Goal: Task Accomplishment & Management: Use online tool/utility

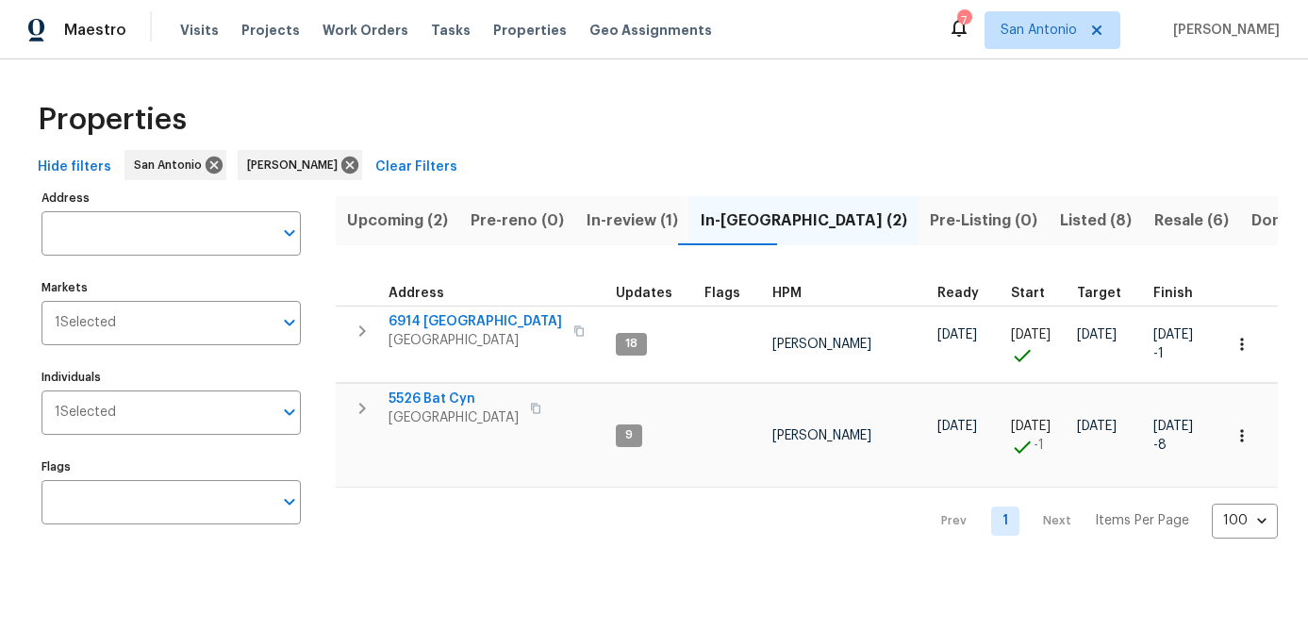
click at [392, 225] on span "Upcoming (2)" at bounding box center [397, 220] width 101 height 26
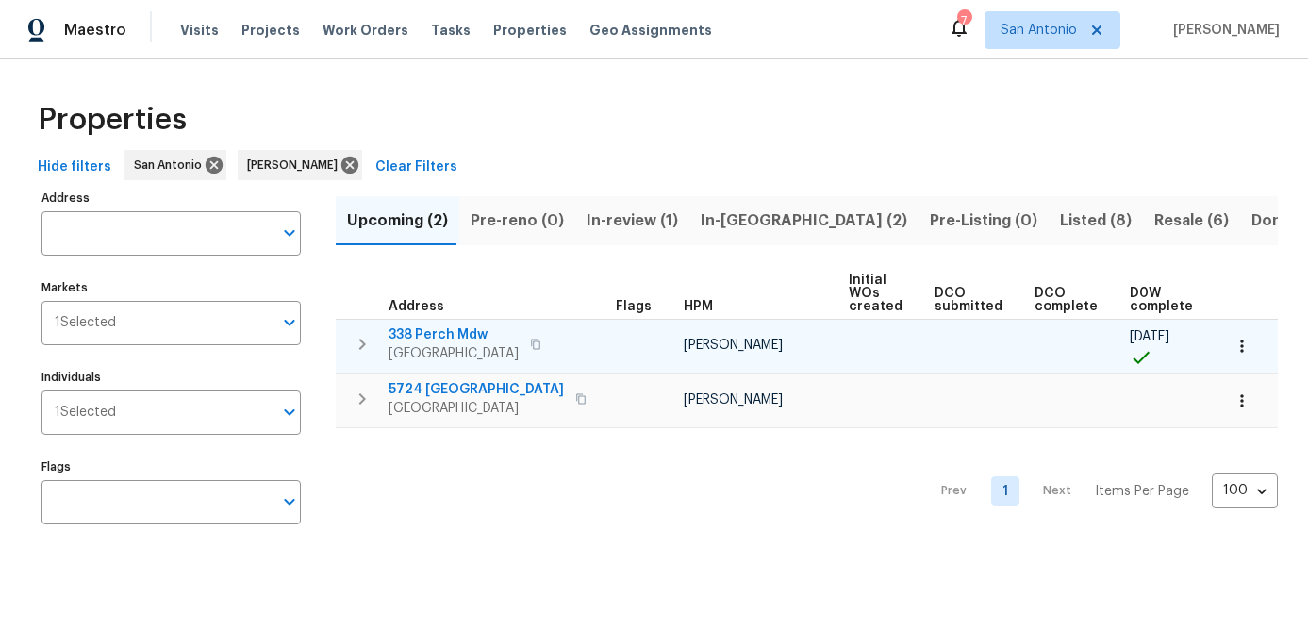
click at [426, 337] on span "338 Perch Mdw" at bounding box center [454, 334] width 130 height 19
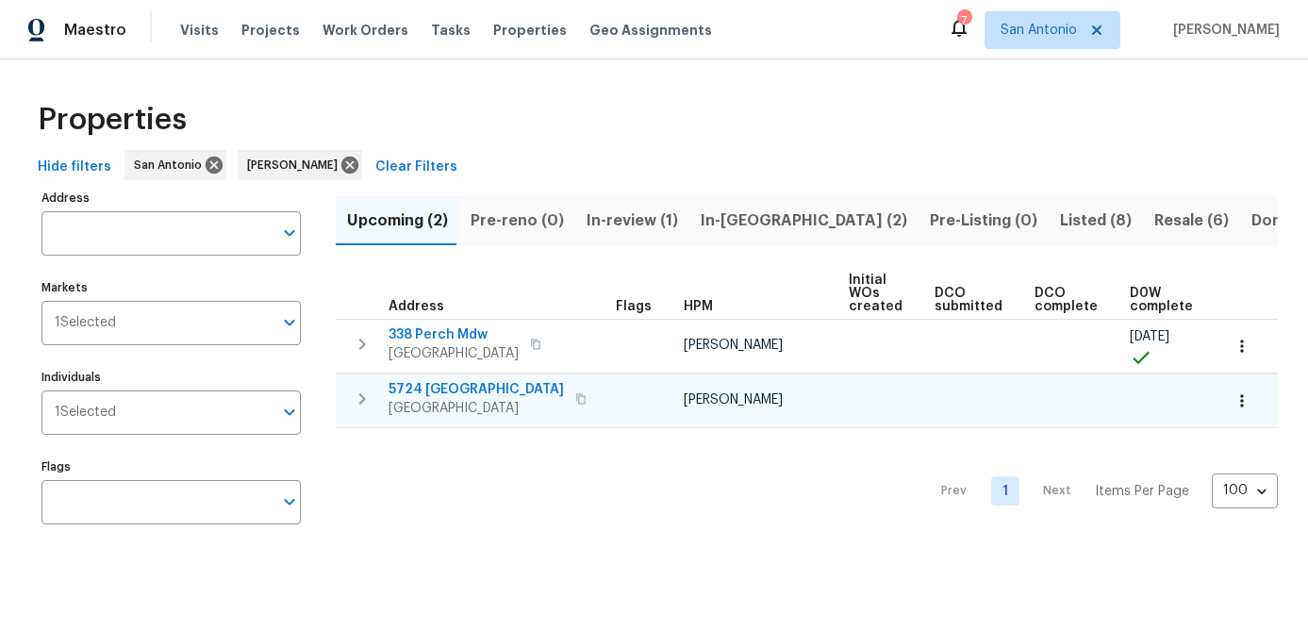
click at [452, 406] on span "SCHERTZ, TX 78154" at bounding box center [476, 408] width 175 height 19
click at [601, 222] on span "In-review (1)" at bounding box center [632, 220] width 91 height 26
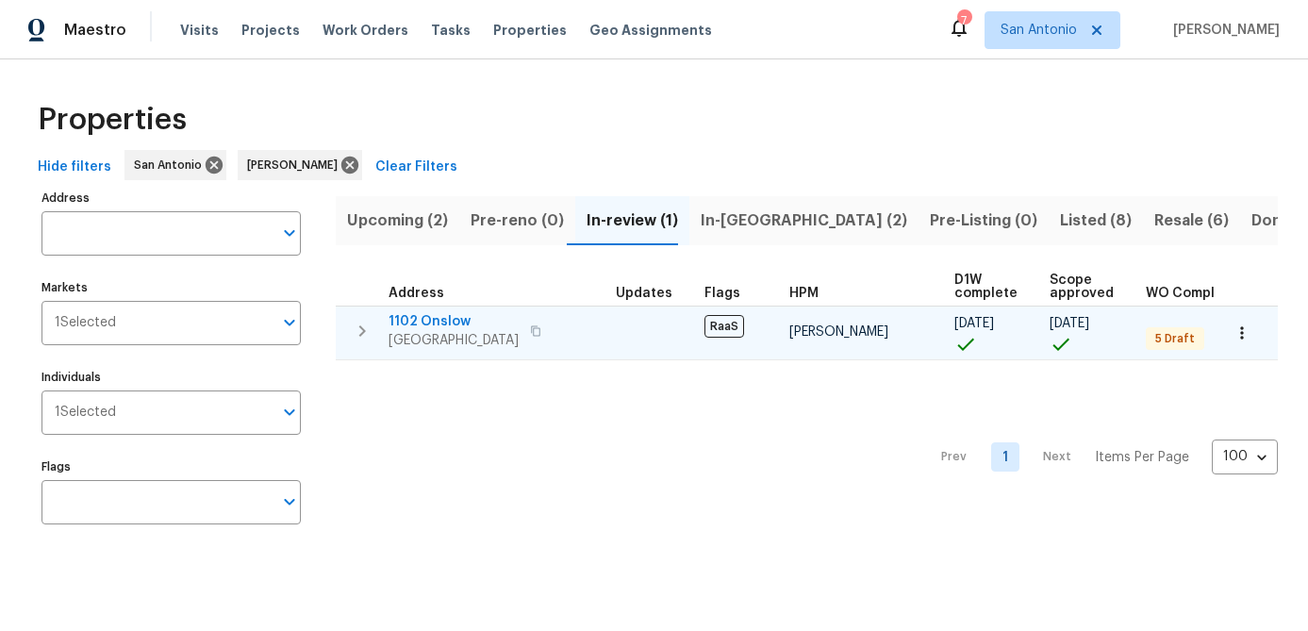
click at [444, 337] on span "San Antonio, TX 78202" at bounding box center [454, 340] width 130 height 19
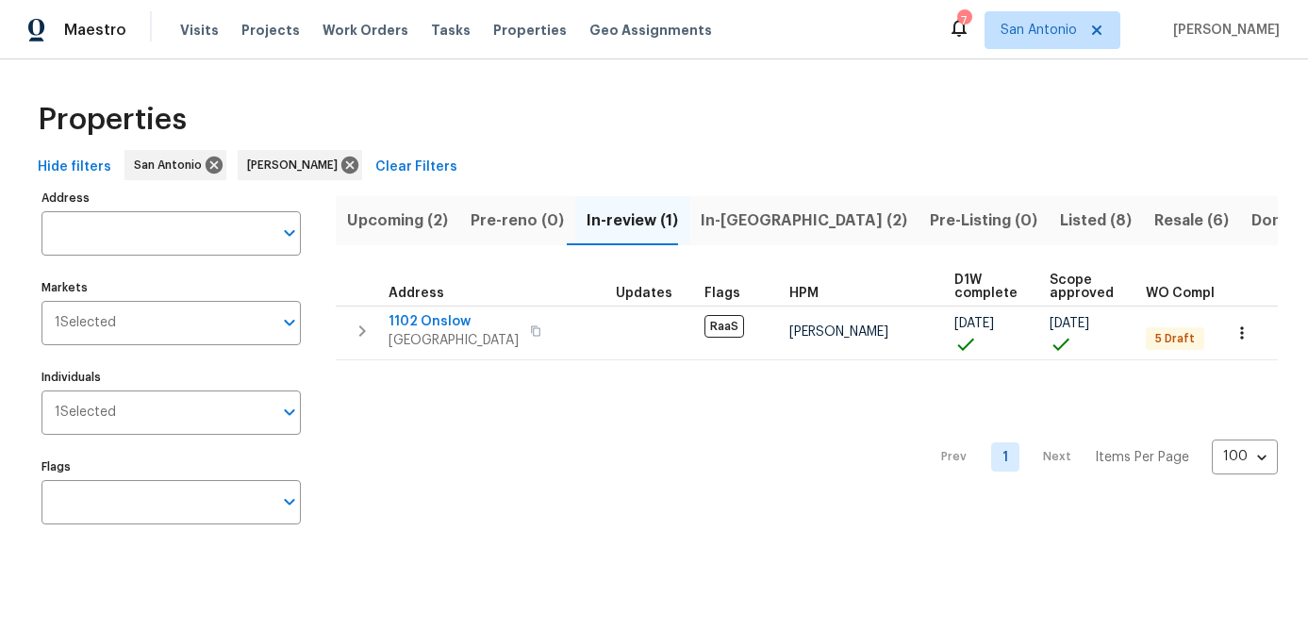
click at [714, 213] on span "In-reno (2)" at bounding box center [804, 220] width 207 height 26
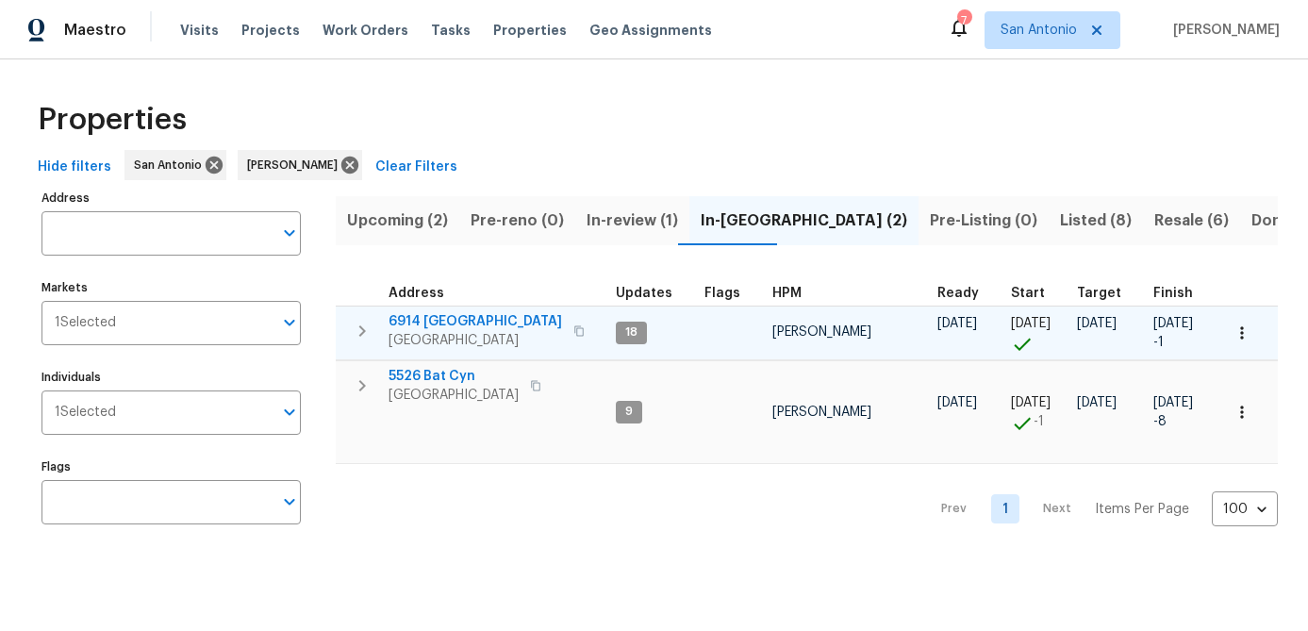
click at [427, 318] on span "6914 Port Bay" at bounding box center [476, 321] width 174 height 19
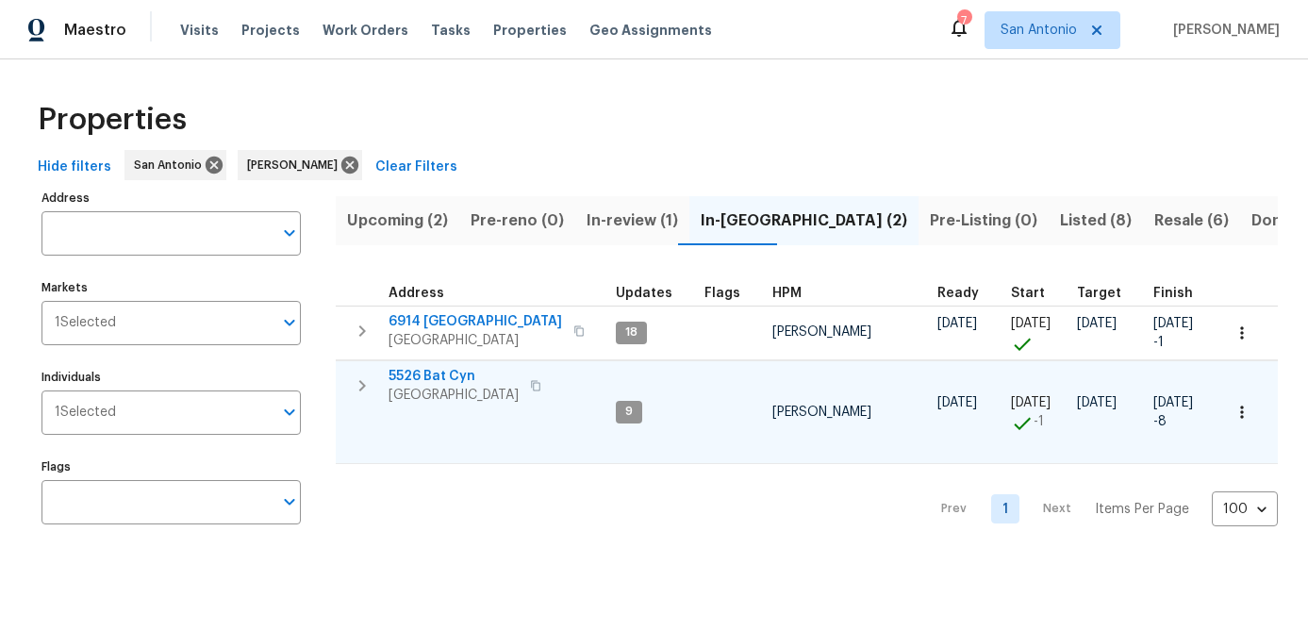
click at [434, 391] on span "[GEOGRAPHIC_DATA]" at bounding box center [454, 395] width 130 height 19
click at [1060, 222] on span "Listed (8)" at bounding box center [1096, 220] width 72 height 26
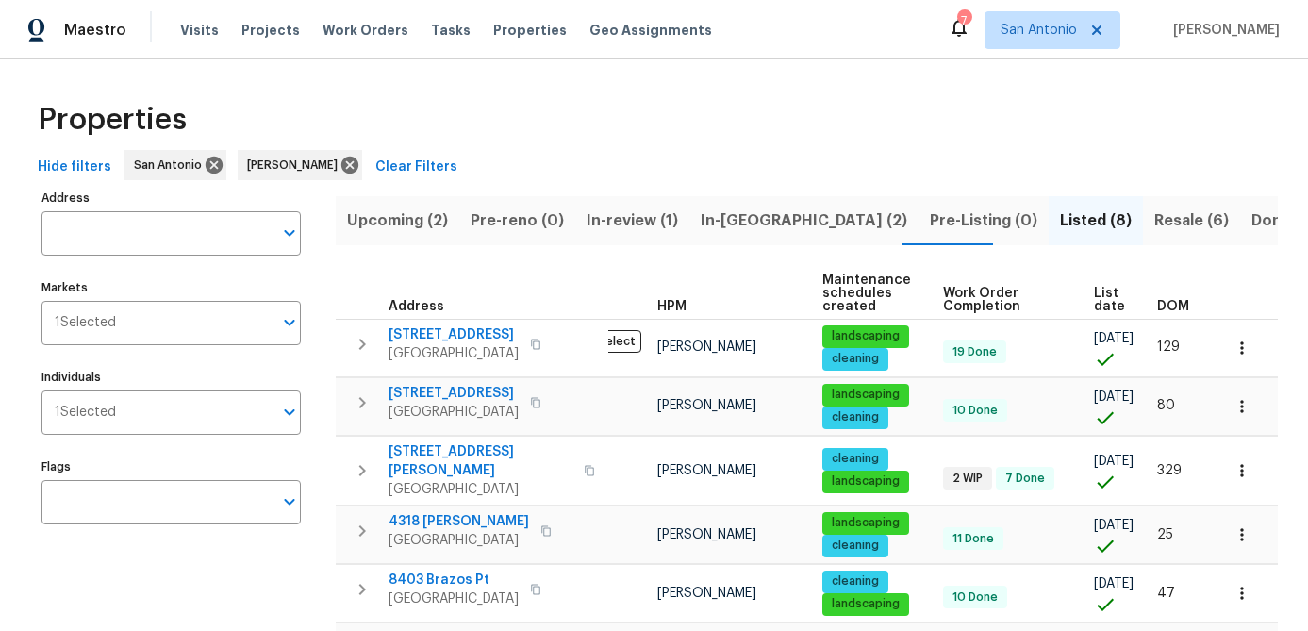
click at [1101, 299] on span "List date" at bounding box center [1109, 300] width 31 height 26
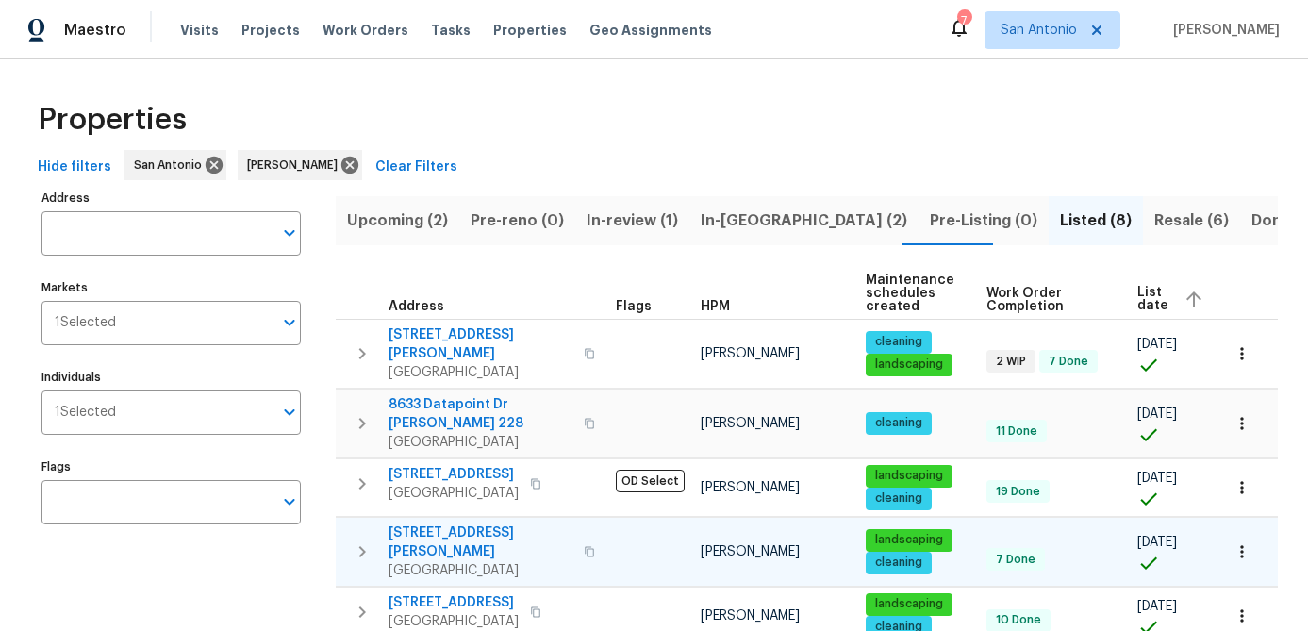
scroll to position [239, 0]
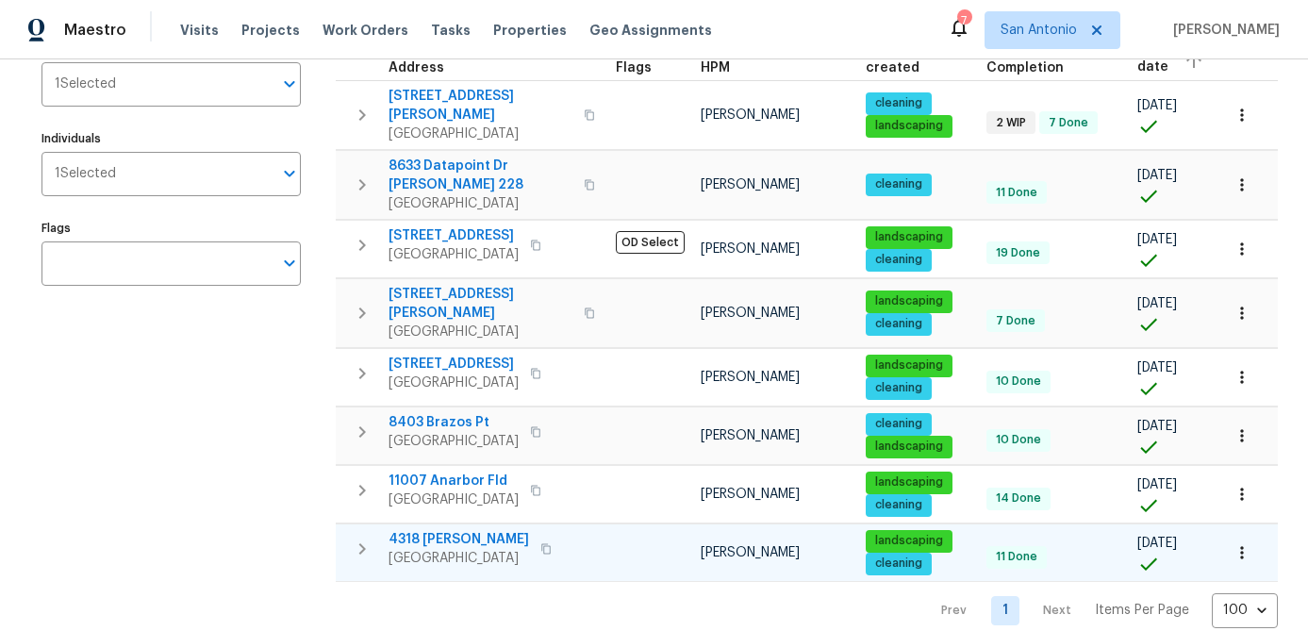
click at [1250, 543] on icon "button" at bounding box center [1242, 552] width 19 height 19
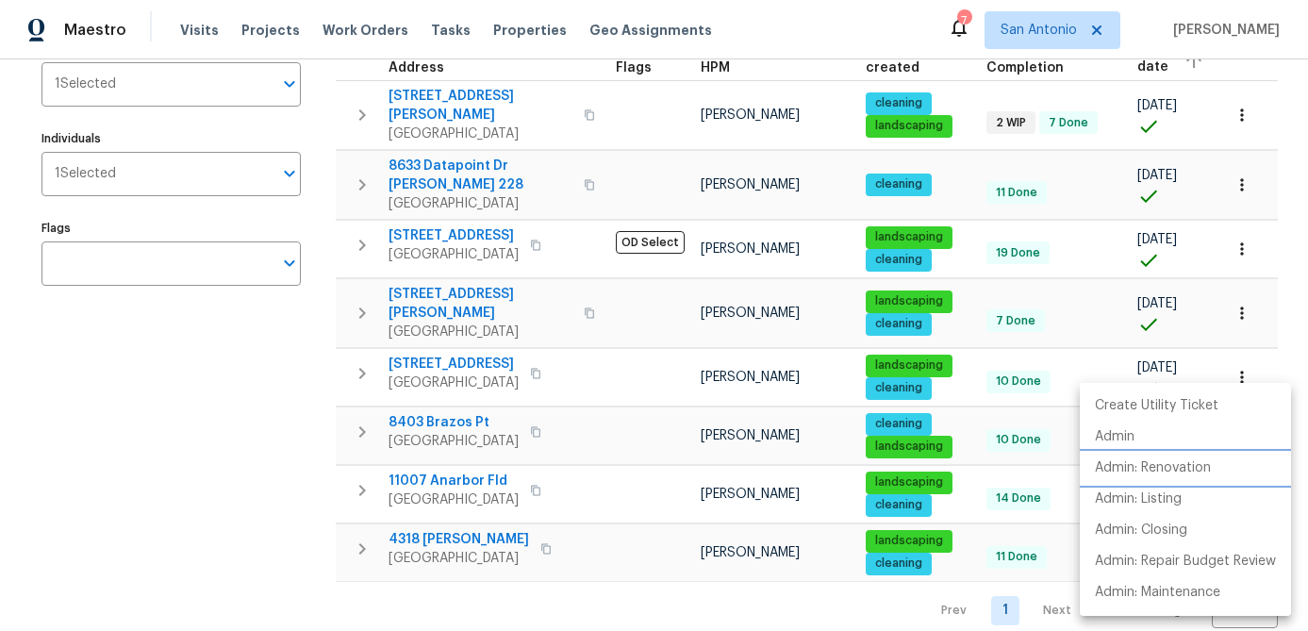
click at [1189, 473] on p "Admin: Renovation" at bounding box center [1153, 468] width 116 height 20
click at [651, 600] on div at bounding box center [654, 315] width 1308 height 631
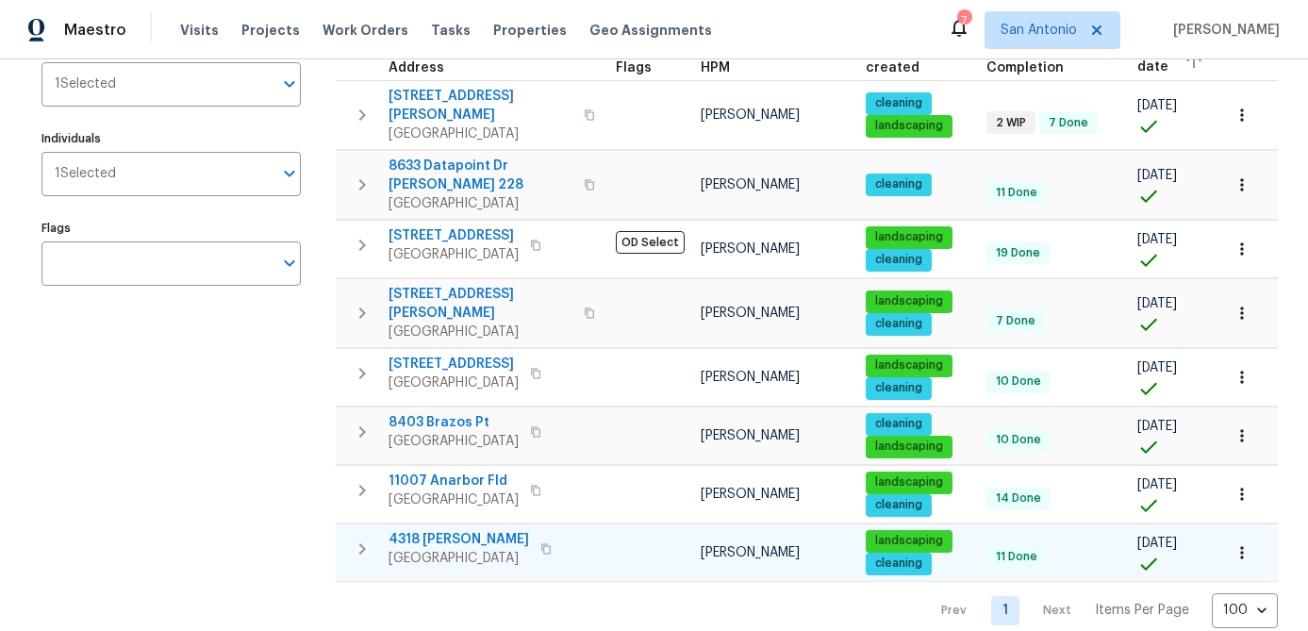
click at [449, 549] on span "San Antonio, TX 78253" at bounding box center [459, 558] width 141 height 19
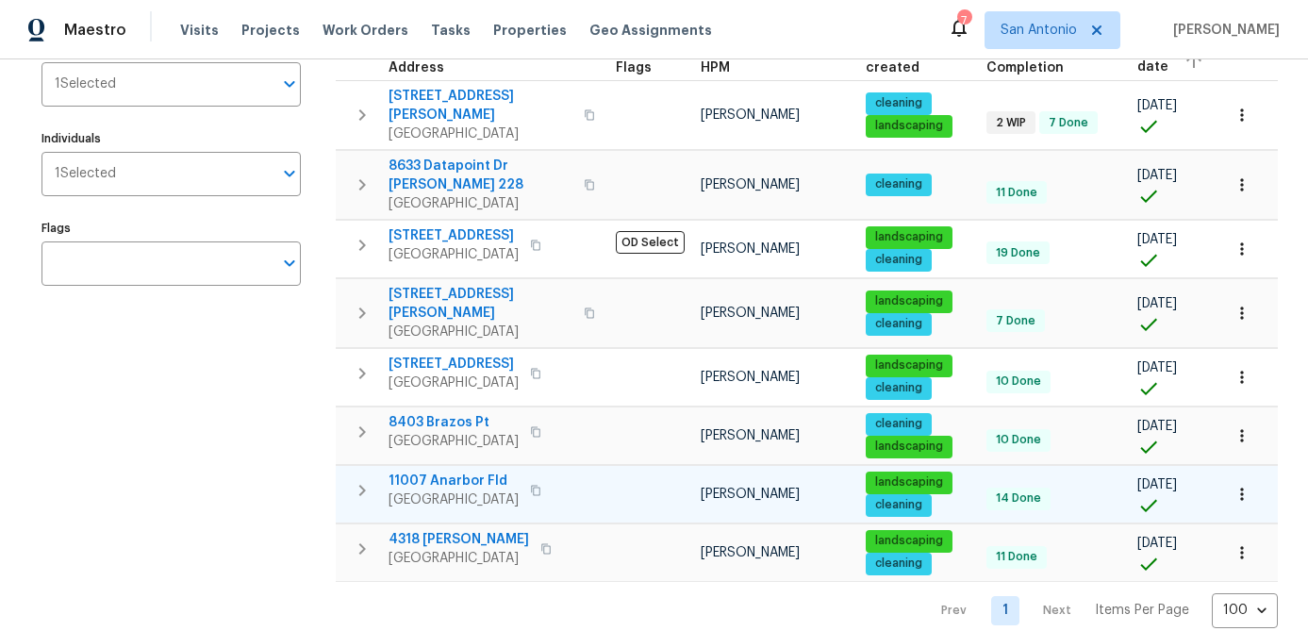
click at [446, 472] on span "11007 Anarbor Fld" at bounding box center [454, 481] width 130 height 19
click at [1246, 485] on icon "button" at bounding box center [1242, 494] width 19 height 19
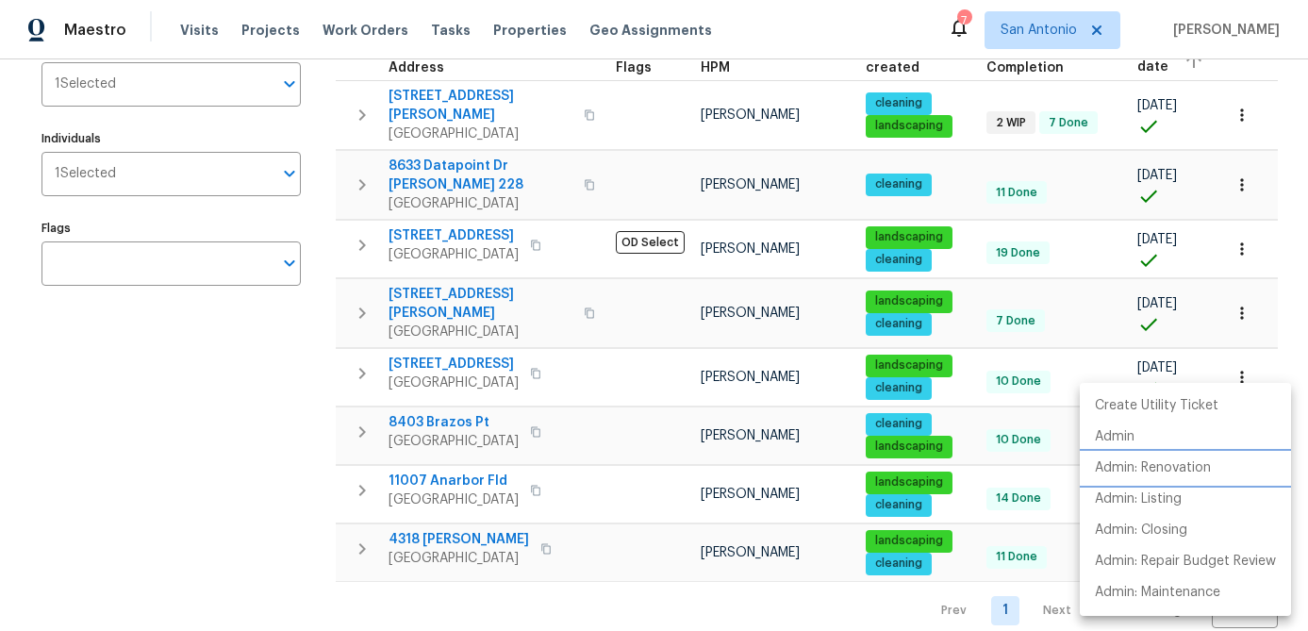
click at [1181, 468] on p "Admin: Renovation" at bounding box center [1153, 468] width 116 height 20
click at [215, 413] on div at bounding box center [654, 315] width 1308 height 631
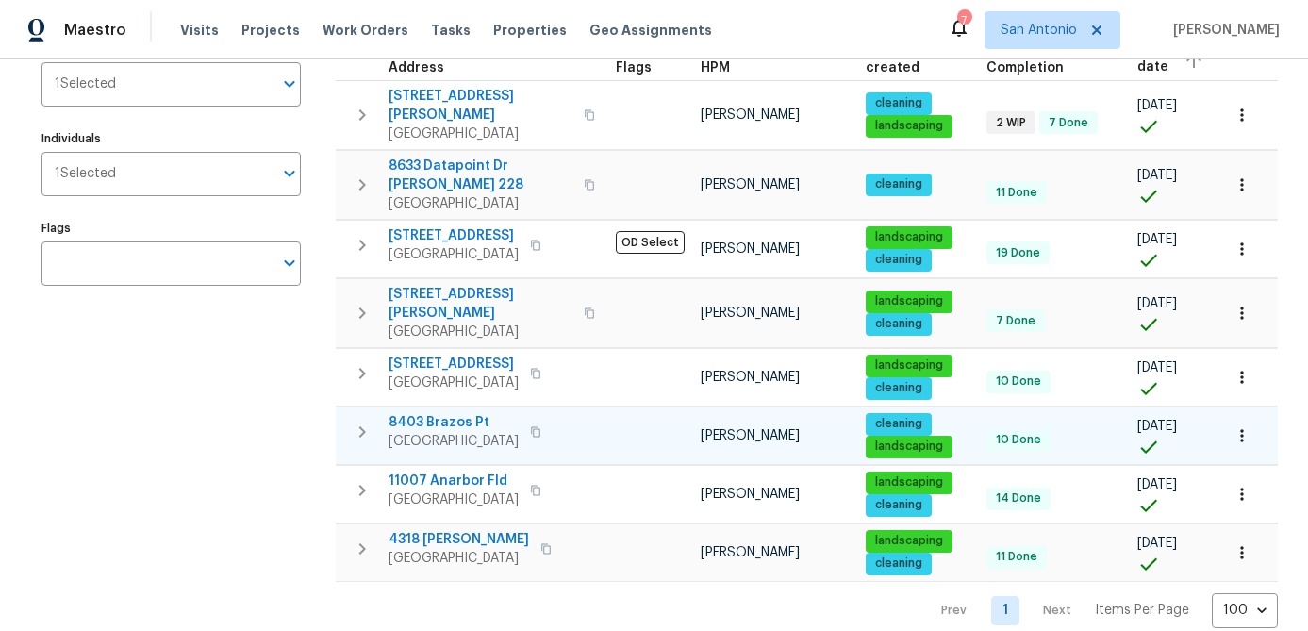
click at [429, 432] on span "San Antonio, TX 78252" at bounding box center [454, 441] width 130 height 19
click at [1249, 426] on icon "button" at bounding box center [1242, 435] width 19 height 19
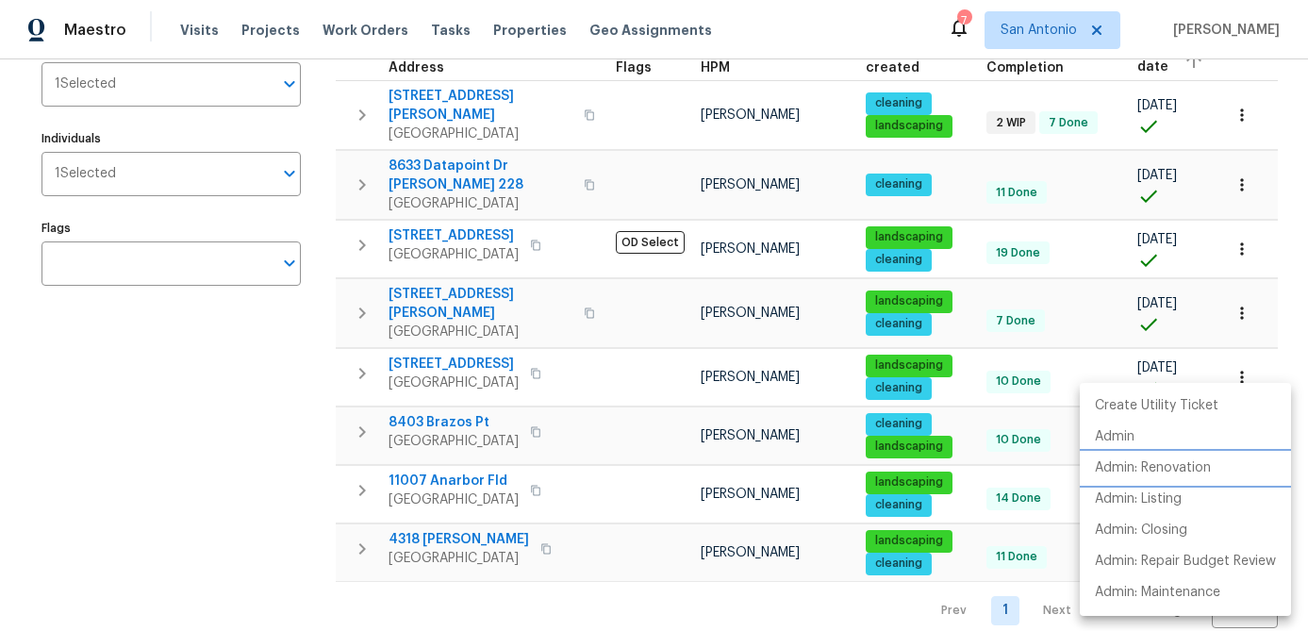
click at [1199, 466] on p "Admin: Renovation" at bounding box center [1153, 468] width 116 height 20
click at [203, 465] on div at bounding box center [654, 315] width 1308 height 631
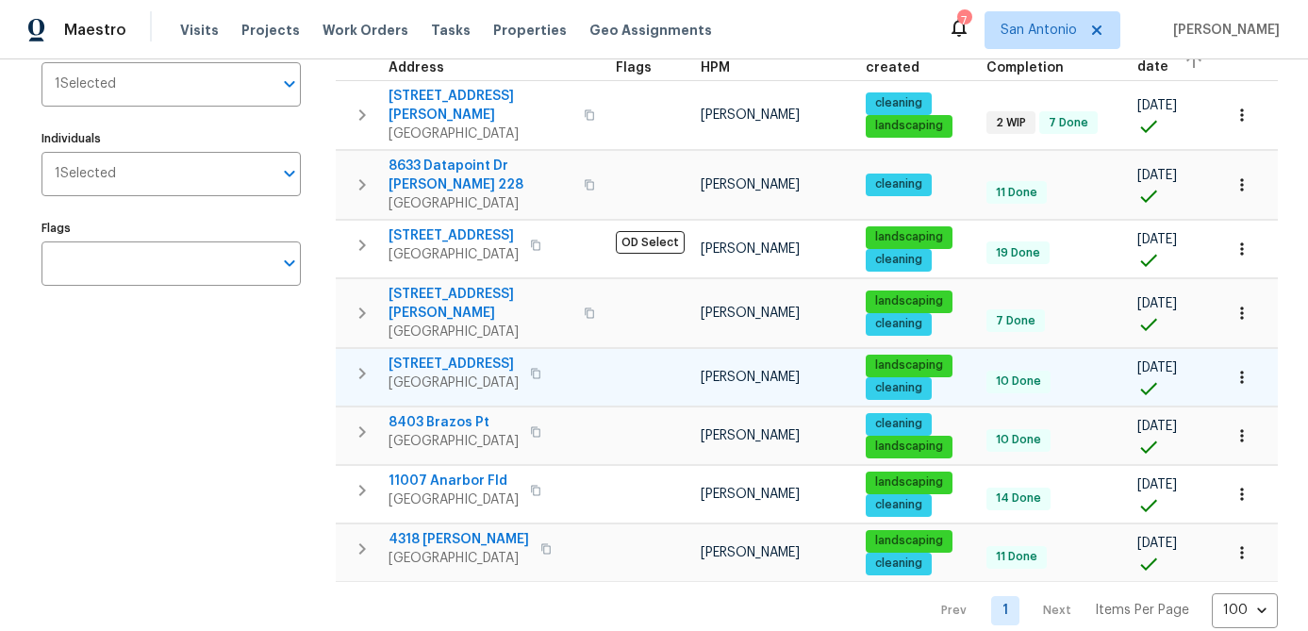
click at [463, 355] on span "8102 Grissom Cir" at bounding box center [454, 364] width 130 height 19
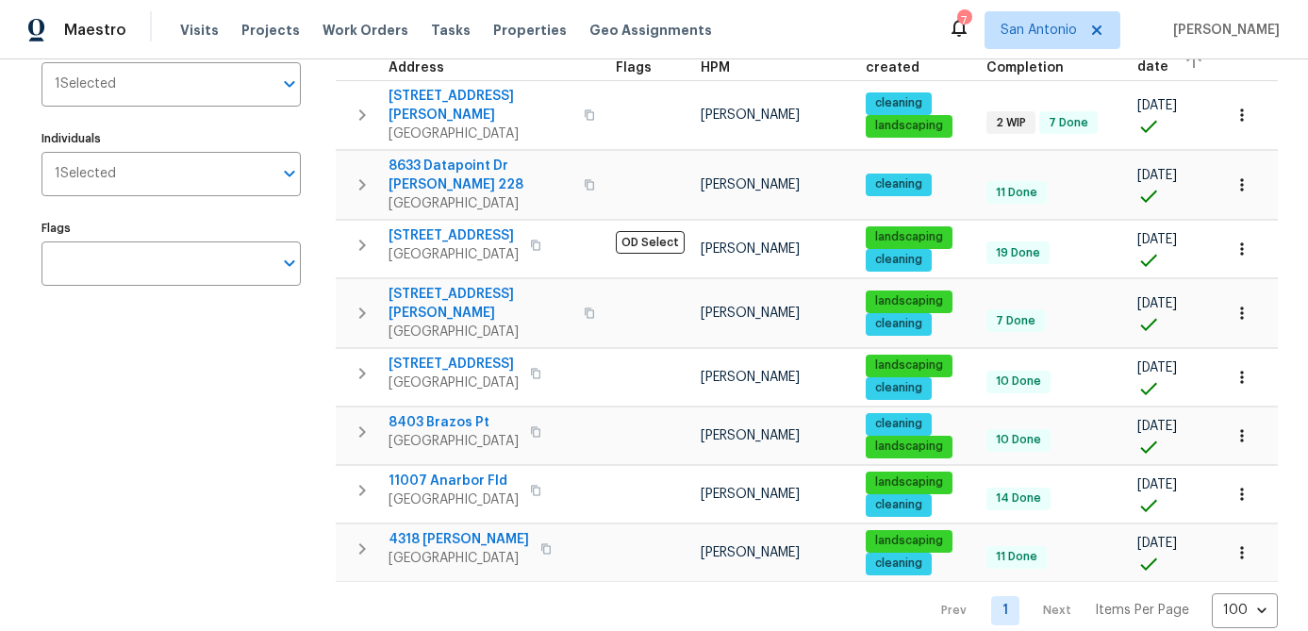
click at [261, 434] on div "Address Address Markets 1 Selected Markets Individuals 1 Selected Individuals F…" at bounding box center [182, 287] width 283 height 682
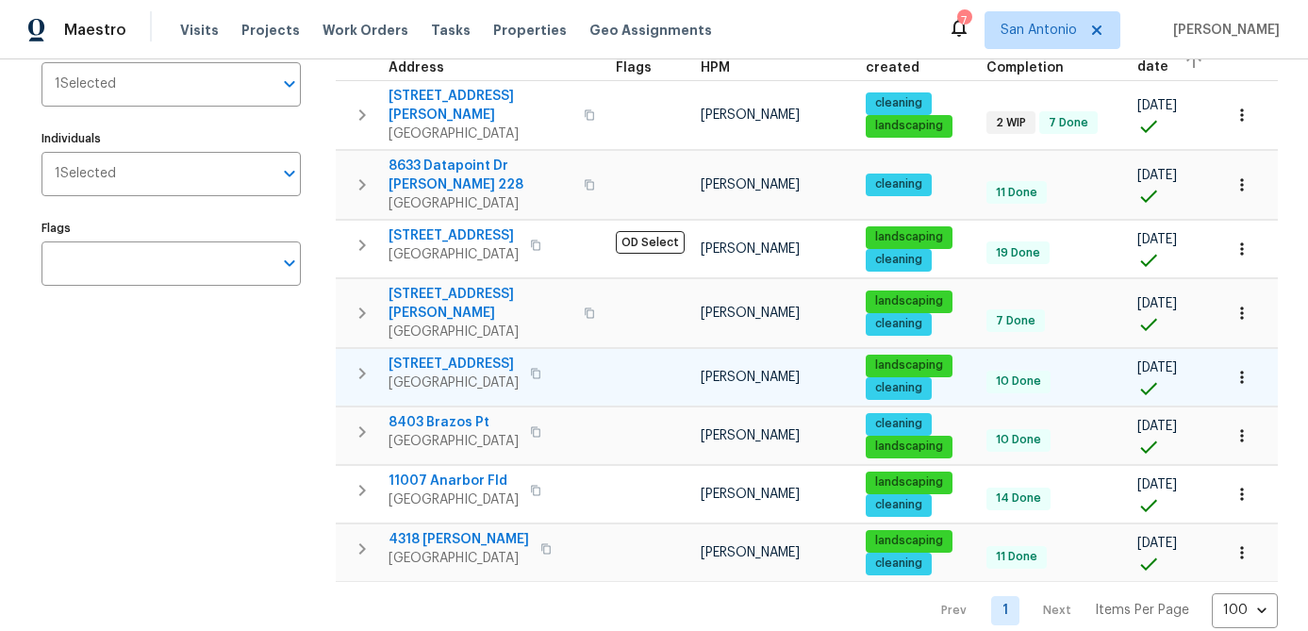
click at [1248, 368] on icon "button" at bounding box center [1242, 377] width 19 height 19
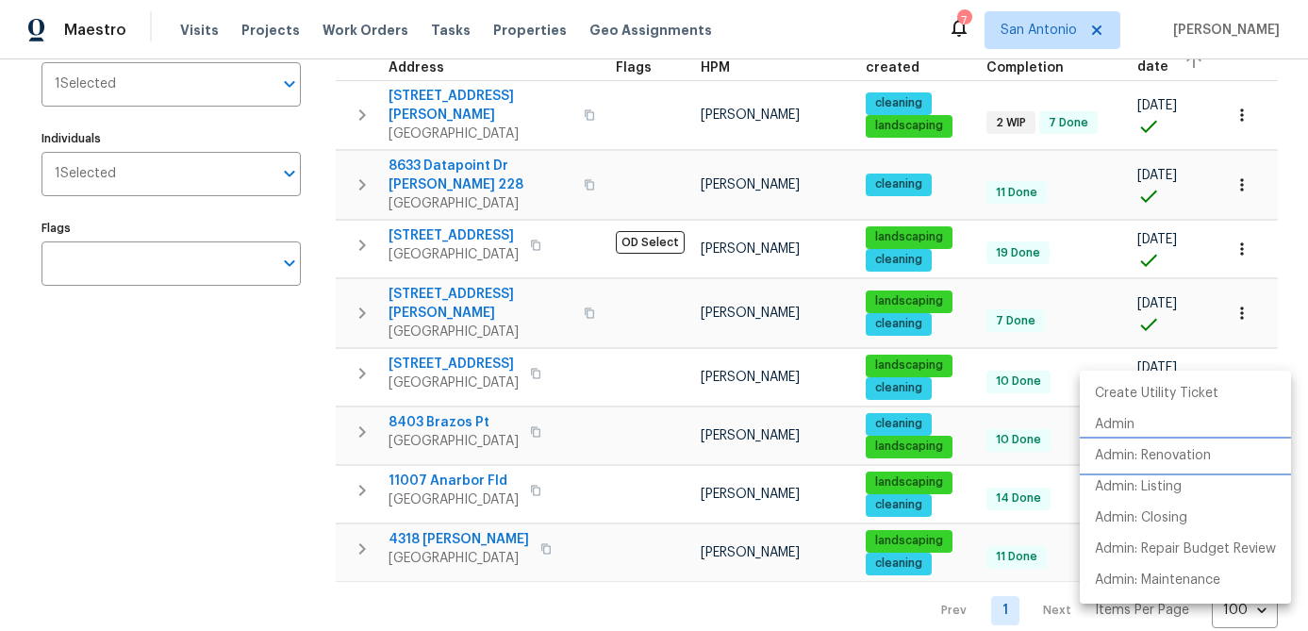
click at [1192, 450] on p "Admin: Renovation" at bounding box center [1153, 456] width 116 height 20
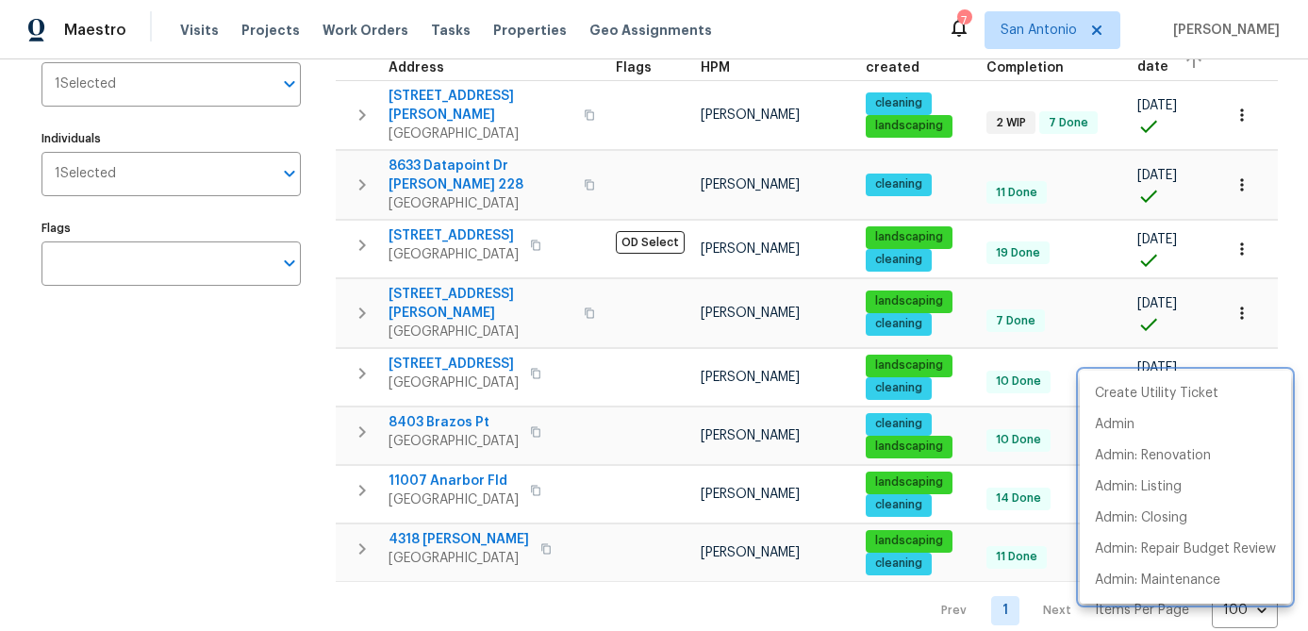
click at [241, 480] on div at bounding box center [654, 315] width 1308 height 631
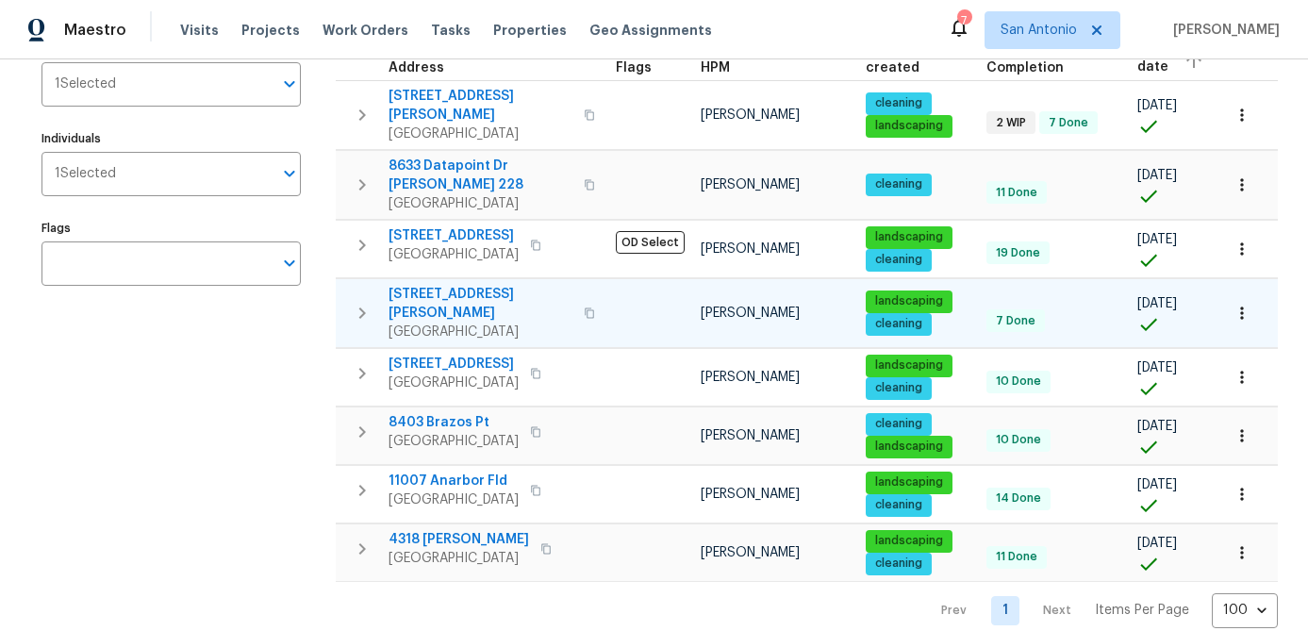
click at [450, 323] on span "Helotes, TX 78023" at bounding box center [481, 332] width 184 height 19
click at [267, 379] on div "Address Address Markets 1 Selected Markets Individuals 1 Selected Individuals F…" at bounding box center [182, 287] width 283 height 682
click at [1245, 304] on icon "button" at bounding box center [1242, 313] width 19 height 19
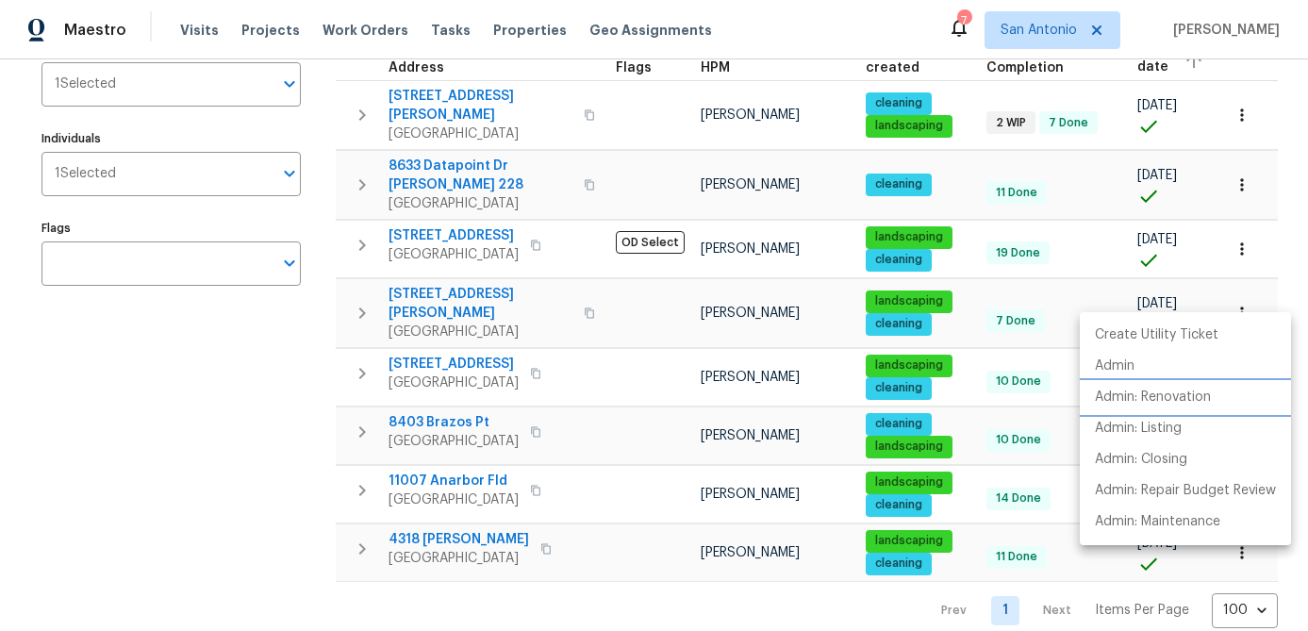
click at [1181, 400] on p "Admin: Renovation" at bounding box center [1153, 398] width 116 height 20
click at [260, 414] on div at bounding box center [654, 315] width 1308 height 631
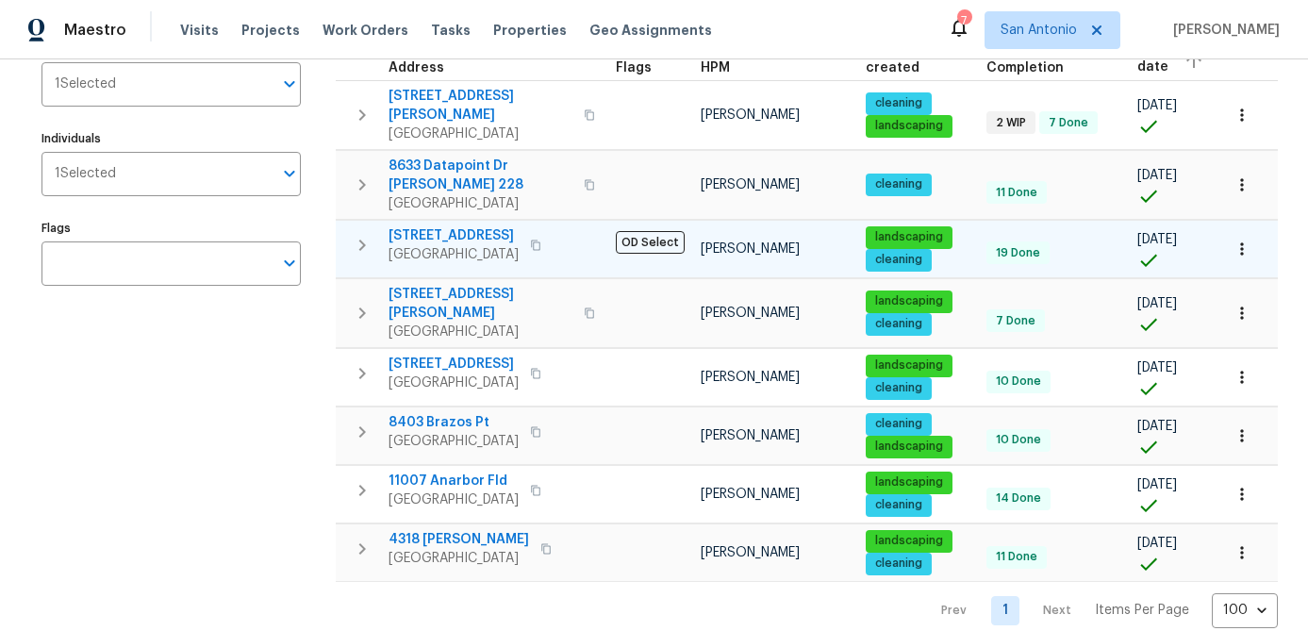
click at [458, 226] on span "6218 Ridge Oak" at bounding box center [454, 235] width 130 height 19
click at [1247, 240] on icon "button" at bounding box center [1242, 249] width 19 height 19
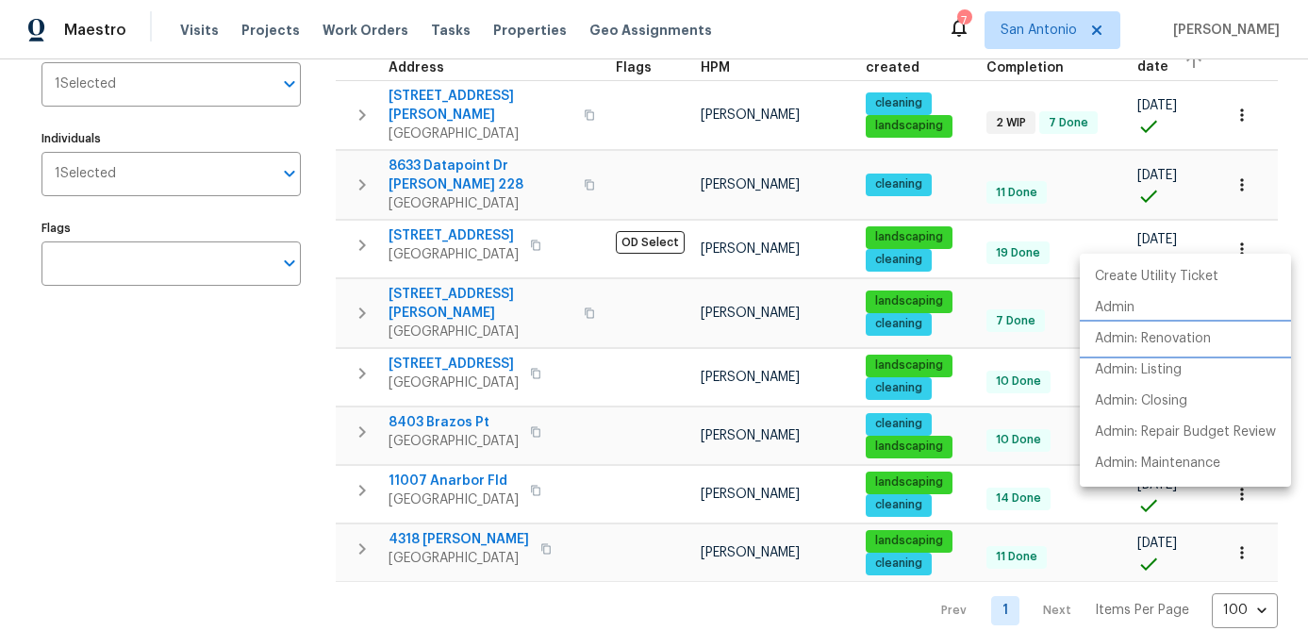
click at [1172, 342] on p "Admin: Renovation" at bounding box center [1153, 339] width 116 height 20
click at [223, 394] on div at bounding box center [654, 315] width 1308 height 631
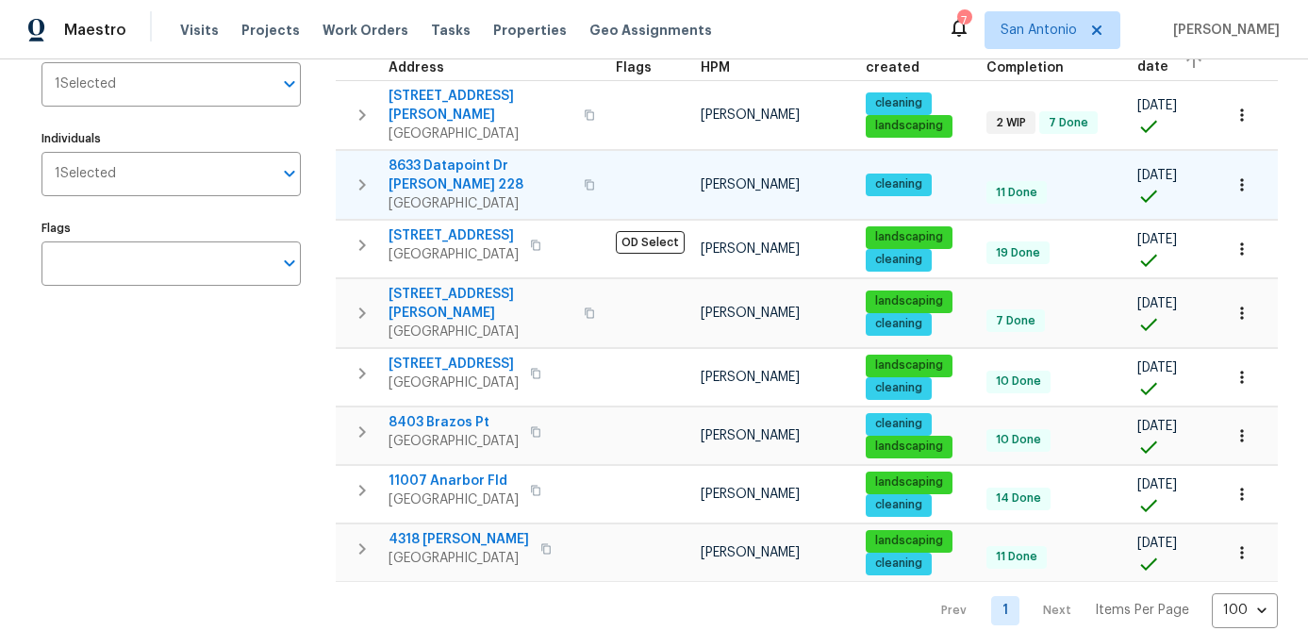
click at [447, 194] on span "San Antonio, TX 78229" at bounding box center [481, 203] width 184 height 19
click at [1245, 181] on icon "button" at bounding box center [1242, 184] width 19 height 19
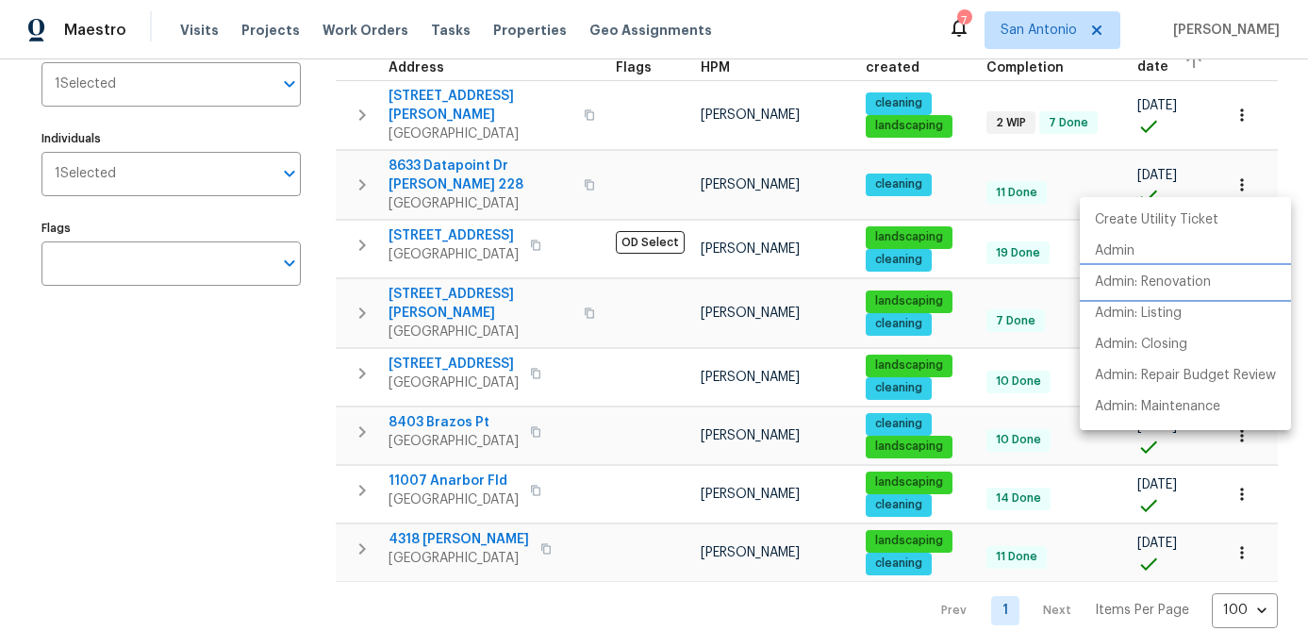
click at [1199, 285] on p "Admin: Renovation" at bounding box center [1153, 283] width 116 height 20
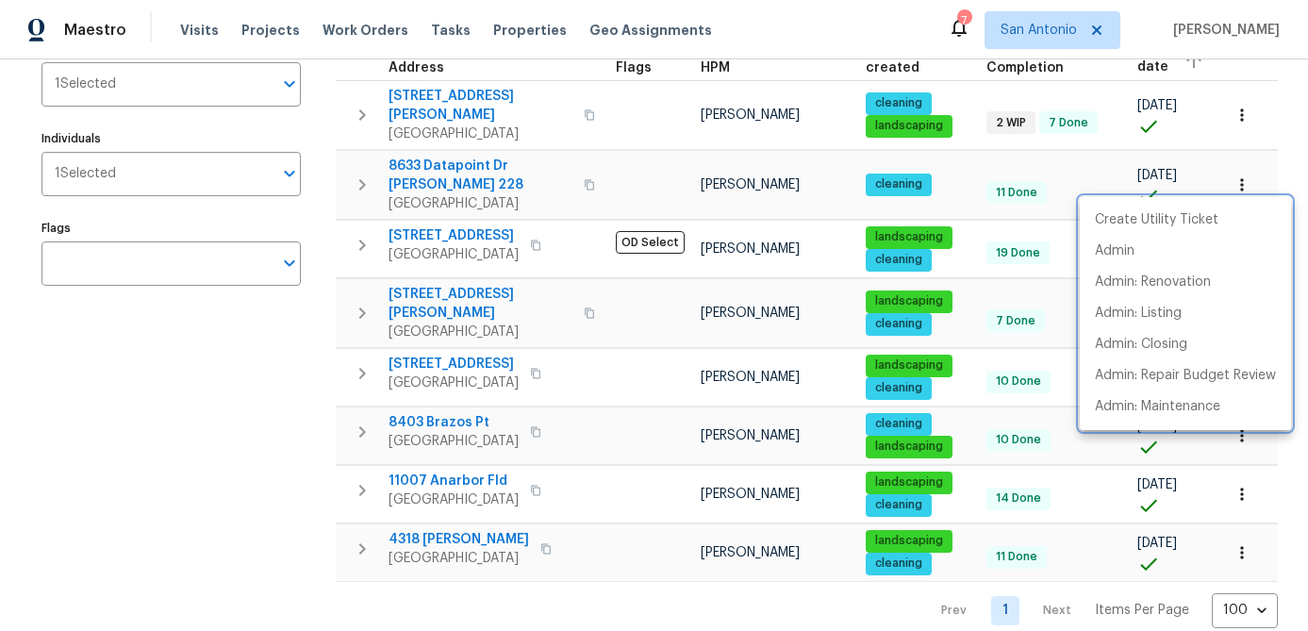
click at [195, 527] on div at bounding box center [654, 315] width 1308 height 631
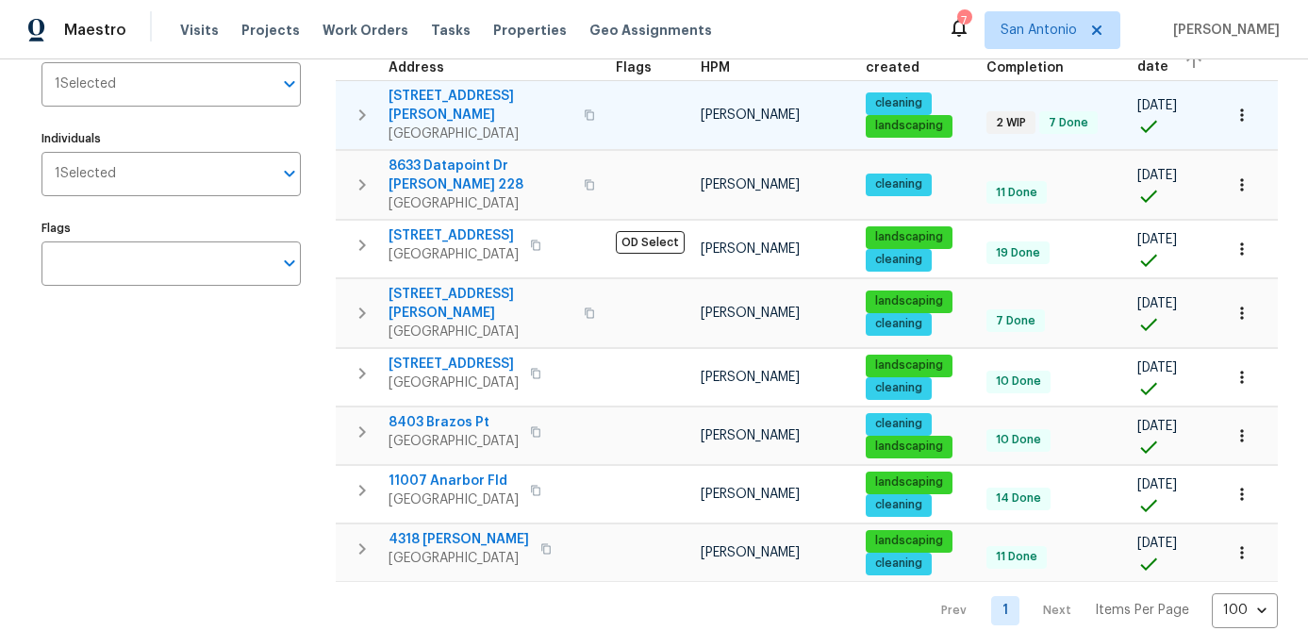
click at [449, 119] on span "3831 Harry Wurzbach Rd Bldg 16" at bounding box center [481, 106] width 184 height 38
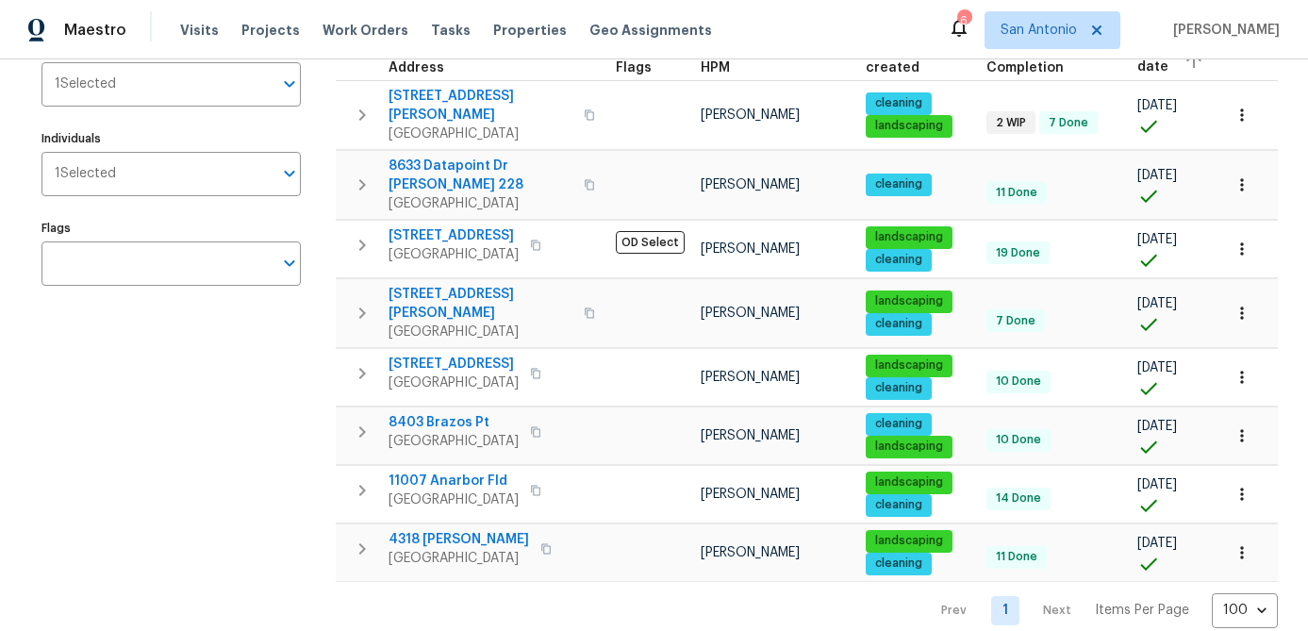
click at [237, 481] on div "Address Address Markets 1 Selected Markets Individuals 1 Selected Individuals F…" at bounding box center [182, 287] width 283 height 682
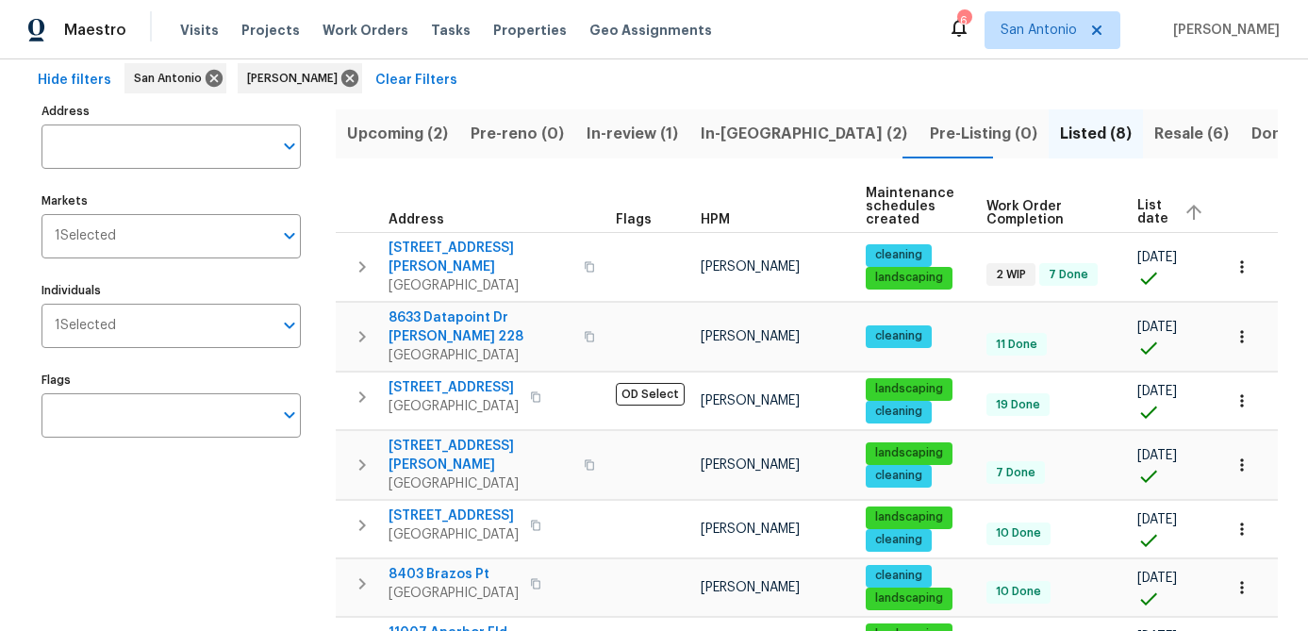
scroll to position [0, 0]
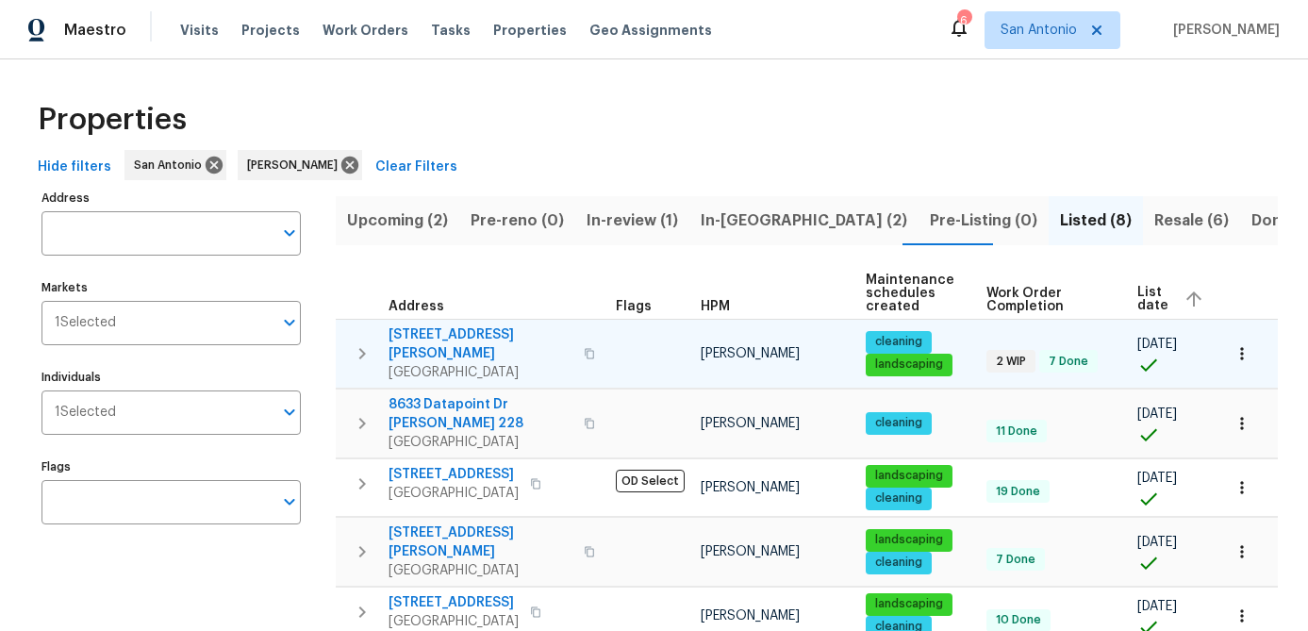
click at [1249, 357] on icon "button" at bounding box center [1242, 353] width 19 height 19
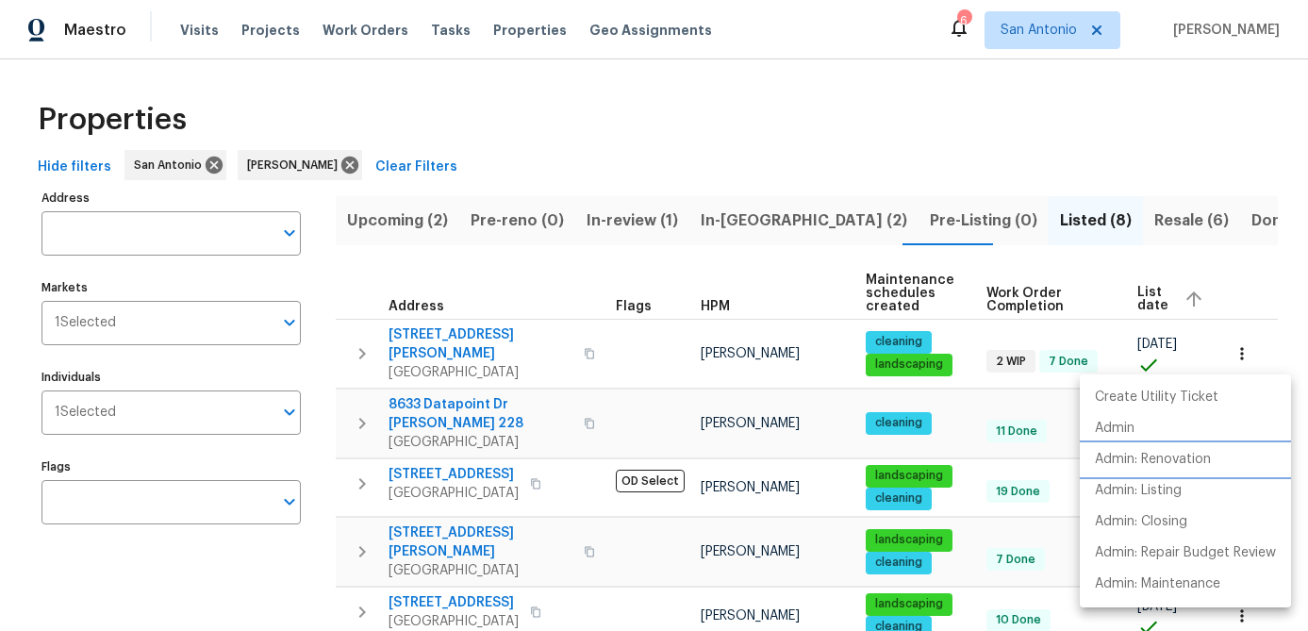
click at [1177, 459] on p "Admin: Renovation" at bounding box center [1153, 460] width 116 height 20
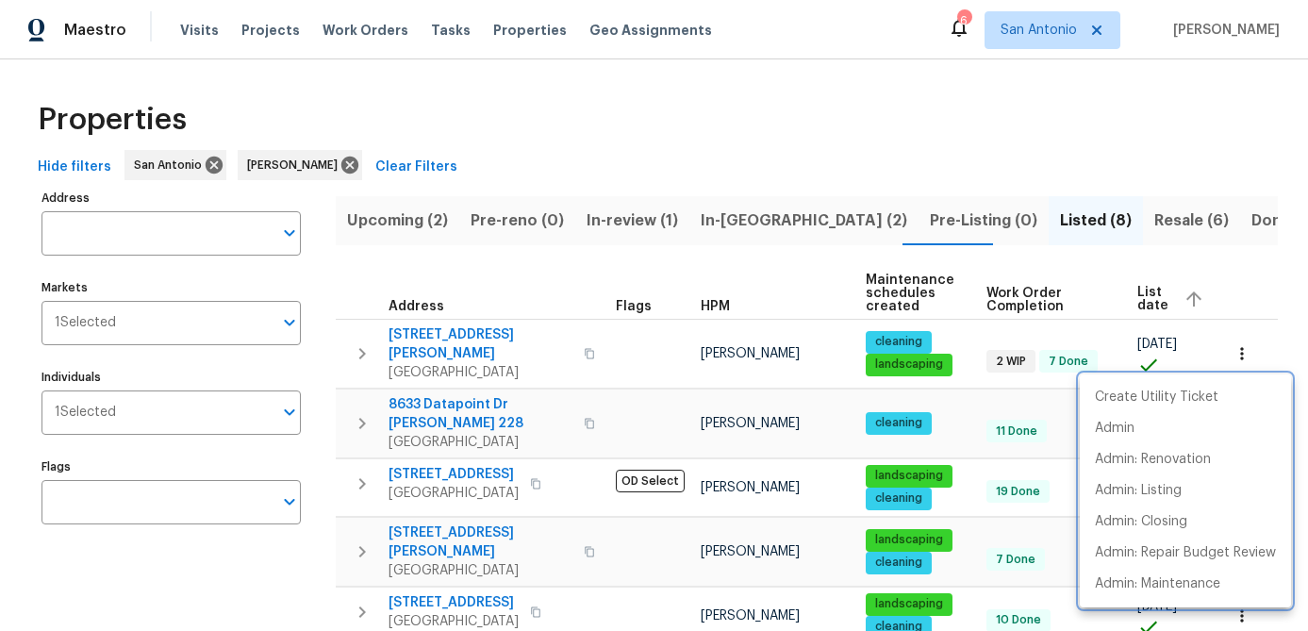
click at [1034, 223] on div at bounding box center [654, 315] width 1308 height 631
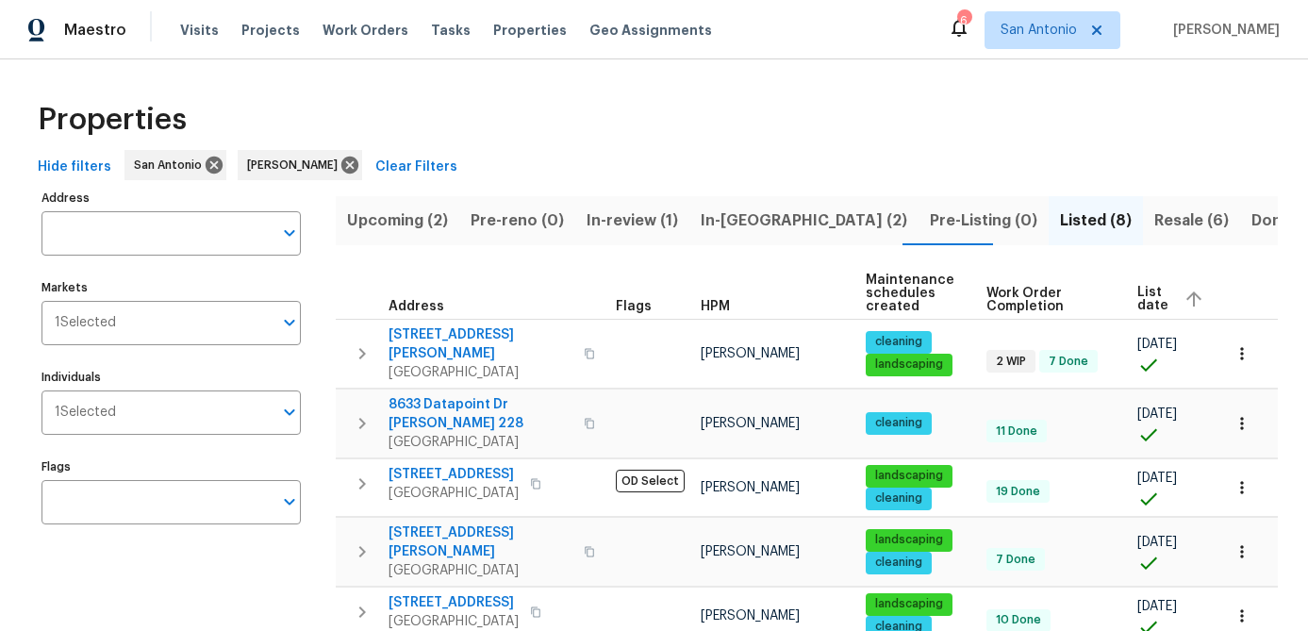
click at [1154, 223] on span "Resale (6)" at bounding box center [1191, 220] width 75 height 26
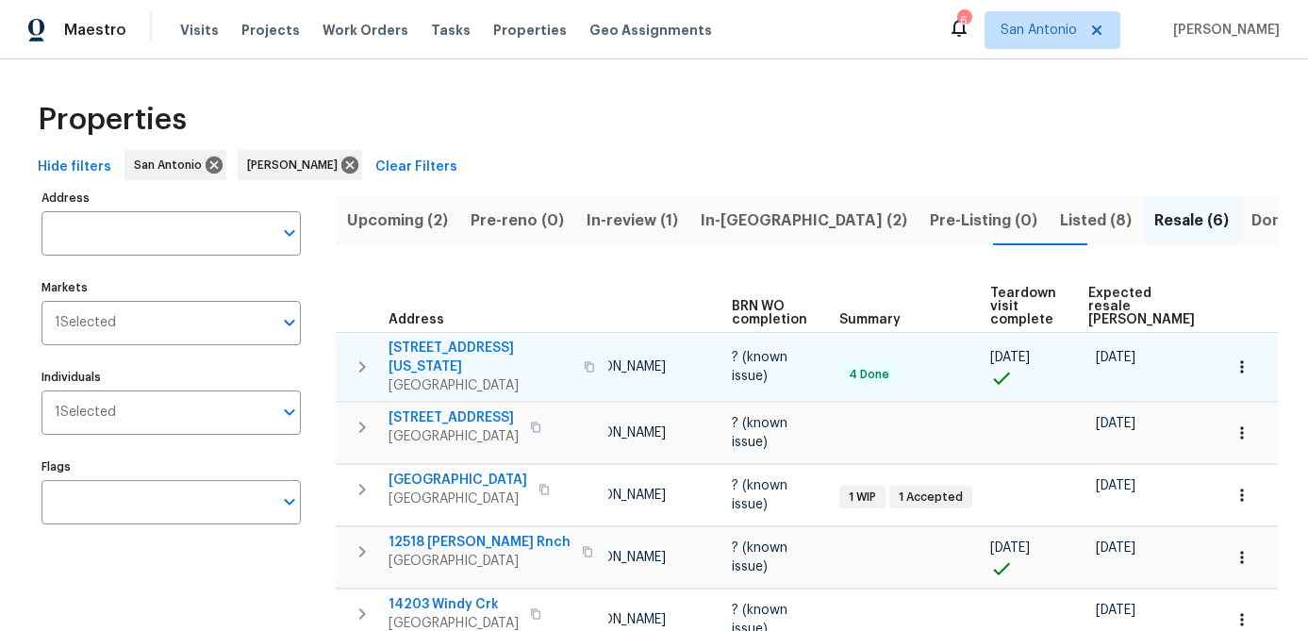
scroll to position [0, 162]
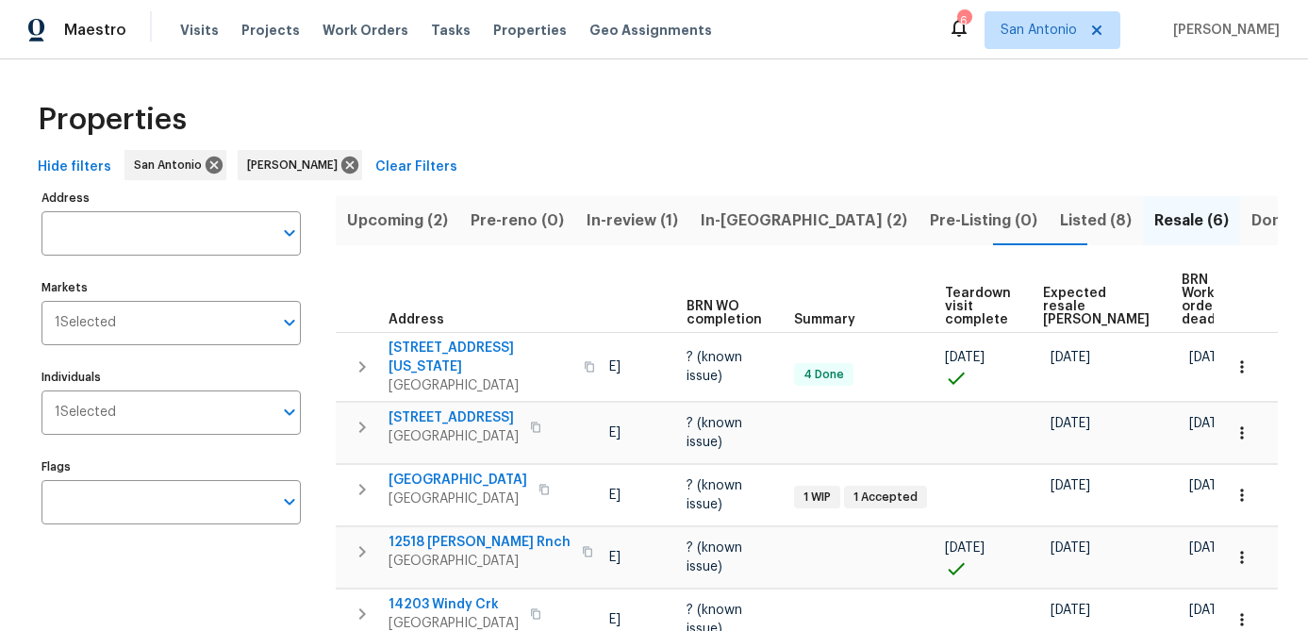
click at [1047, 308] on span "Expected resale COE" at bounding box center [1096, 307] width 107 height 40
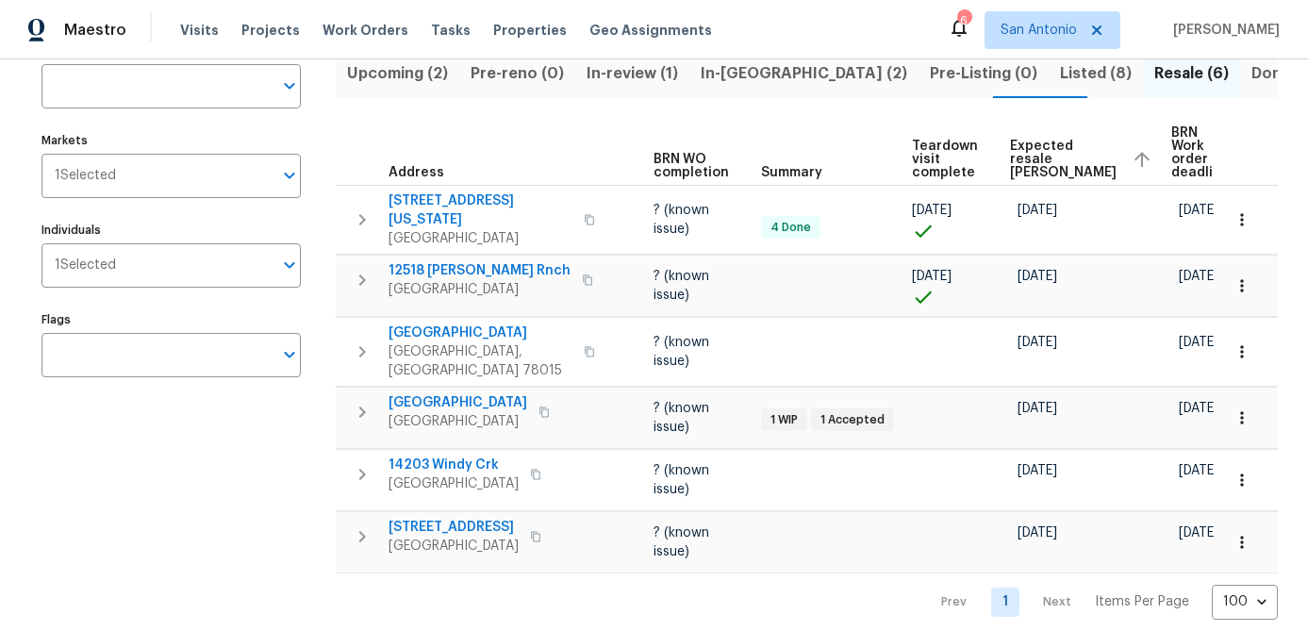
scroll to position [150, 0]
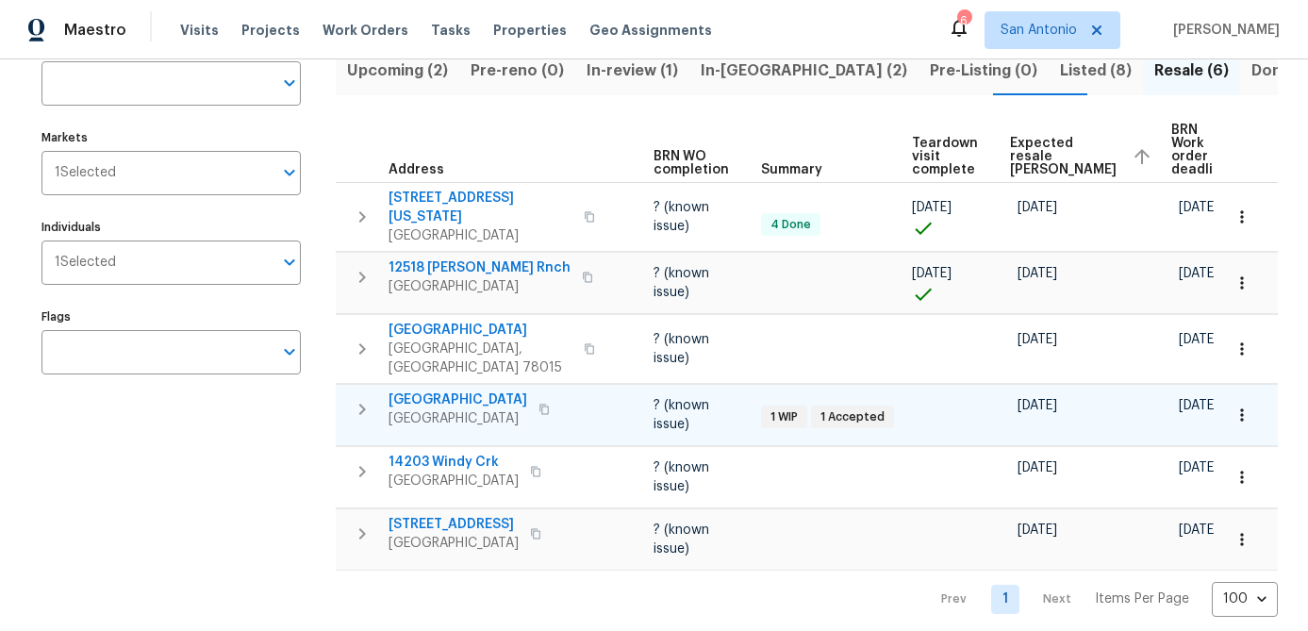
click at [464, 409] on span "San Antonio, TX 78245" at bounding box center [458, 418] width 139 height 19
click at [175, 504] on div "Address Address Markets 1 Selected Markets Individuals 1 Selected Individuals F…" at bounding box center [182, 326] width 283 height 582
click at [451, 409] on span "San Antonio, TX 78245" at bounding box center [458, 418] width 139 height 19
click at [116, 481] on div "Address Address Markets 1 Selected Markets Individuals 1 Selected Individuals F…" at bounding box center [182, 326] width 283 height 582
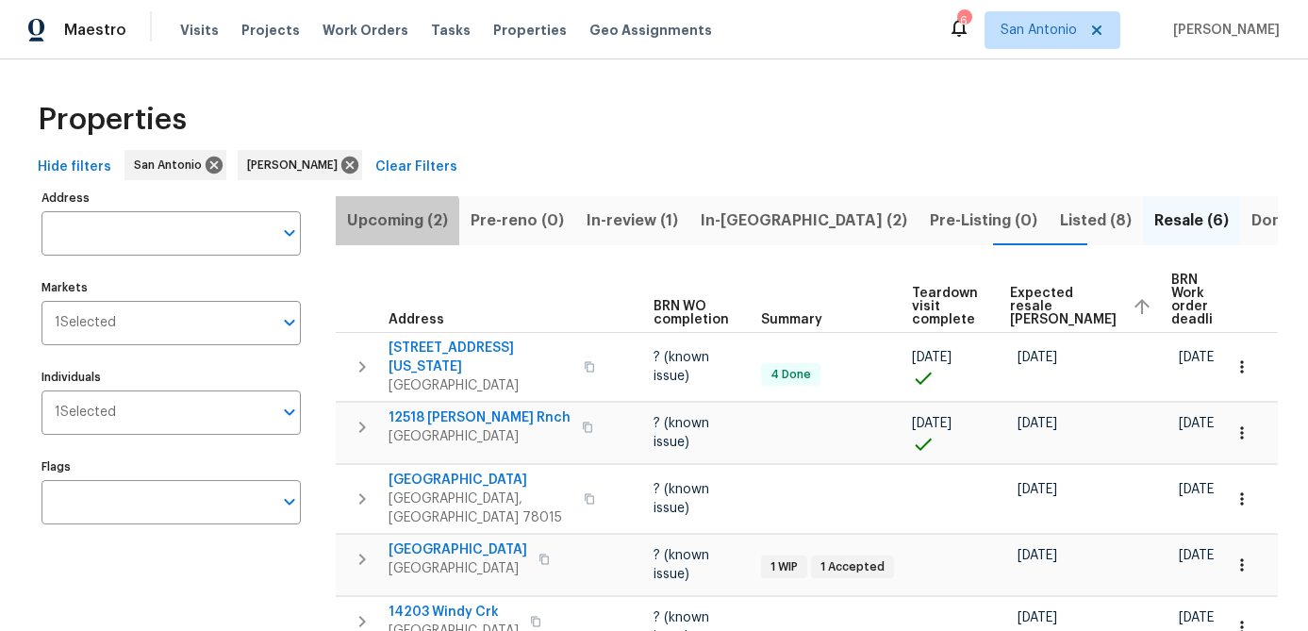
click at [372, 228] on span "Upcoming (2)" at bounding box center [397, 220] width 101 height 26
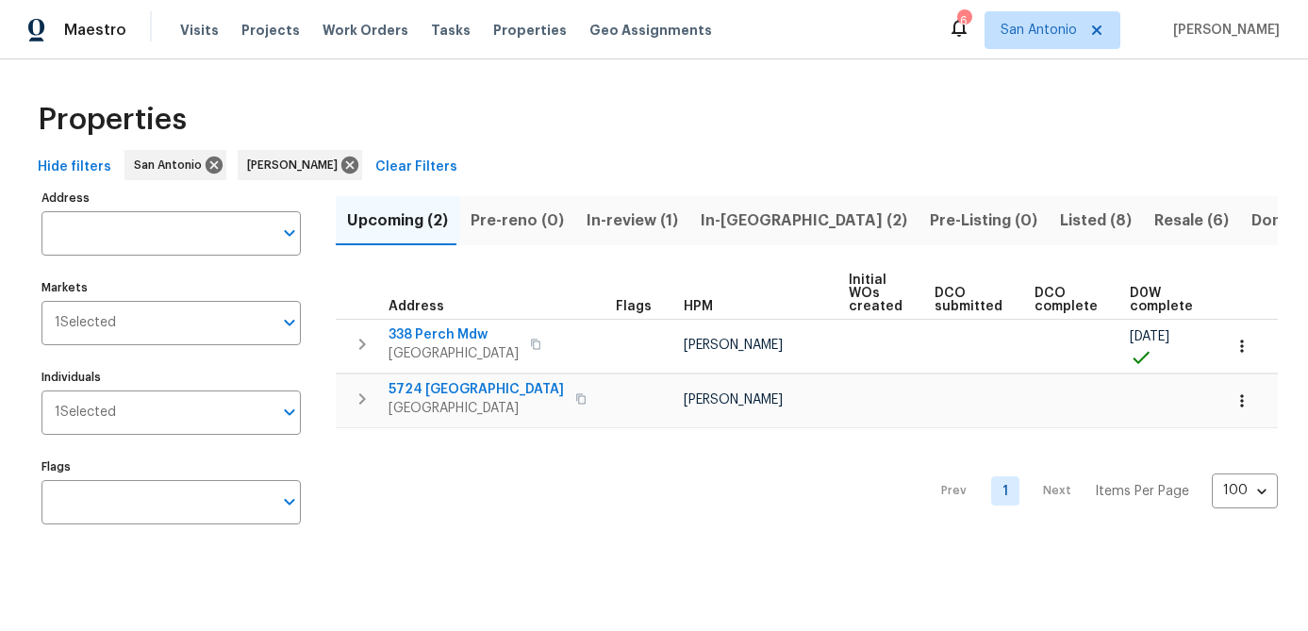
click at [706, 220] on span "In-reno (2)" at bounding box center [804, 220] width 207 height 26
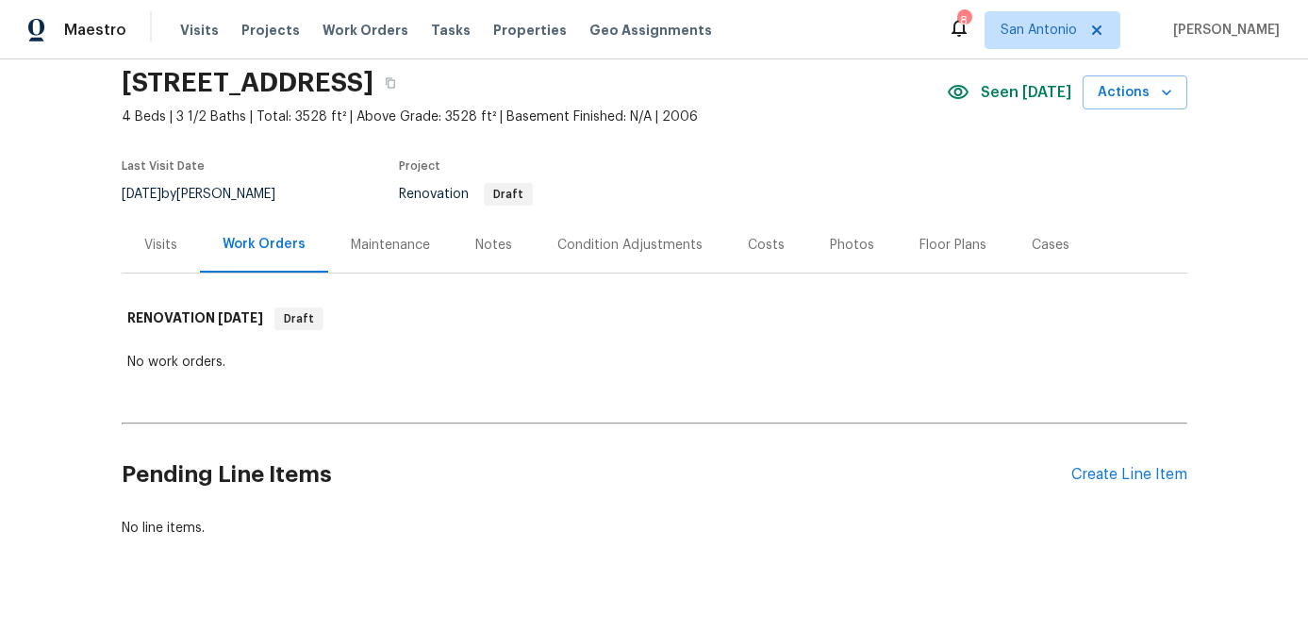
scroll to position [104, 0]
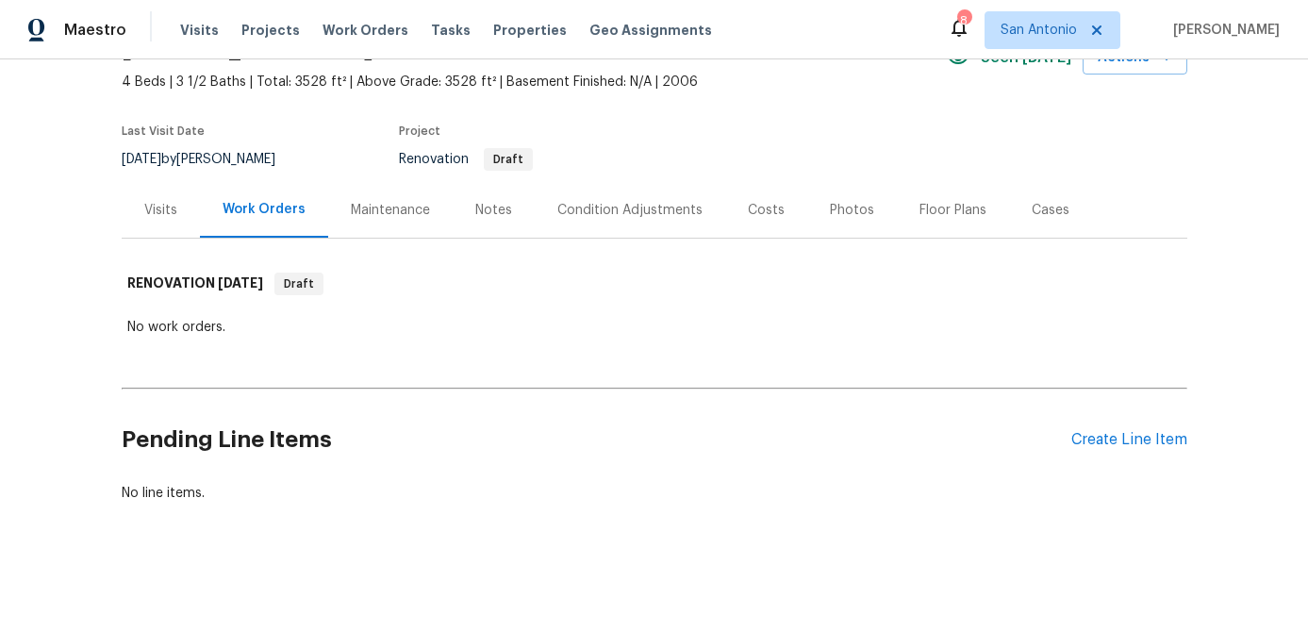
click at [481, 203] on div "Notes" at bounding box center [493, 210] width 37 height 19
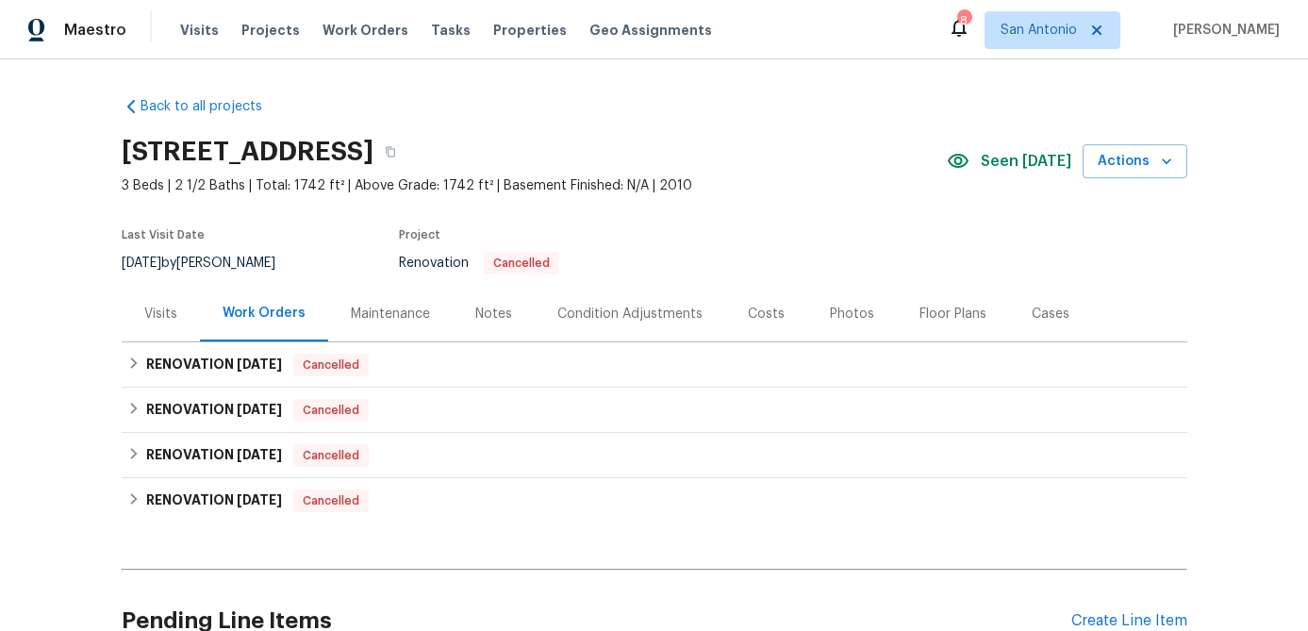
click at [491, 311] on div "Notes" at bounding box center [493, 314] width 37 height 19
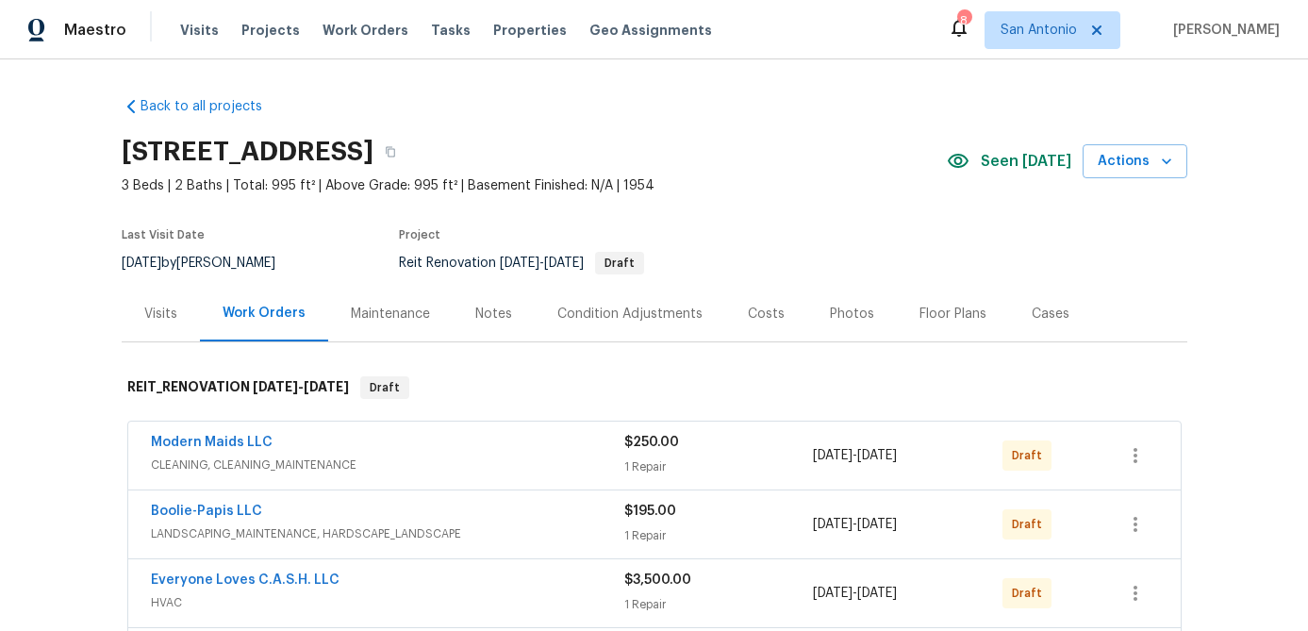
click at [489, 309] on div "Notes" at bounding box center [493, 314] width 37 height 19
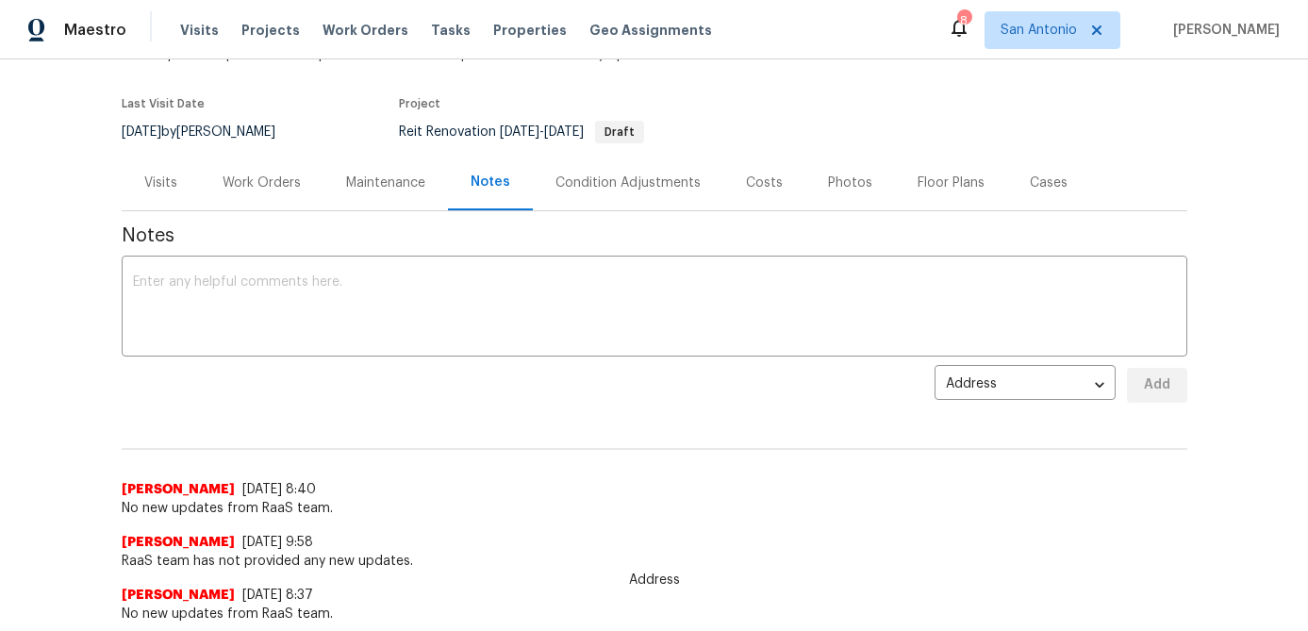
scroll to position [137, 0]
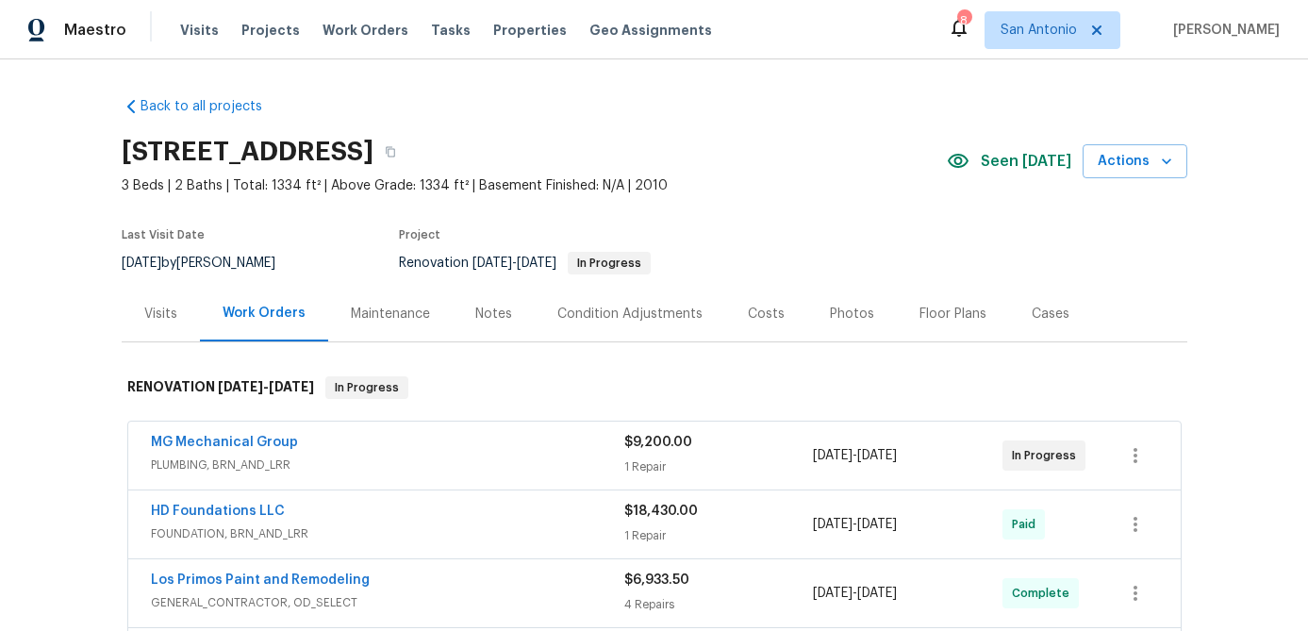
click at [495, 320] on div "Notes" at bounding box center [493, 314] width 37 height 19
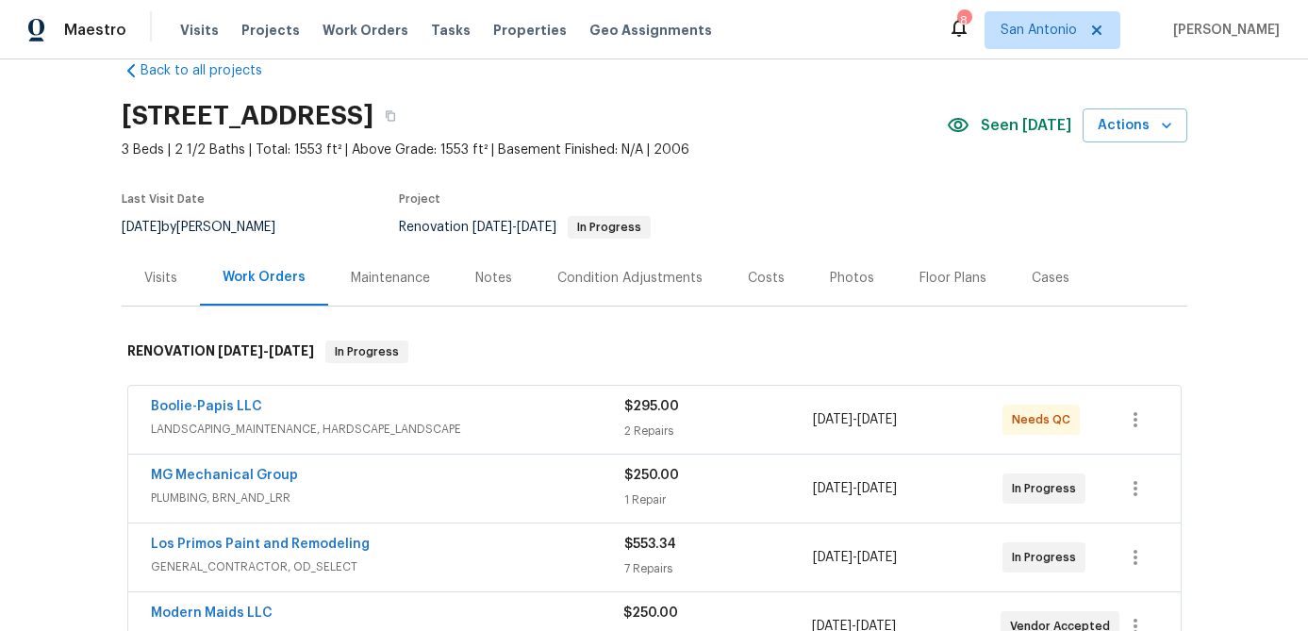
scroll to position [48, 0]
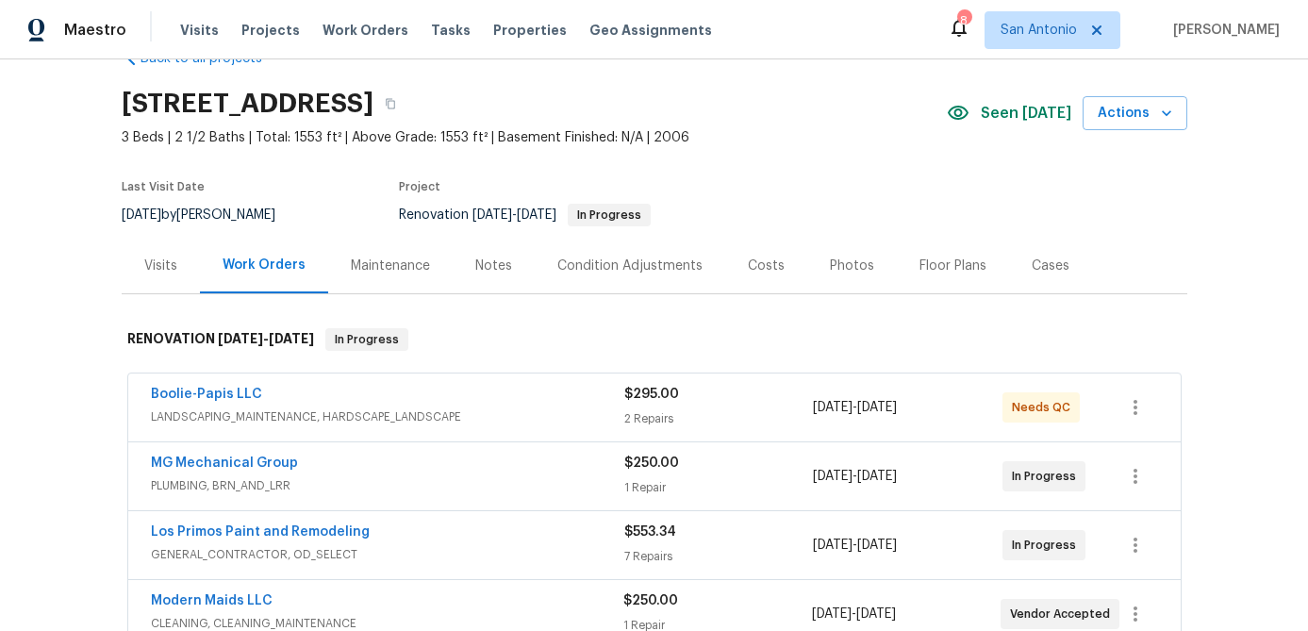
click at [484, 263] on div "Notes" at bounding box center [493, 266] width 37 height 19
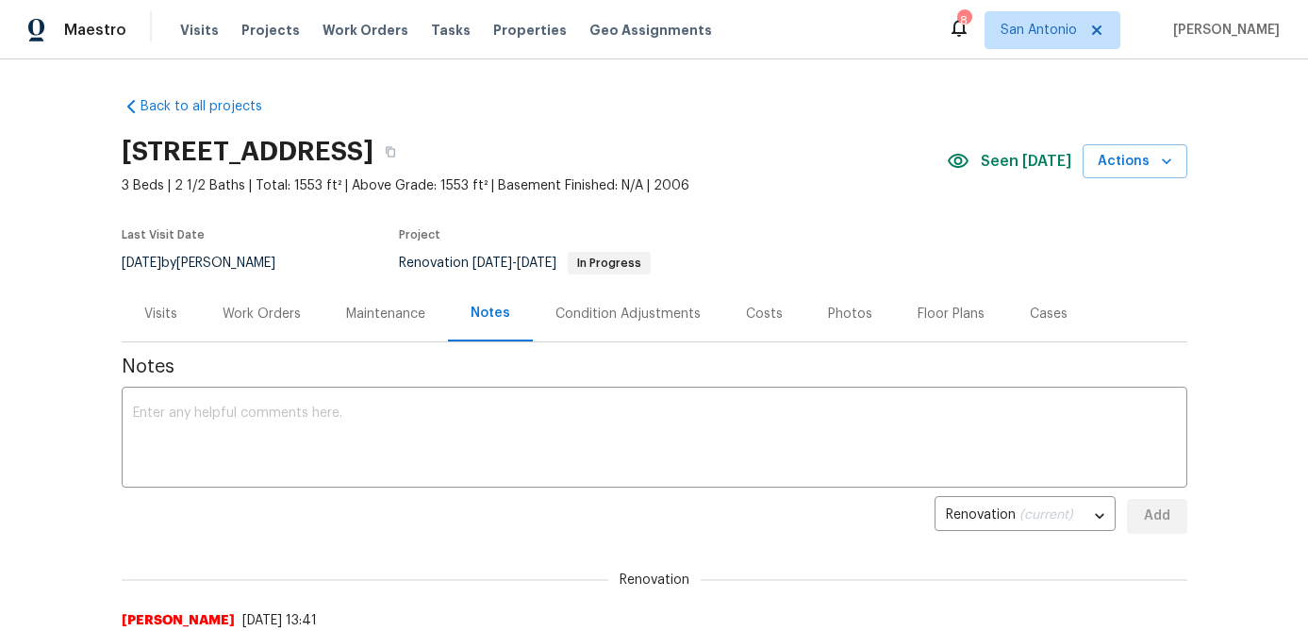
click at [242, 319] on div "Work Orders" at bounding box center [262, 314] width 78 height 19
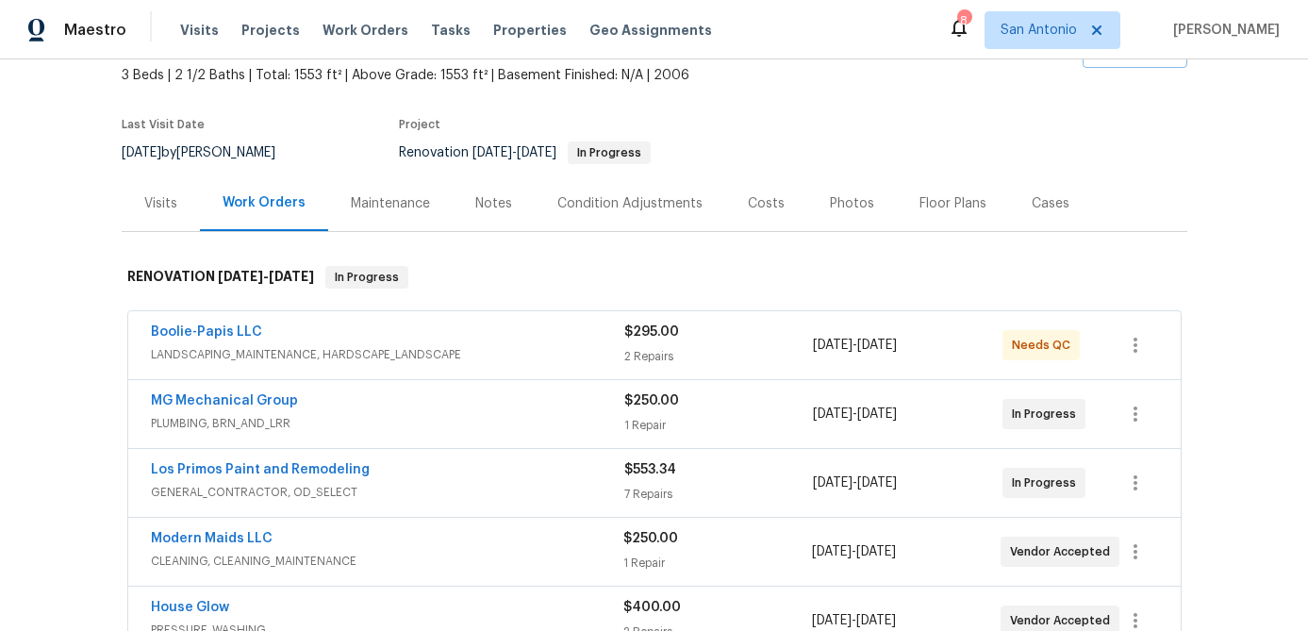
scroll to position [149, 0]
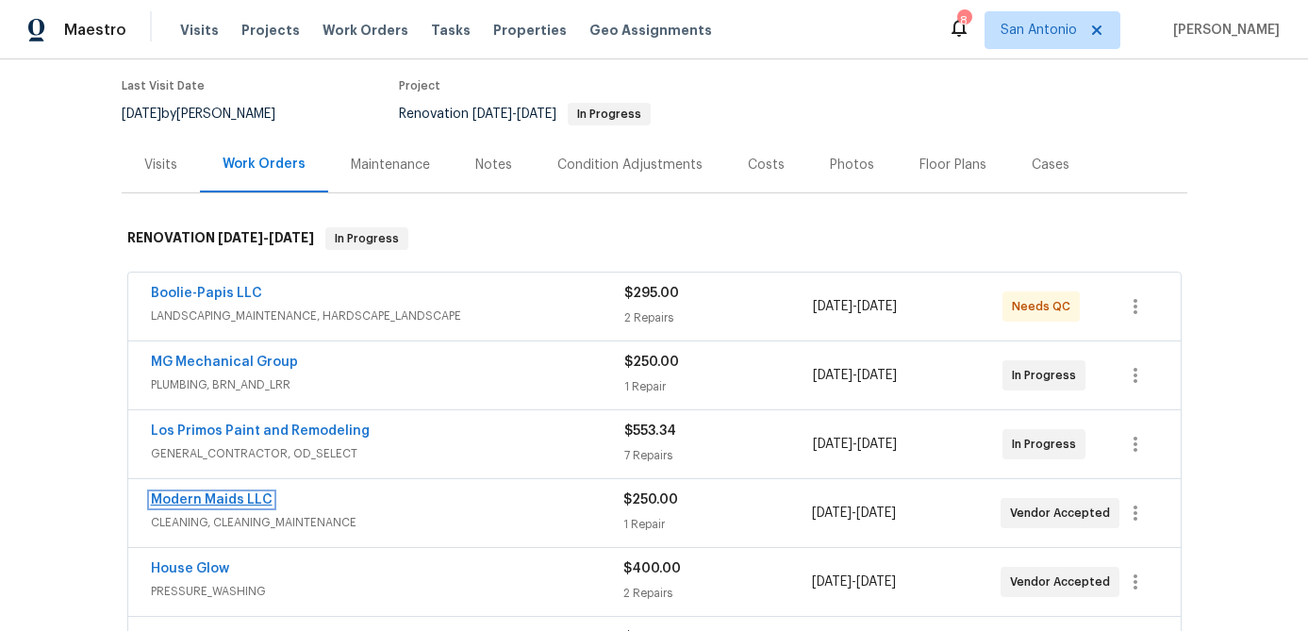
click at [215, 500] on link "Modern Maids LLC" at bounding box center [212, 499] width 122 height 13
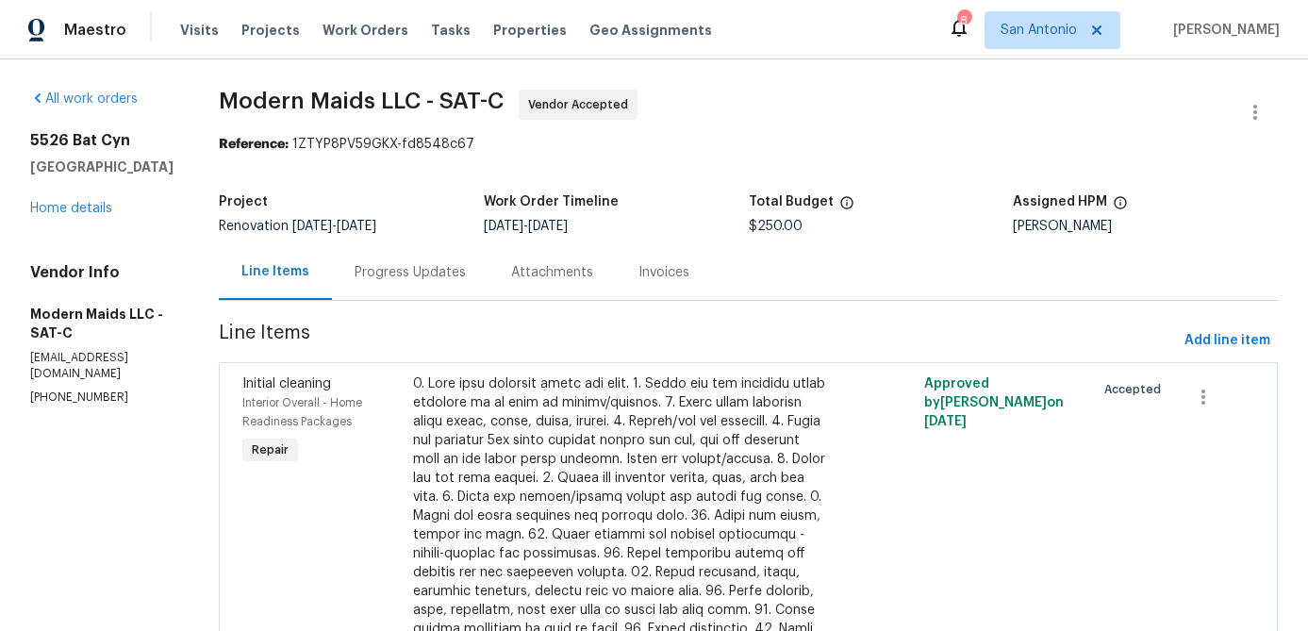
click at [433, 264] on div "Progress Updates" at bounding box center [410, 272] width 111 height 19
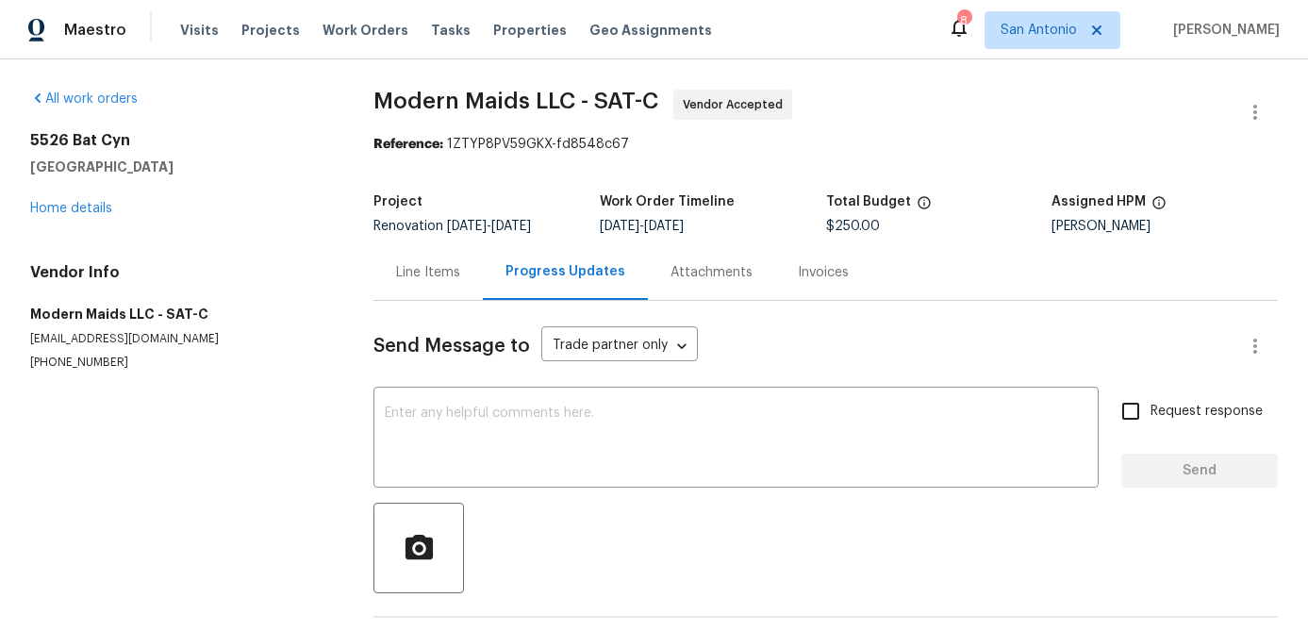
scroll to position [70, 0]
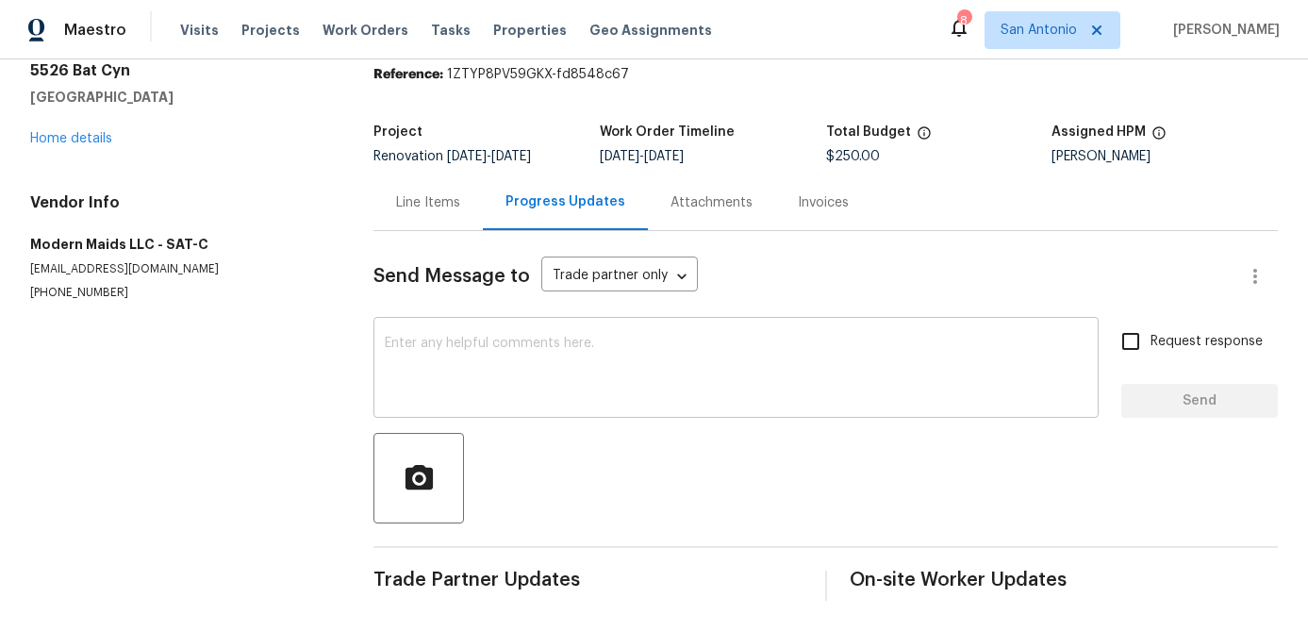
click at [446, 356] on textarea at bounding box center [736, 370] width 703 height 66
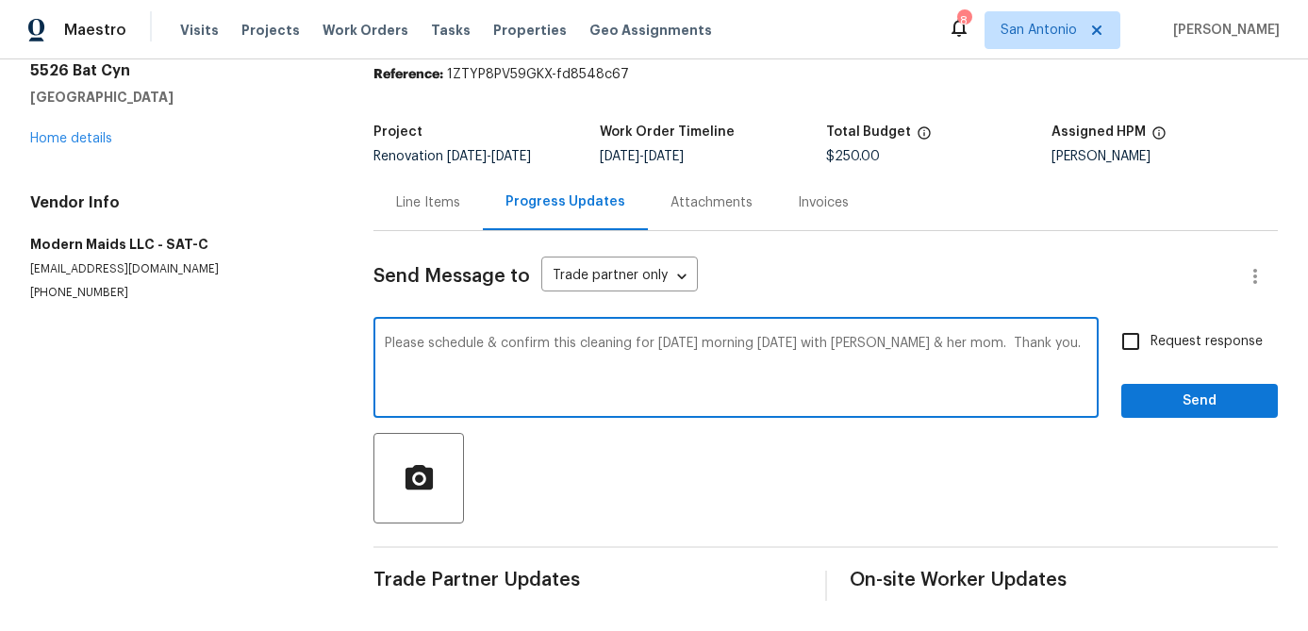
type textarea "Please schedule & confirm this cleaning for [DATE] morning [DATE] with [PERSON_…"
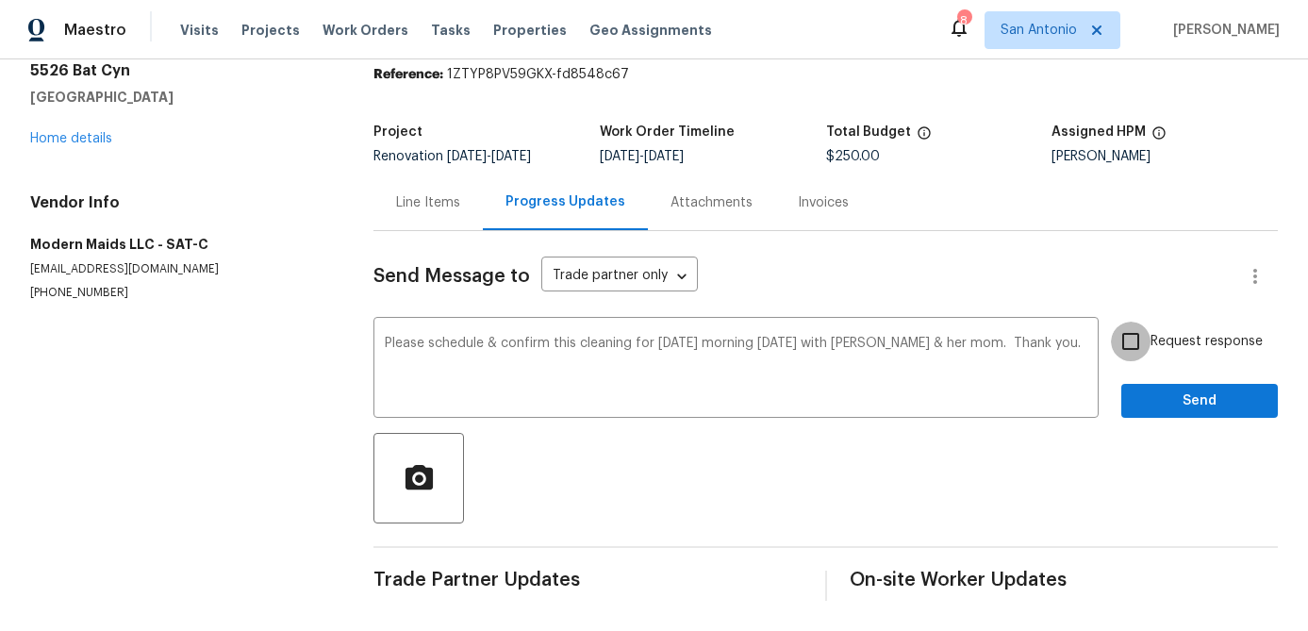
click at [1139, 346] on input "Request response" at bounding box center [1131, 342] width 40 height 40
checkbox input "true"
click at [1187, 414] on button "Send" at bounding box center [1199, 401] width 157 height 35
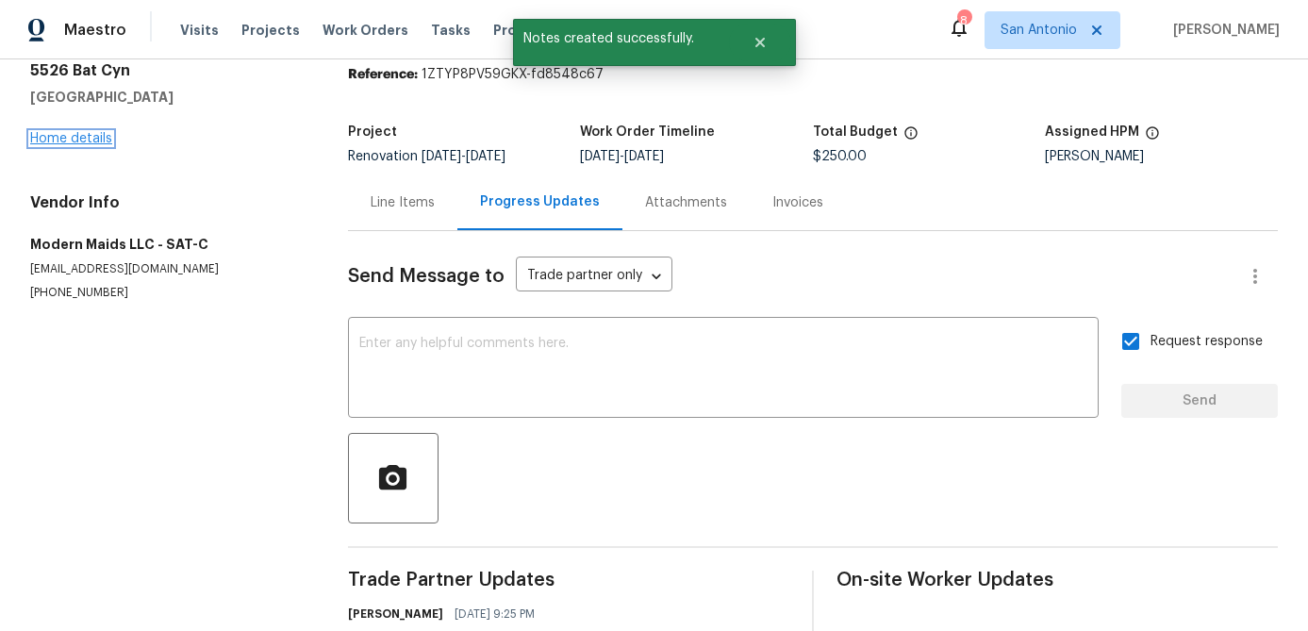
click at [74, 138] on link "Home details" at bounding box center [71, 138] width 82 height 13
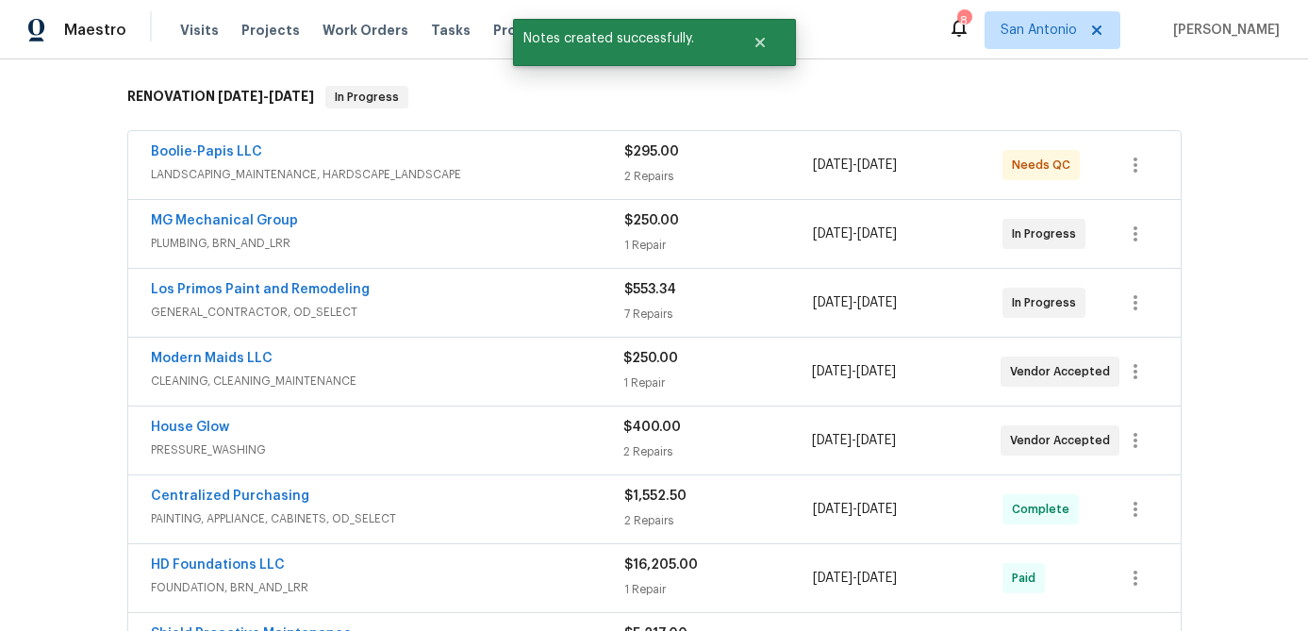
scroll to position [291, 0]
click at [207, 423] on link "House Glow" at bounding box center [190, 426] width 78 height 13
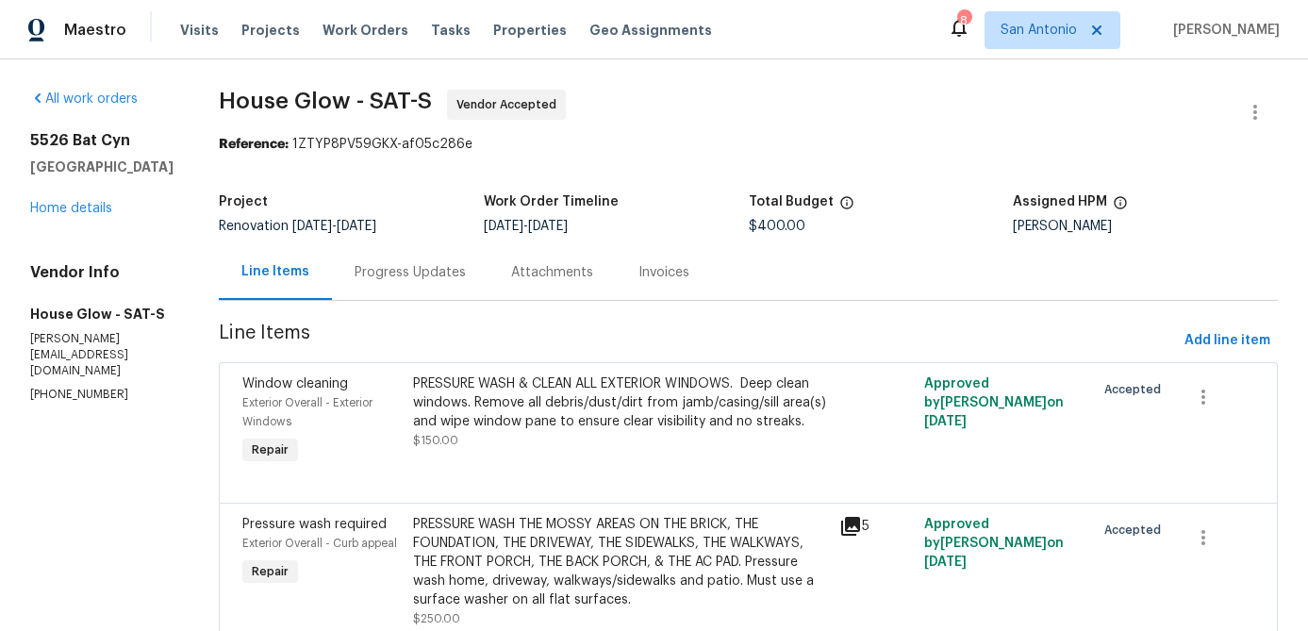
click at [414, 269] on div "Progress Updates" at bounding box center [410, 272] width 111 height 19
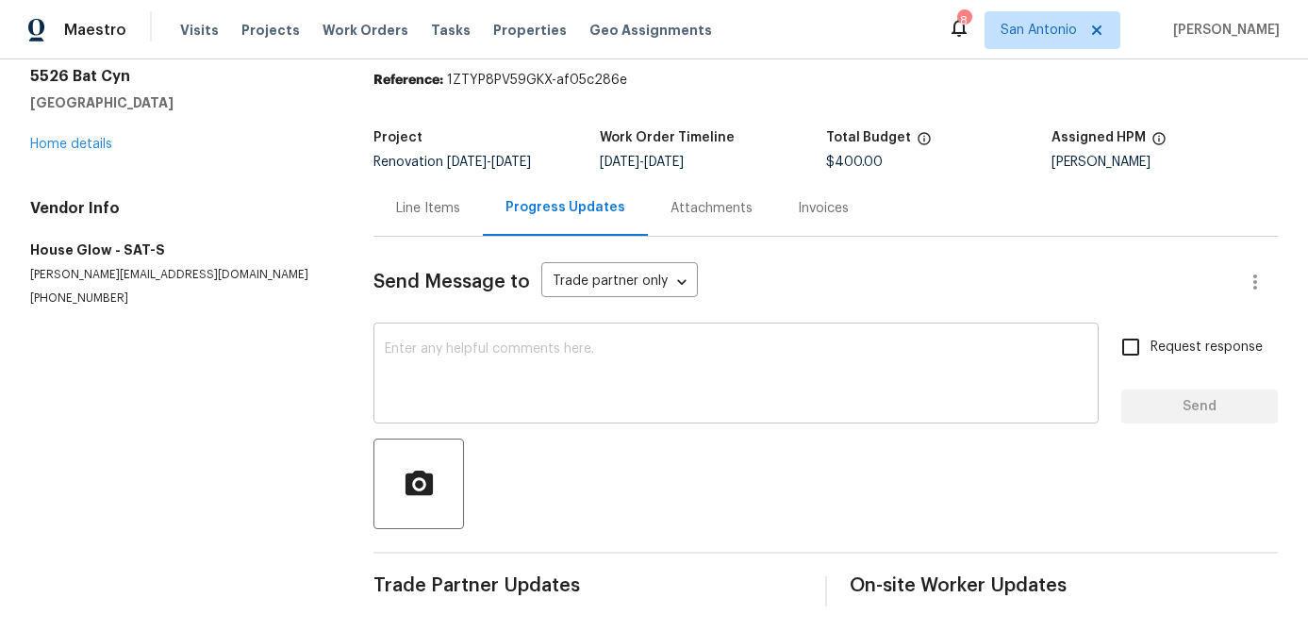
scroll to position [70, 0]
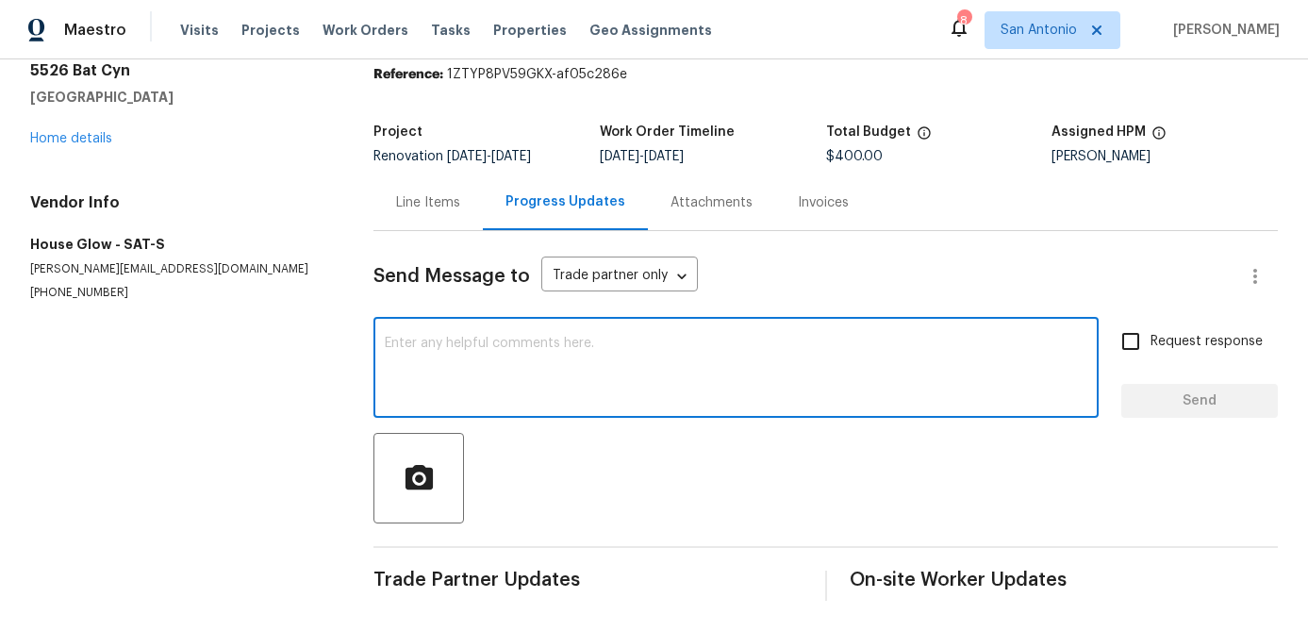
click at [520, 361] on textarea at bounding box center [736, 370] width 703 height 66
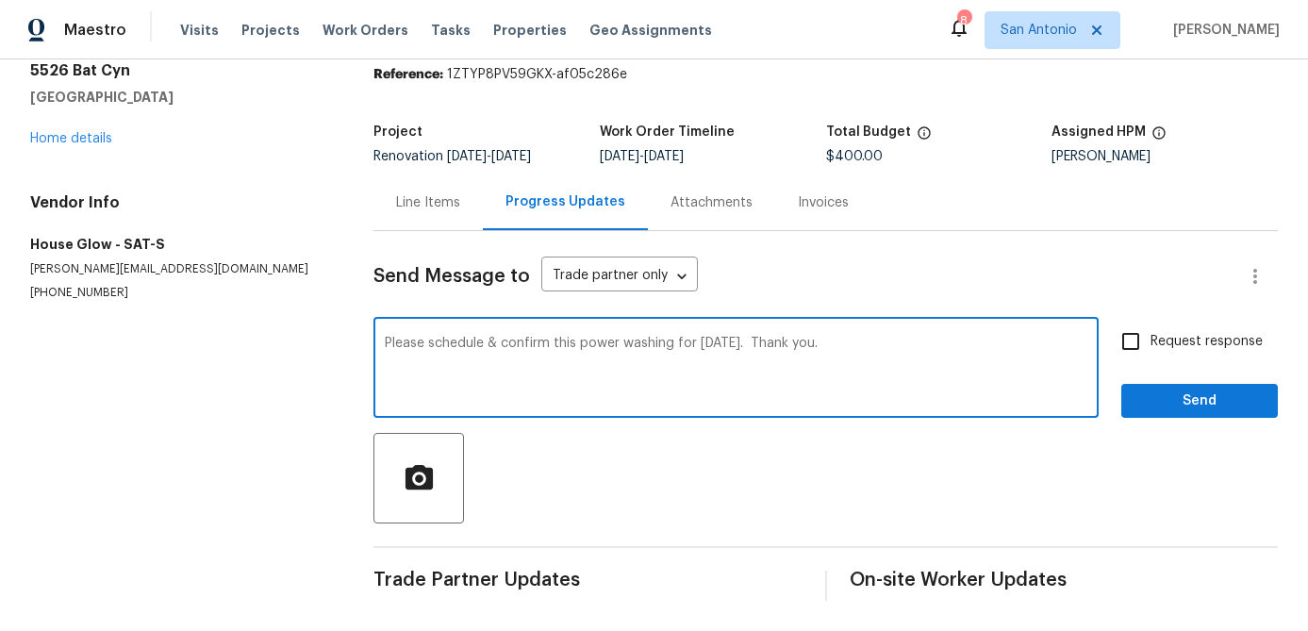
type textarea "Please schedule & confirm this power washing for Wednesday 10/1/25. Thank you."
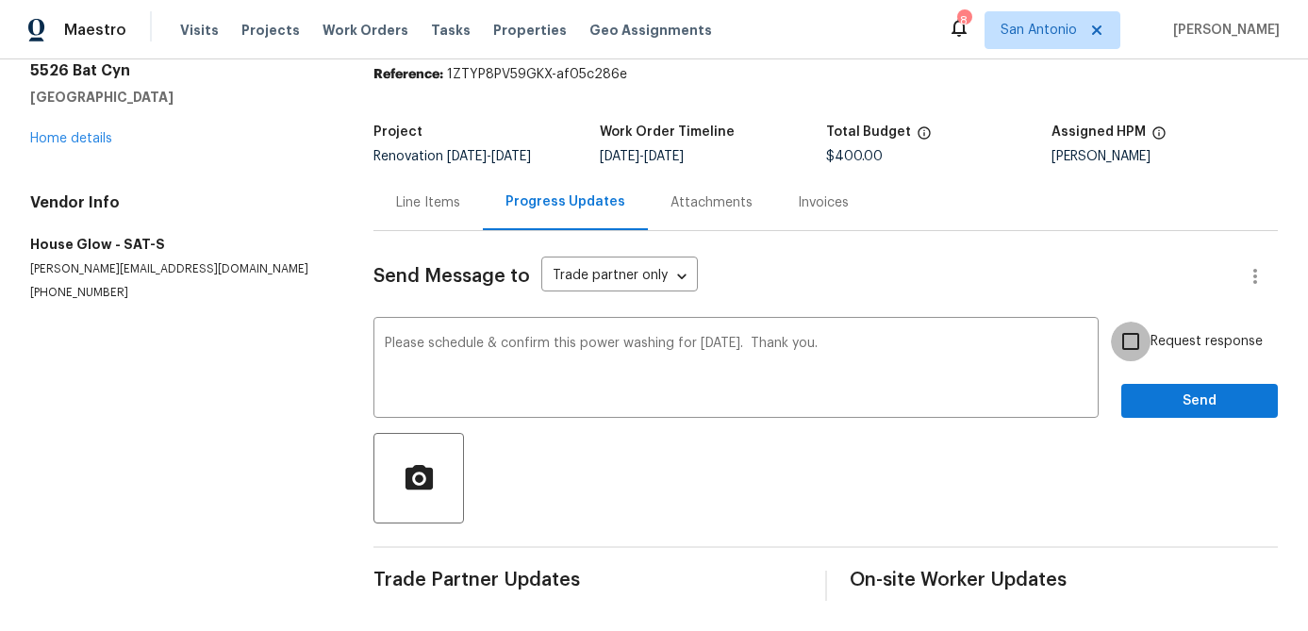
click at [1135, 343] on input "Request response" at bounding box center [1131, 342] width 40 height 40
checkbox input "true"
click at [1181, 391] on span "Send" at bounding box center [1199, 402] width 126 height 24
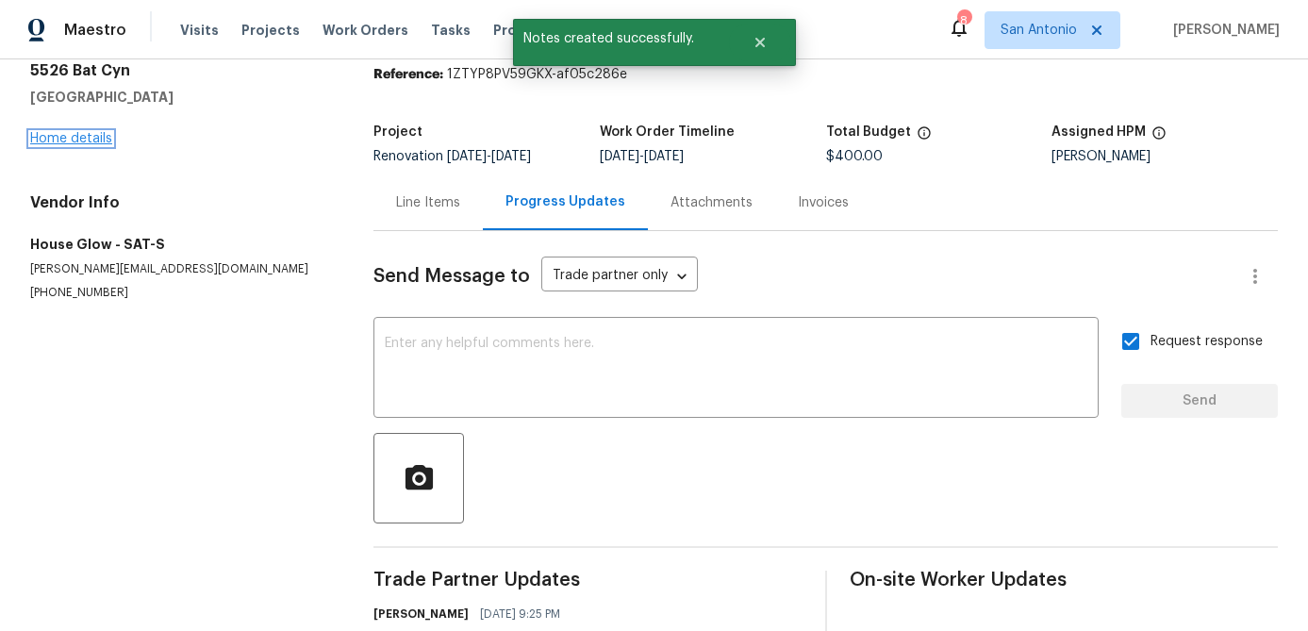
click at [44, 141] on link "Home details" at bounding box center [71, 138] width 82 height 13
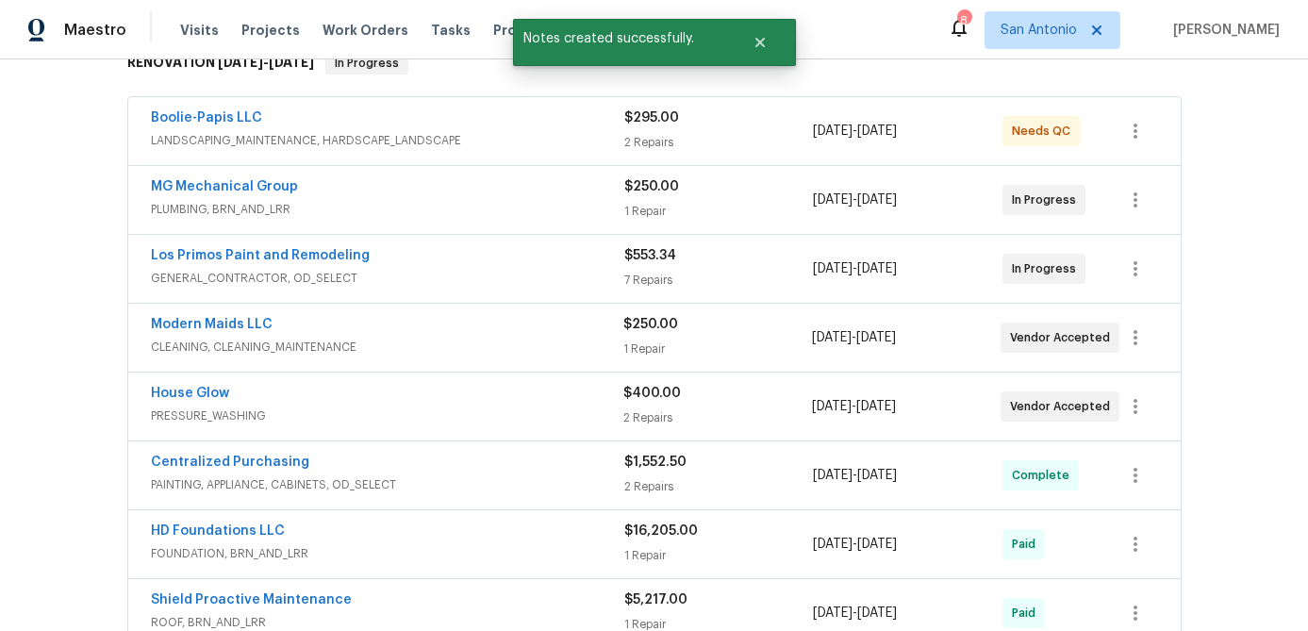
scroll to position [328, 0]
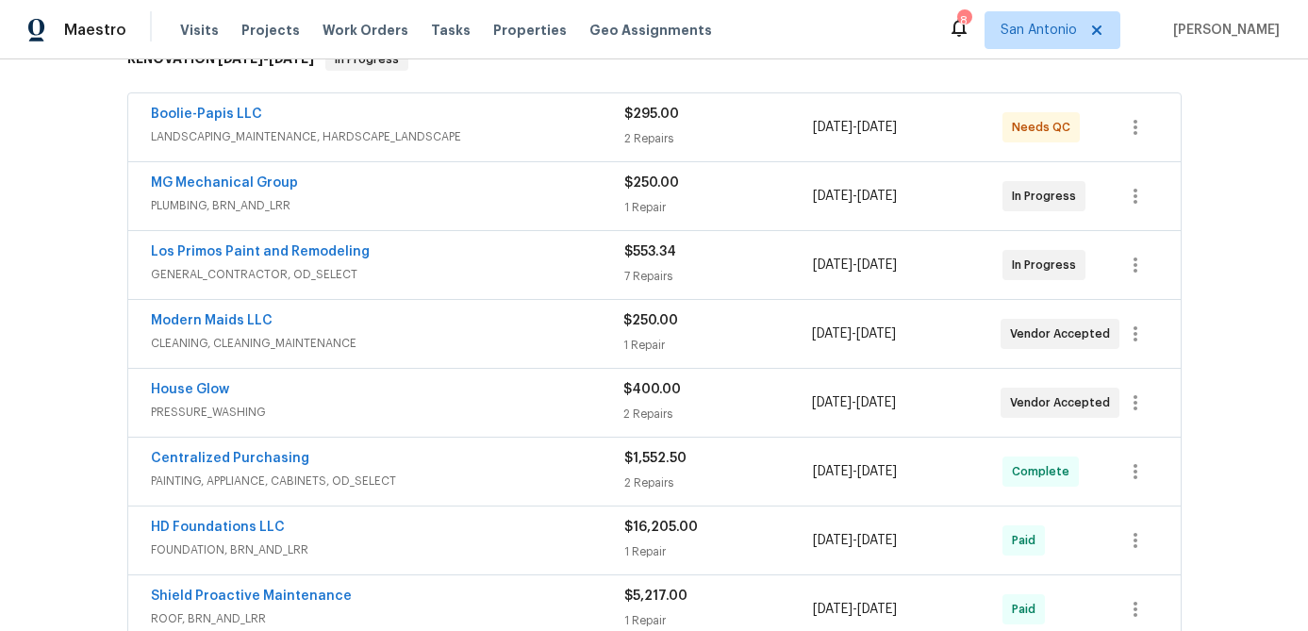
click at [439, 273] on span "GENERAL_CONTRACTOR, OD_SELECT" at bounding box center [387, 274] width 473 height 19
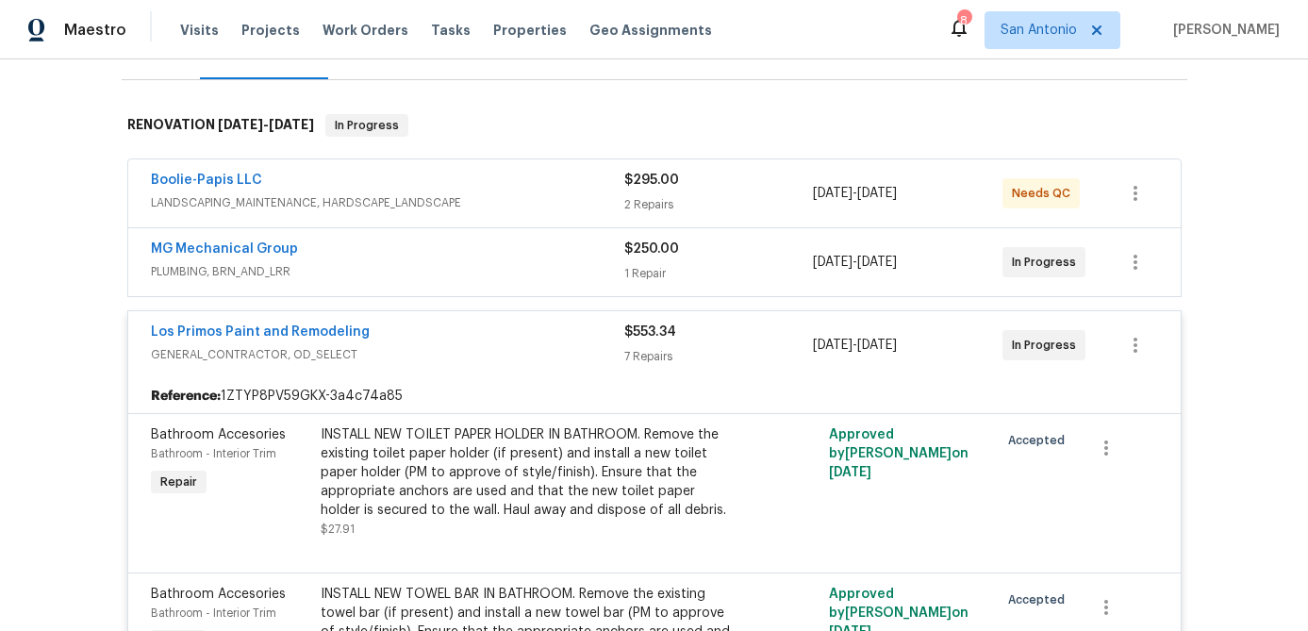
scroll to position [257, 0]
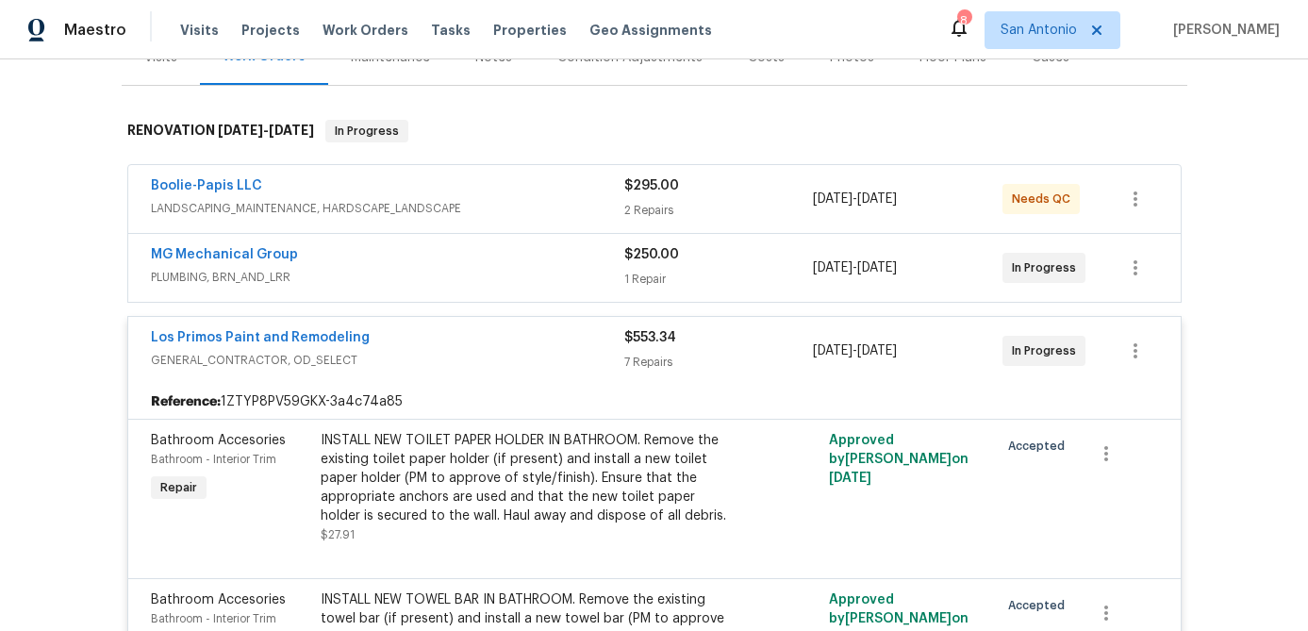
click at [409, 328] on div "Los Primos Paint and Remodeling" at bounding box center [387, 339] width 473 height 23
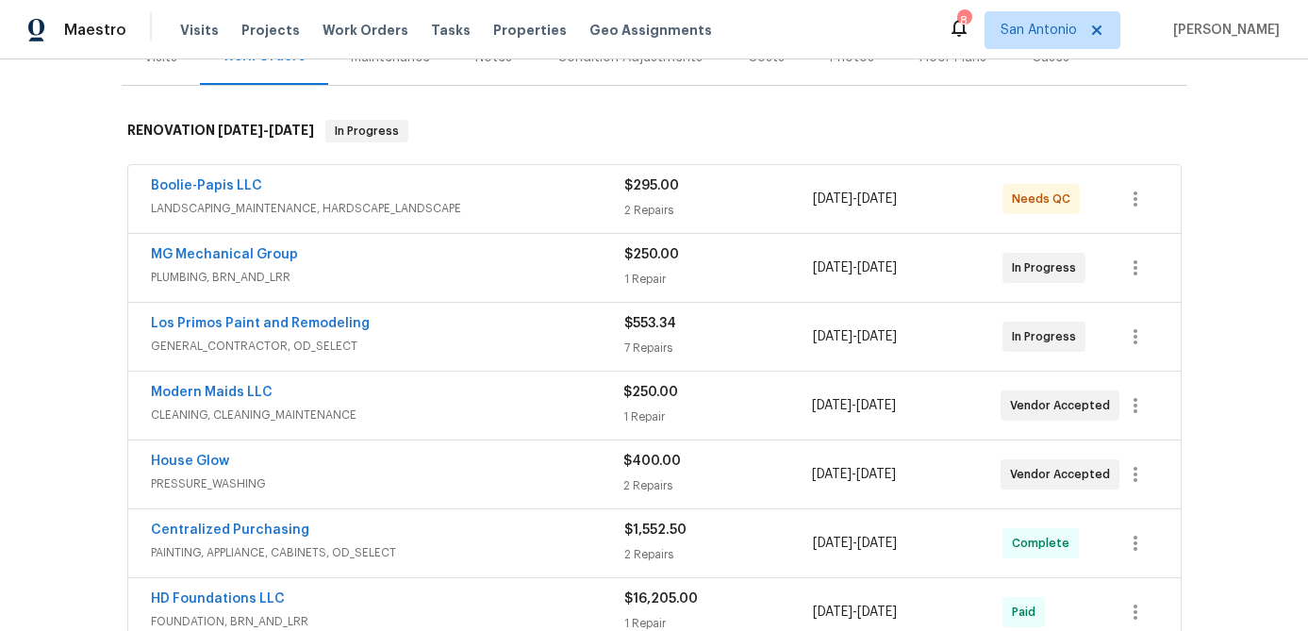
scroll to position [0, 0]
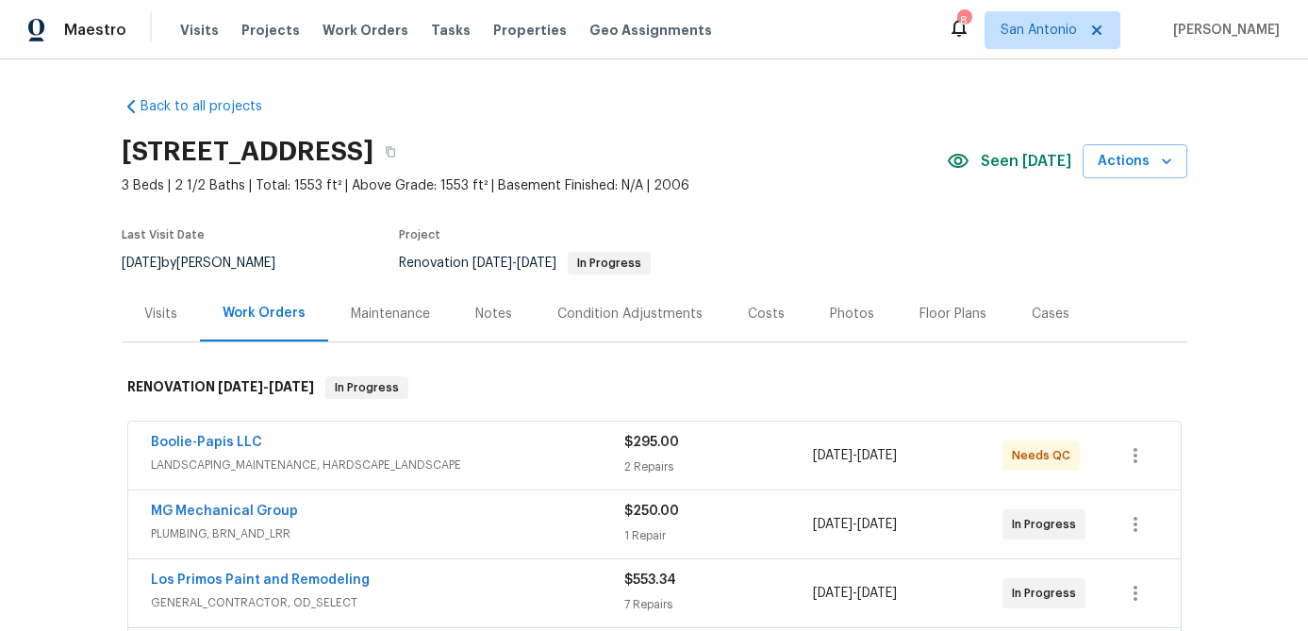
click at [753, 314] on div "Costs" at bounding box center [766, 314] width 37 height 19
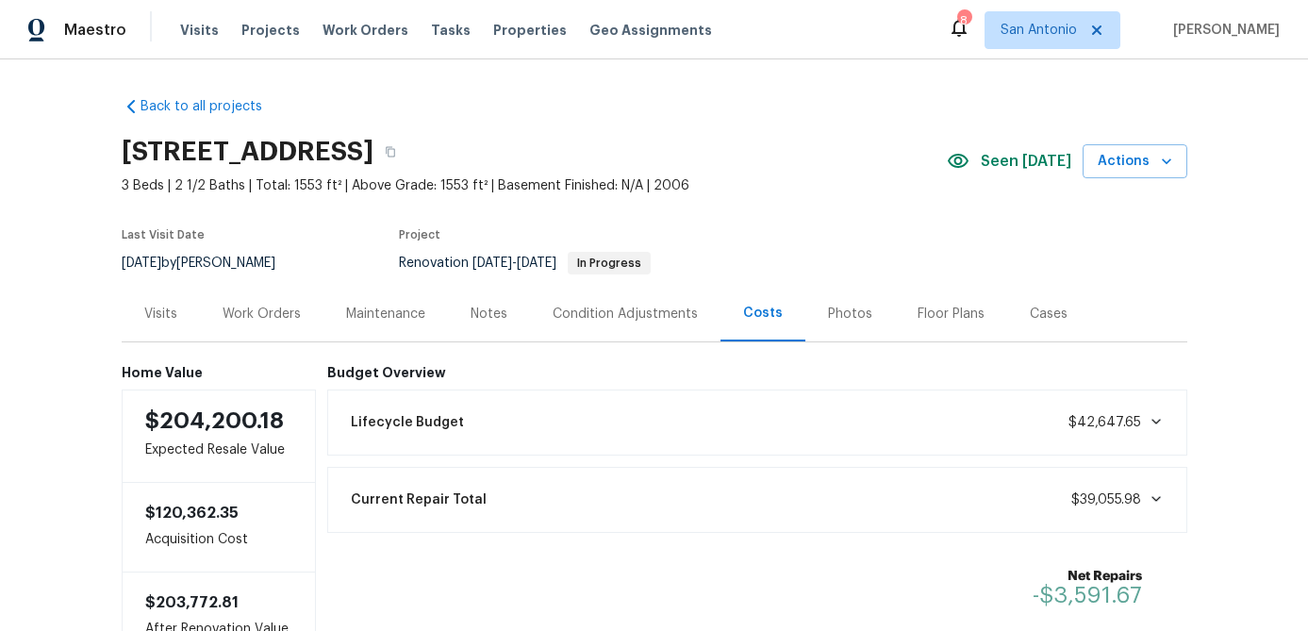
click at [251, 313] on div "Work Orders" at bounding box center [262, 314] width 78 height 19
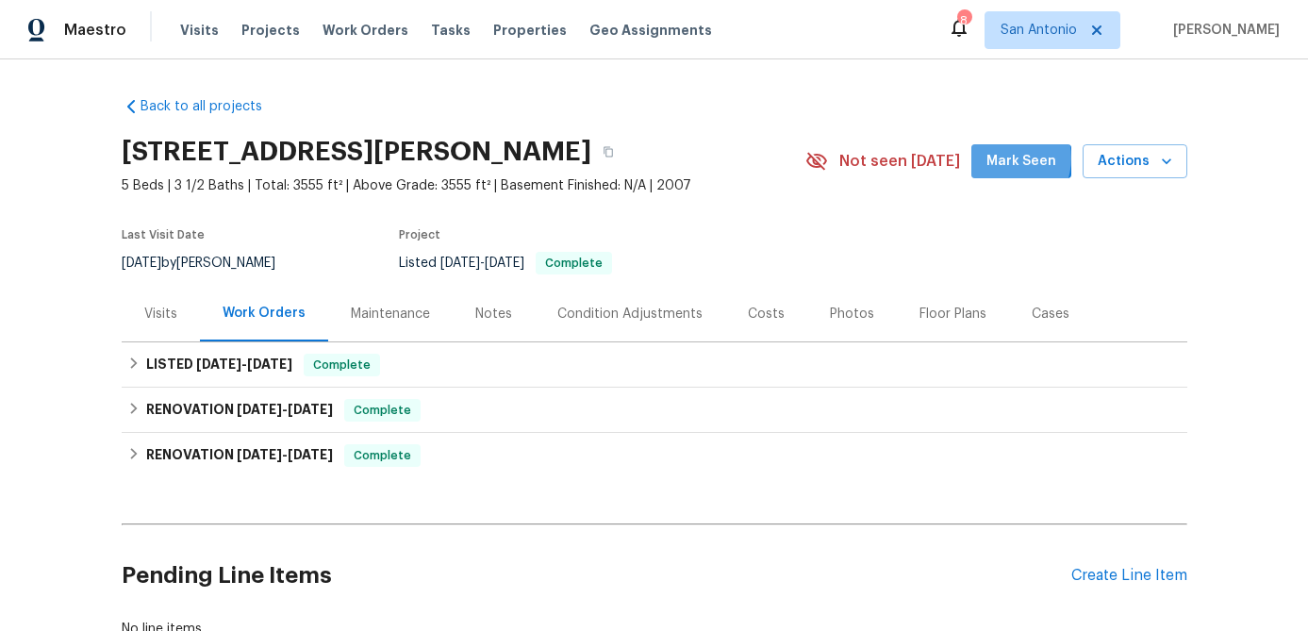
click at [1008, 158] on span "Mark Seen" at bounding box center [1022, 162] width 70 height 24
click at [151, 319] on div "Visits" at bounding box center [160, 314] width 33 height 19
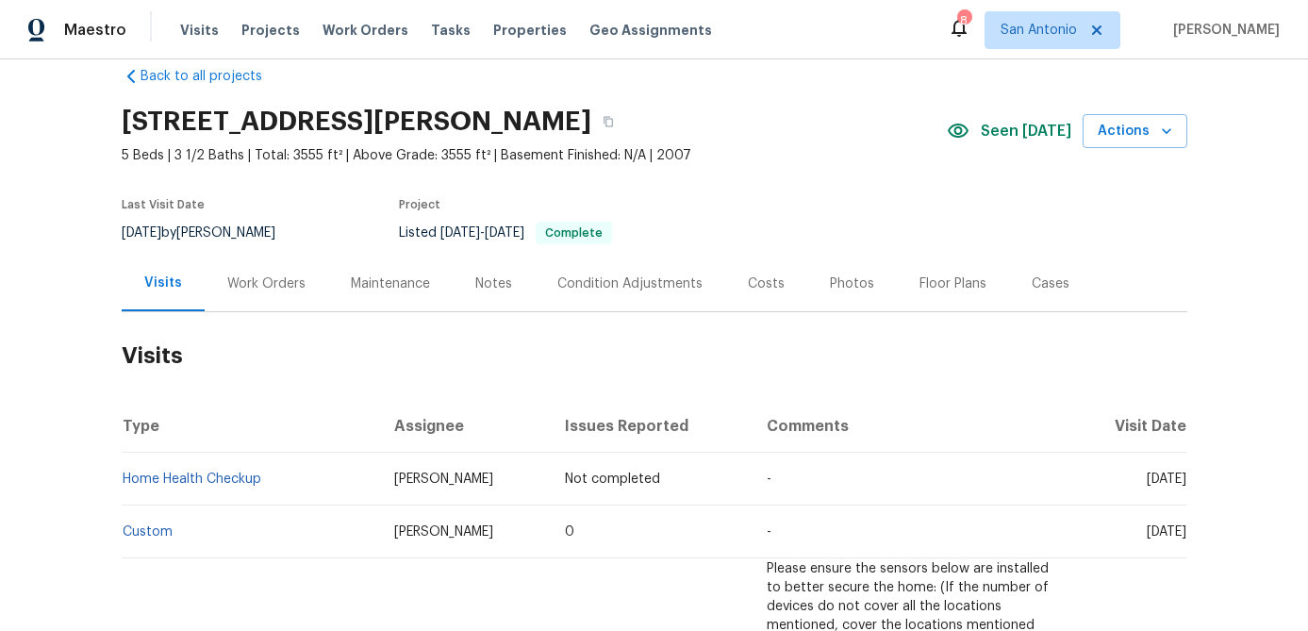
scroll to position [25, 0]
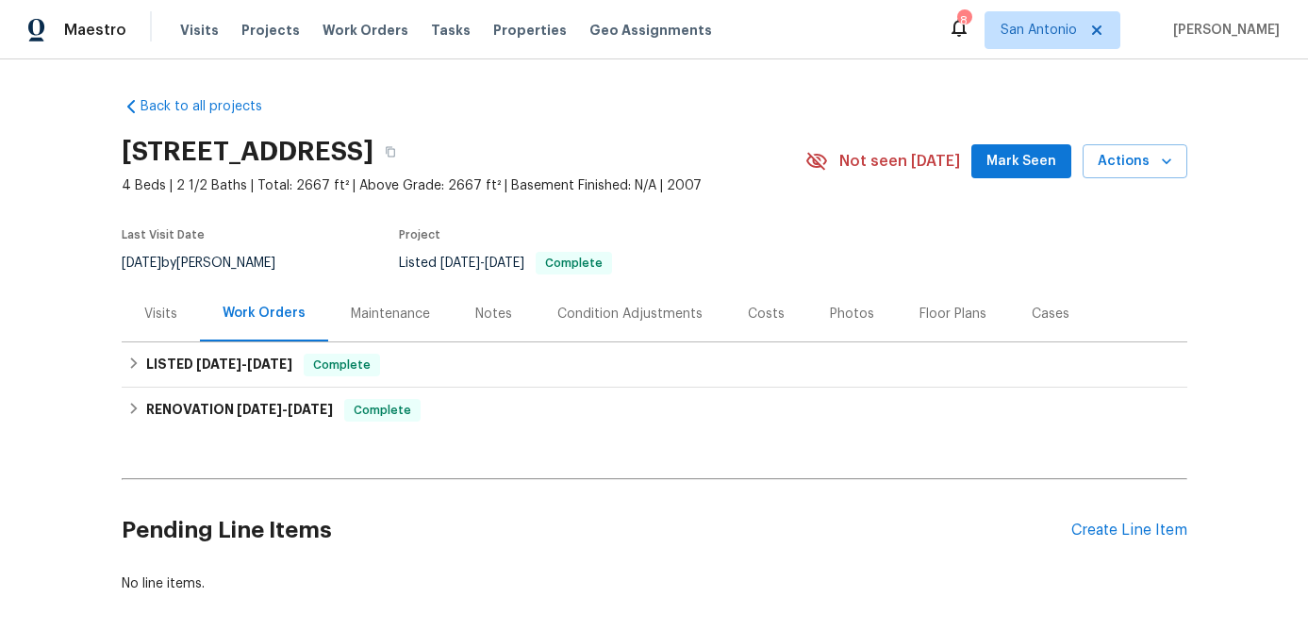
click at [161, 317] on div "Visits" at bounding box center [160, 314] width 33 height 19
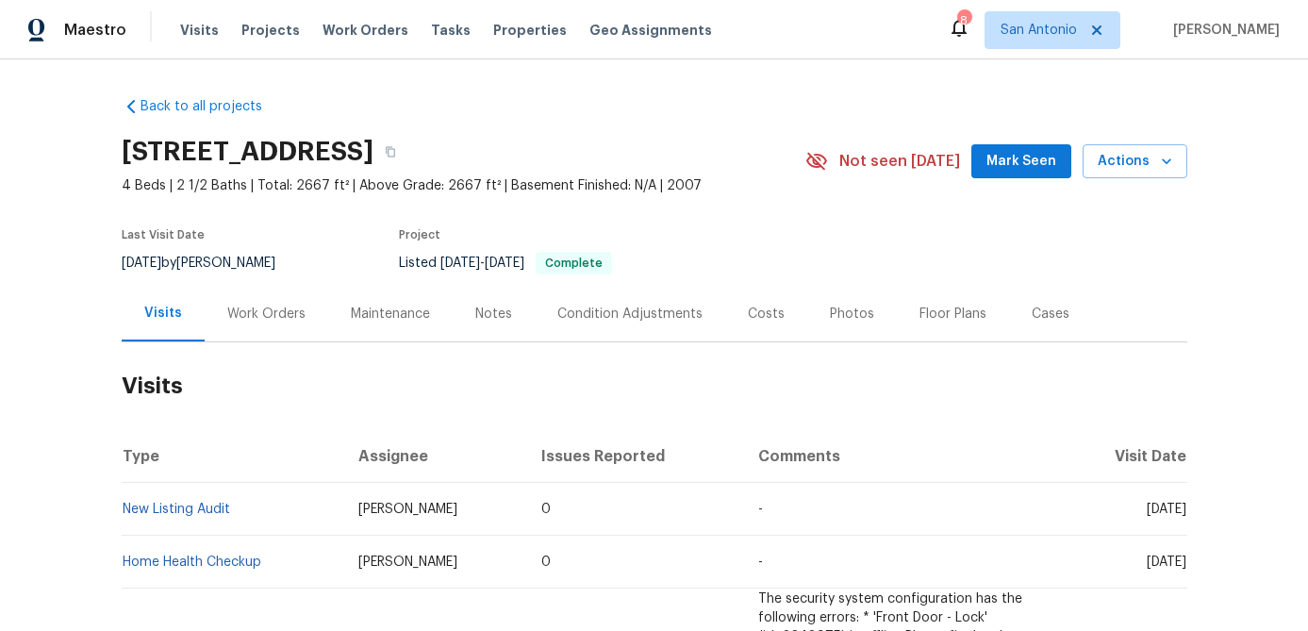
click at [1012, 161] on span "Mark Seen" at bounding box center [1022, 162] width 70 height 24
click at [1157, 167] on icon "button" at bounding box center [1166, 161] width 19 height 19
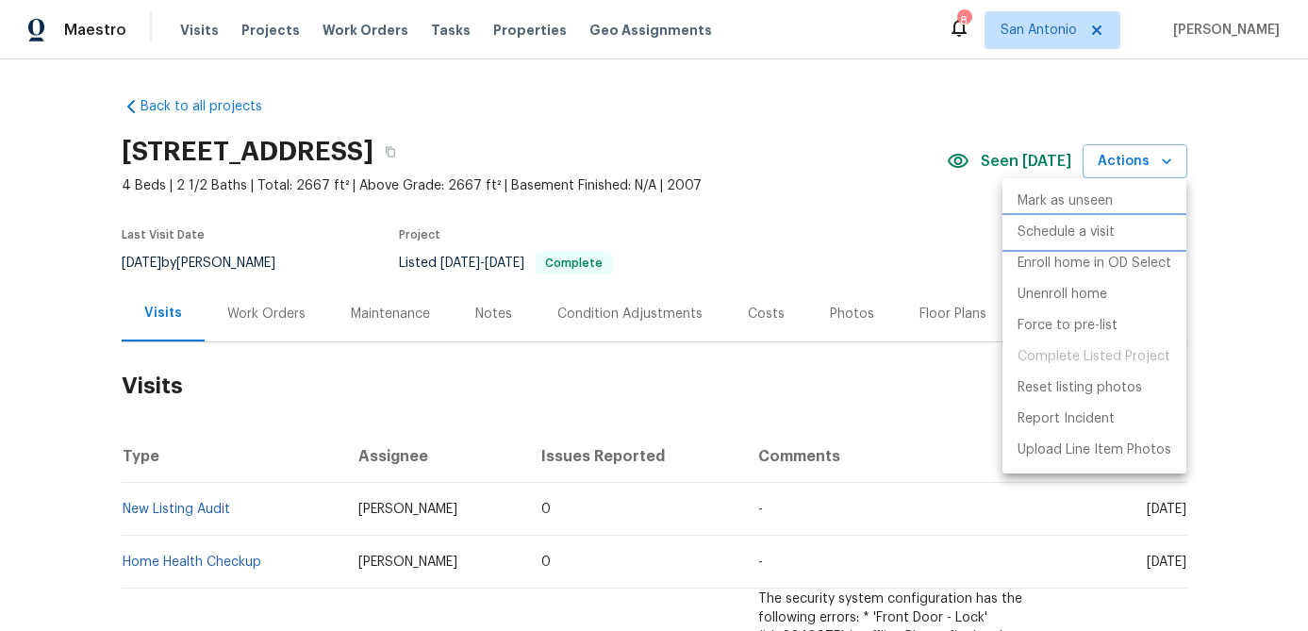
click at [1066, 237] on p "Schedule a visit" at bounding box center [1066, 233] width 97 height 20
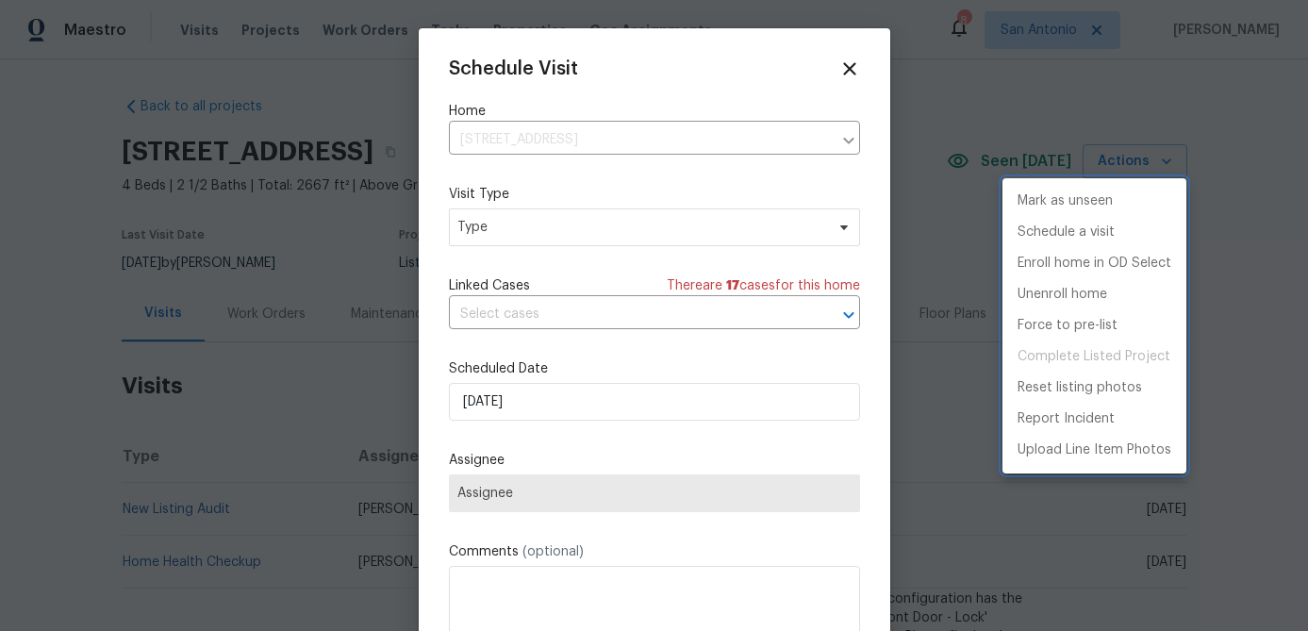
click at [600, 235] on div at bounding box center [654, 315] width 1308 height 631
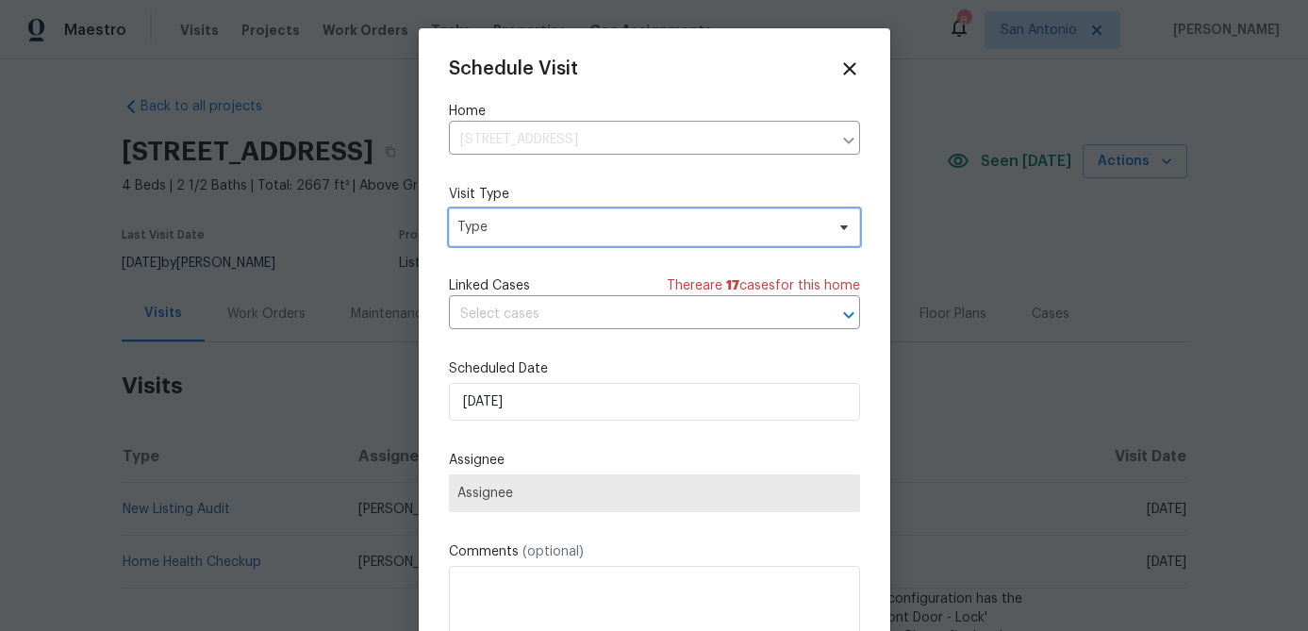
click at [600, 235] on span "Type" at bounding box center [640, 227] width 367 height 19
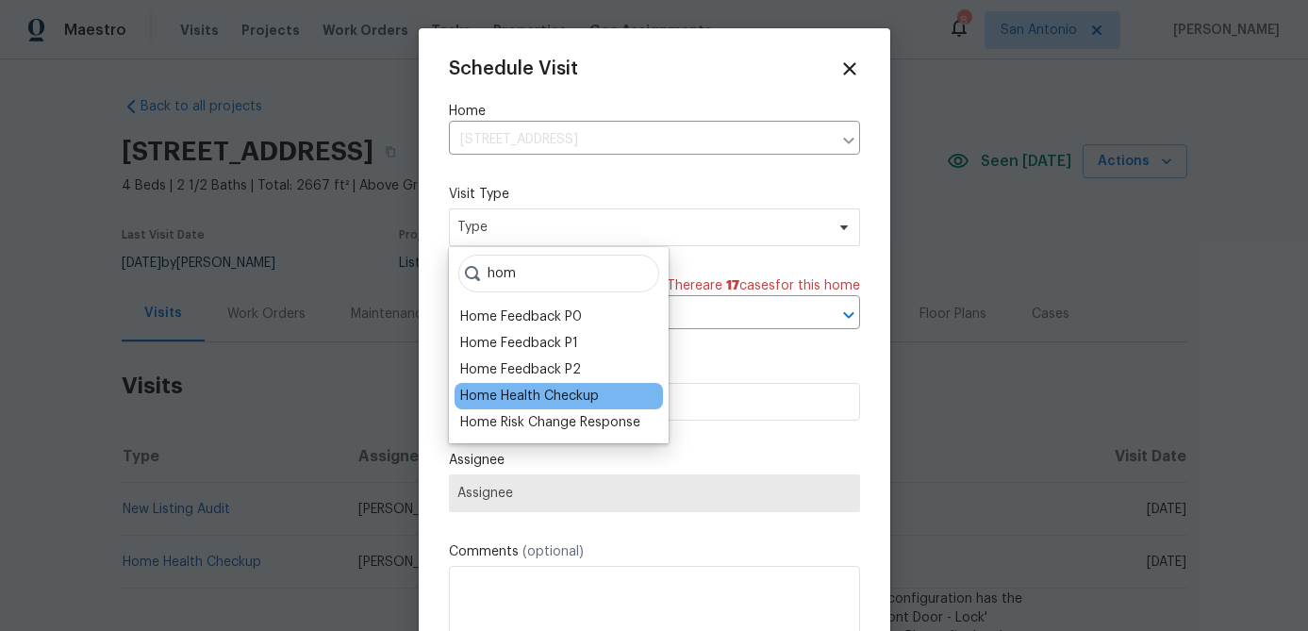
type input "hom"
click at [550, 395] on div "Home Health Checkup" at bounding box center [529, 396] width 139 height 19
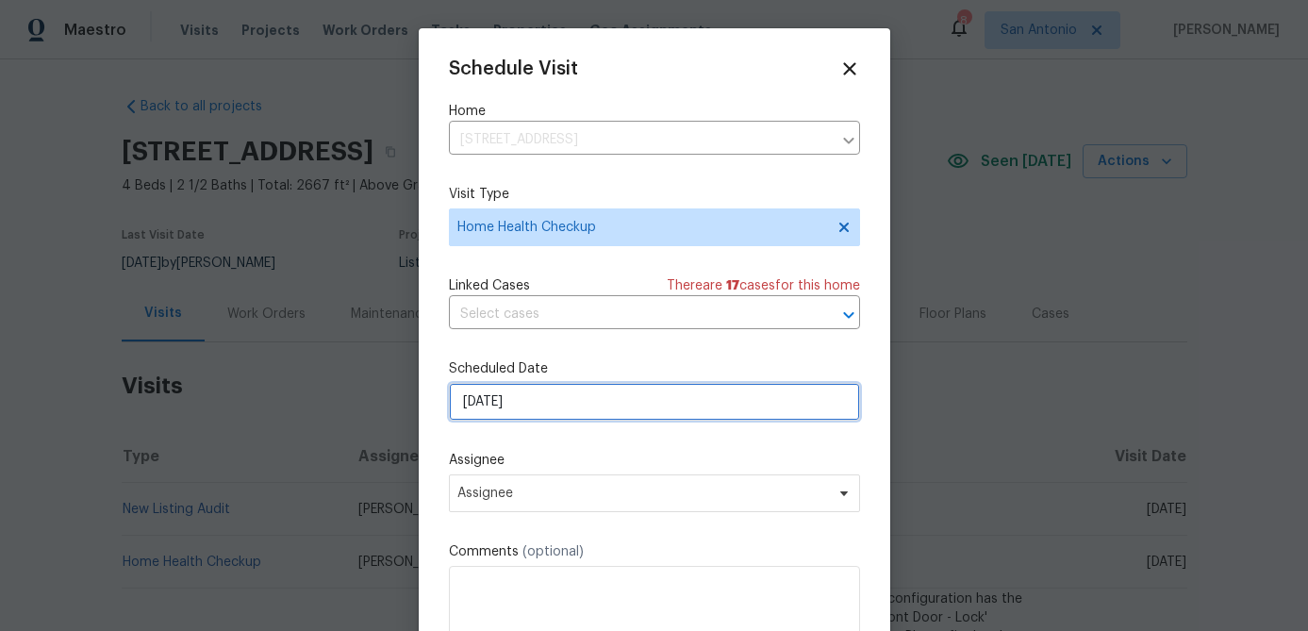
click at [550, 402] on input "[DATE]" at bounding box center [654, 402] width 411 height 38
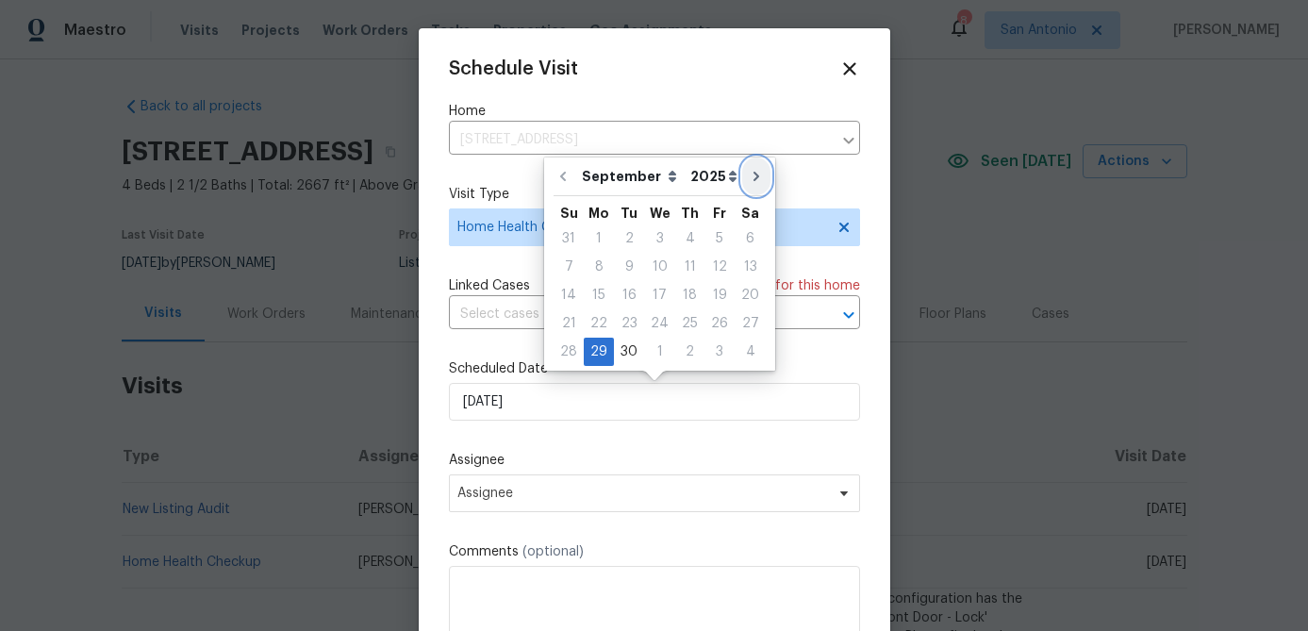
click at [749, 178] on icon "Go to next month" at bounding box center [756, 176] width 15 height 15
type input "10/29/2025"
select select "9"
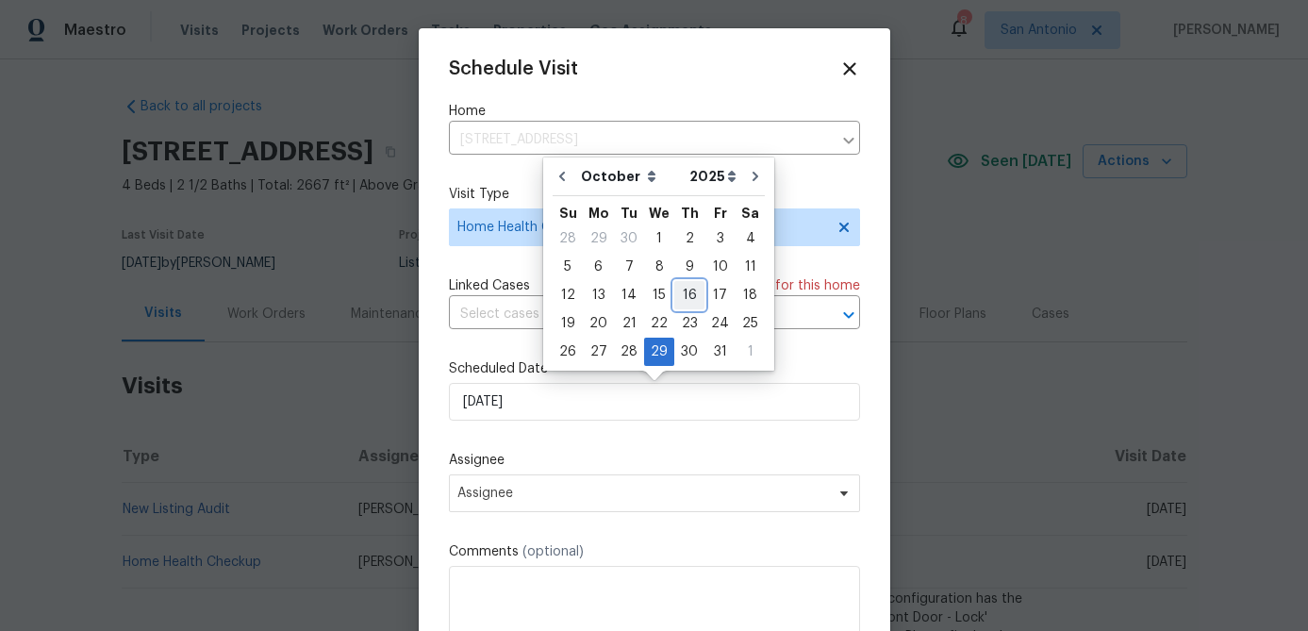
click at [684, 295] on div "16" at bounding box center [689, 295] width 30 height 26
type input "10/16/2025"
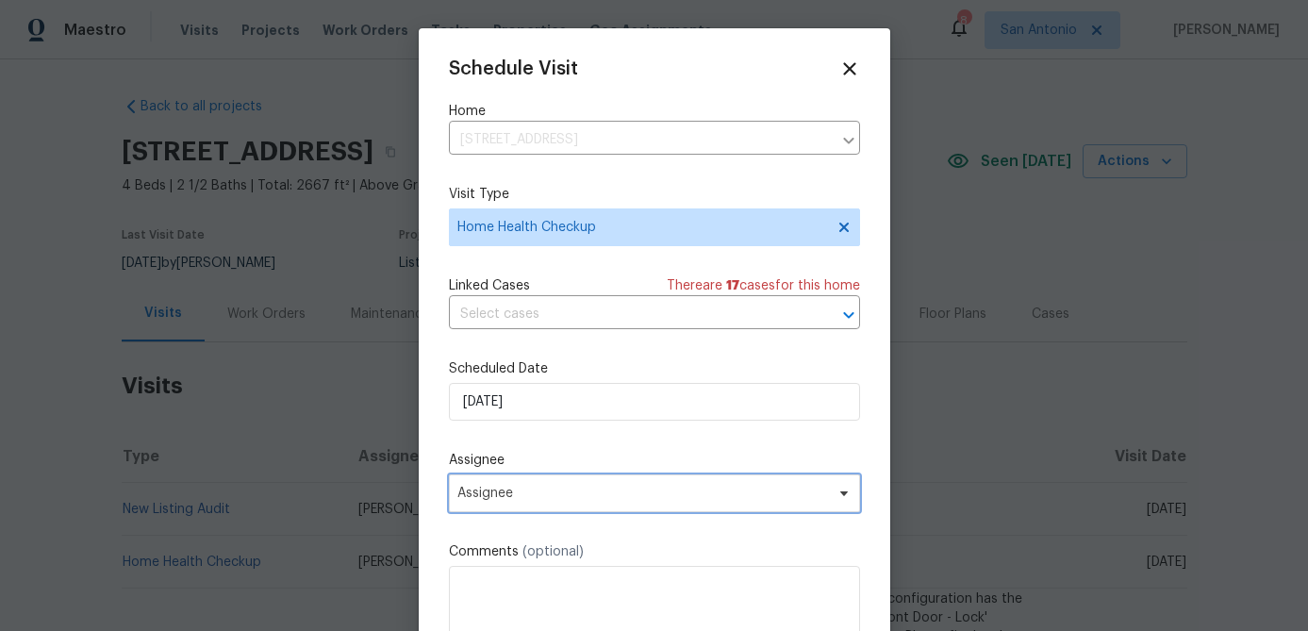
click at [557, 492] on span "Assignee" at bounding box center [642, 493] width 370 height 15
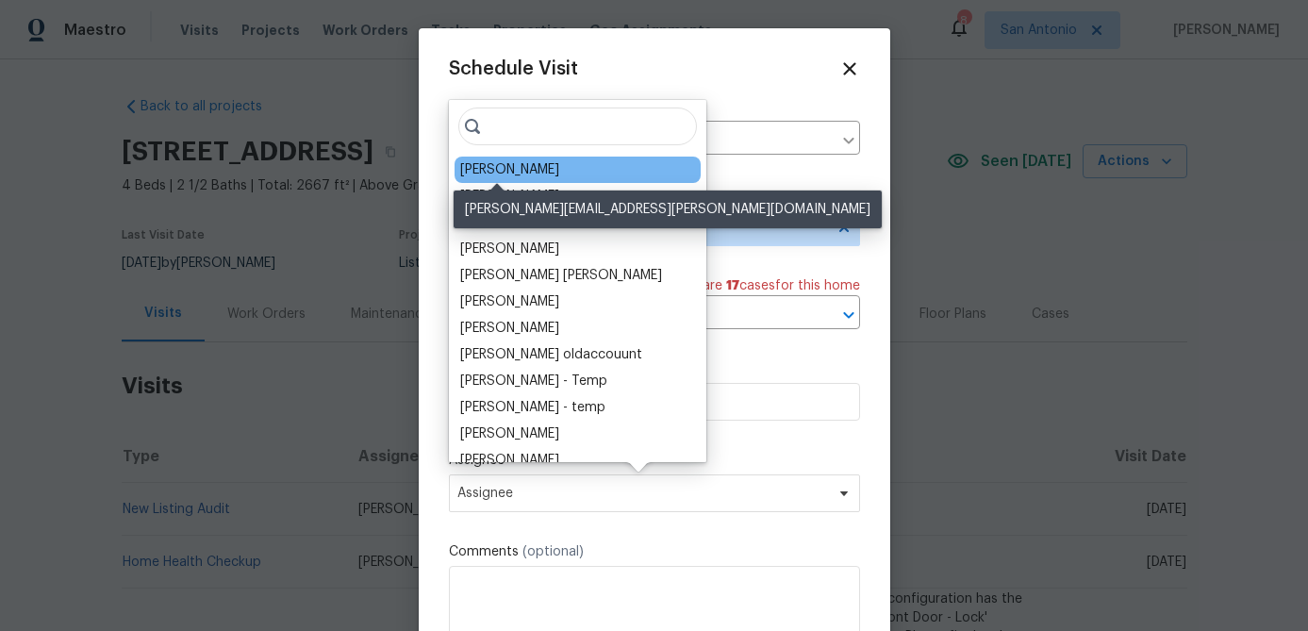
click at [499, 173] on div "[PERSON_NAME]" at bounding box center [509, 169] width 99 height 19
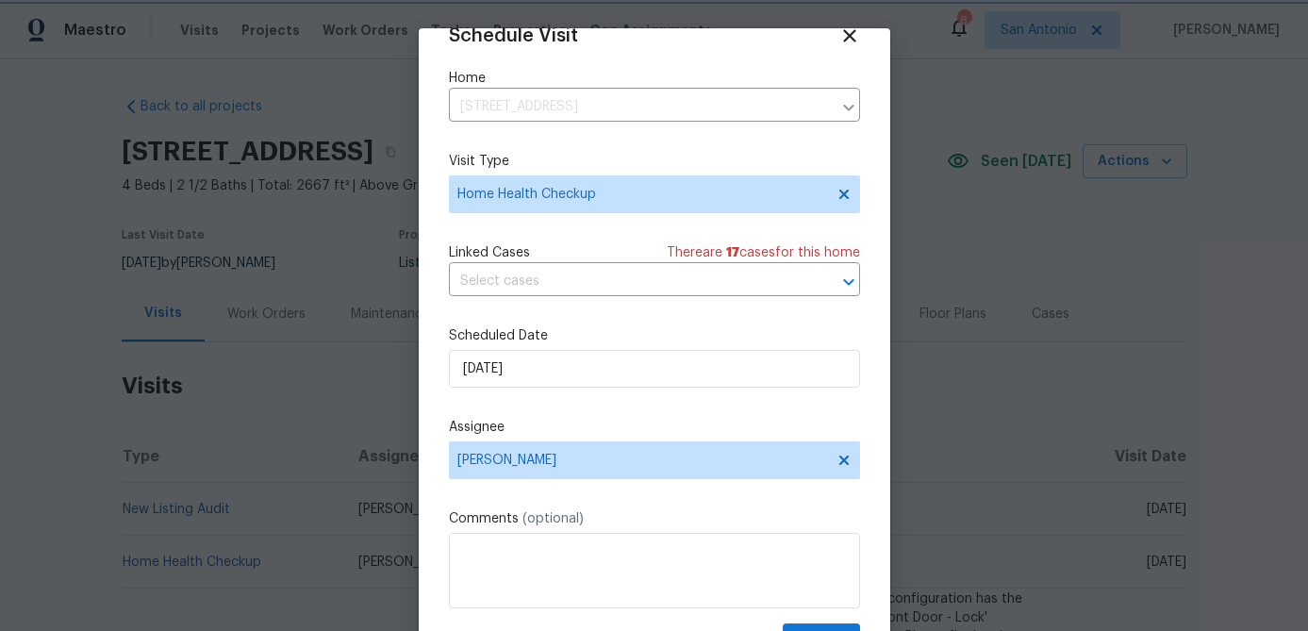
scroll to position [86, 0]
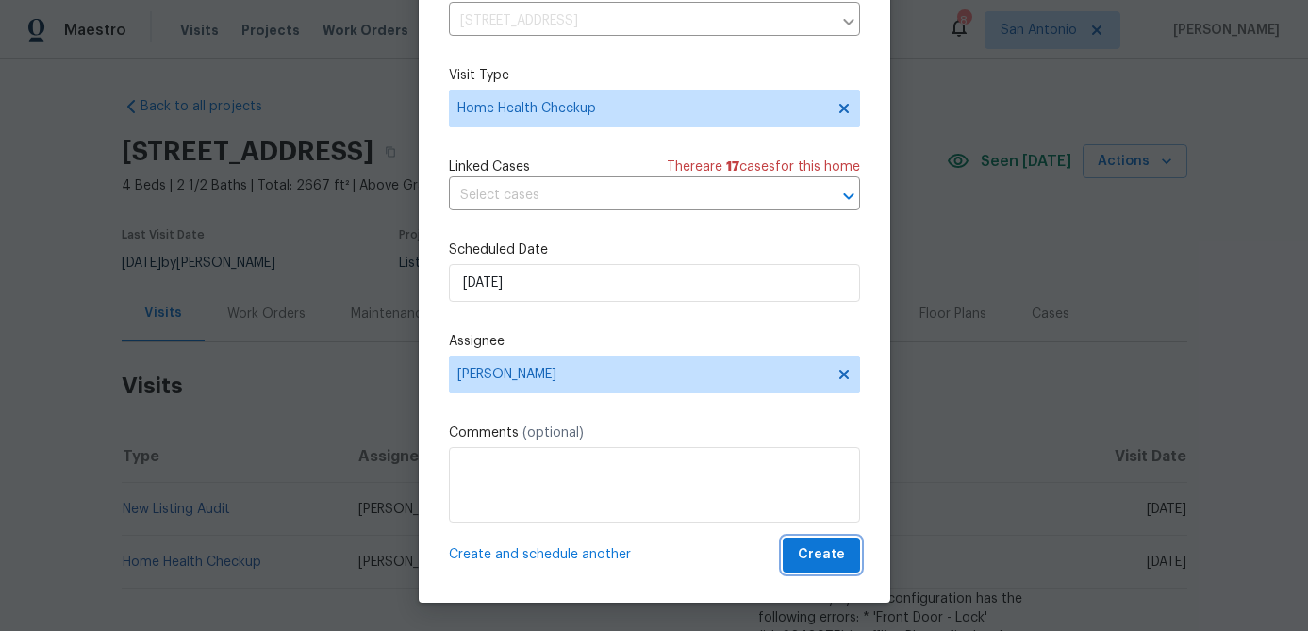
click at [821, 555] on span "Create" at bounding box center [821, 555] width 47 height 24
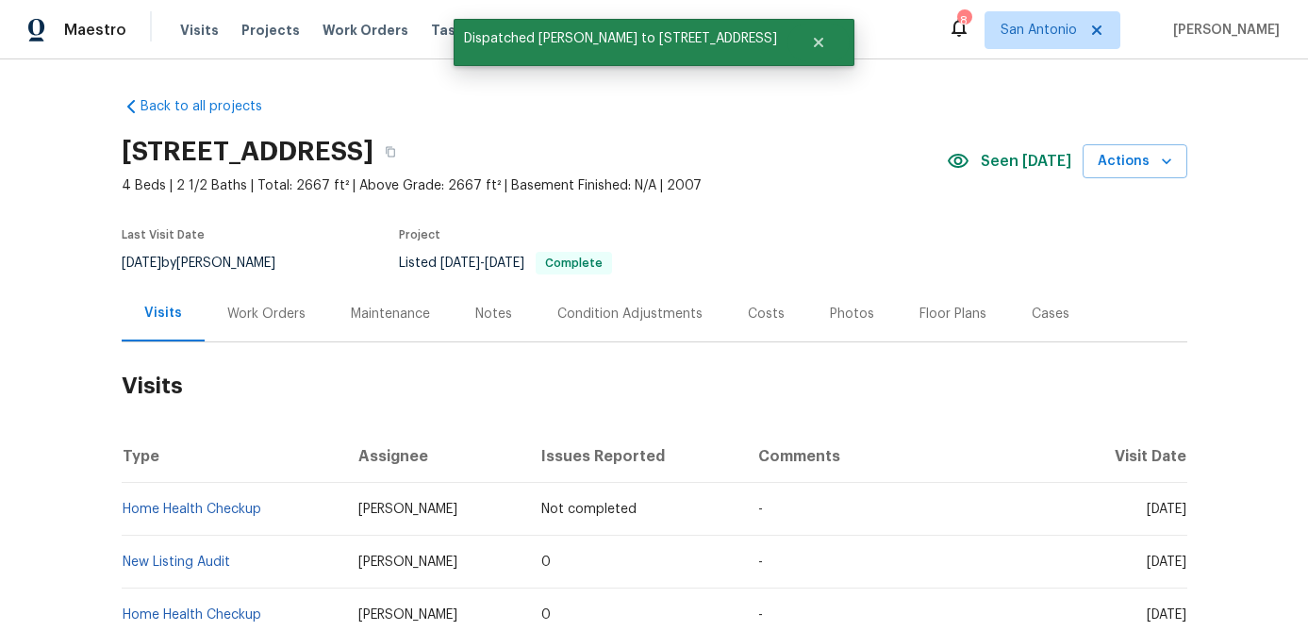
scroll to position [0, 0]
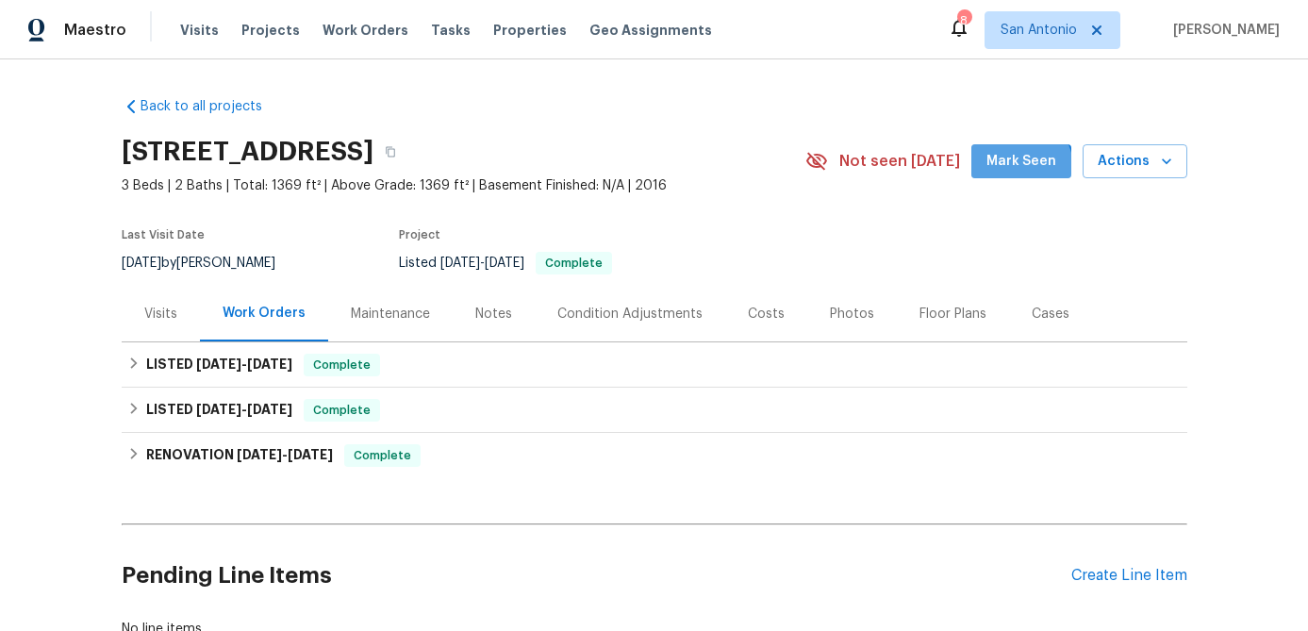
click at [1013, 173] on button "Mark Seen" at bounding box center [1021, 161] width 100 height 35
click at [165, 312] on div "Visits" at bounding box center [160, 314] width 33 height 19
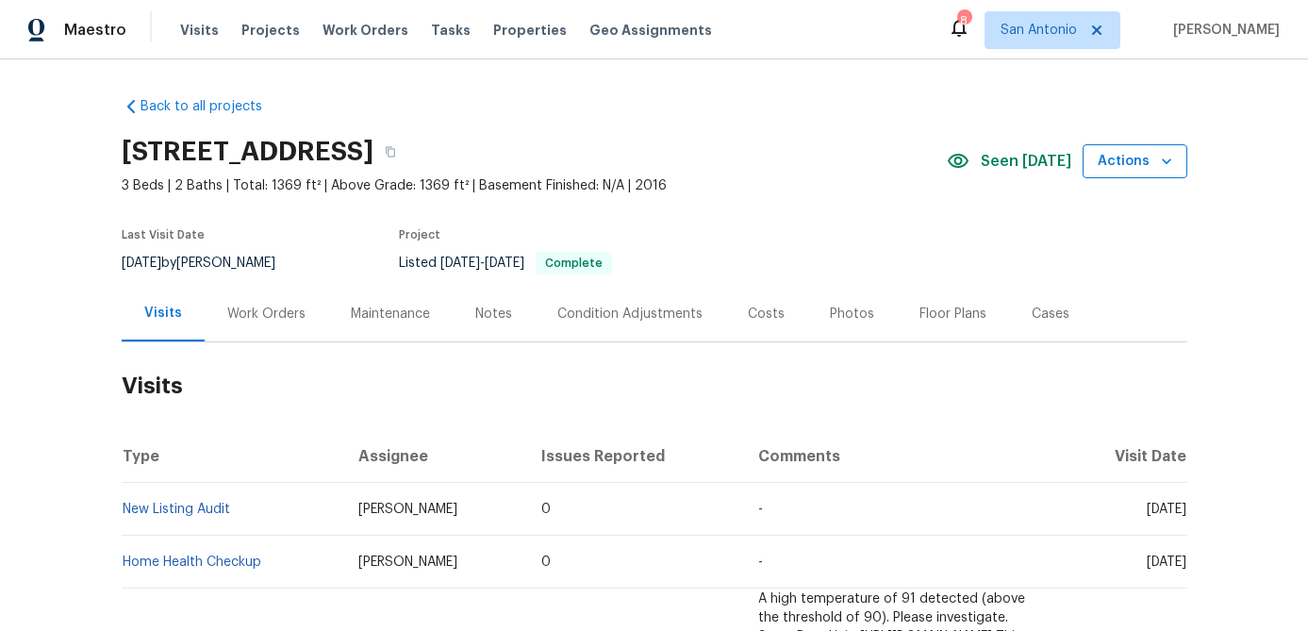
click at [1161, 156] on icon "button" at bounding box center [1166, 161] width 19 height 19
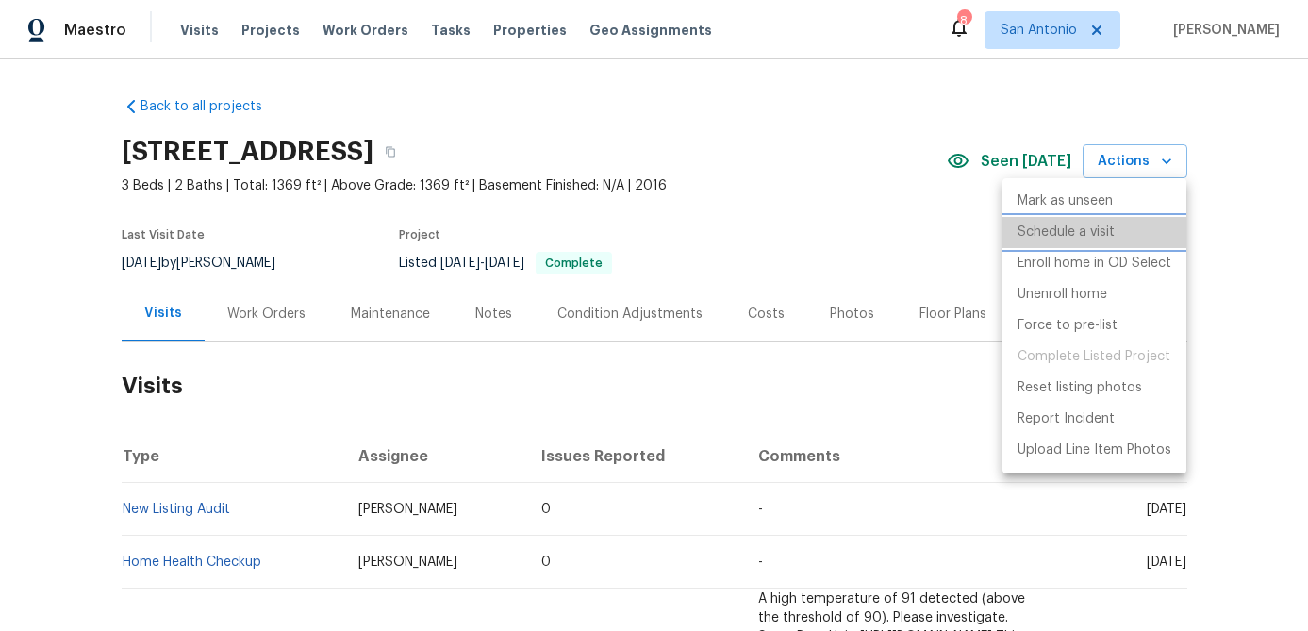
click at [1049, 226] on p "Schedule a visit" at bounding box center [1066, 233] width 97 height 20
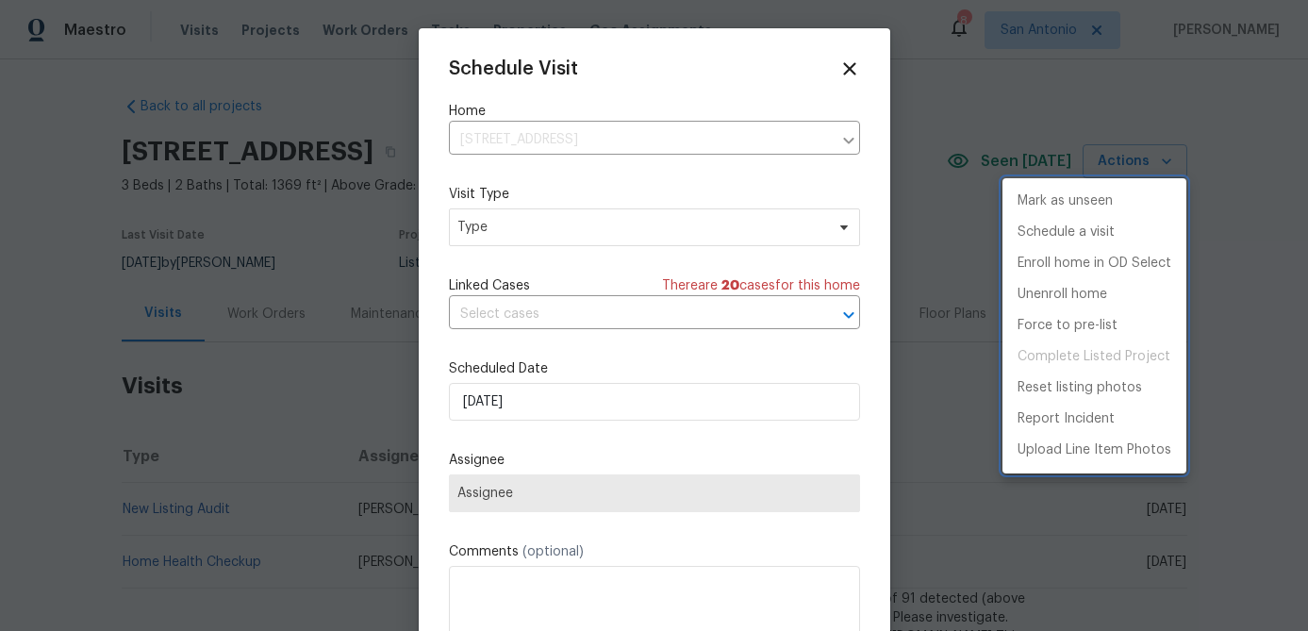
click at [842, 69] on div at bounding box center [654, 315] width 1308 height 631
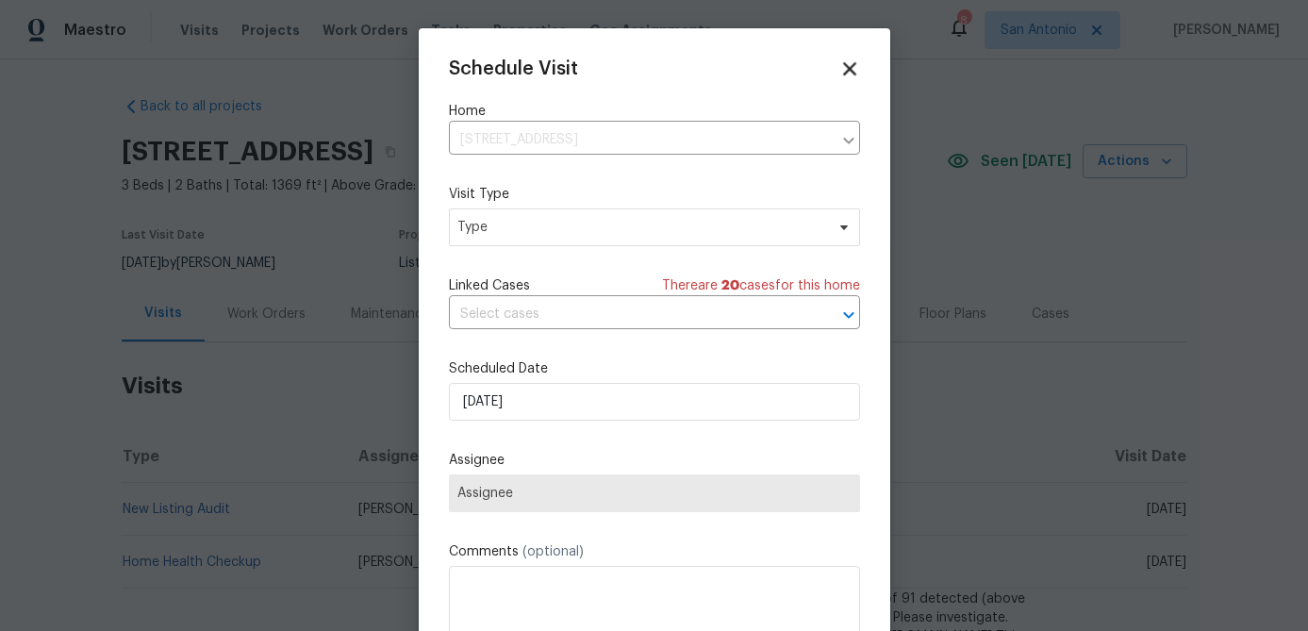
click at [850, 66] on icon at bounding box center [849, 68] width 13 height 13
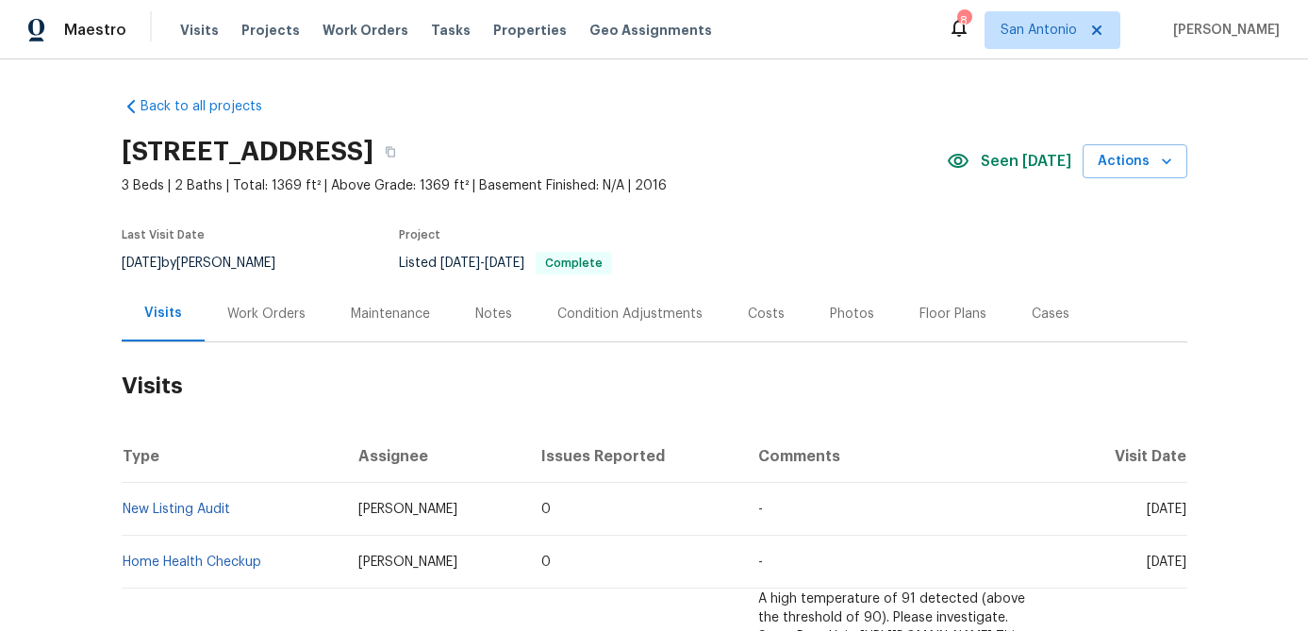
scroll to position [40, 0]
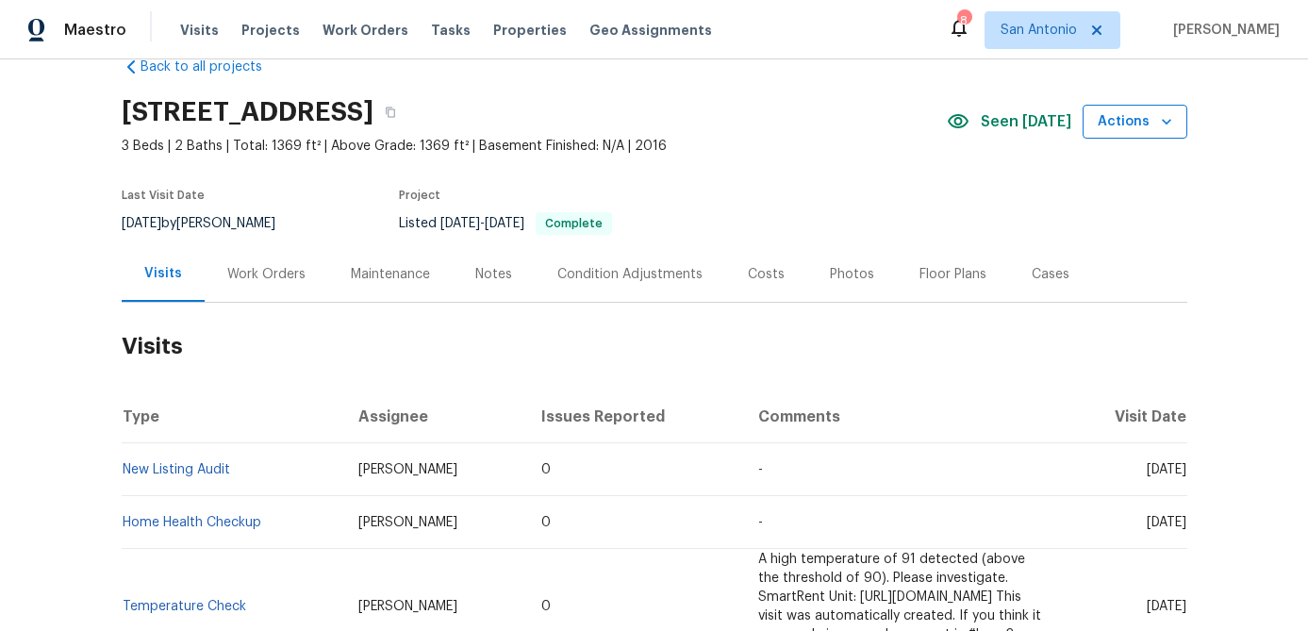
click at [1159, 116] on icon "button" at bounding box center [1166, 121] width 19 height 19
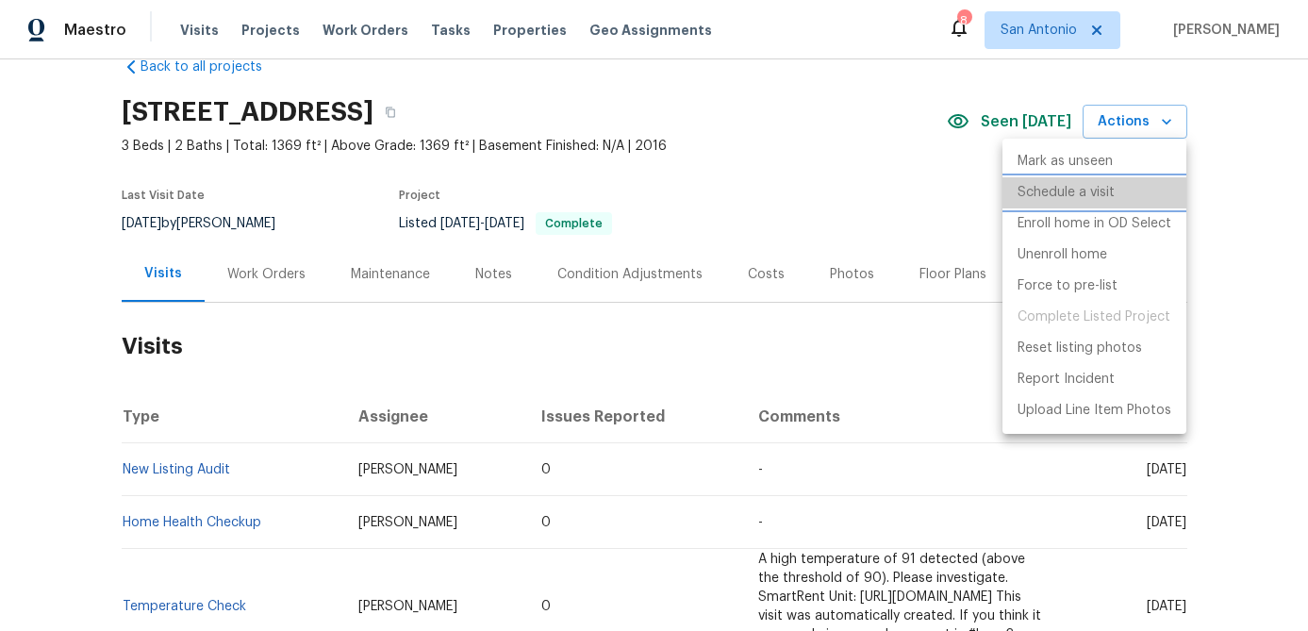
click at [1070, 194] on p "Schedule a visit" at bounding box center [1066, 193] width 97 height 20
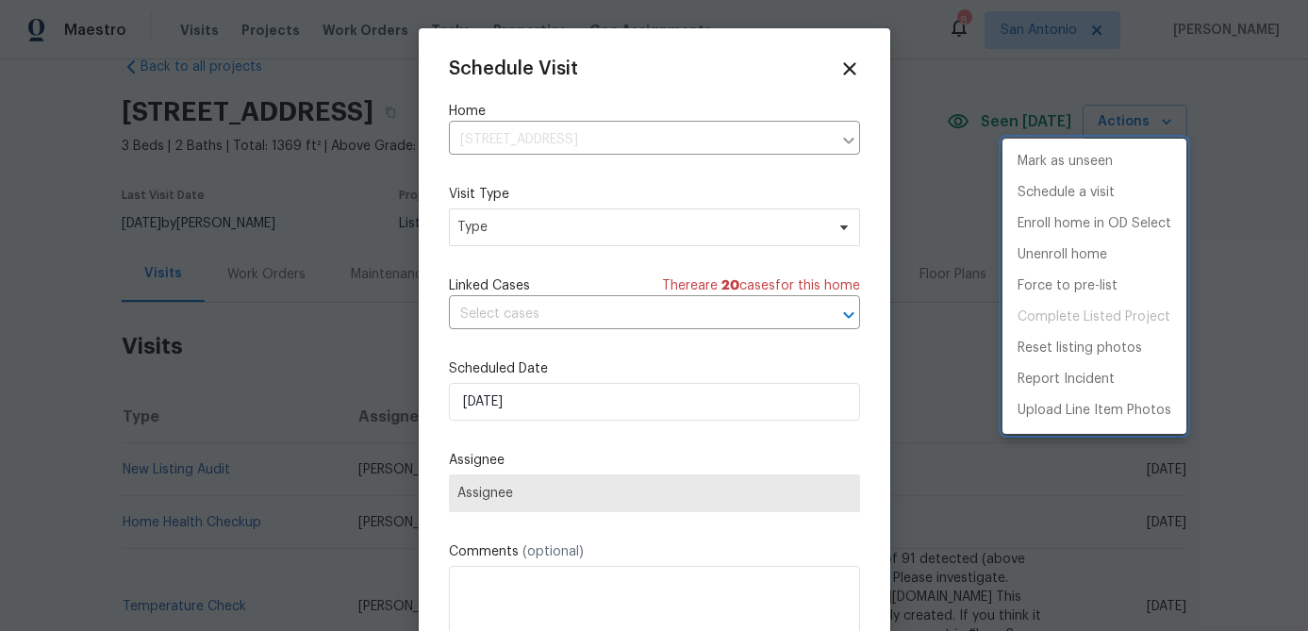
click at [558, 235] on div at bounding box center [654, 315] width 1308 height 631
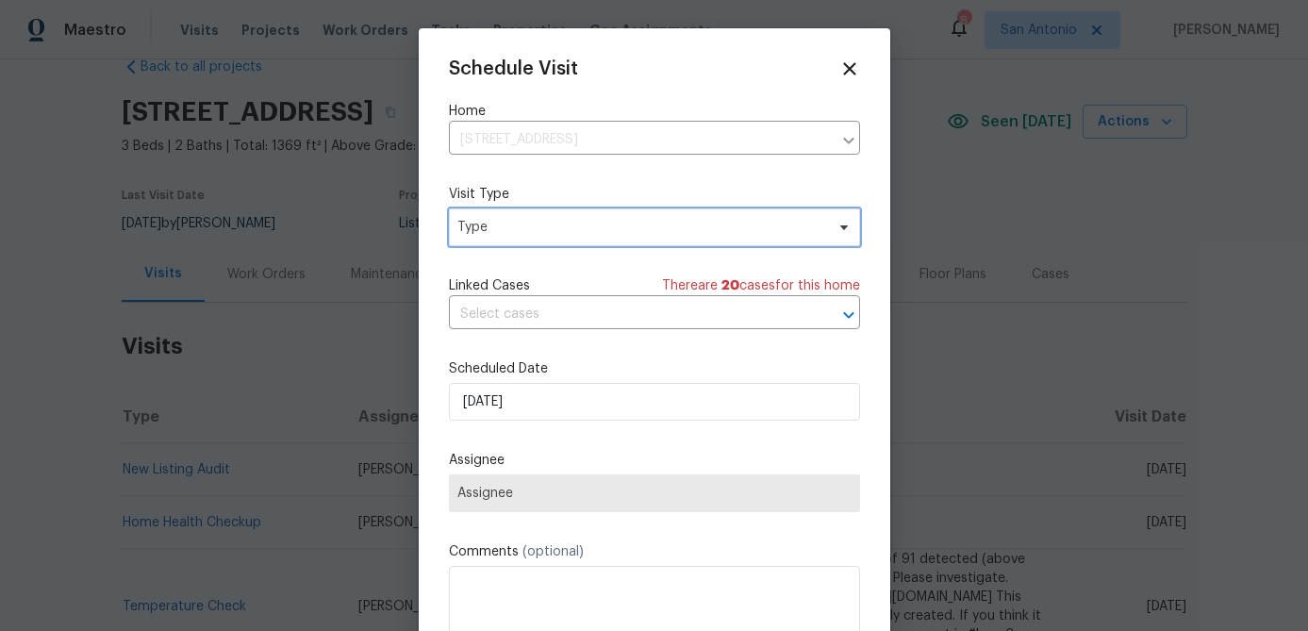
click at [558, 235] on span "Type" at bounding box center [640, 227] width 367 height 19
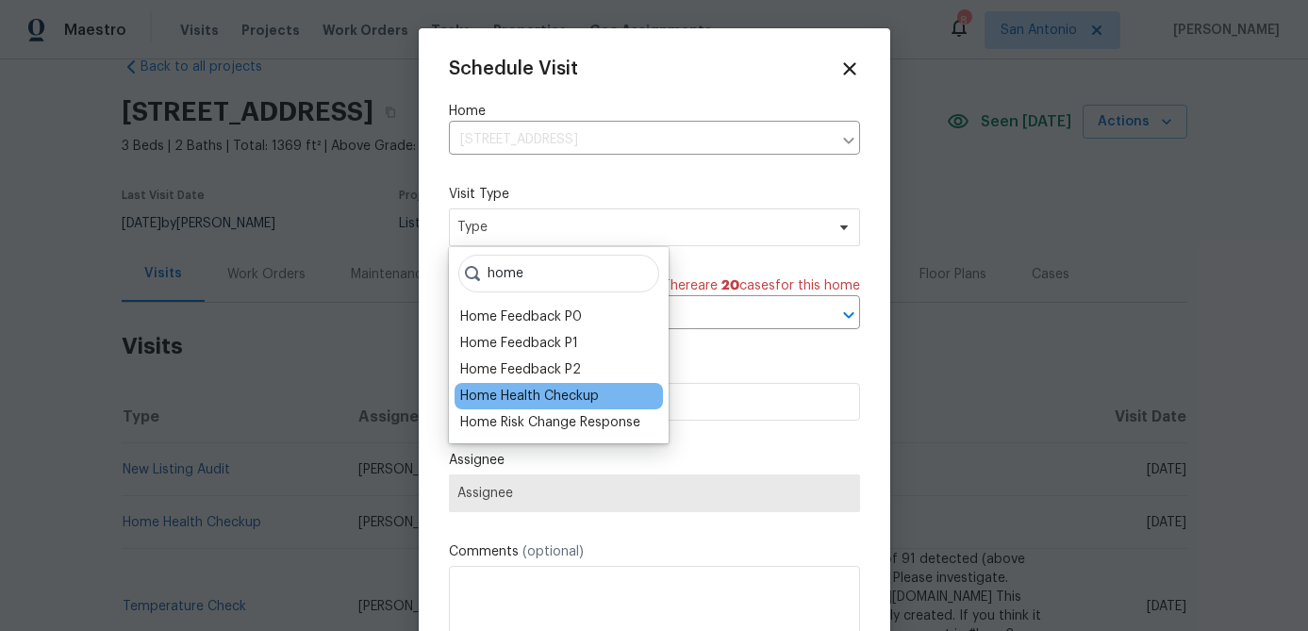
type input "home"
click at [556, 395] on div "Home Health Checkup" at bounding box center [529, 396] width 139 height 19
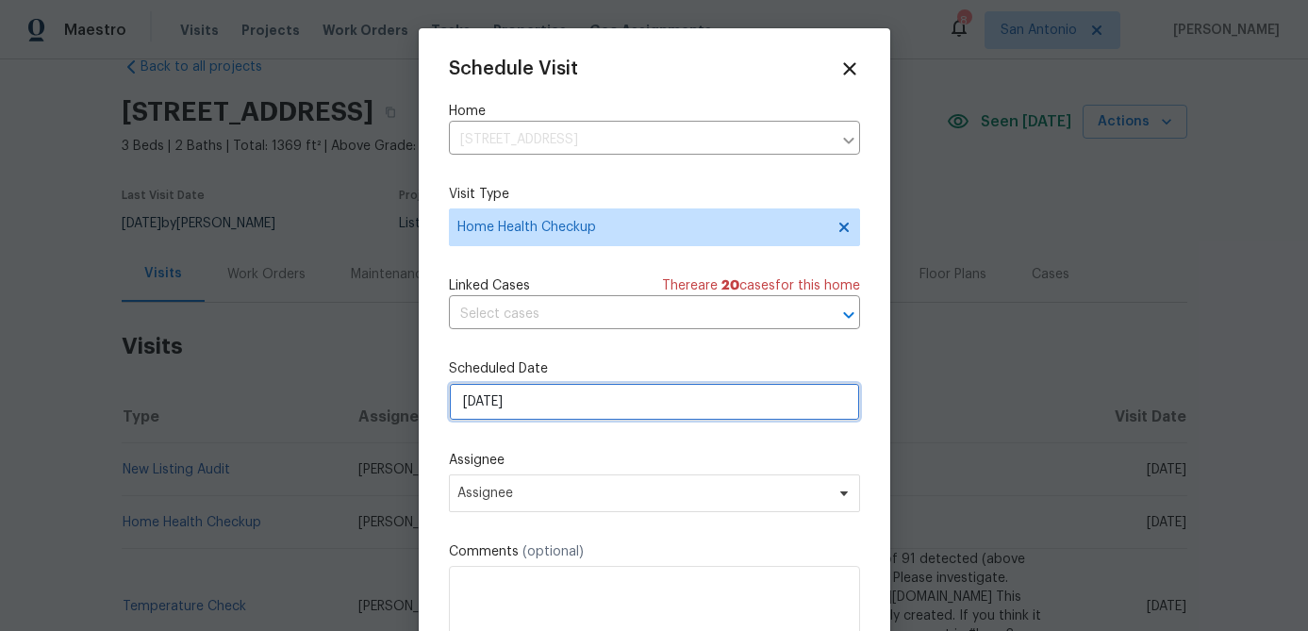
click at [574, 402] on input "[DATE]" at bounding box center [654, 402] width 411 height 38
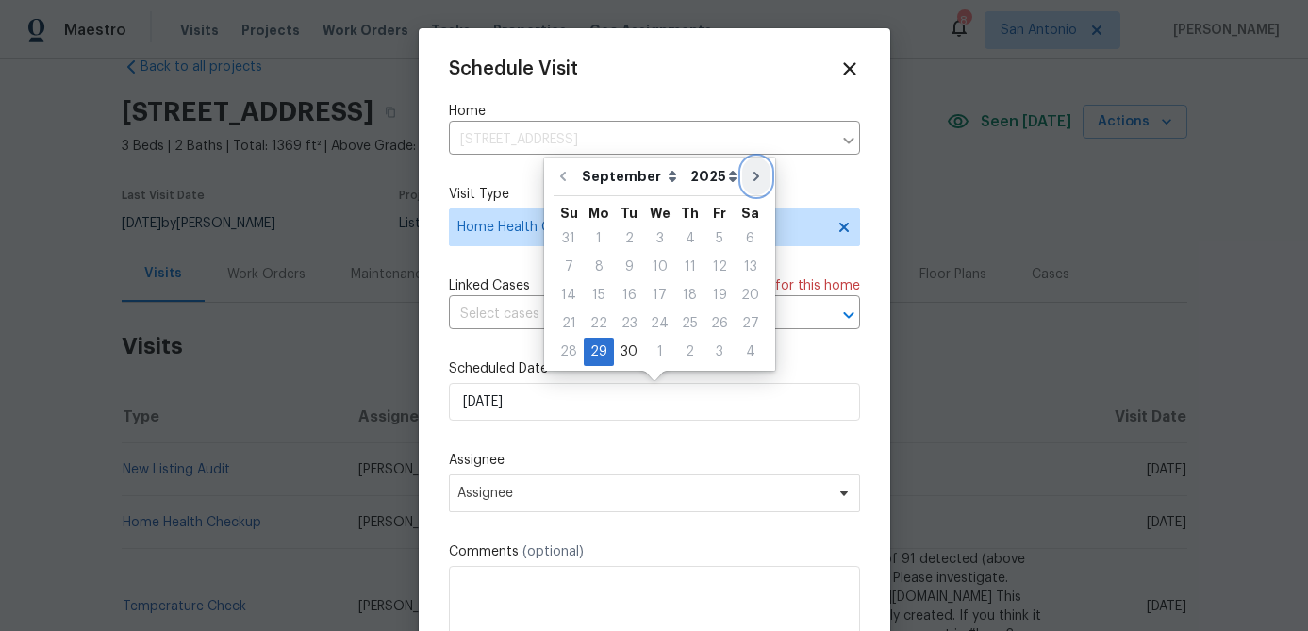
click at [749, 175] on icon "Go to next month" at bounding box center [756, 176] width 15 height 15
type input "10/29/2025"
select select "9"
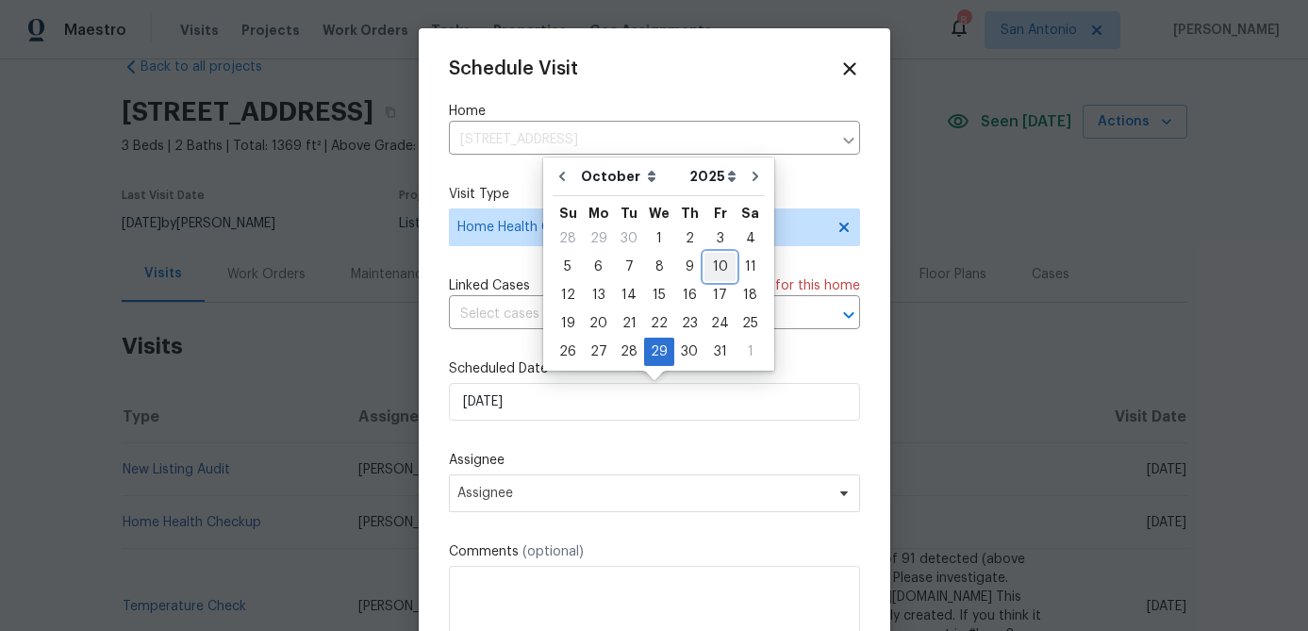
click at [714, 267] on div "10" at bounding box center [720, 267] width 31 height 26
type input "10/10/2025"
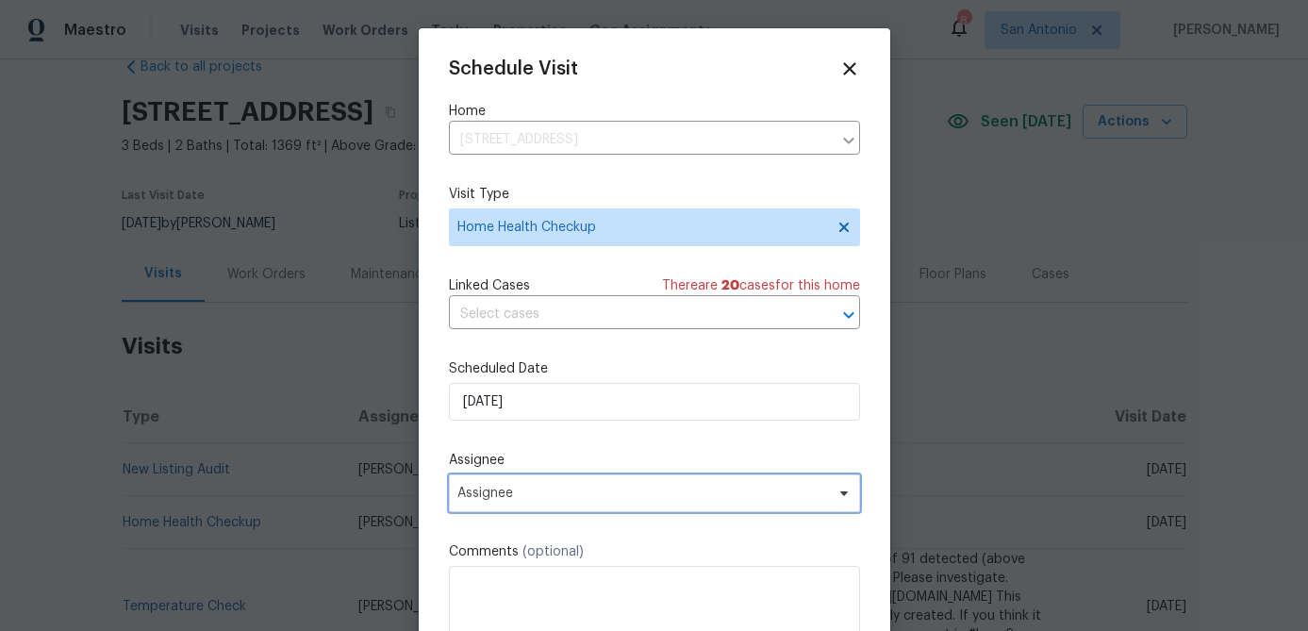
click at [563, 503] on span "Assignee" at bounding box center [654, 493] width 411 height 38
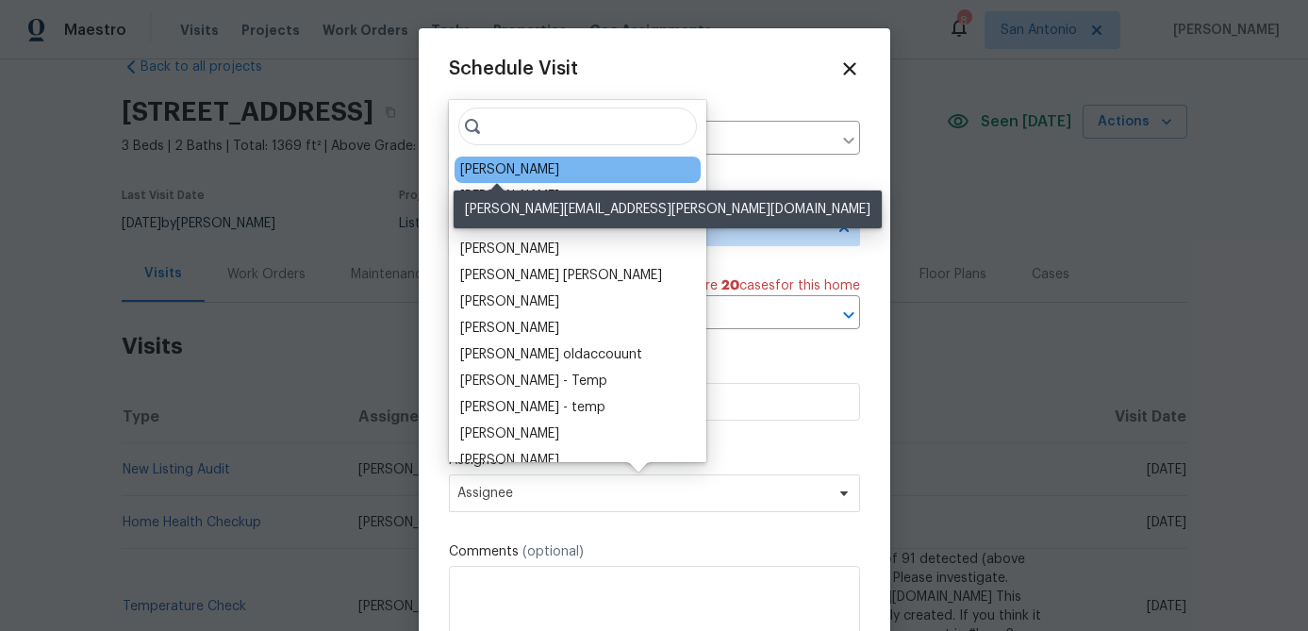
click at [521, 177] on div "[PERSON_NAME]" at bounding box center [509, 169] width 99 height 19
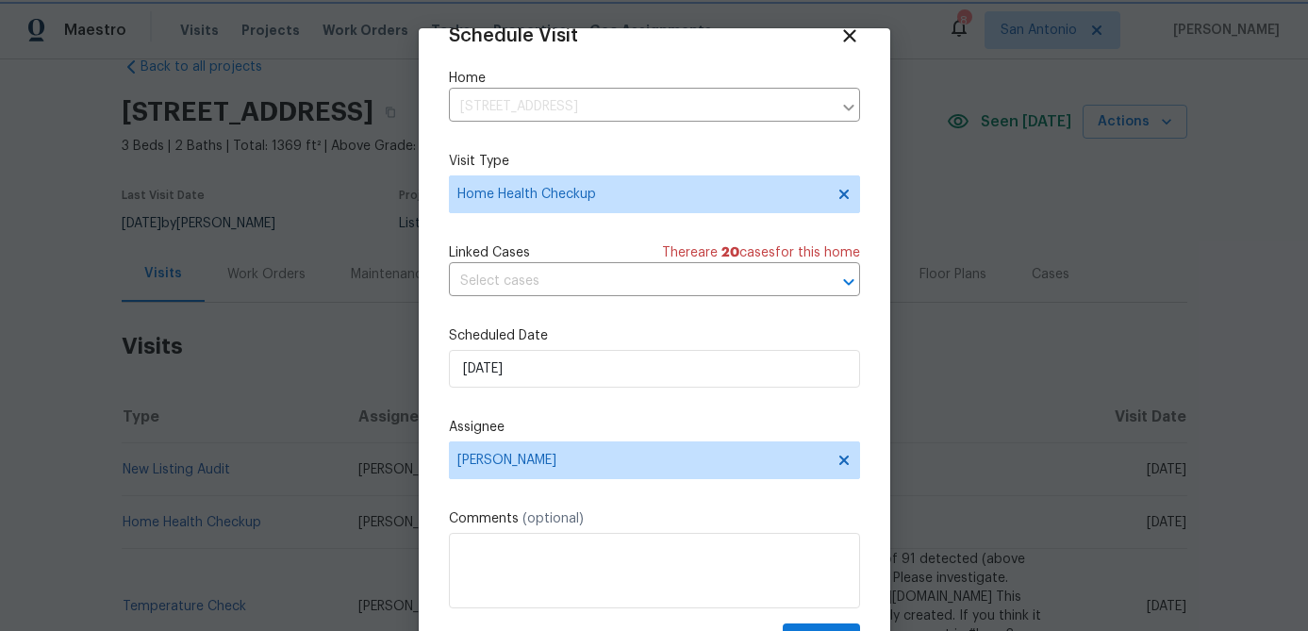
scroll to position [86, 0]
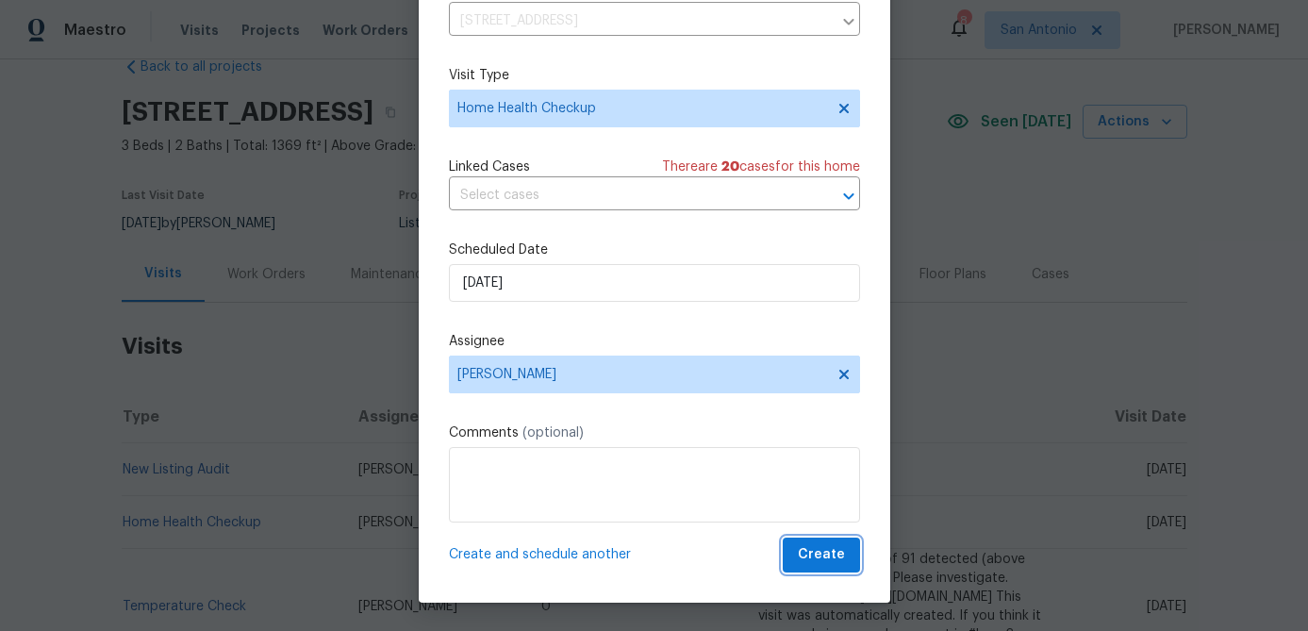
click at [819, 556] on span "Create" at bounding box center [821, 555] width 47 height 24
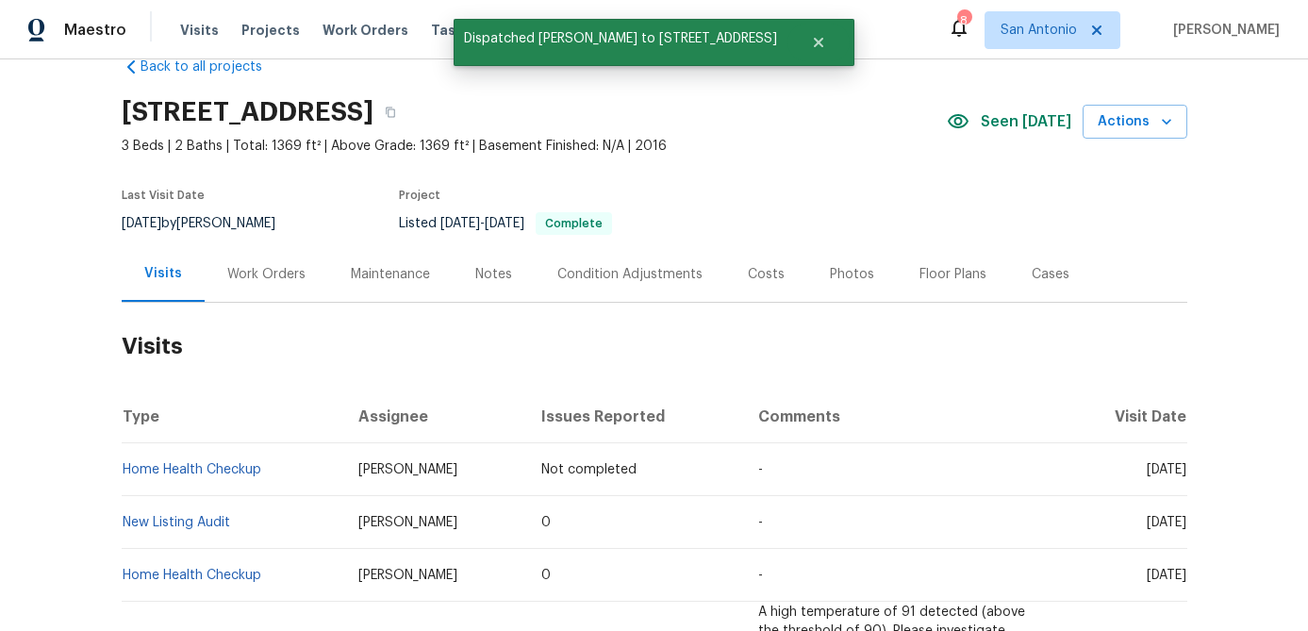
scroll to position [0, 0]
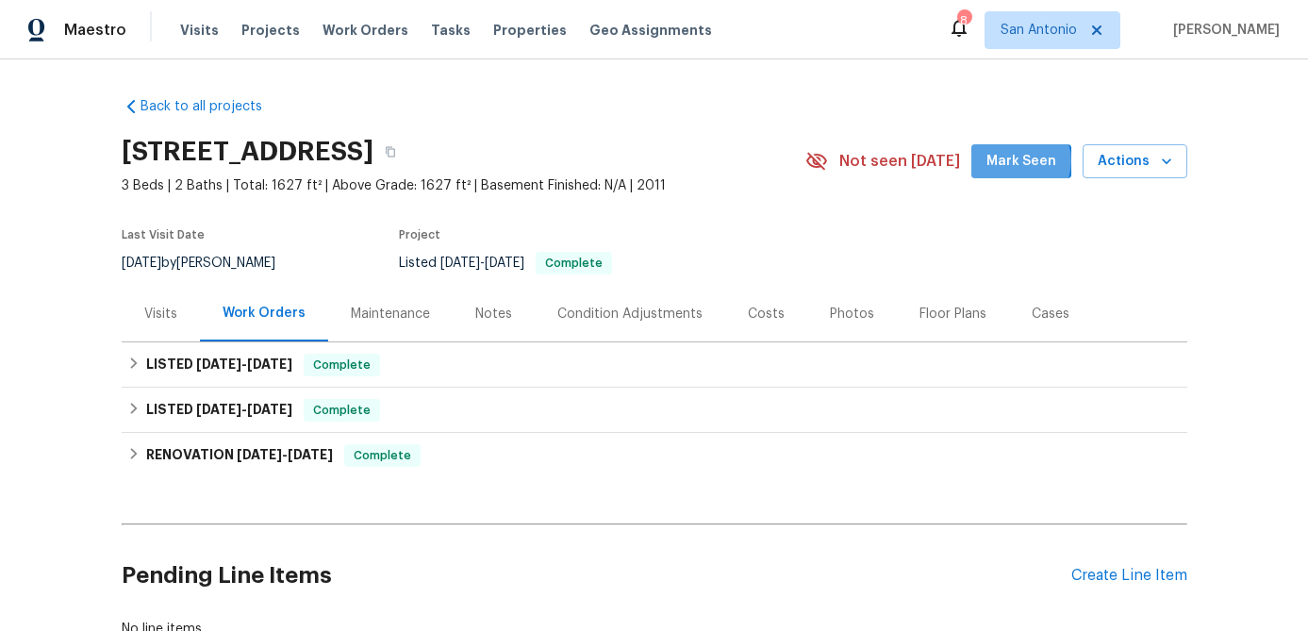
click at [1023, 160] on span "Mark Seen" at bounding box center [1022, 162] width 70 height 24
click at [162, 315] on div "Visits" at bounding box center [160, 314] width 33 height 19
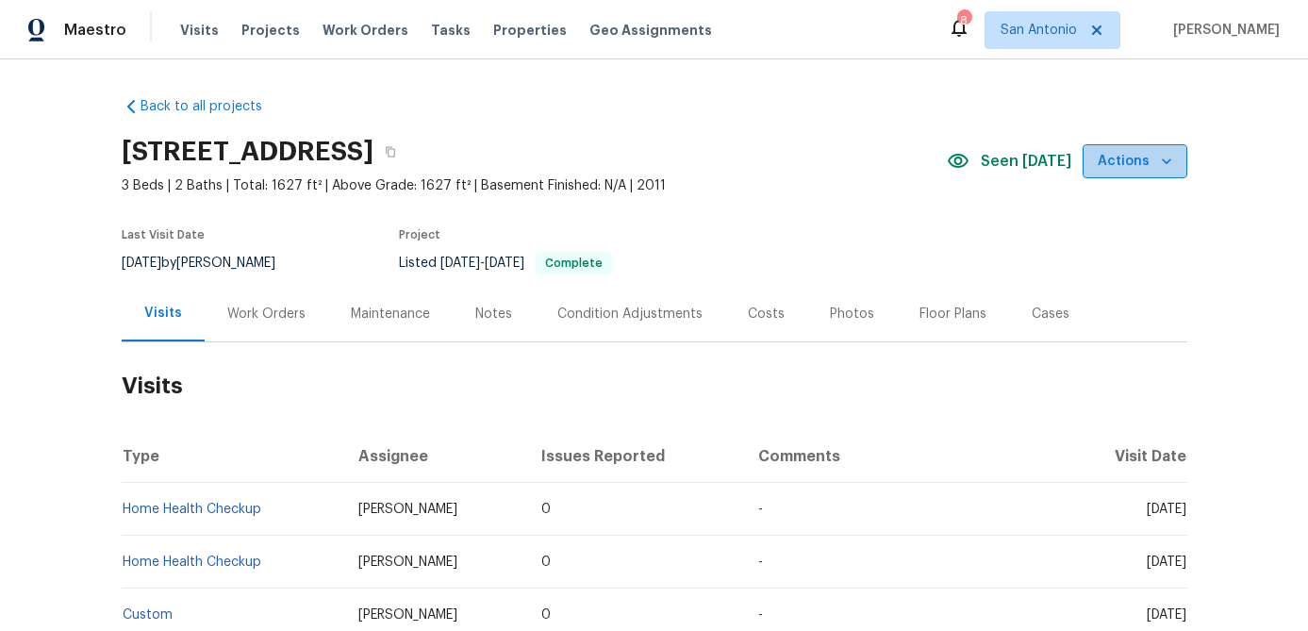
click at [1139, 165] on span "Actions" at bounding box center [1135, 162] width 75 height 24
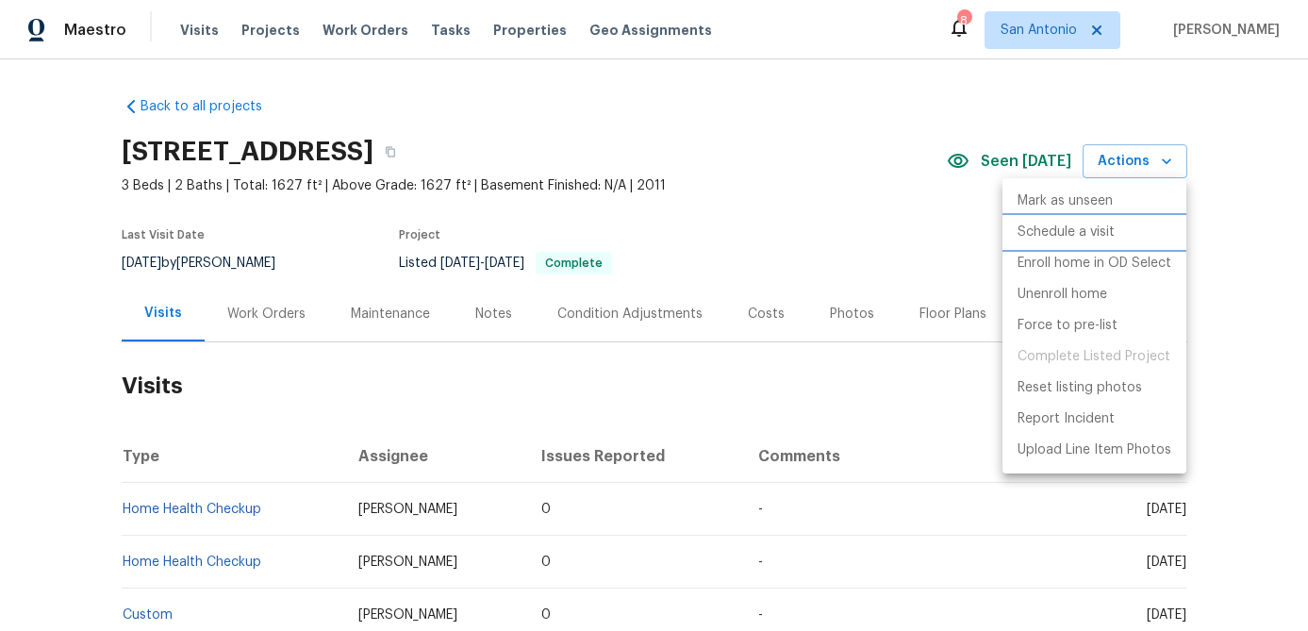
click at [1079, 232] on p "Schedule a visit" at bounding box center [1066, 233] width 97 height 20
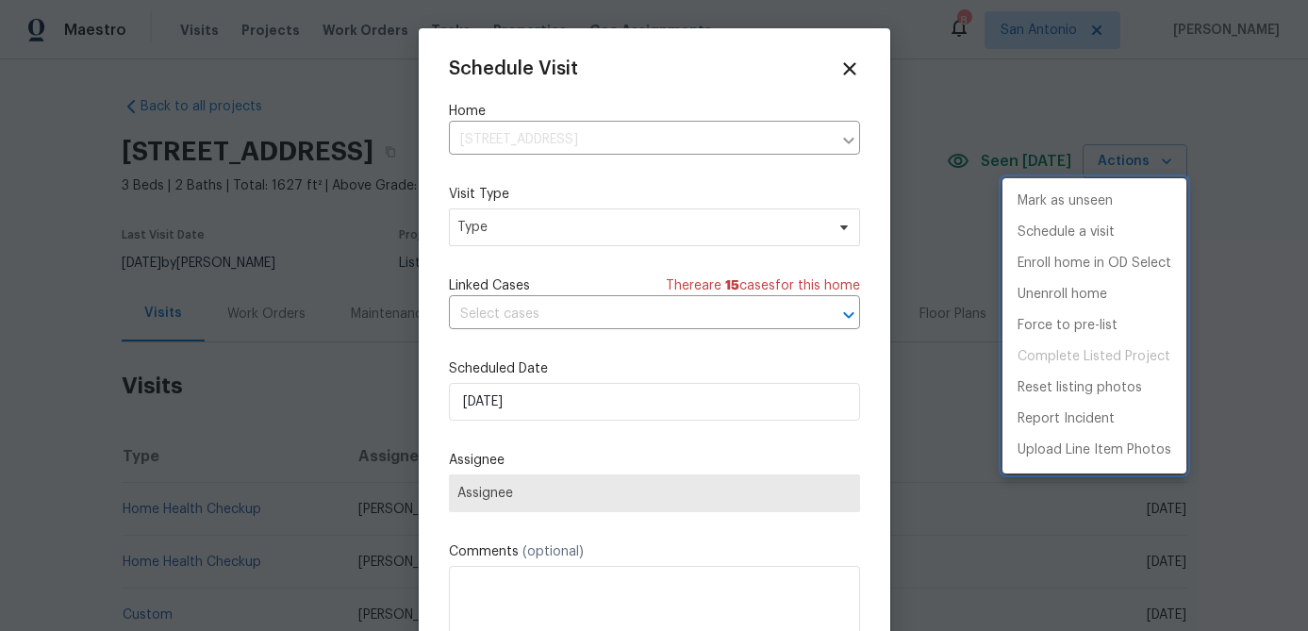
click at [604, 228] on div at bounding box center [654, 315] width 1308 height 631
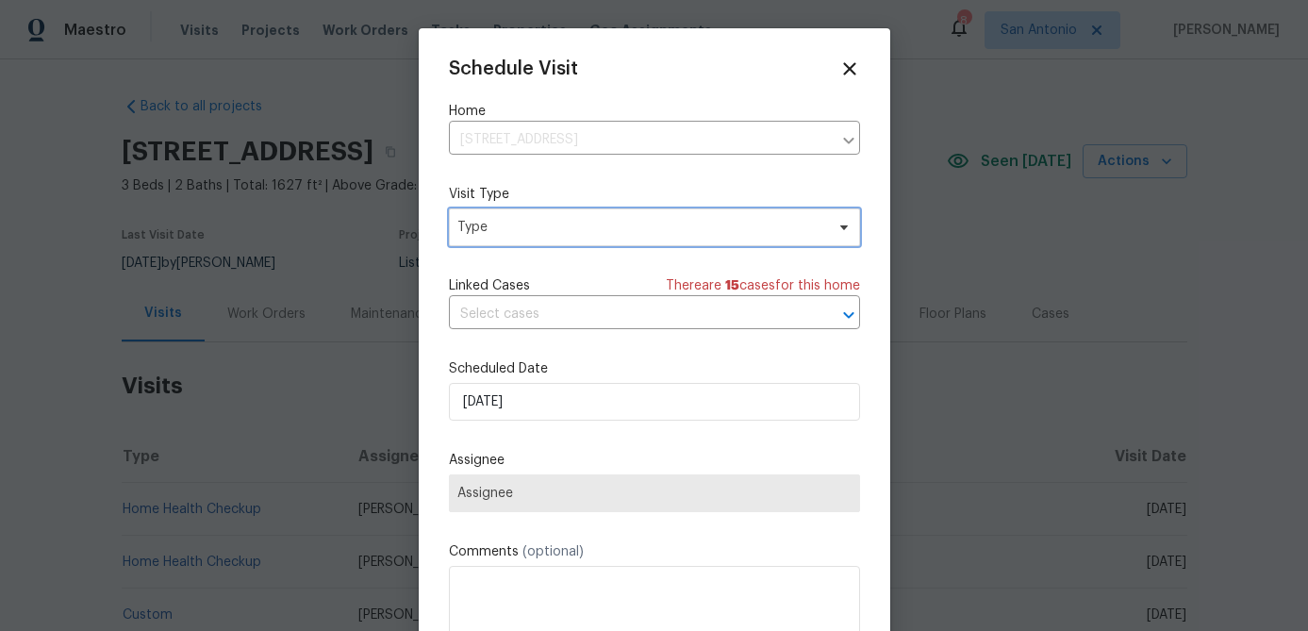
click at [604, 228] on span "Type" at bounding box center [640, 227] width 367 height 19
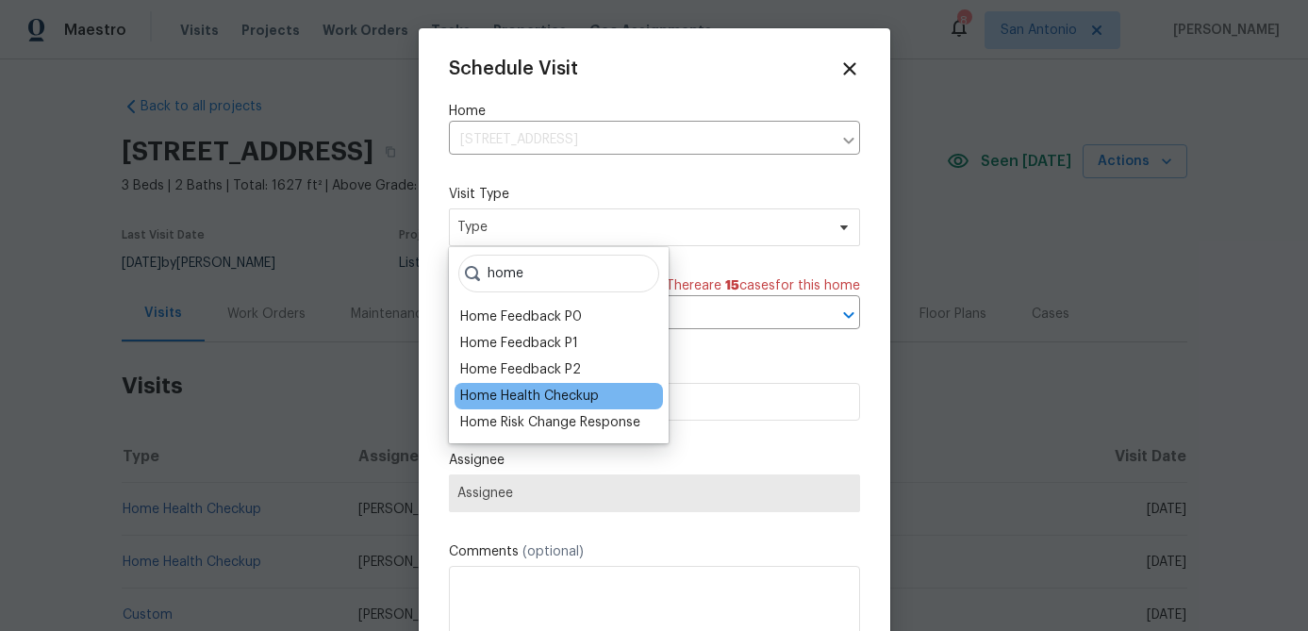
type input "home"
click at [560, 391] on div "Home Health Checkup" at bounding box center [529, 396] width 139 height 19
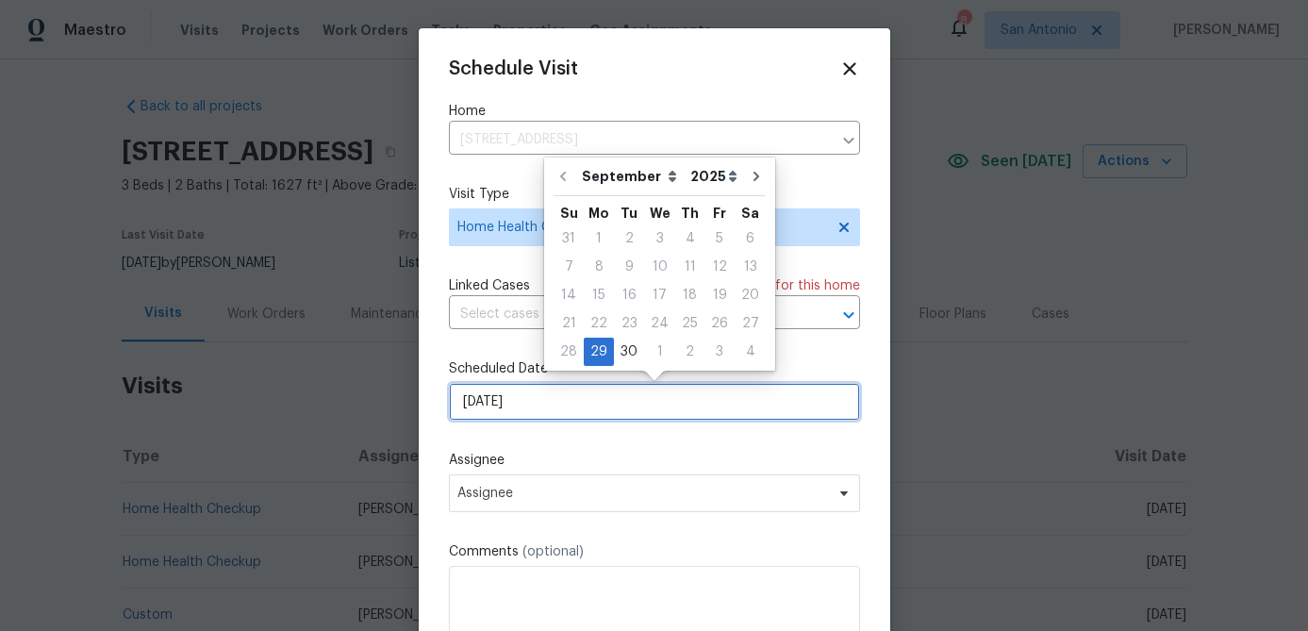
click at [572, 411] on input "[DATE]" at bounding box center [654, 402] width 411 height 38
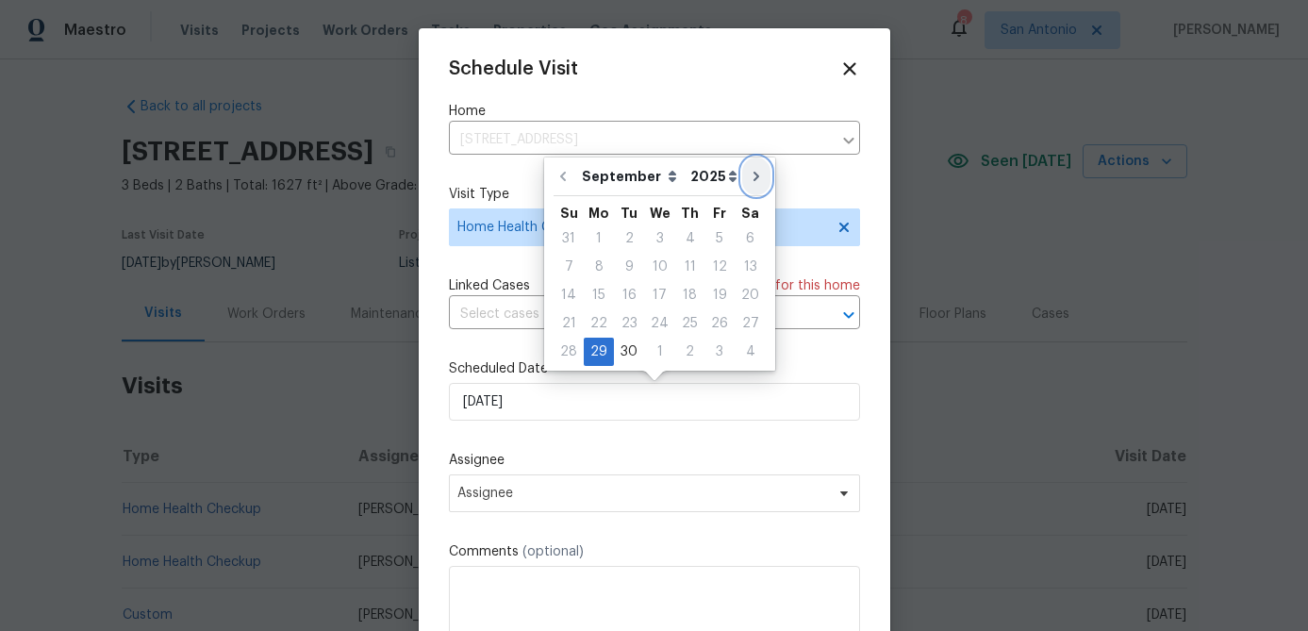
click at [749, 181] on icon "Go to next month" at bounding box center [756, 176] width 15 height 15
type input "10/29/2025"
select select "9"
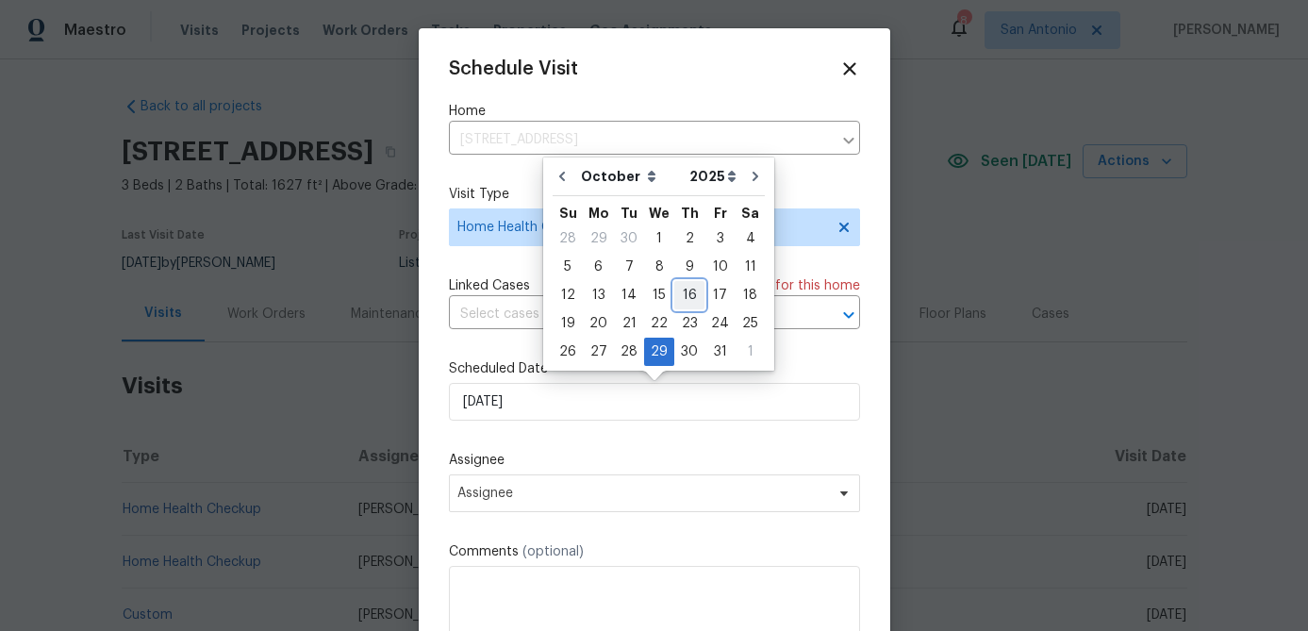
click at [688, 295] on div "16" at bounding box center [689, 295] width 30 height 26
type input "10/16/2025"
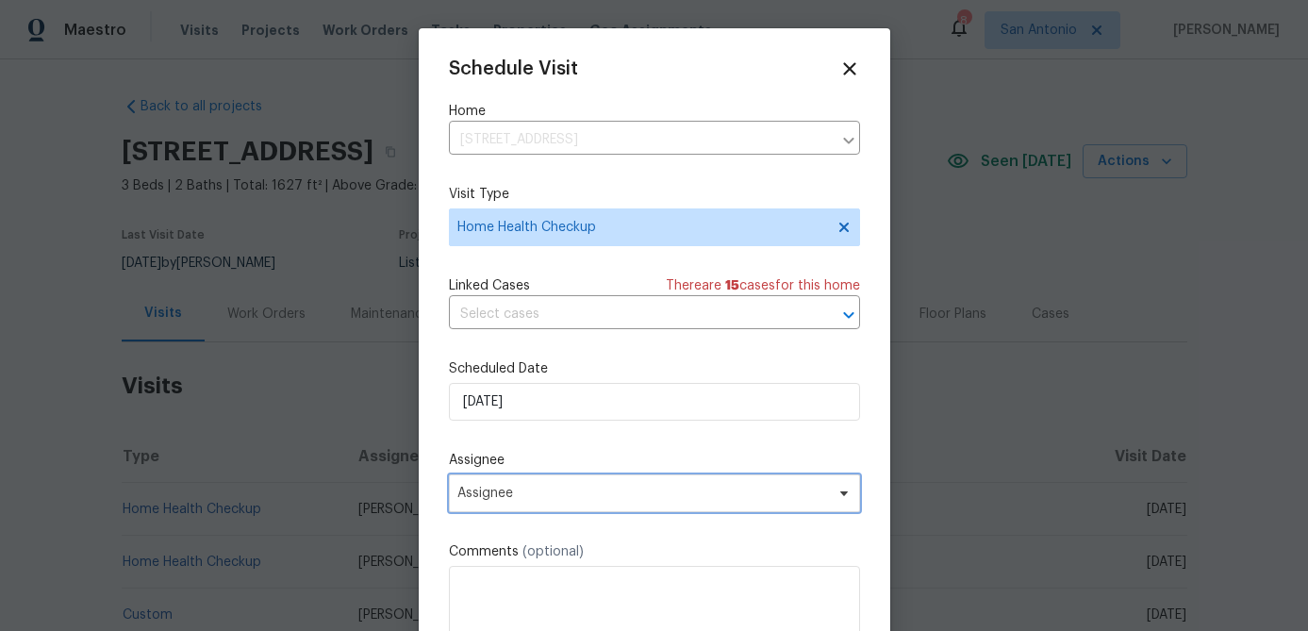
click at [579, 491] on span "Assignee" at bounding box center [642, 493] width 370 height 15
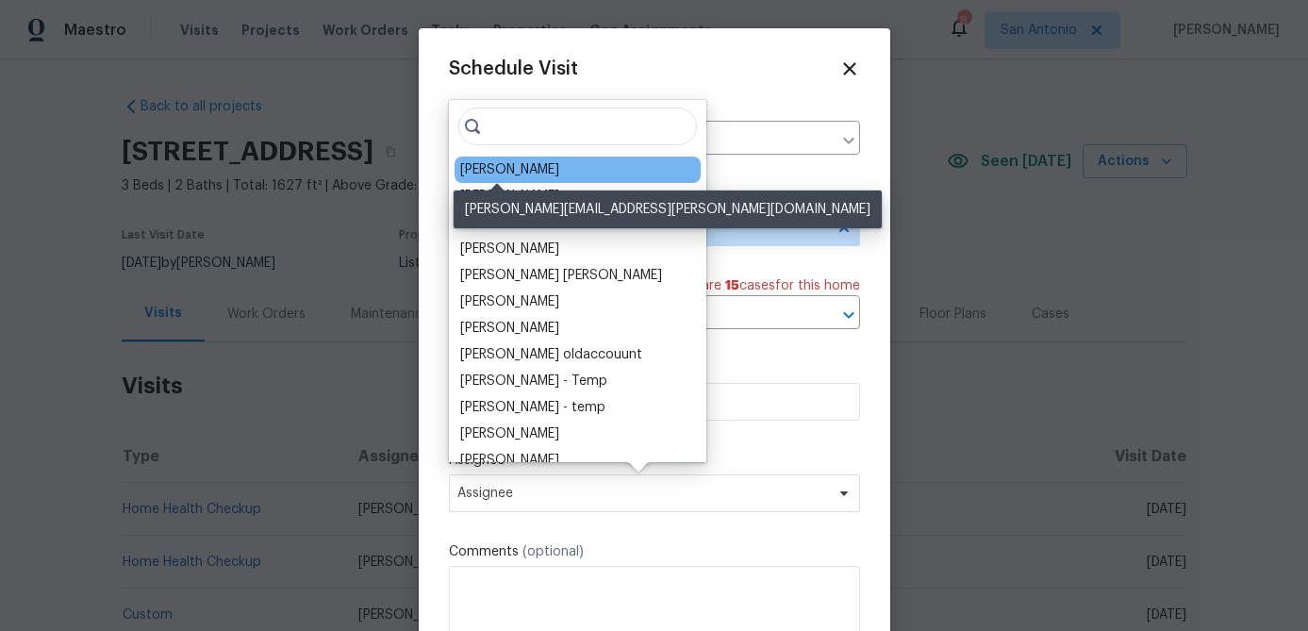
click at [509, 167] on div "[PERSON_NAME]" at bounding box center [509, 169] width 99 height 19
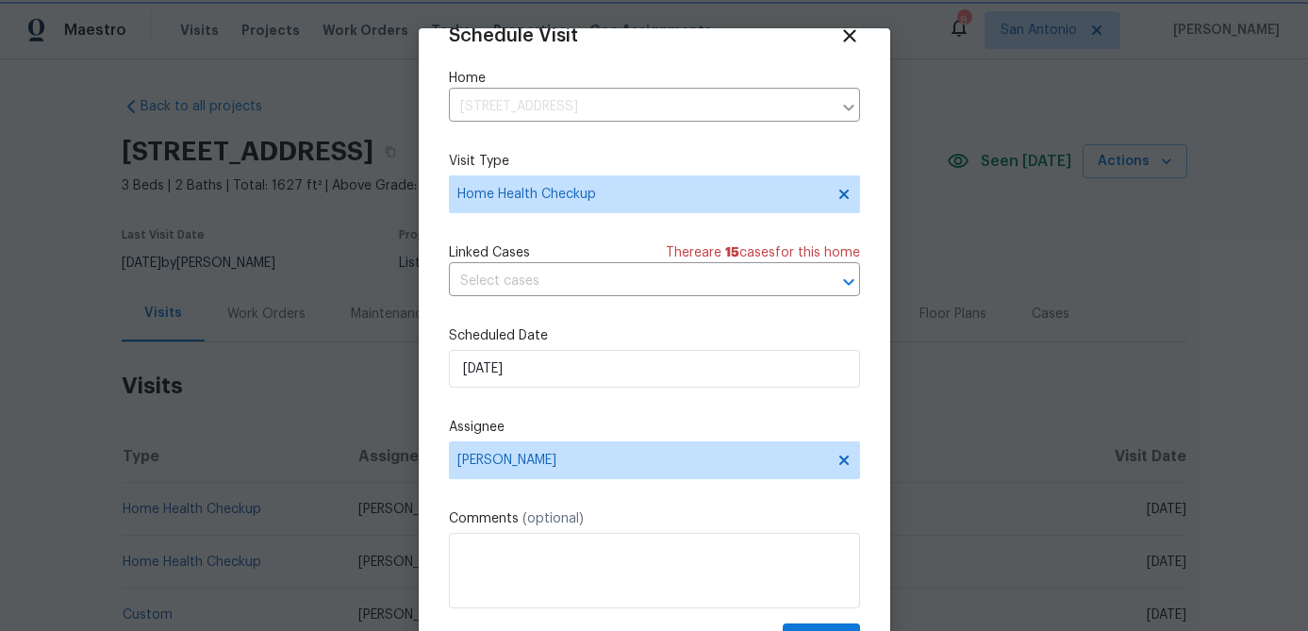
scroll to position [86, 0]
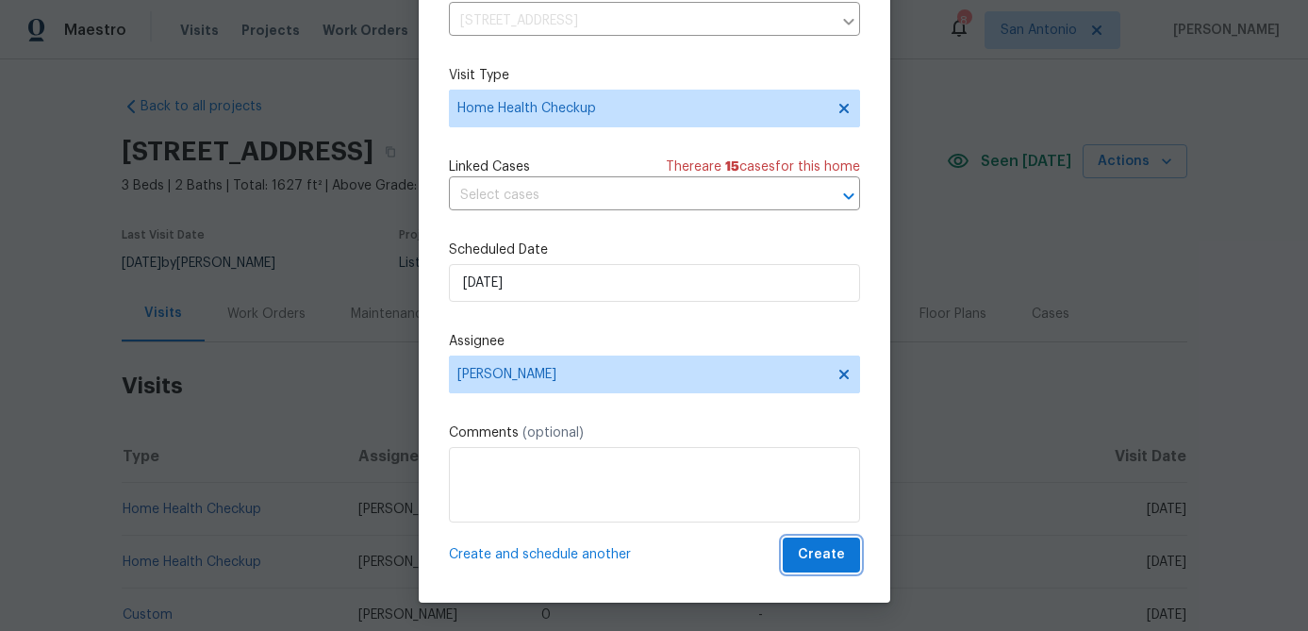
click at [824, 554] on span "Create" at bounding box center [821, 555] width 47 height 24
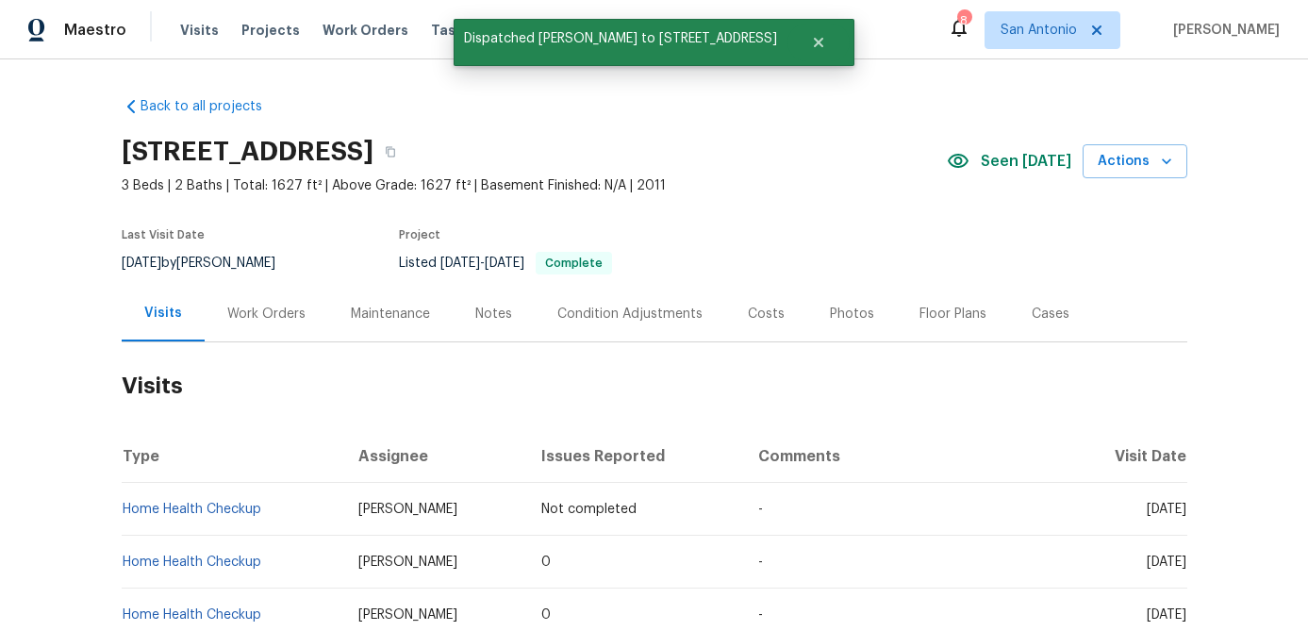
scroll to position [0, 0]
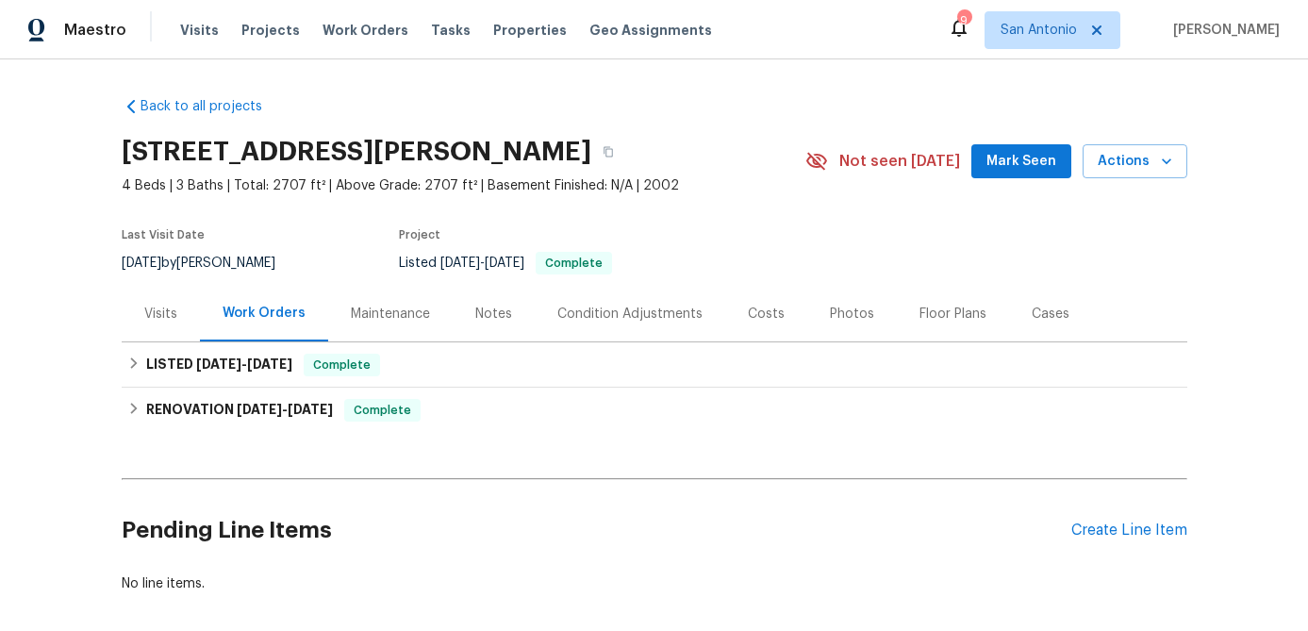
click at [1020, 163] on span "Mark Seen" at bounding box center [1022, 162] width 70 height 24
click at [158, 308] on div "Visits" at bounding box center [160, 314] width 33 height 19
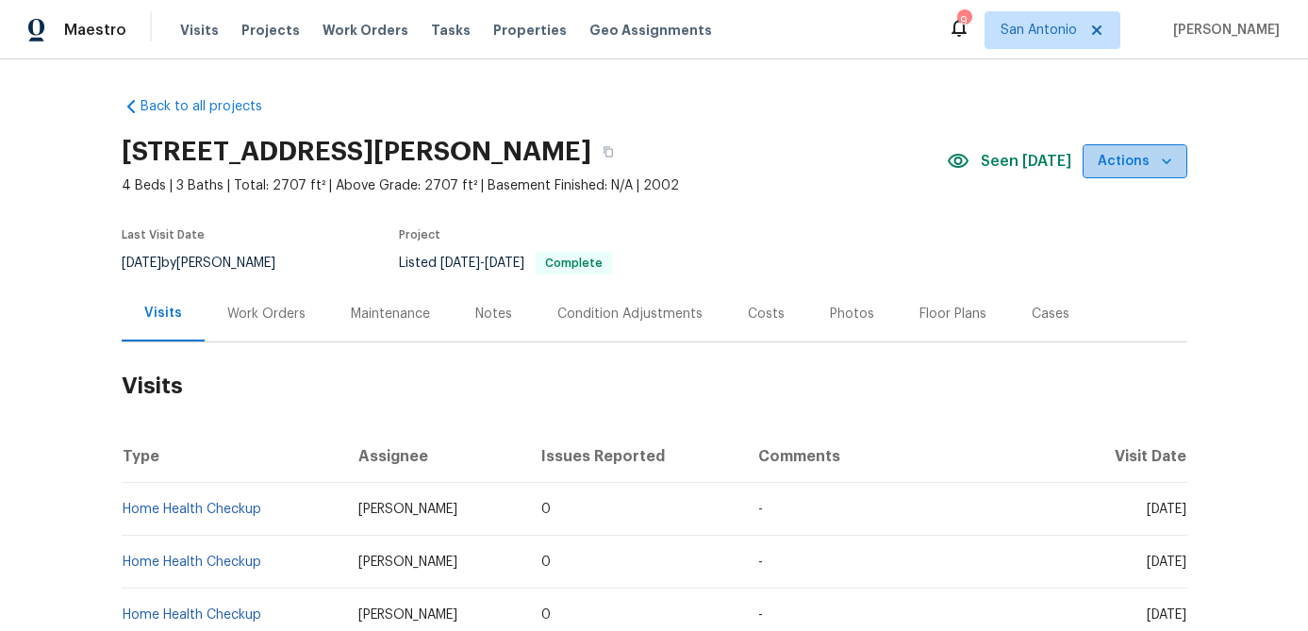
click at [1156, 150] on span "Actions" at bounding box center [1135, 162] width 75 height 24
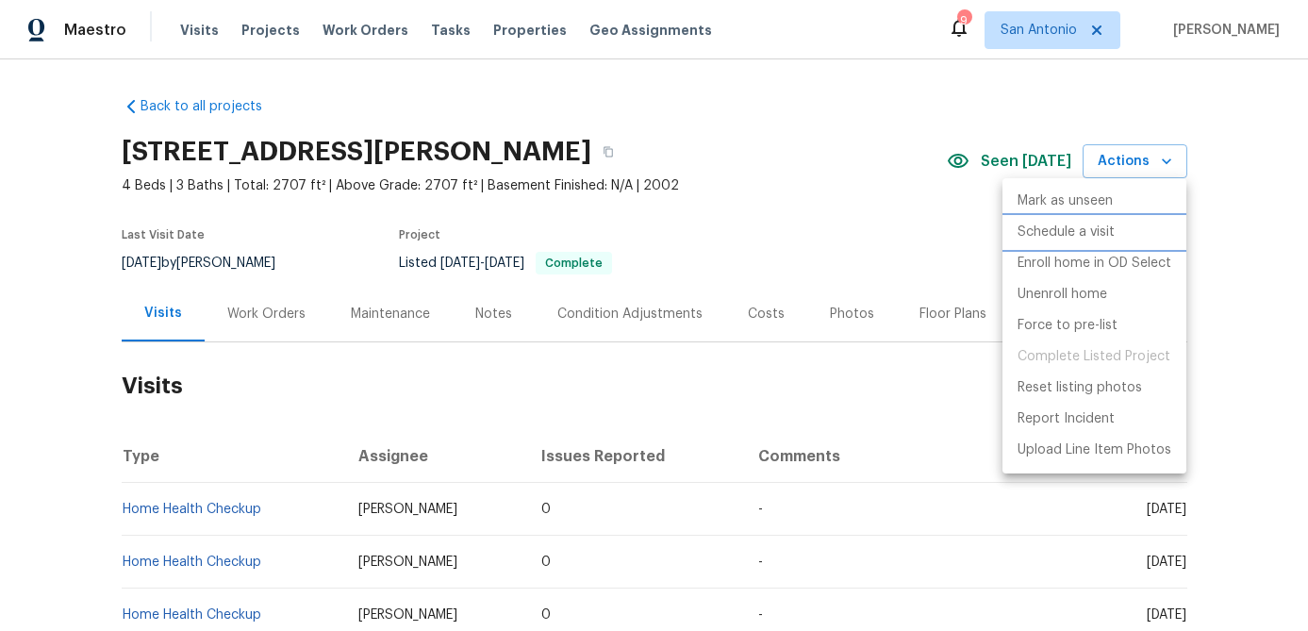
click at [1081, 236] on p "Schedule a visit" at bounding box center [1066, 233] width 97 height 20
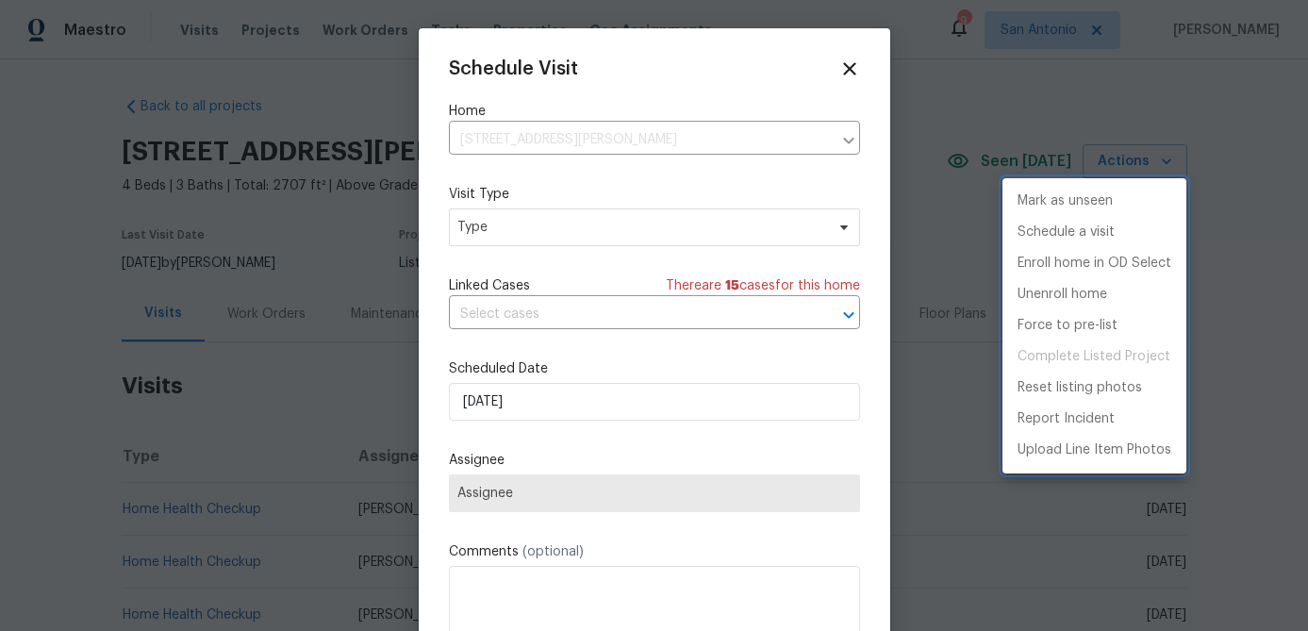
click at [628, 232] on div at bounding box center [654, 315] width 1308 height 631
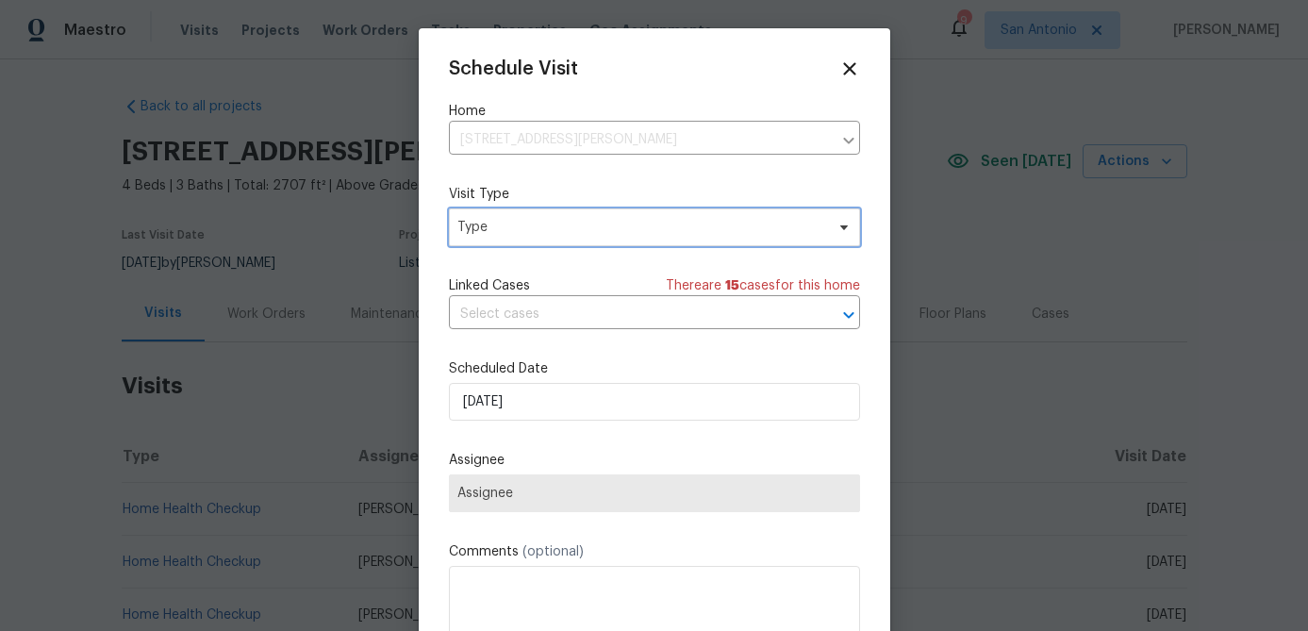
click at [628, 232] on span "Type" at bounding box center [640, 227] width 367 height 19
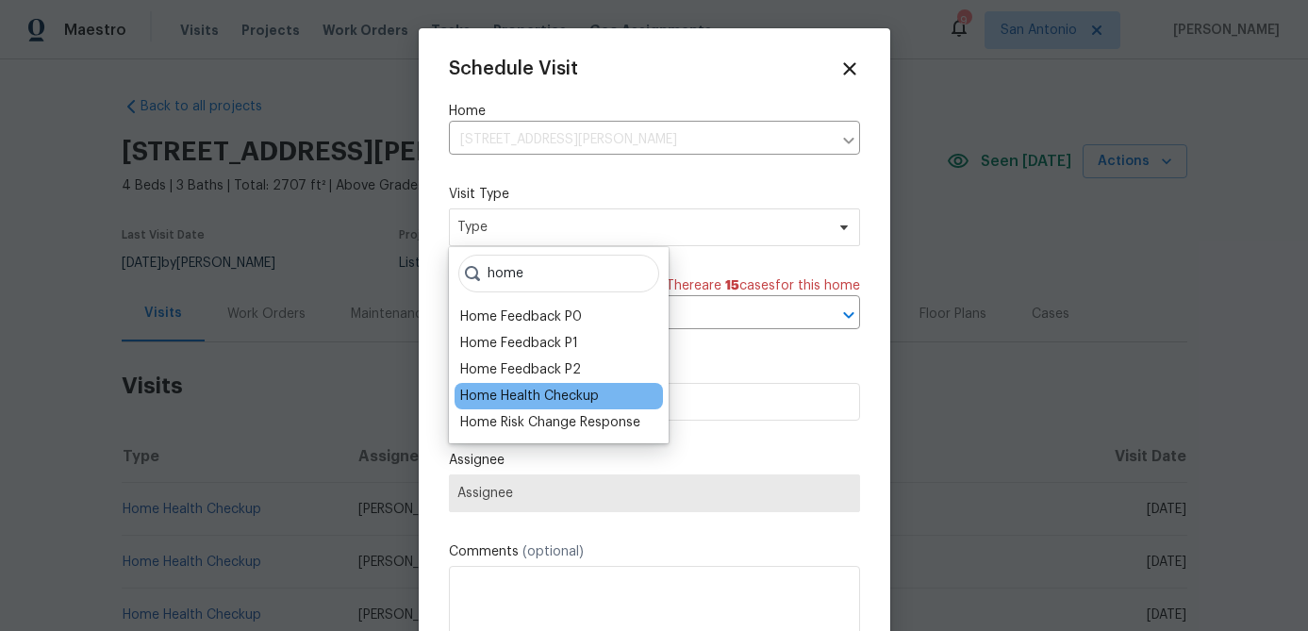
type input "home"
click at [567, 393] on div "Home Health Checkup" at bounding box center [529, 396] width 139 height 19
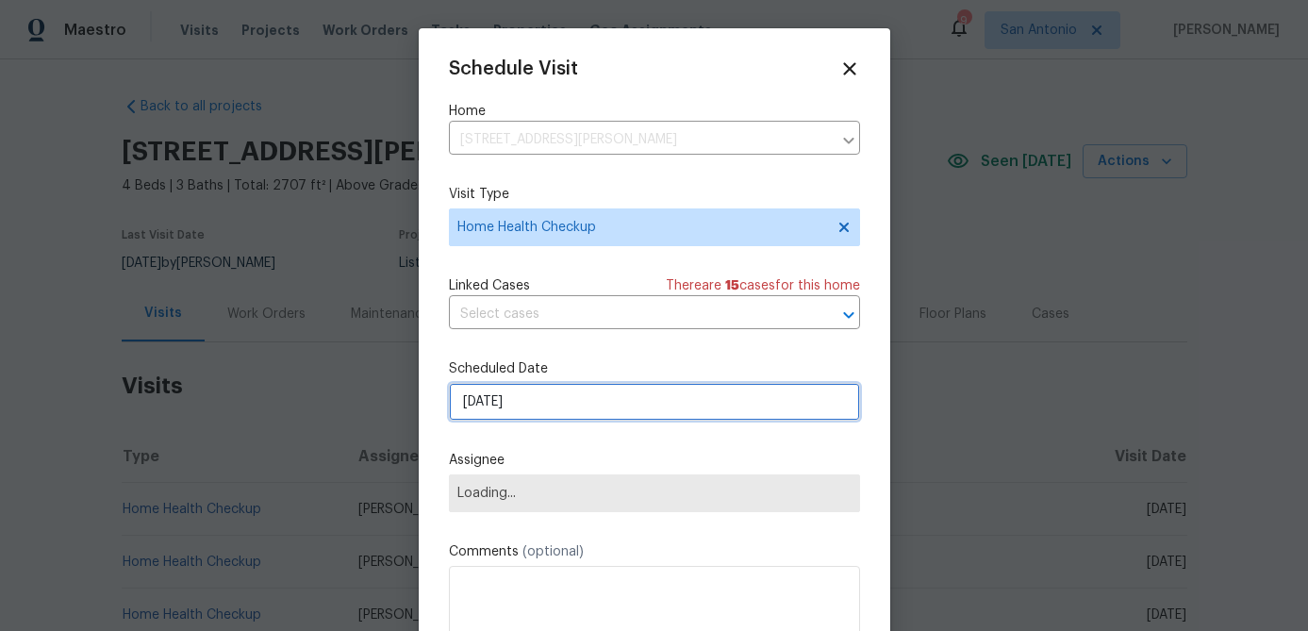
click at [567, 393] on input "[DATE]" at bounding box center [654, 402] width 411 height 38
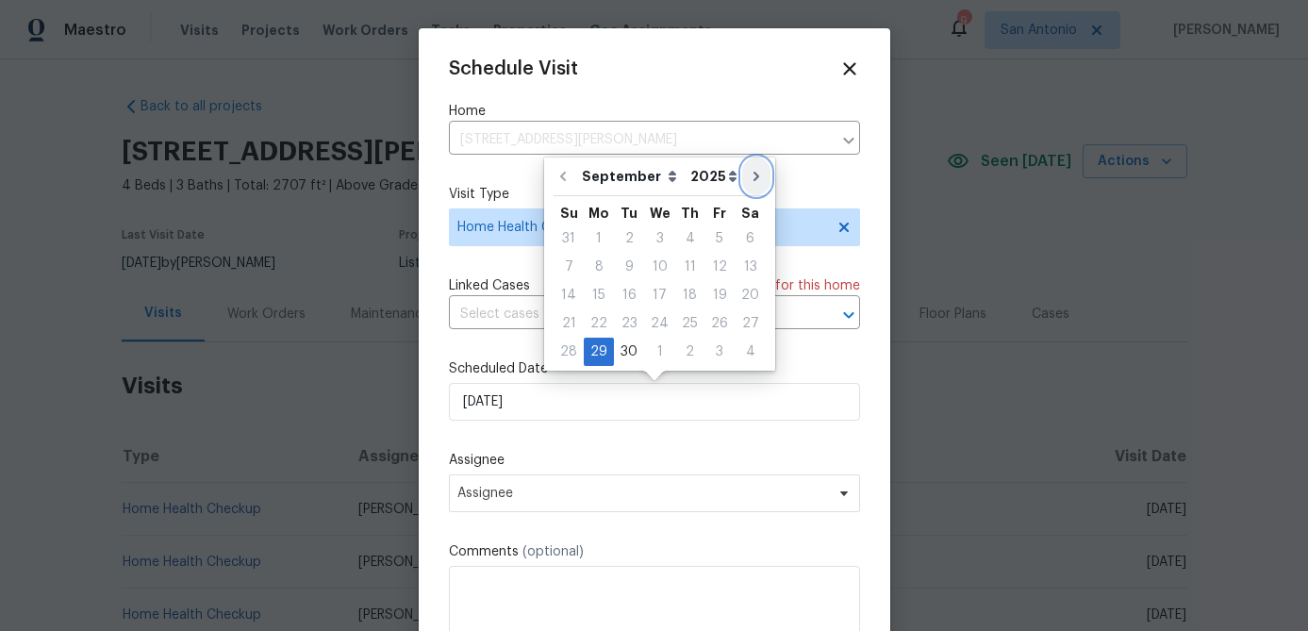
click at [749, 180] on icon "Go to next month" at bounding box center [756, 176] width 15 height 15
type input "[DATE]"
select select "9"
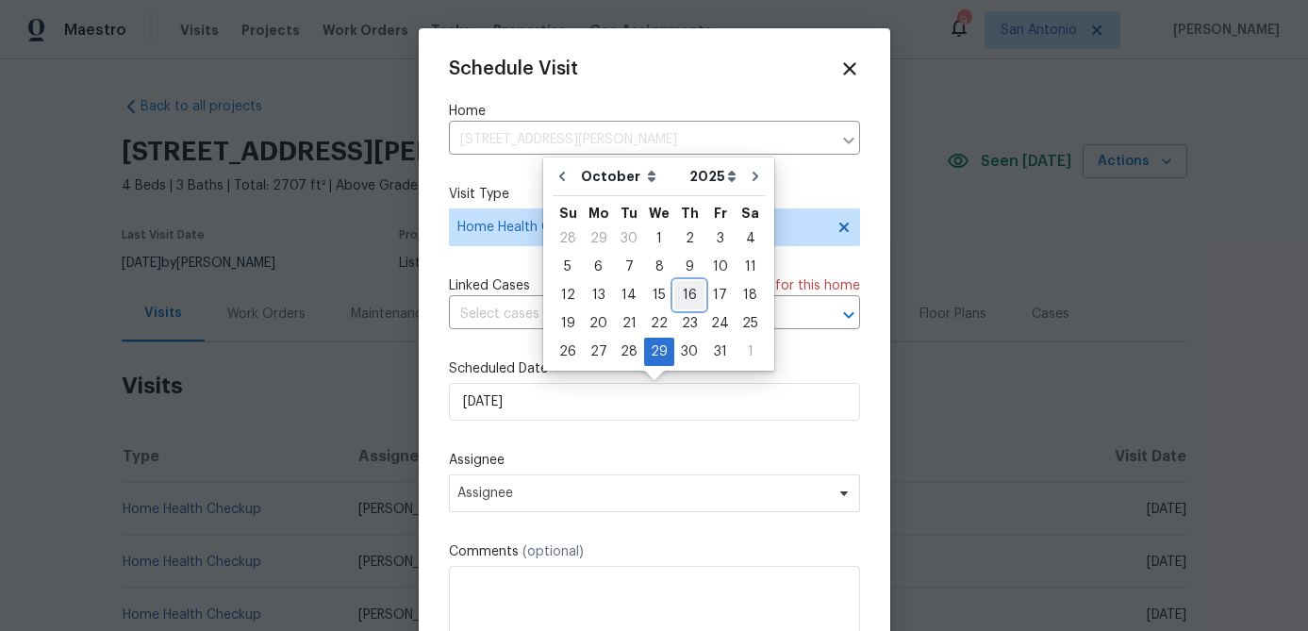
click at [688, 291] on div "16" at bounding box center [689, 295] width 30 height 26
type input "[DATE]"
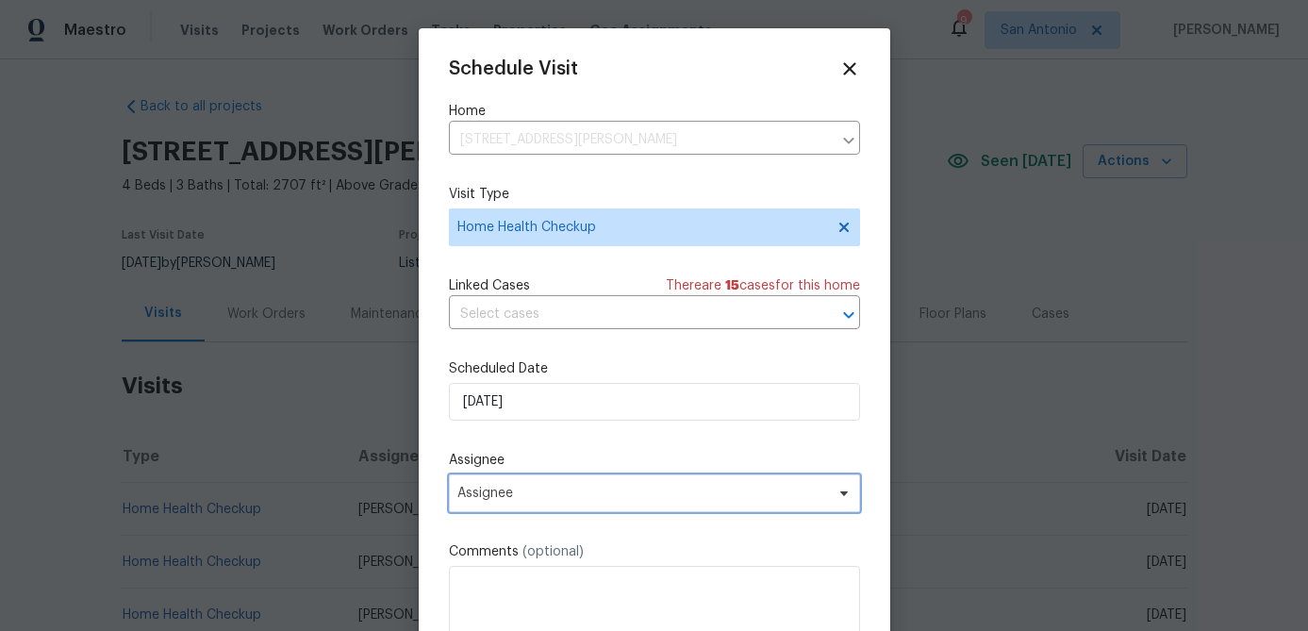
click at [557, 496] on span "Assignee" at bounding box center [642, 493] width 370 height 15
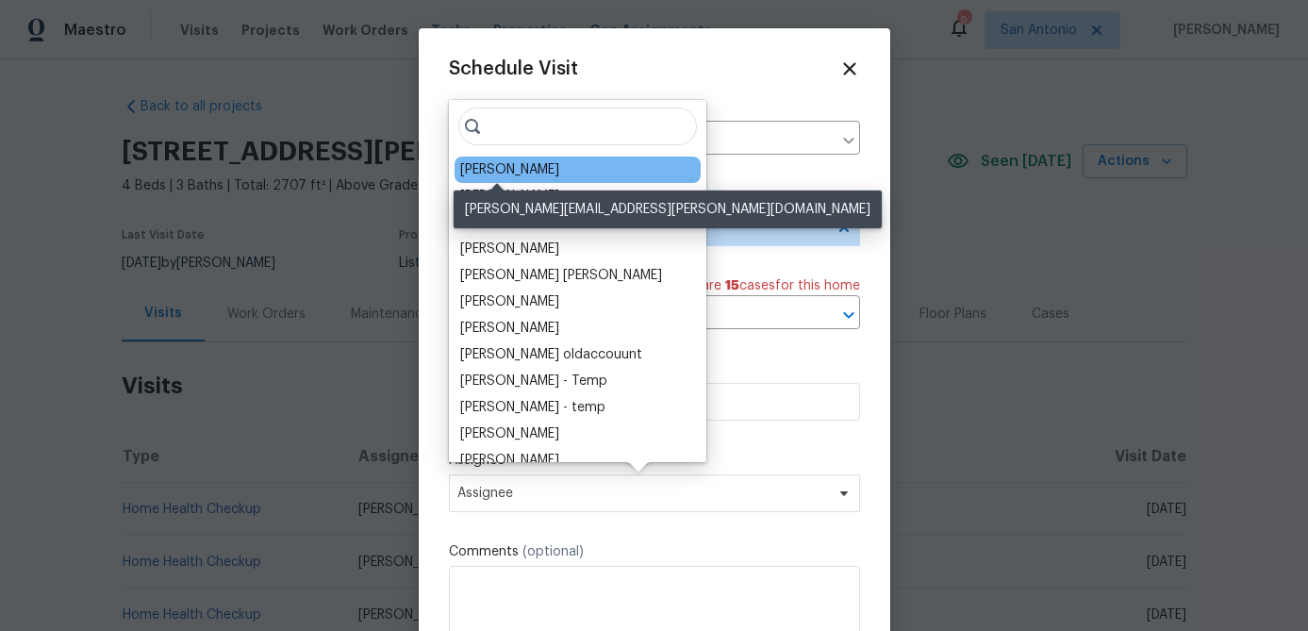
click at [489, 173] on div "[PERSON_NAME]" at bounding box center [509, 169] width 99 height 19
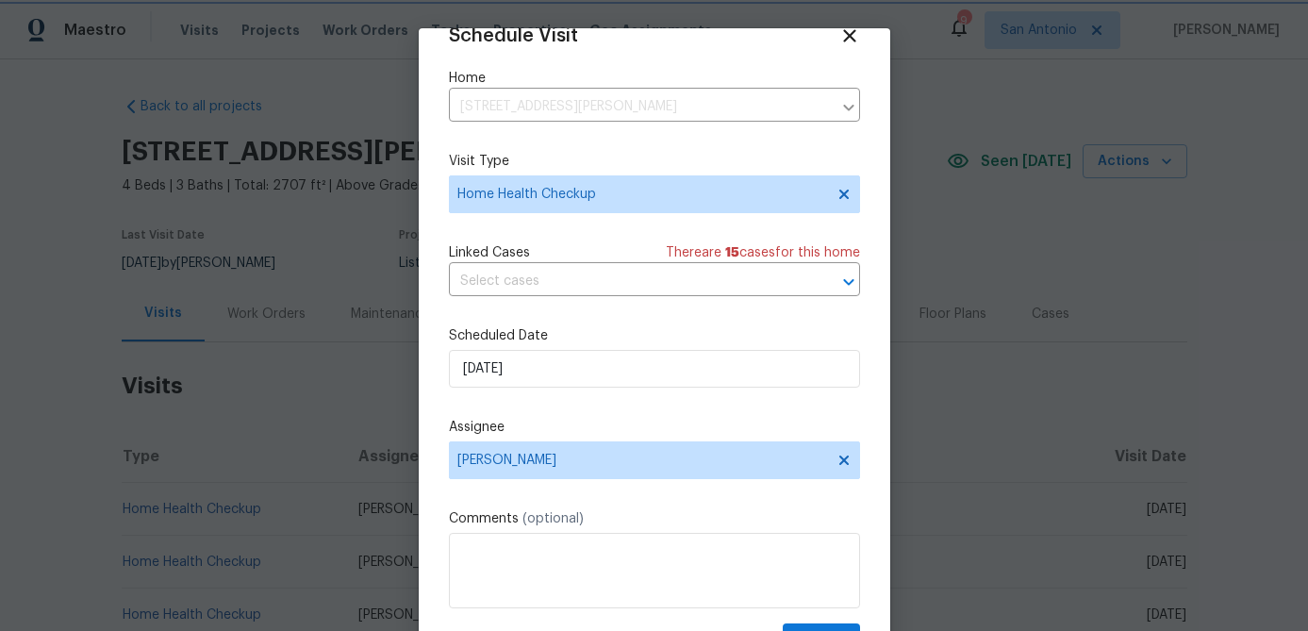
scroll to position [86, 0]
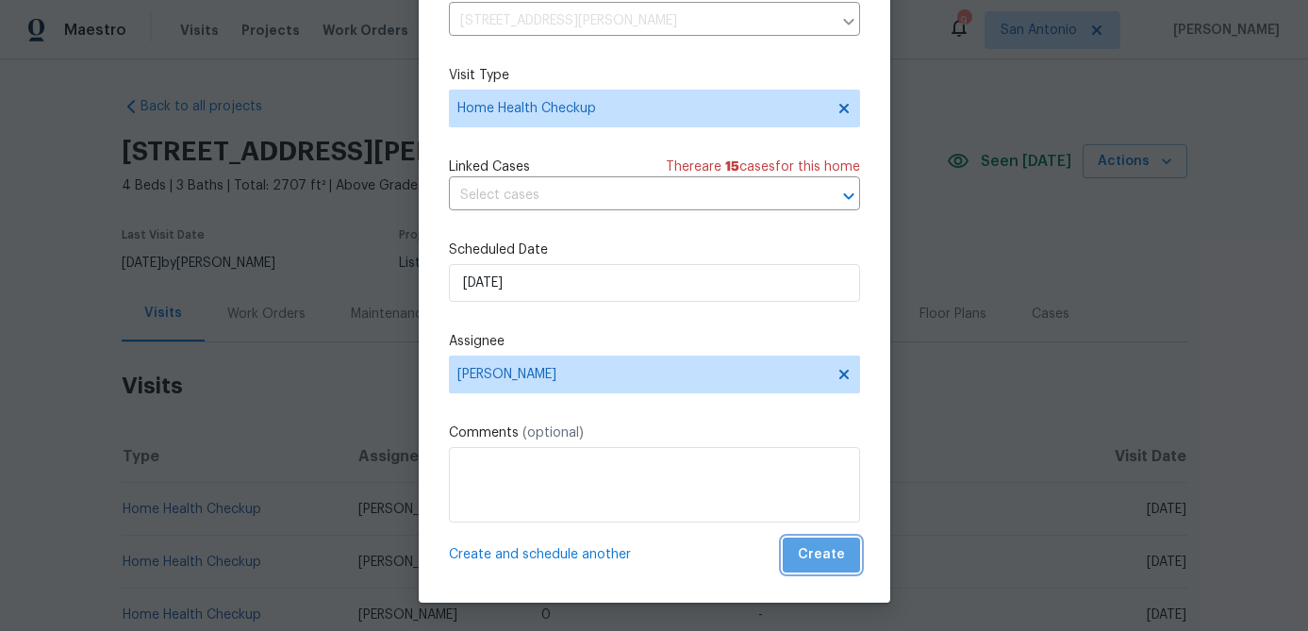
click at [826, 569] on button "Create" at bounding box center [821, 555] width 77 height 35
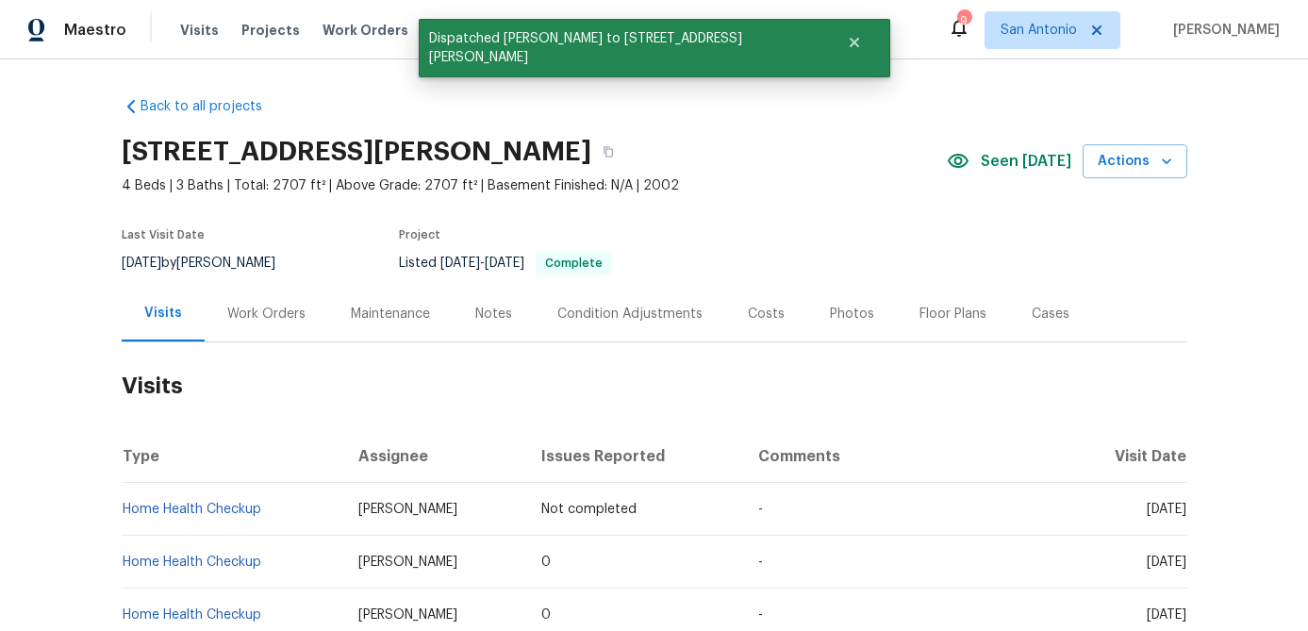
scroll to position [0, 0]
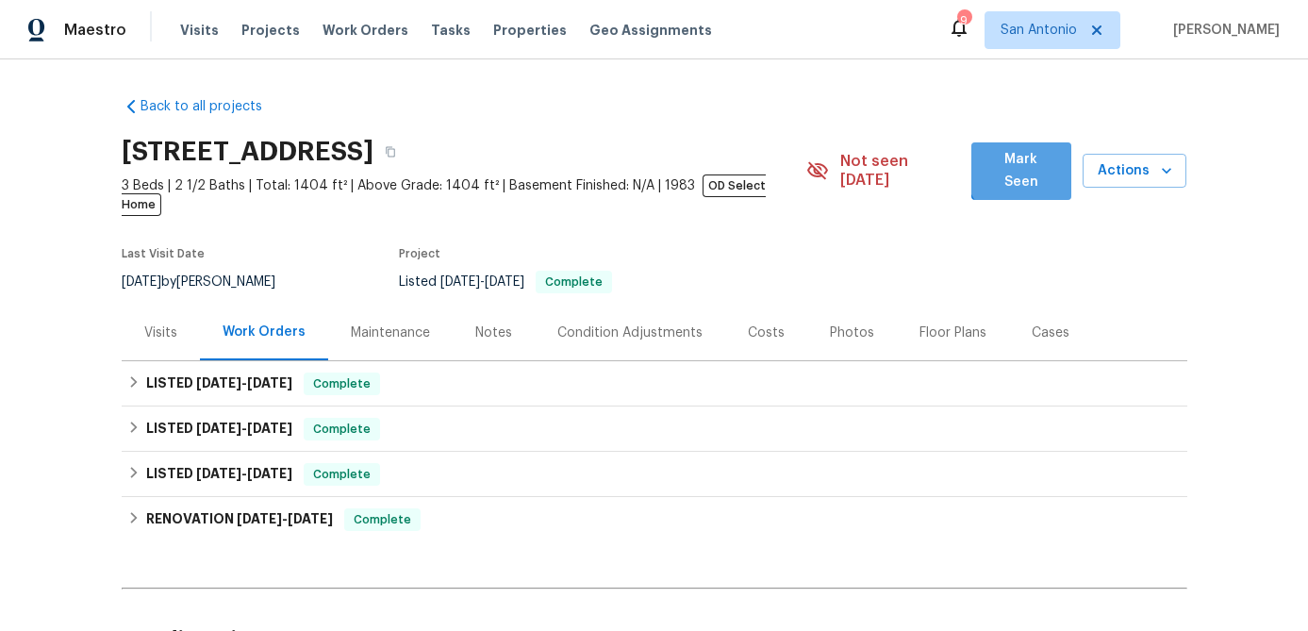
click at [1035, 169] on span "Mark Seen" at bounding box center [1022, 171] width 70 height 46
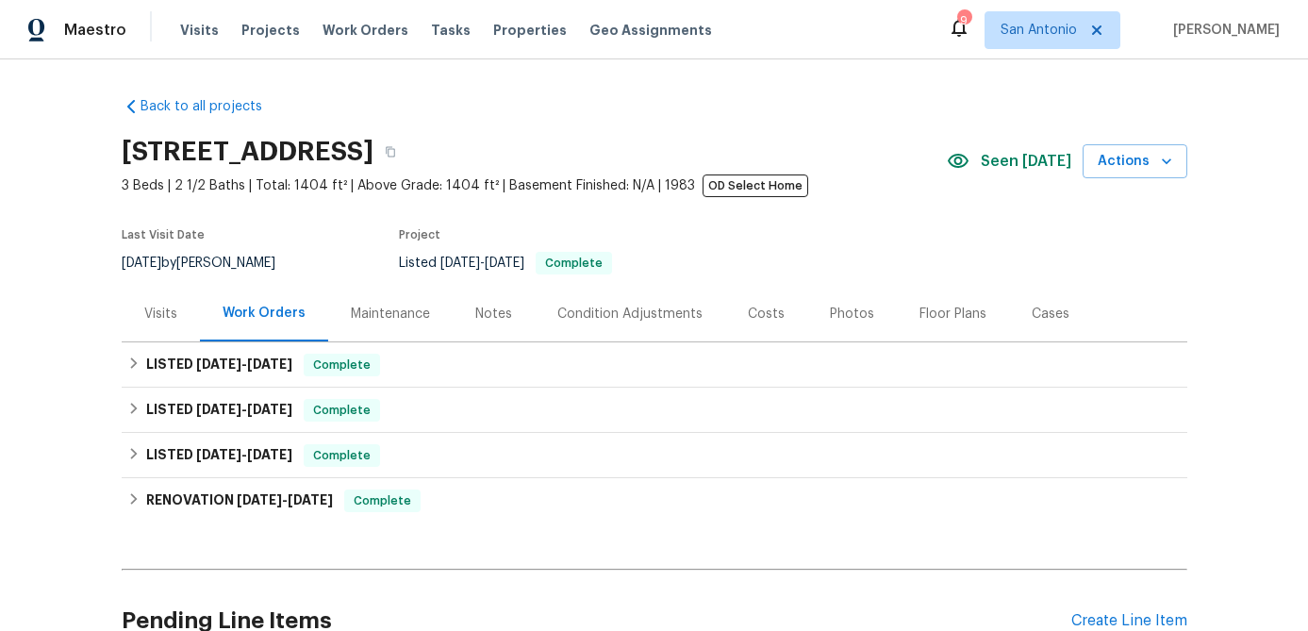
click at [165, 316] on div "Visits" at bounding box center [160, 314] width 33 height 19
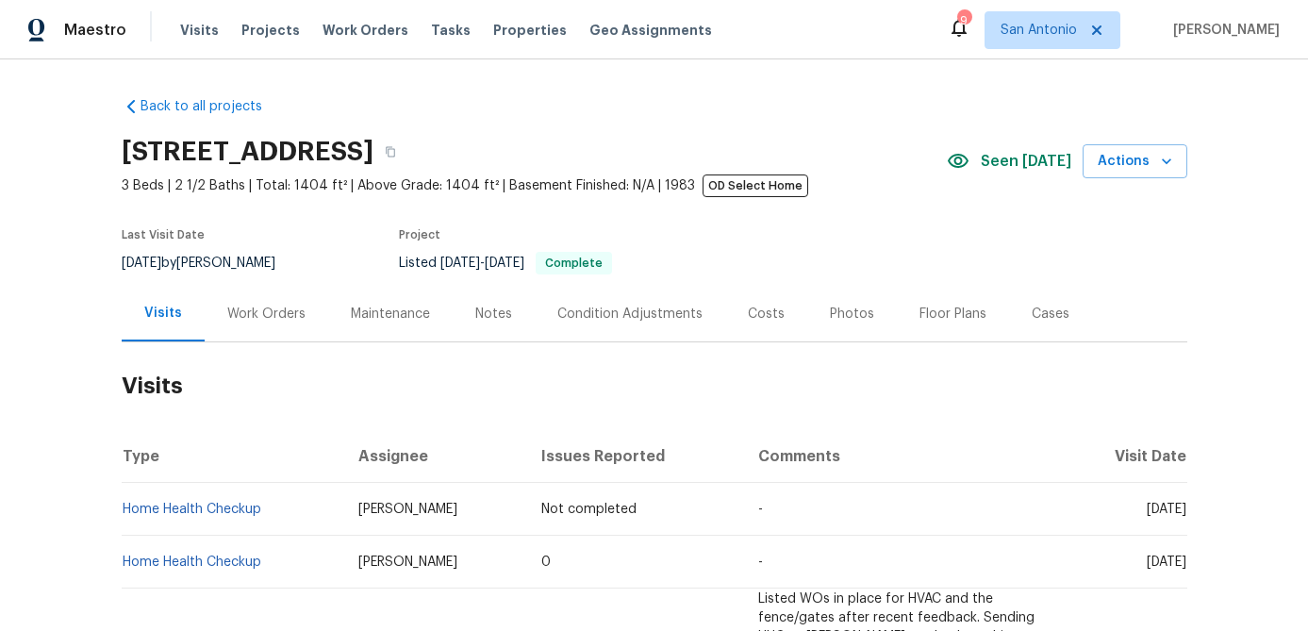
scroll to position [34, 0]
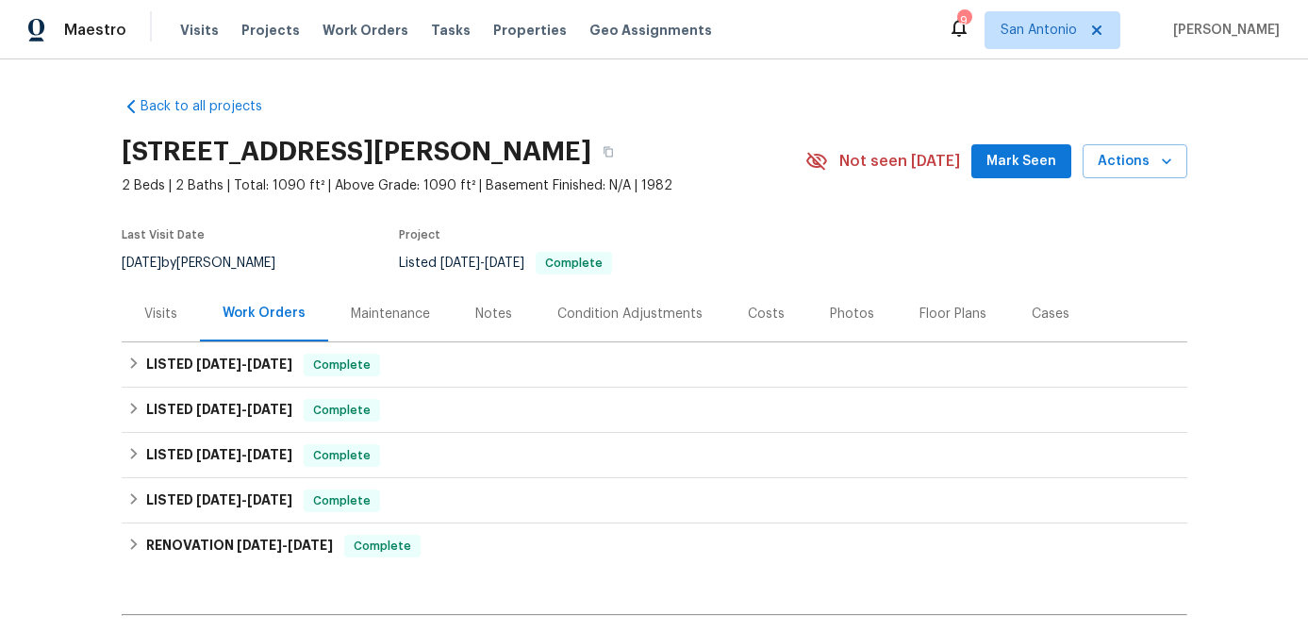
click at [1036, 154] on span "Mark Seen" at bounding box center [1022, 162] width 70 height 24
click at [158, 314] on div "Visits" at bounding box center [160, 314] width 33 height 19
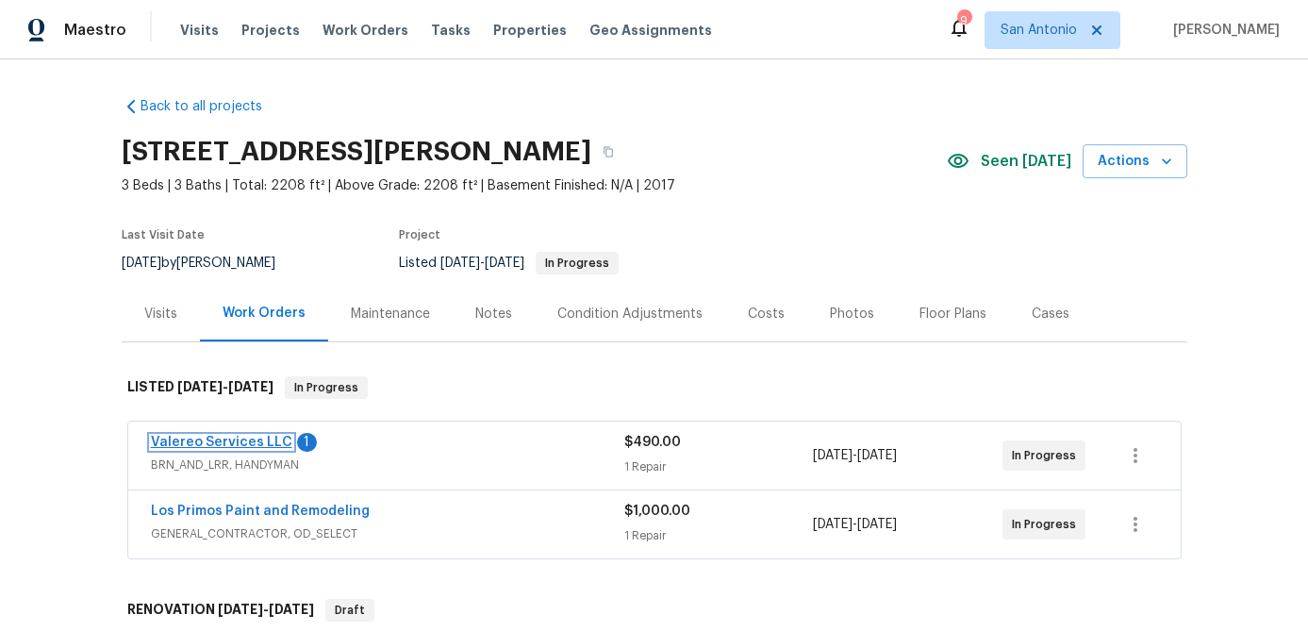
click at [192, 440] on link "Valereo Services LLC" at bounding box center [221, 442] width 141 height 13
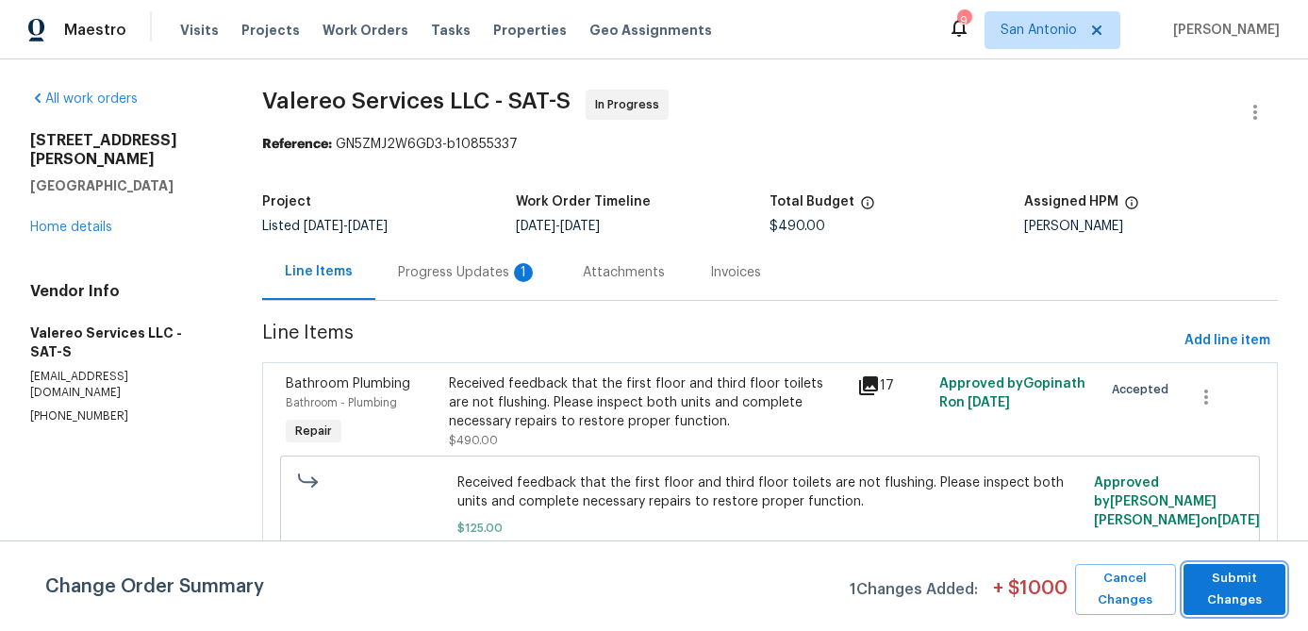
click at [1254, 603] on span "Submit Changes" at bounding box center [1234, 589] width 83 height 43
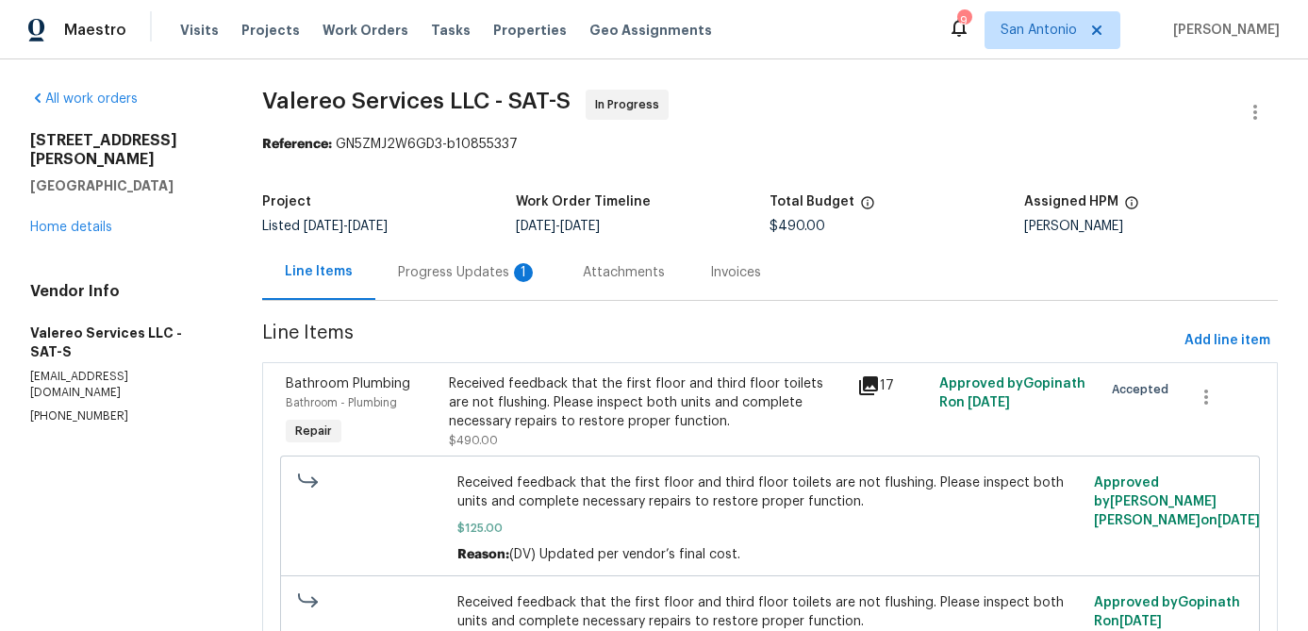
click at [462, 266] on div "Progress Updates 1" at bounding box center [468, 272] width 140 height 19
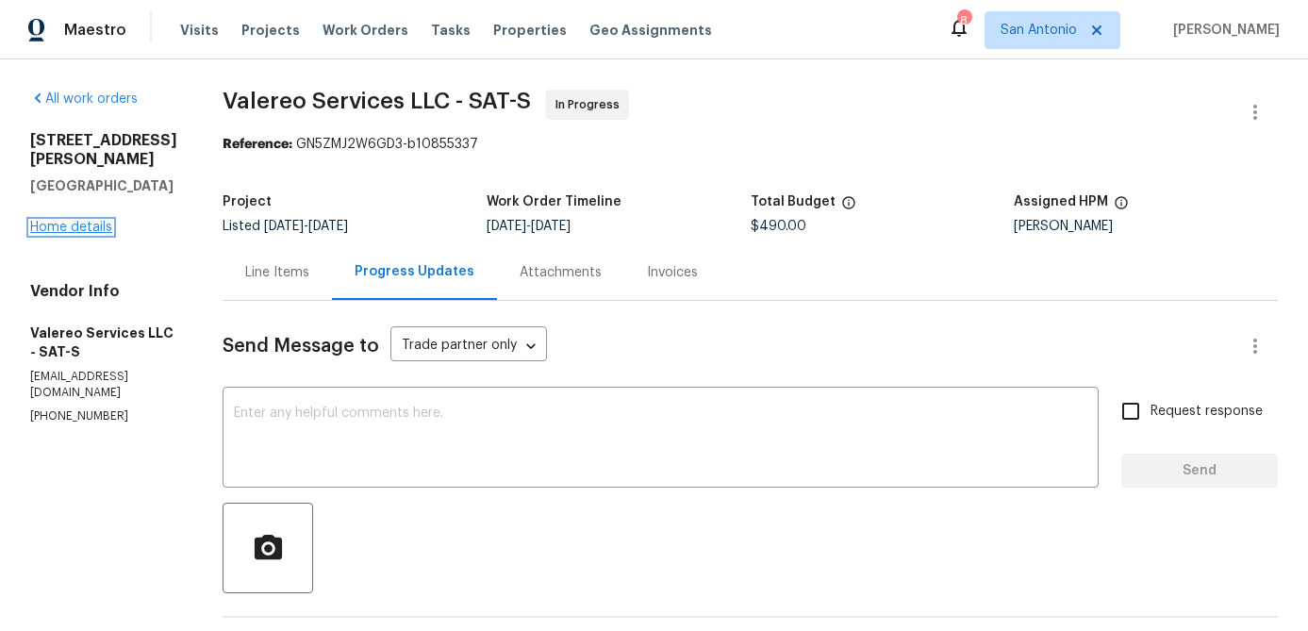
click at [91, 234] on link "Home details" at bounding box center [71, 227] width 82 height 13
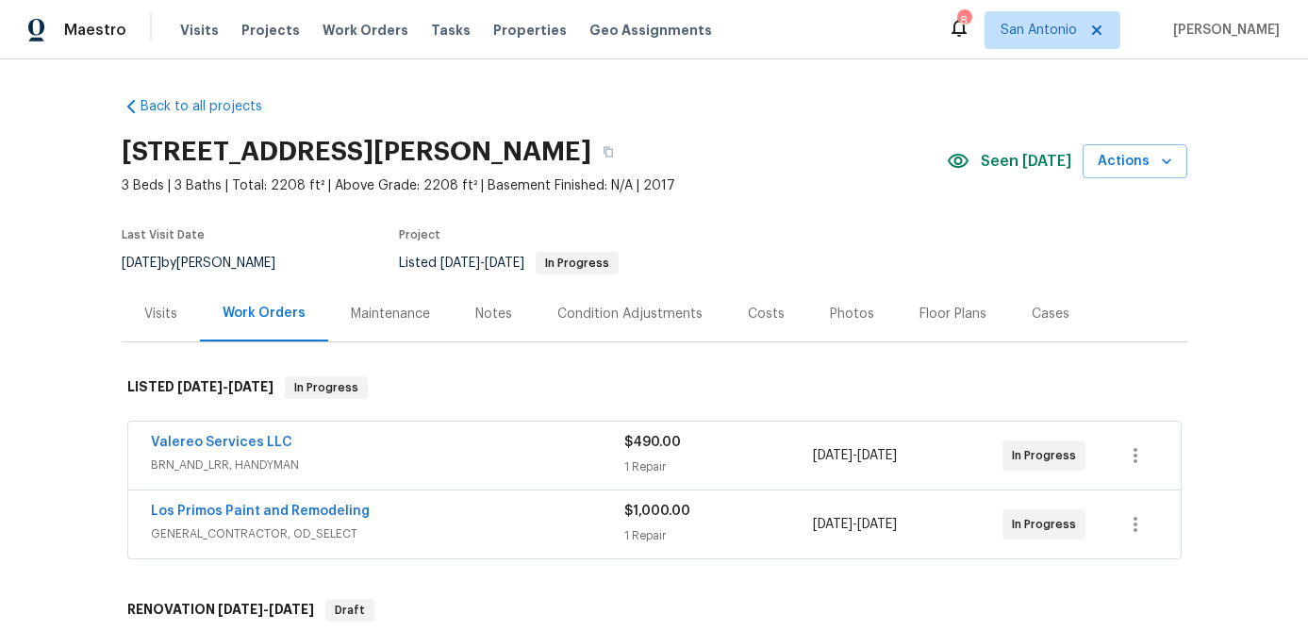
click at [456, 458] on span "BRN_AND_LRR, HANDYMAN" at bounding box center [387, 465] width 473 height 19
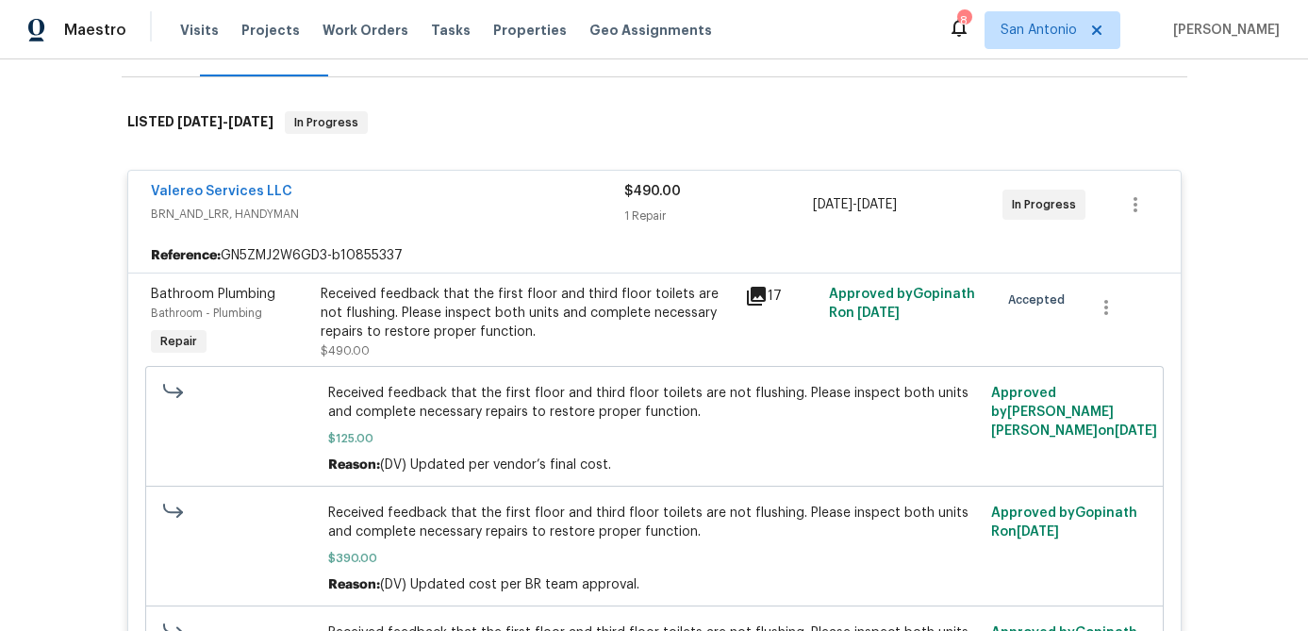
scroll to position [204, 0]
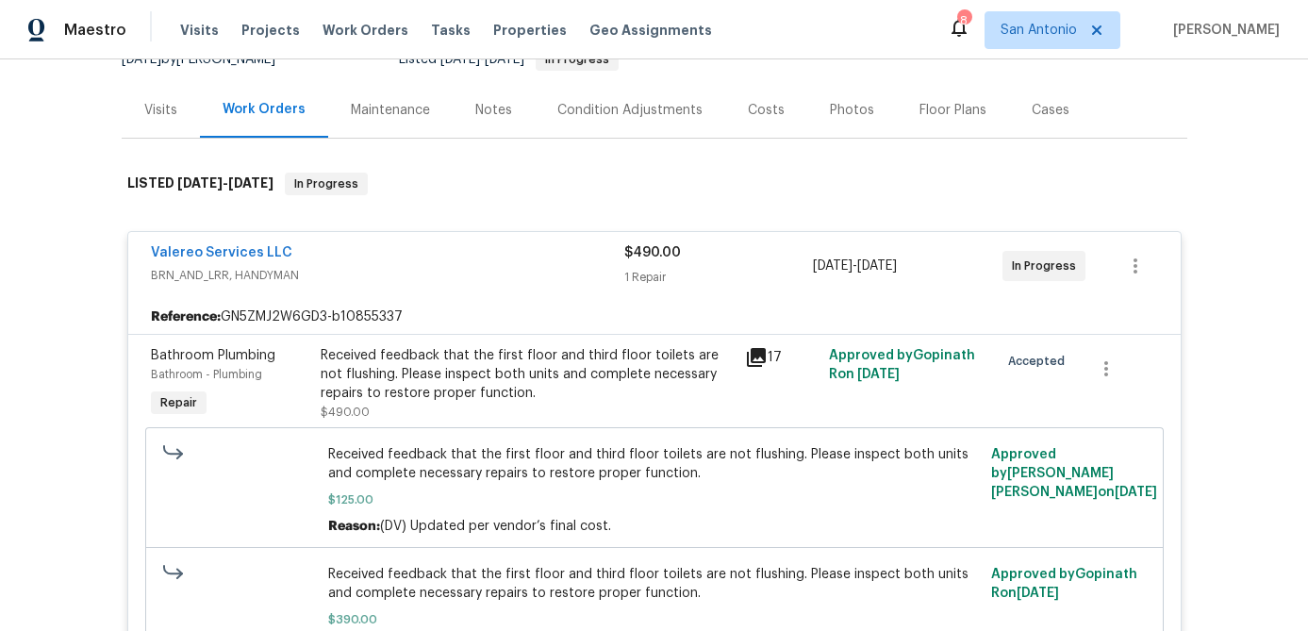
click at [454, 260] on div "Valereo Services LLC" at bounding box center [387, 254] width 473 height 23
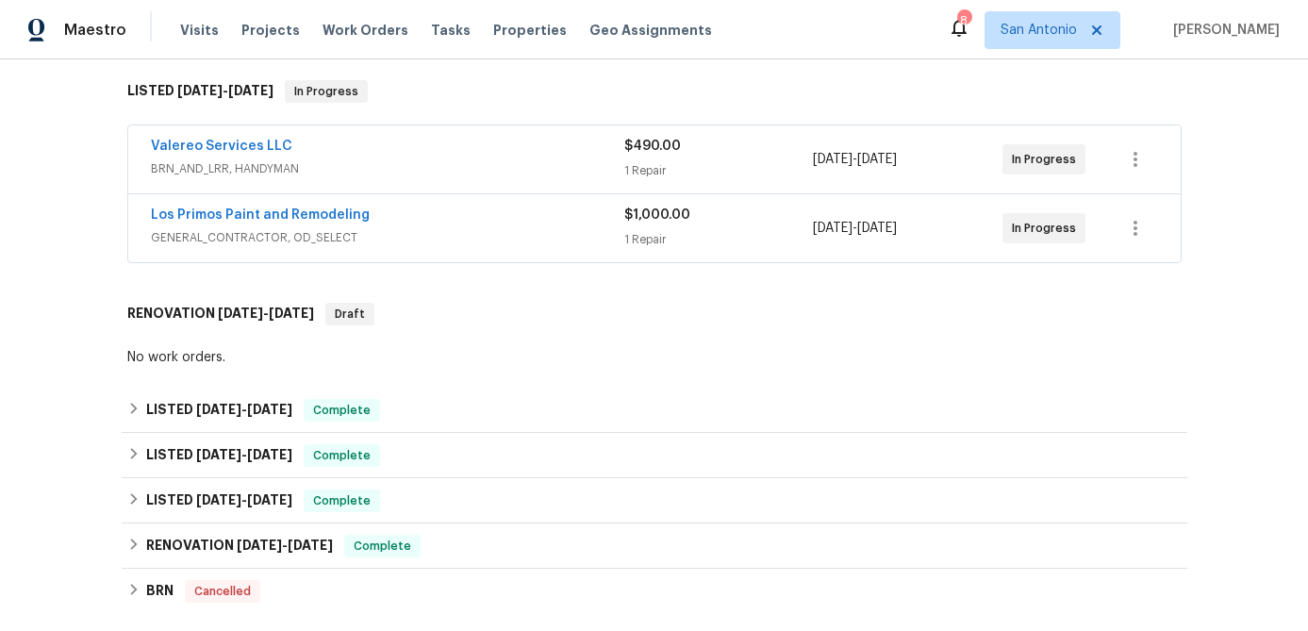
scroll to position [163, 0]
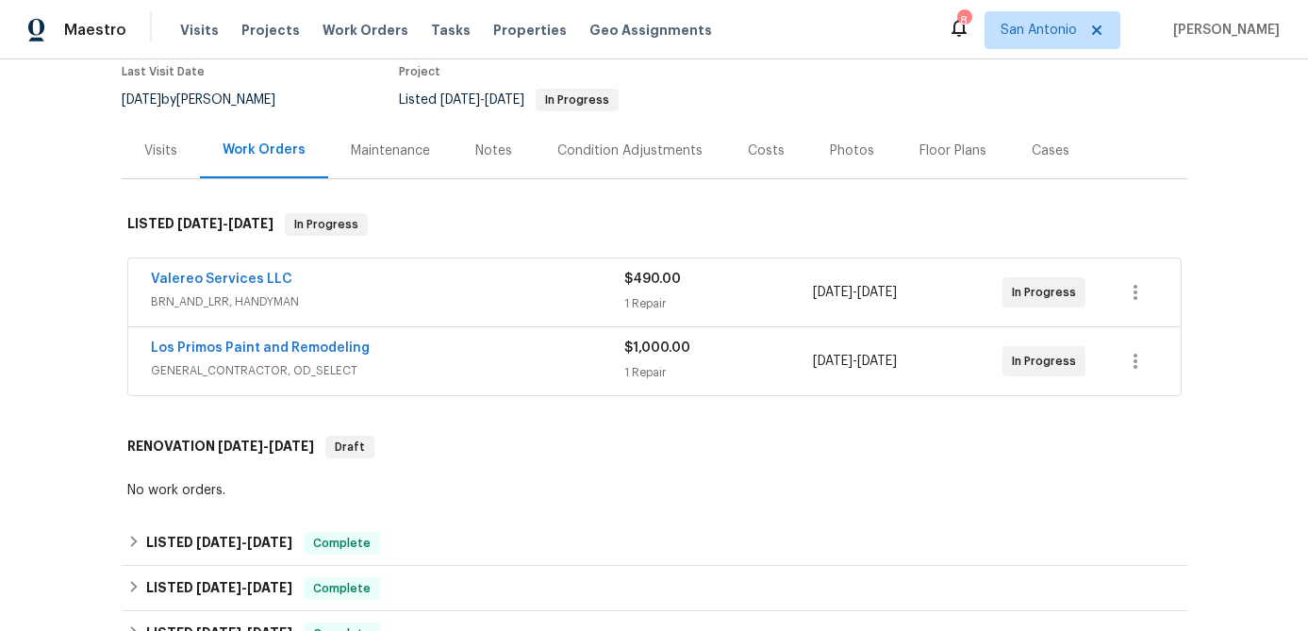
click at [489, 141] on div "Notes" at bounding box center [493, 150] width 37 height 19
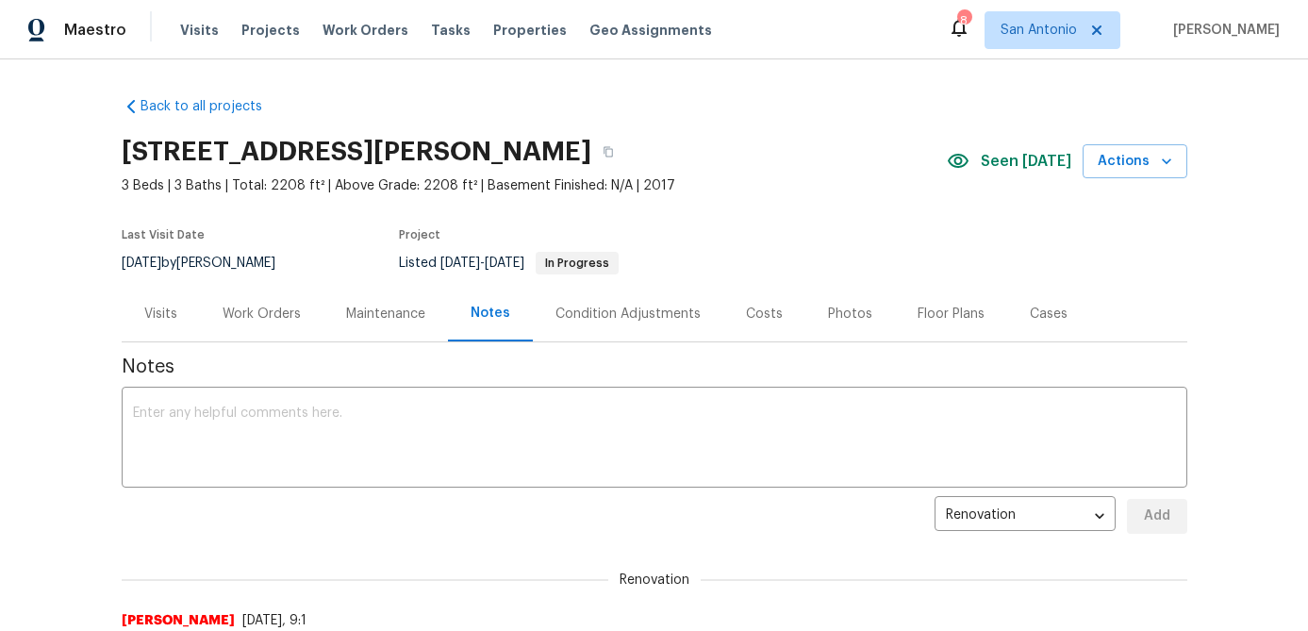
click at [169, 314] on div "Visits" at bounding box center [160, 314] width 33 height 19
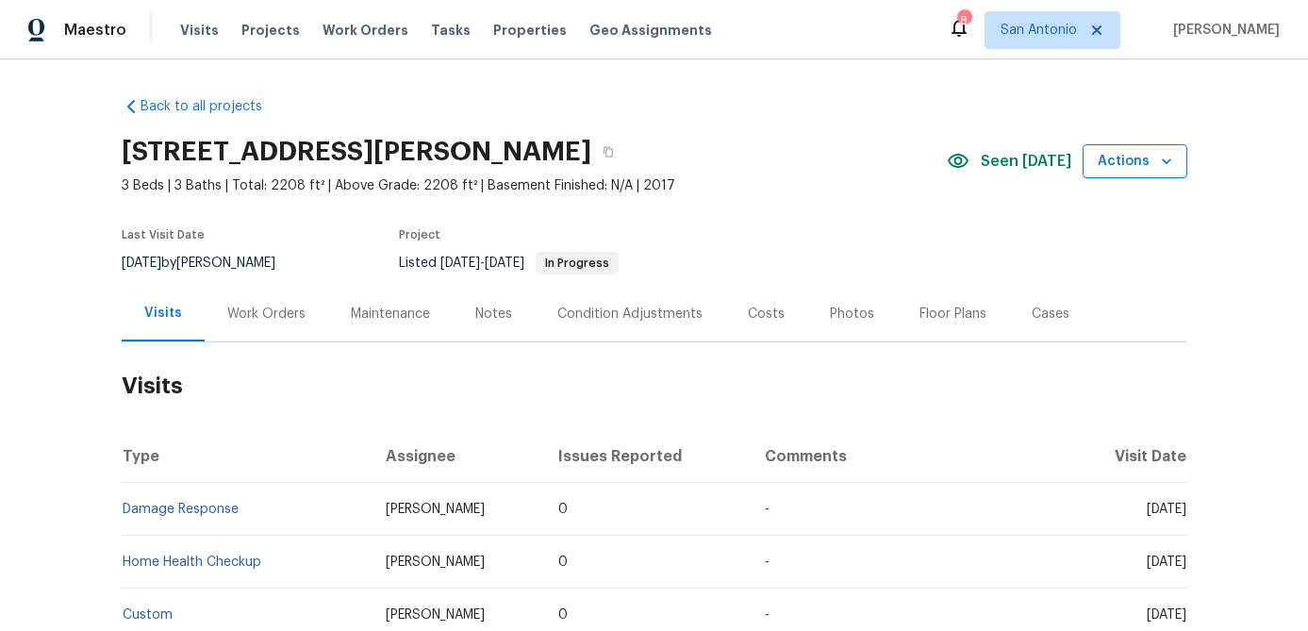
click at [1143, 165] on span "Actions" at bounding box center [1135, 162] width 75 height 24
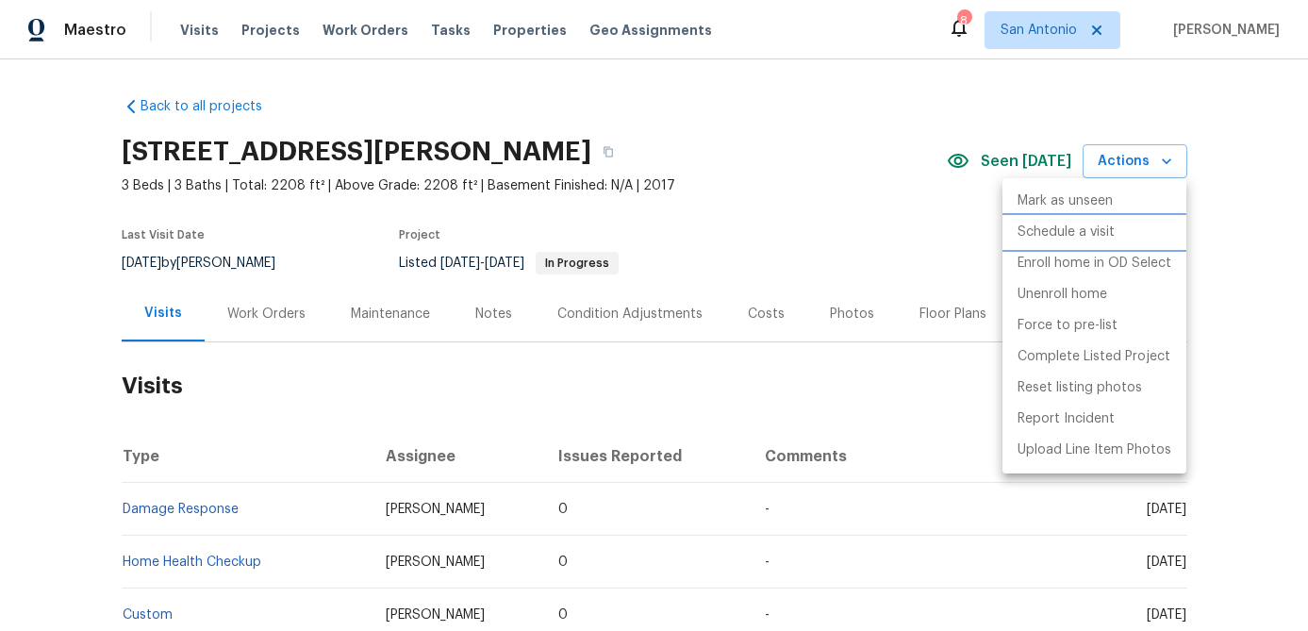
click at [1065, 237] on p "Schedule a visit" at bounding box center [1066, 233] width 97 height 20
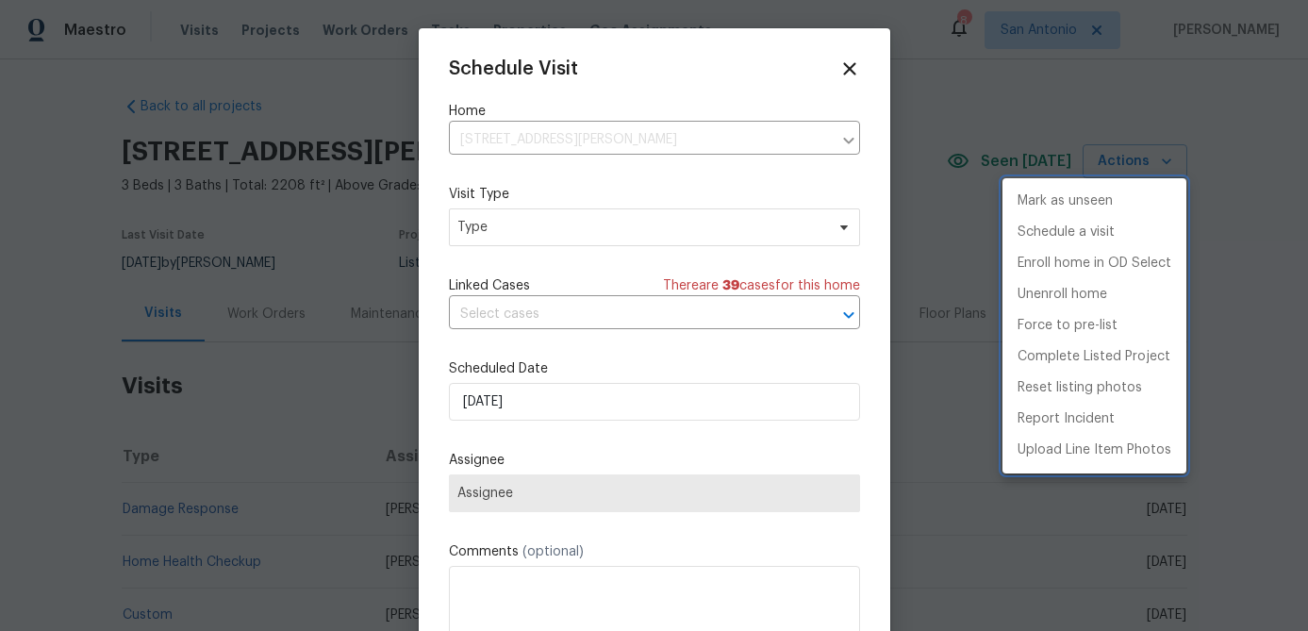
click at [542, 216] on div at bounding box center [654, 315] width 1308 height 631
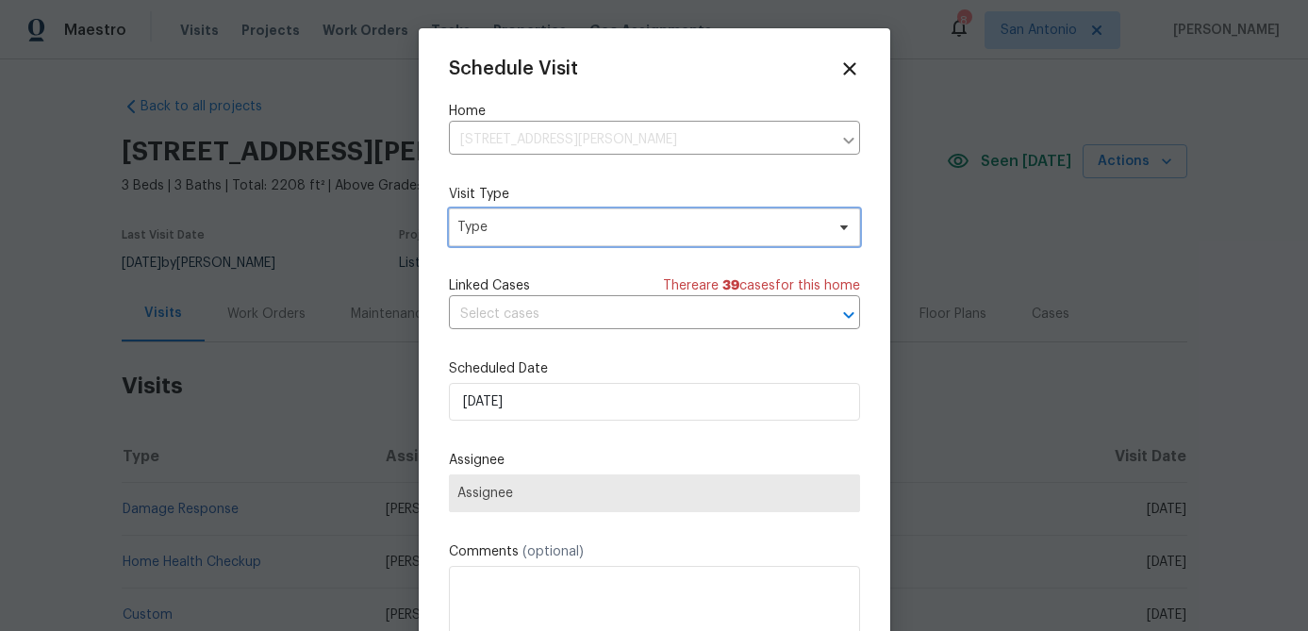
click at [542, 232] on span "Type" at bounding box center [640, 227] width 367 height 19
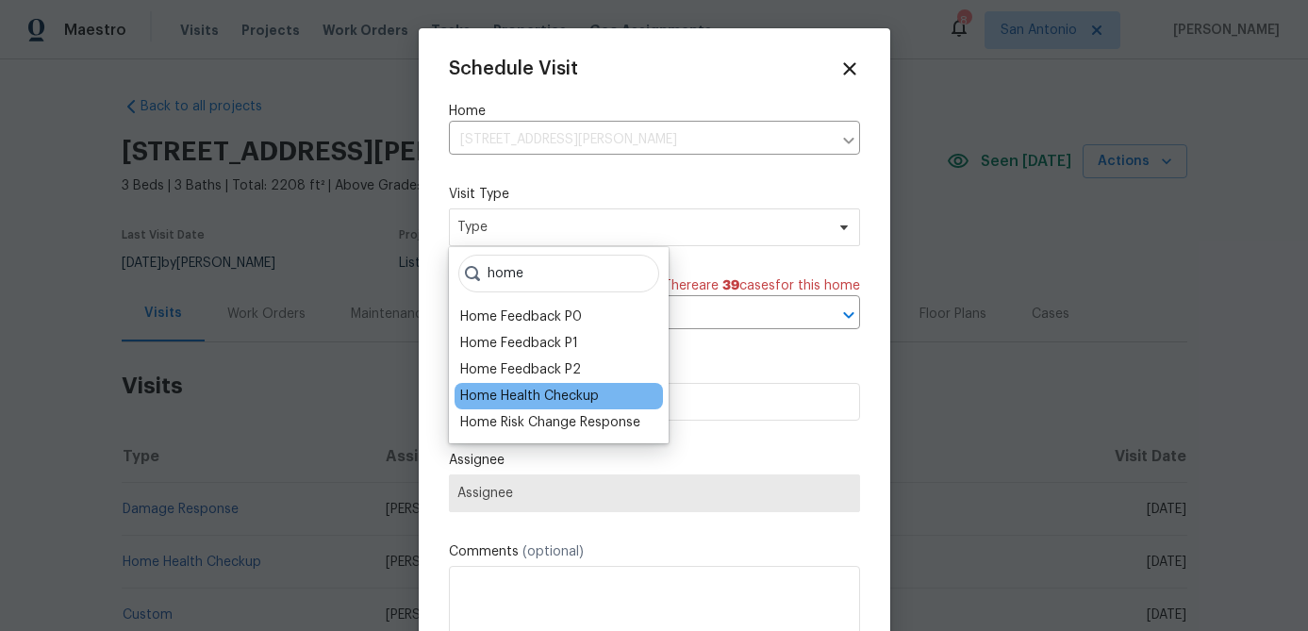
type input "home"
click at [521, 401] on div "Home Health Checkup" at bounding box center [529, 396] width 139 height 19
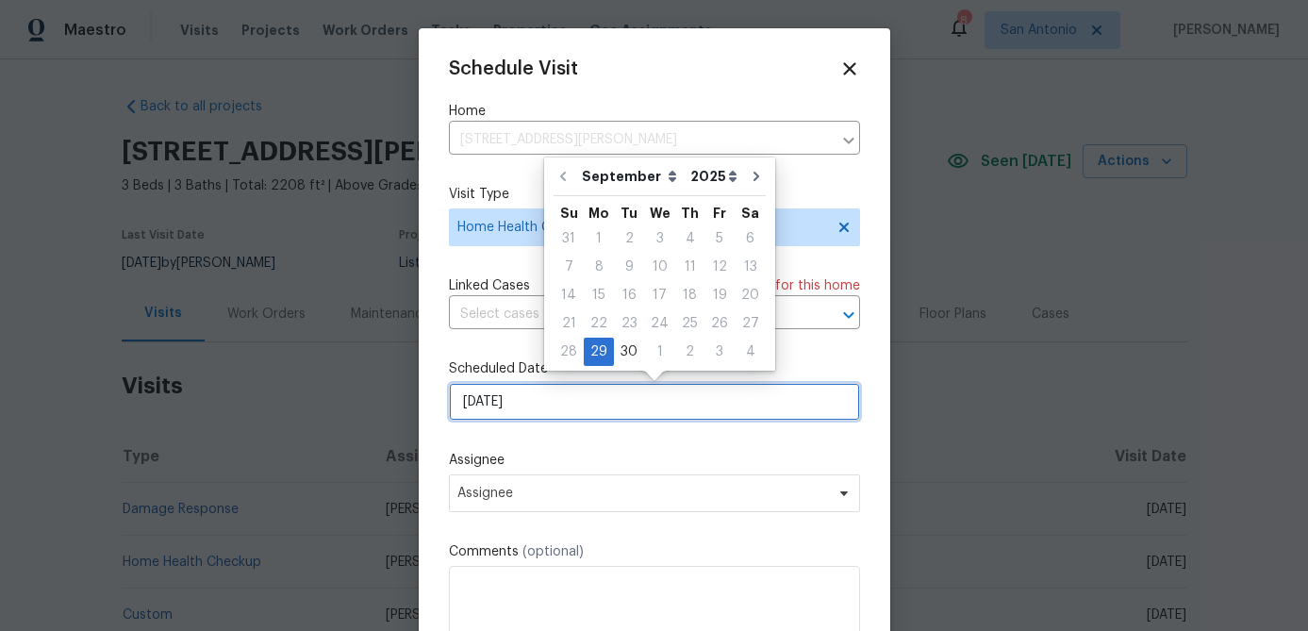
click at [555, 405] on input "[DATE]" at bounding box center [654, 402] width 411 height 38
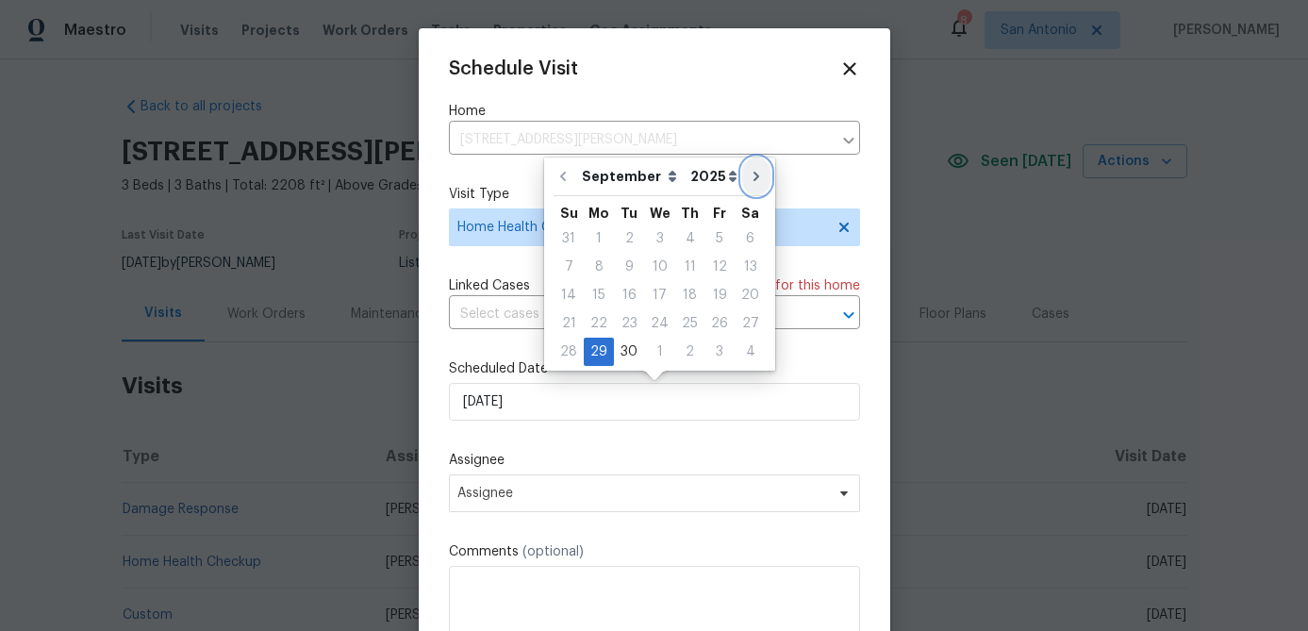
click at [749, 182] on icon "Go to next month" at bounding box center [756, 176] width 15 height 15
type input "[DATE]"
select select "9"
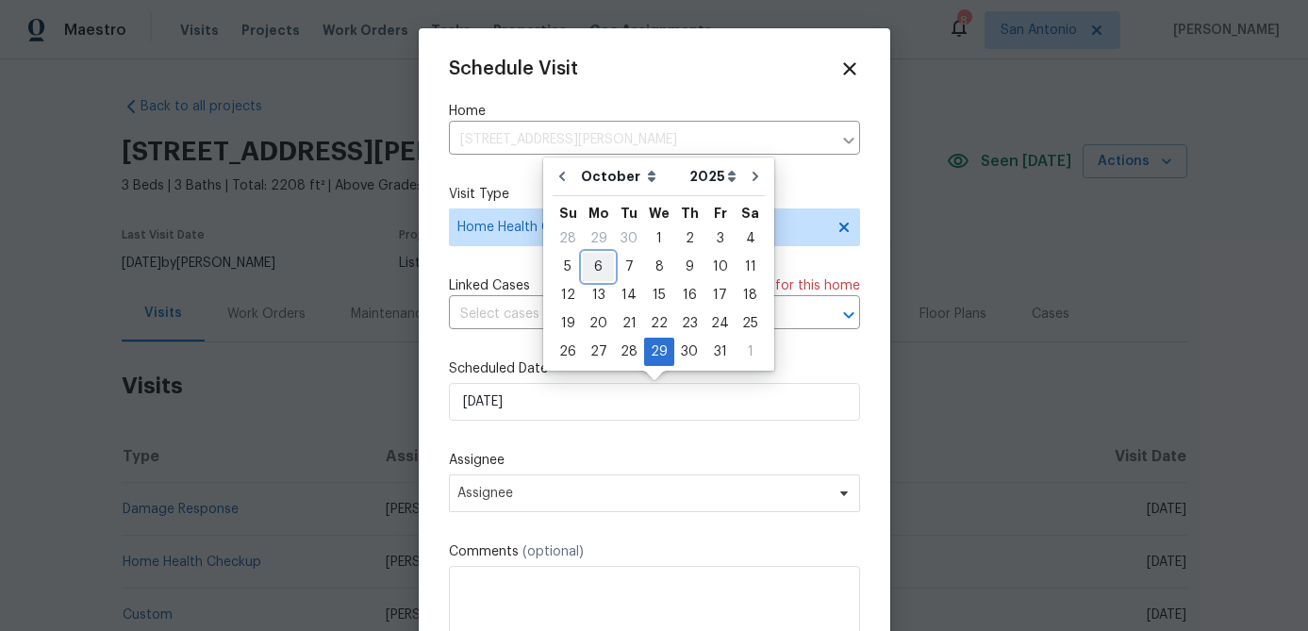
click at [598, 273] on div "6" at bounding box center [598, 267] width 31 height 26
type input "[DATE]"
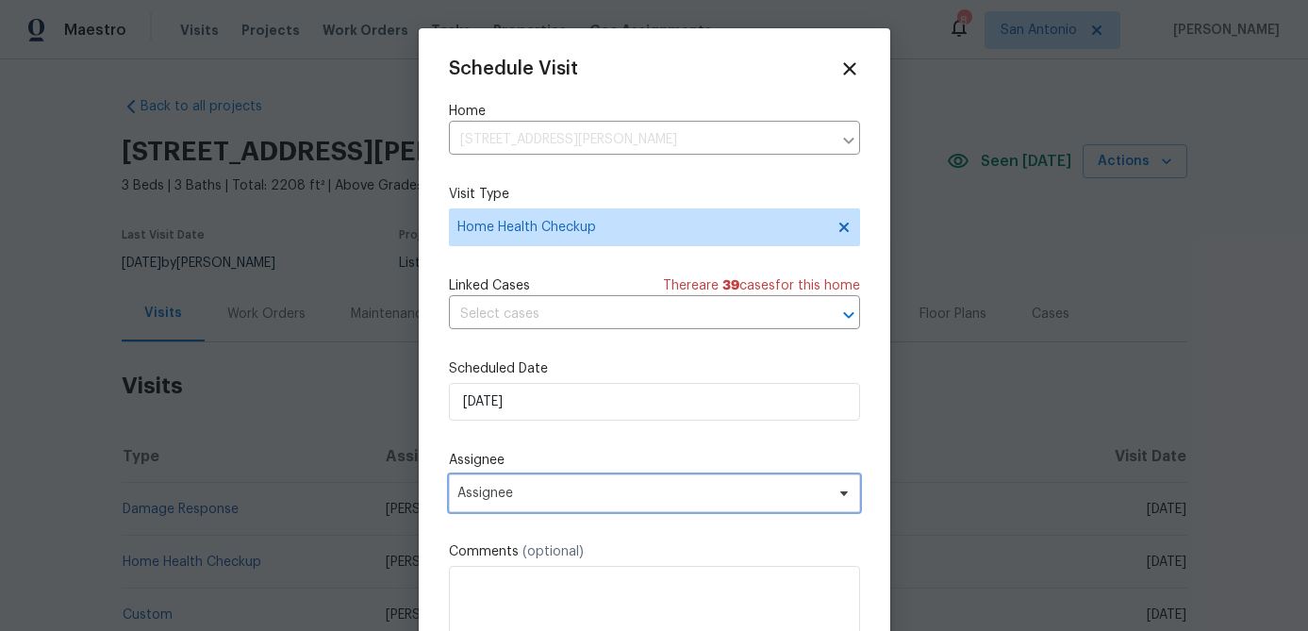
click at [543, 504] on span "Assignee" at bounding box center [654, 493] width 411 height 38
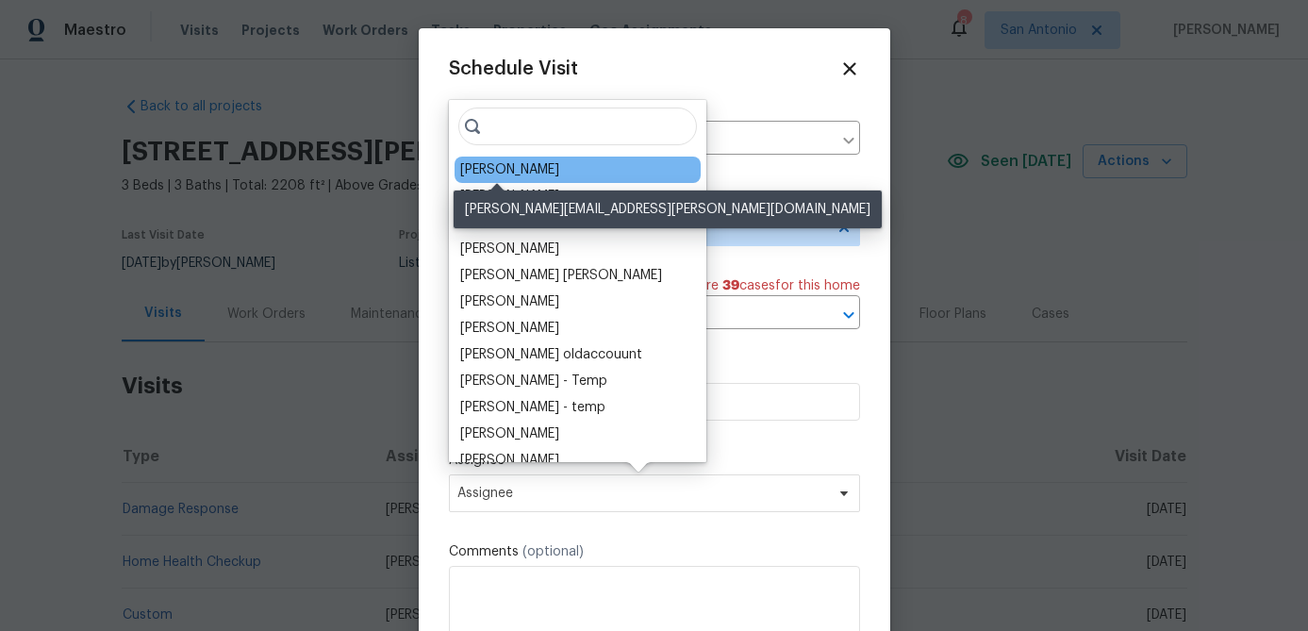
click at [481, 172] on div "[PERSON_NAME]" at bounding box center [509, 169] width 99 height 19
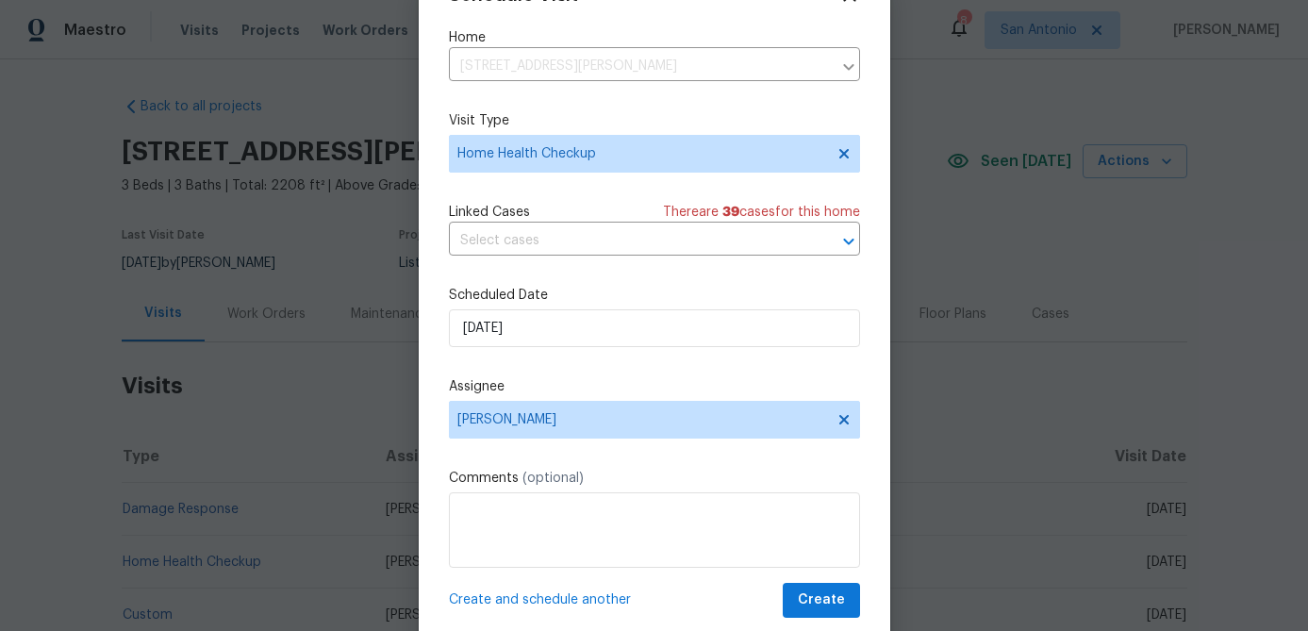
scroll to position [86, 0]
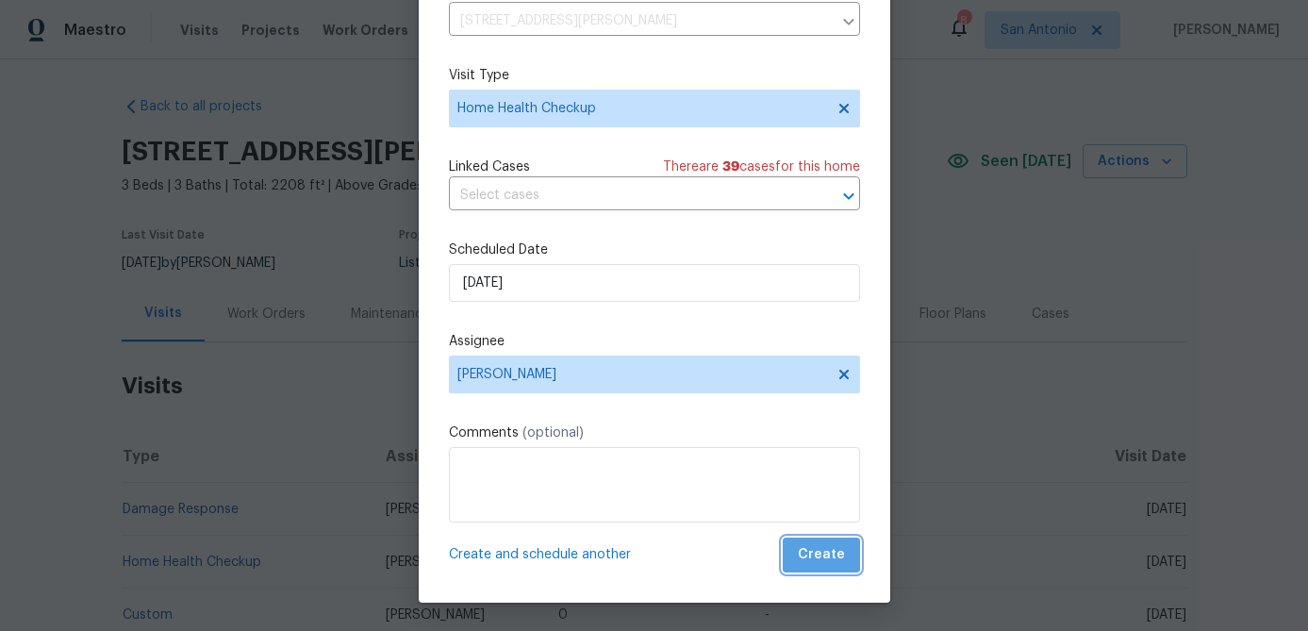
click at [838, 562] on span "Create" at bounding box center [821, 555] width 47 height 24
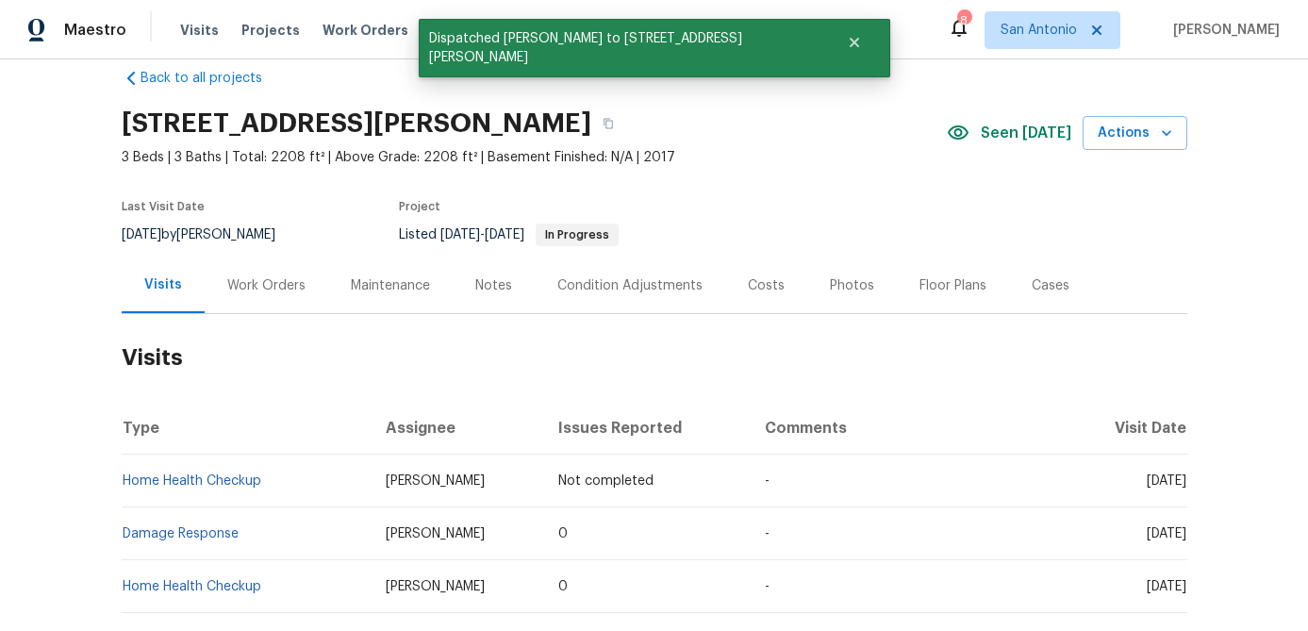
scroll to position [0, 0]
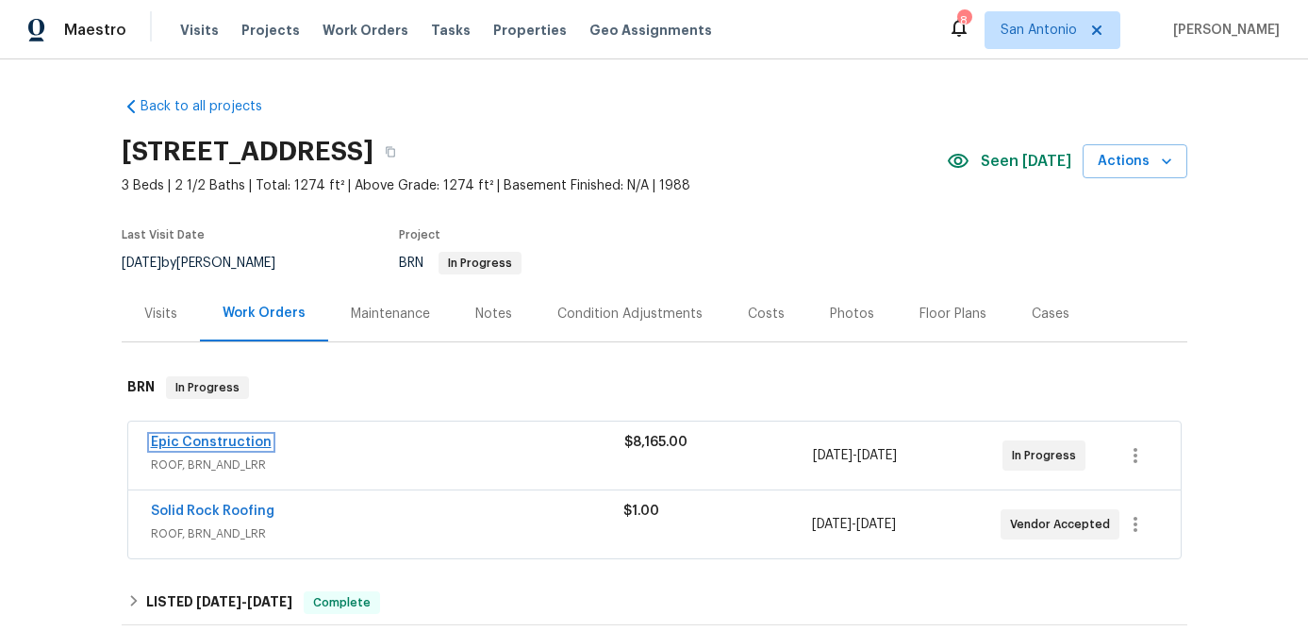
click at [224, 443] on link "Epic Construction" at bounding box center [211, 442] width 121 height 13
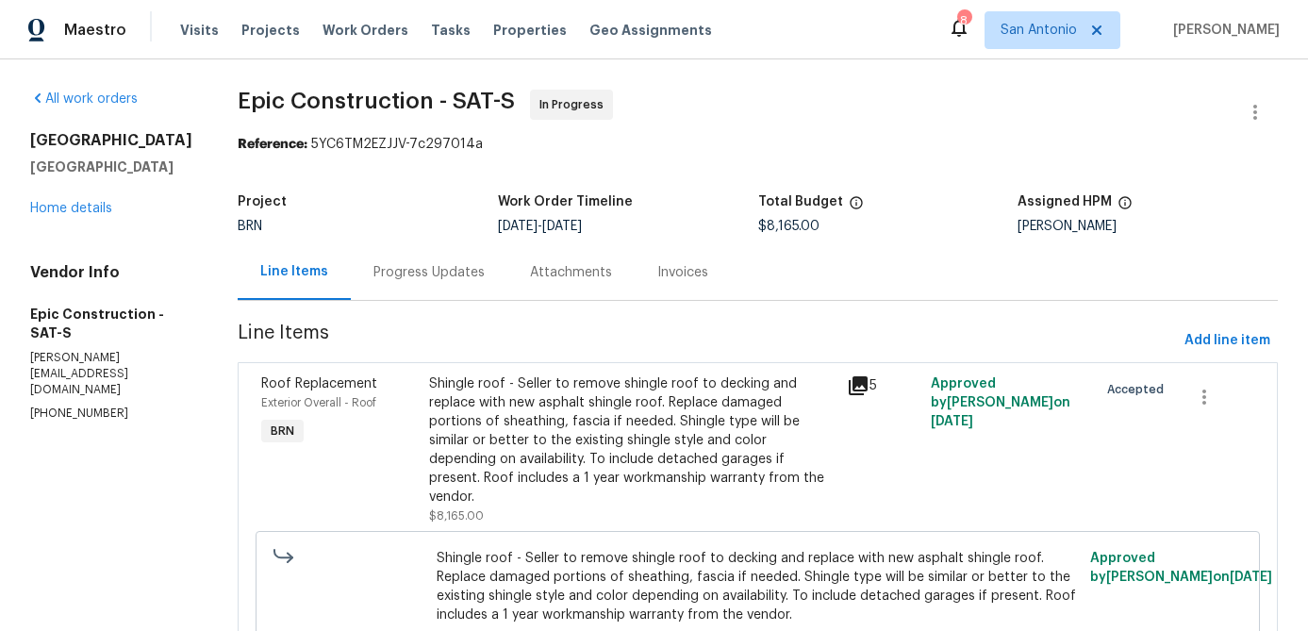
click at [404, 268] on div "Progress Updates" at bounding box center [428, 272] width 111 height 19
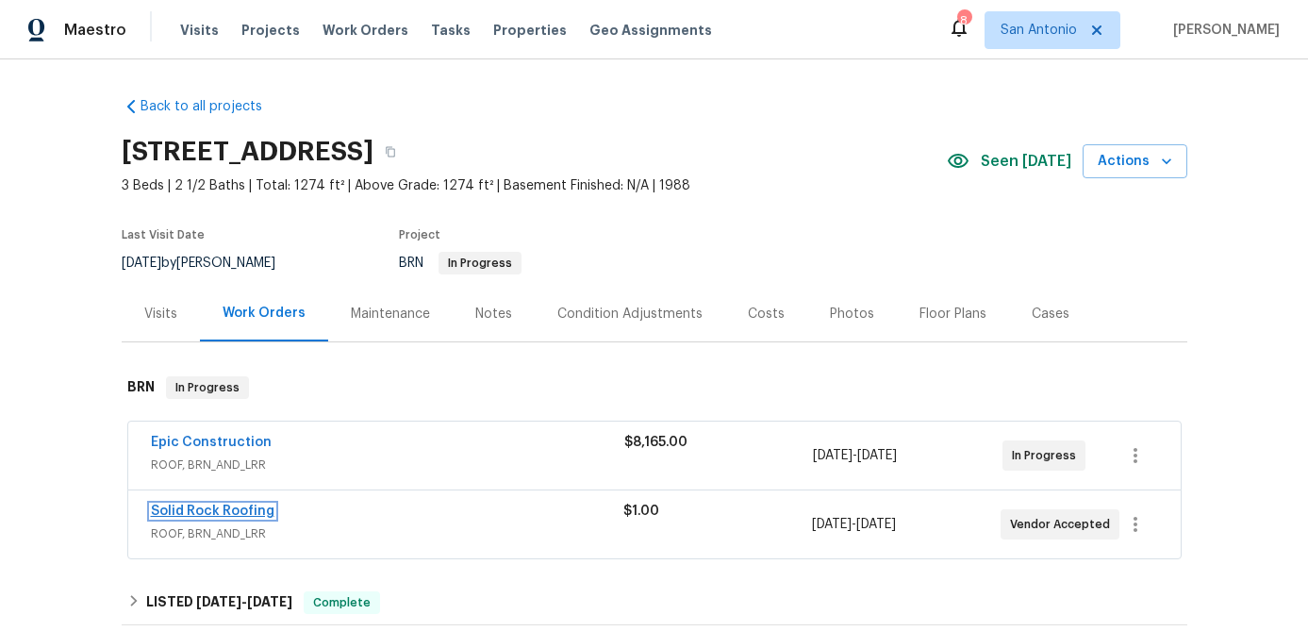
click at [235, 515] on link "Solid Rock Roofing" at bounding box center [213, 511] width 124 height 13
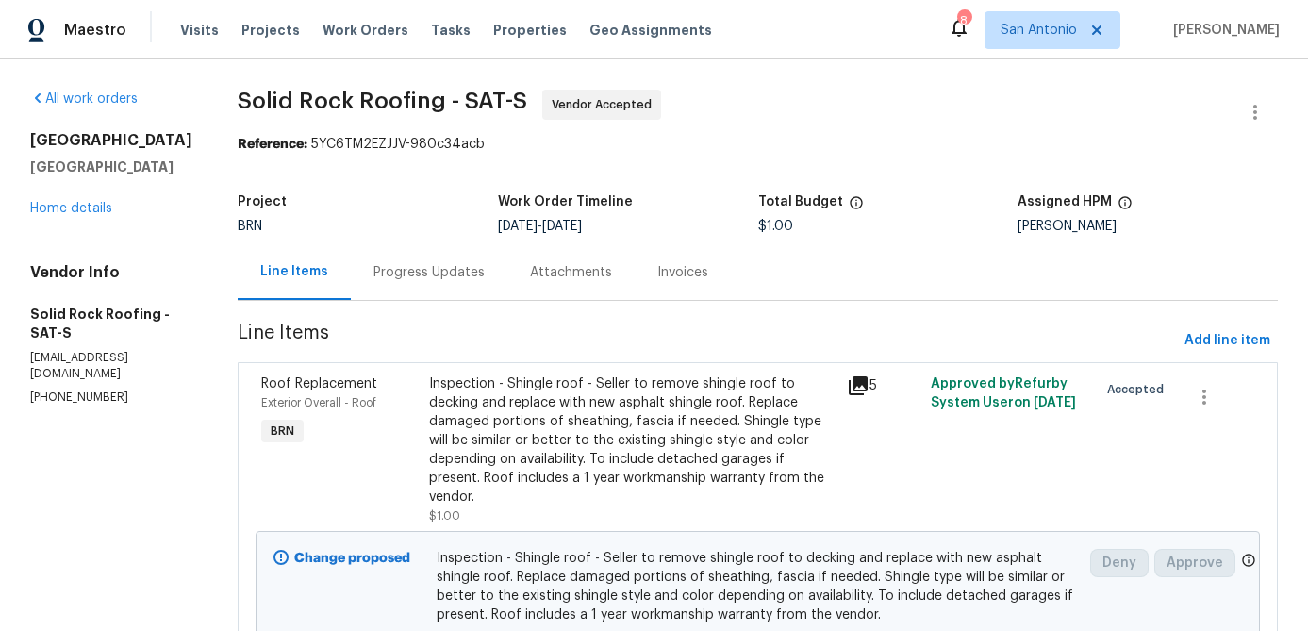
click at [410, 276] on div "Progress Updates" at bounding box center [428, 272] width 111 height 19
